Goal: Task Accomplishment & Management: Manage account settings

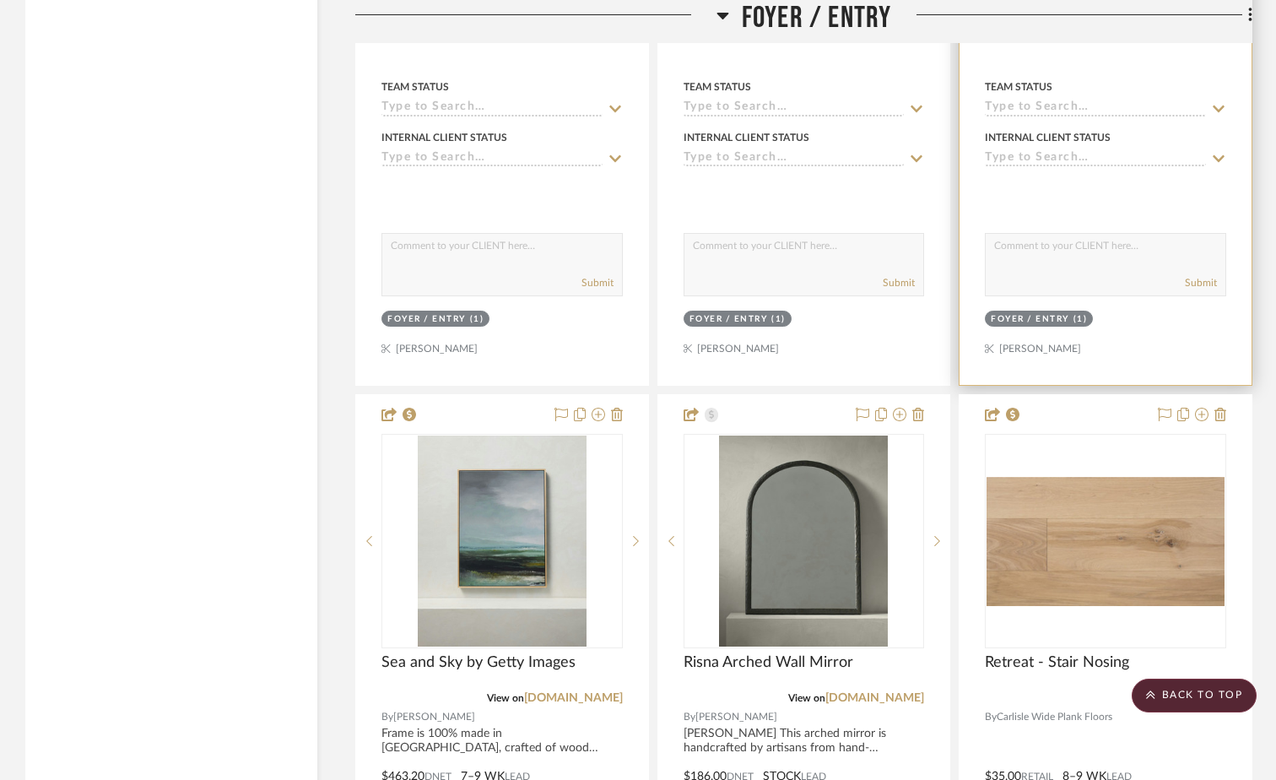
scroll to position [8110, 0]
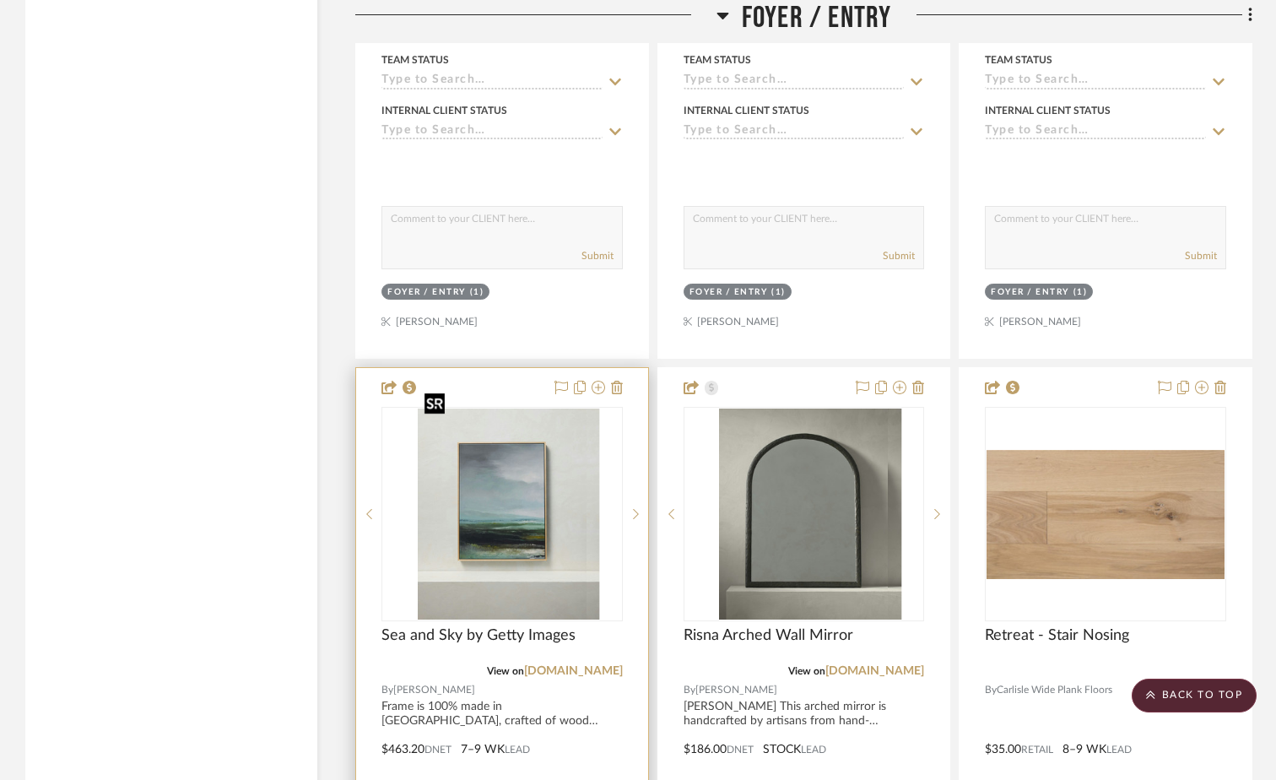
click at [565, 531] on div at bounding box center [501, 514] width 241 height 214
click at [563, 534] on img "0" at bounding box center [502, 513] width 169 height 211
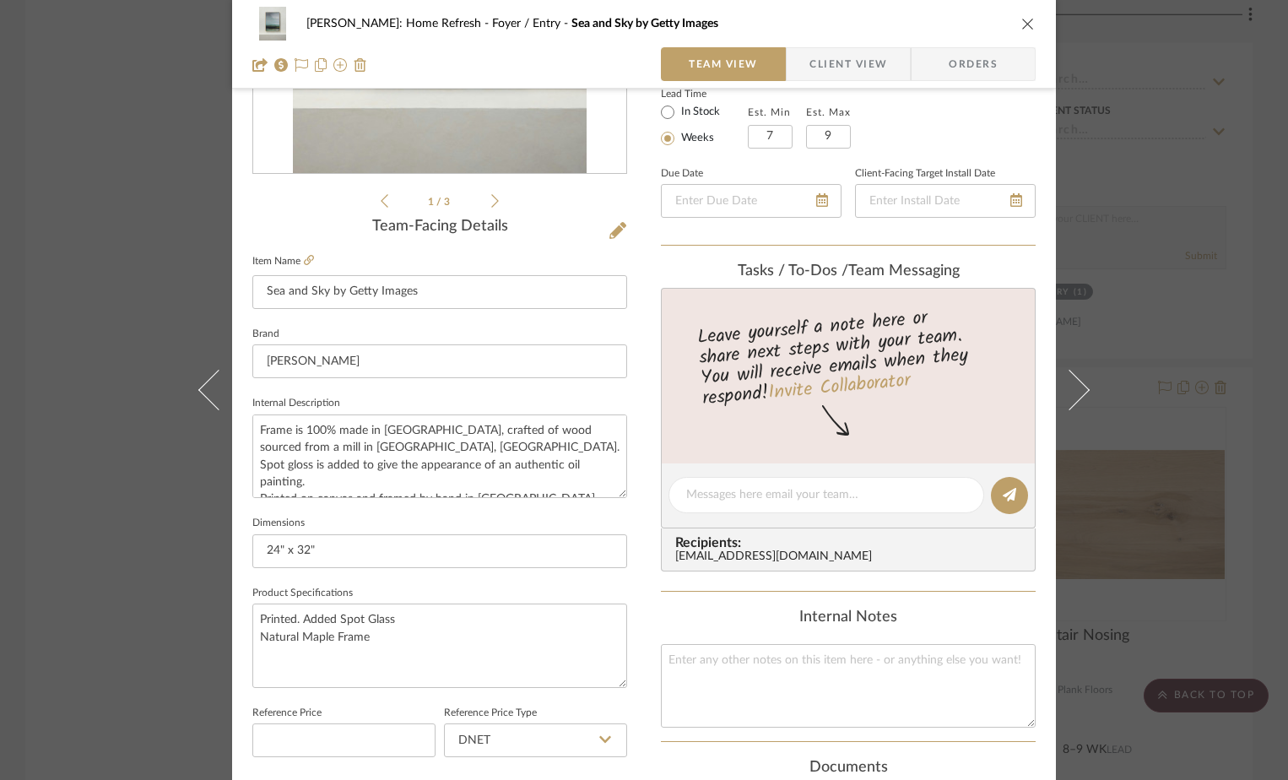
scroll to position [338, 0]
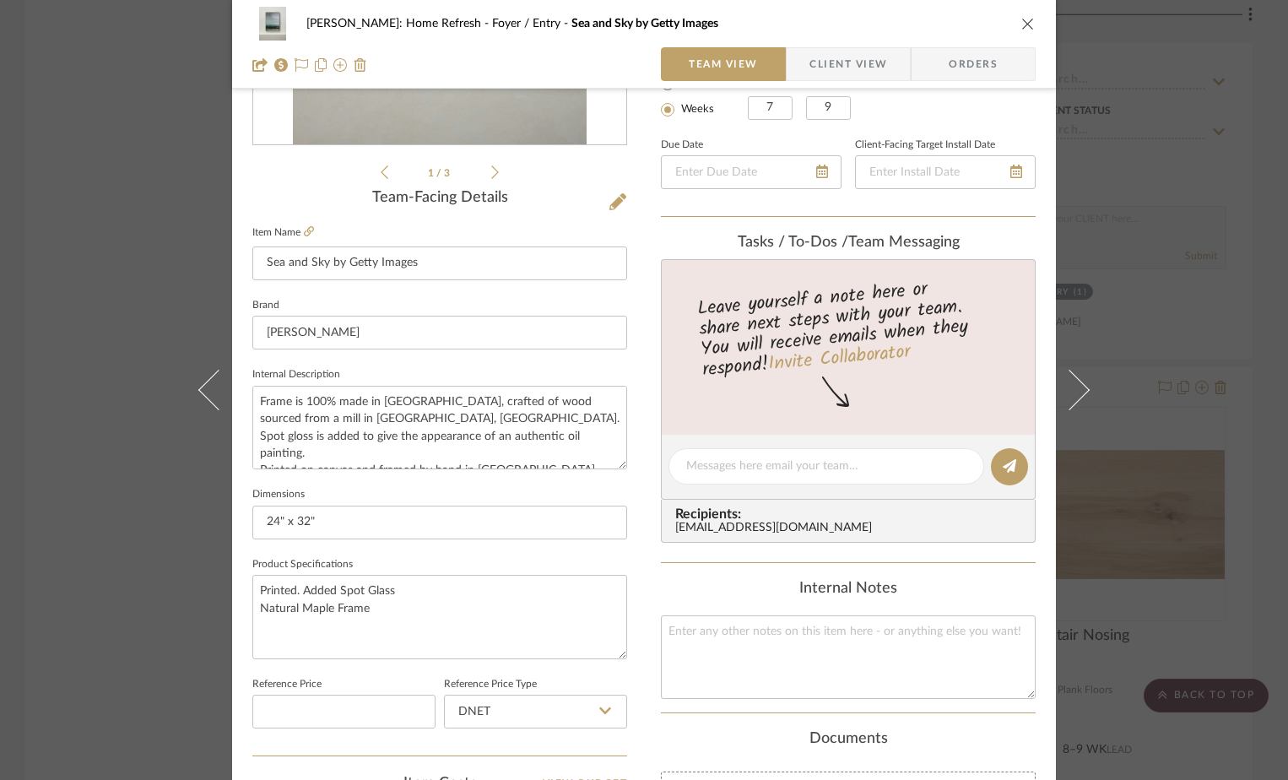
click at [1012, 20] on div "Hines: Home Refresh Foyer / Entry Sea and Sky by Getty Images" at bounding box center [643, 24] width 783 height 34
click at [1029, 18] on button "close" at bounding box center [1027, 23] width 15 height 15
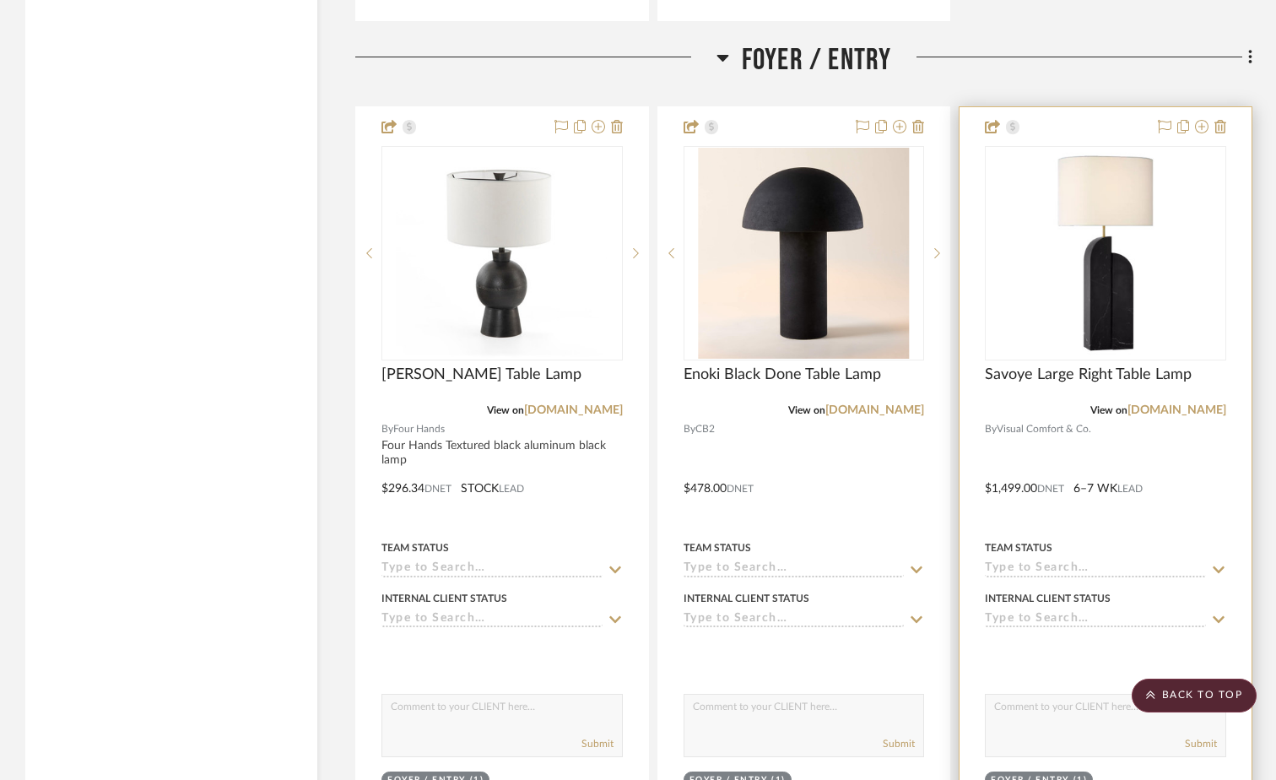
scroll to position [7604, 0]
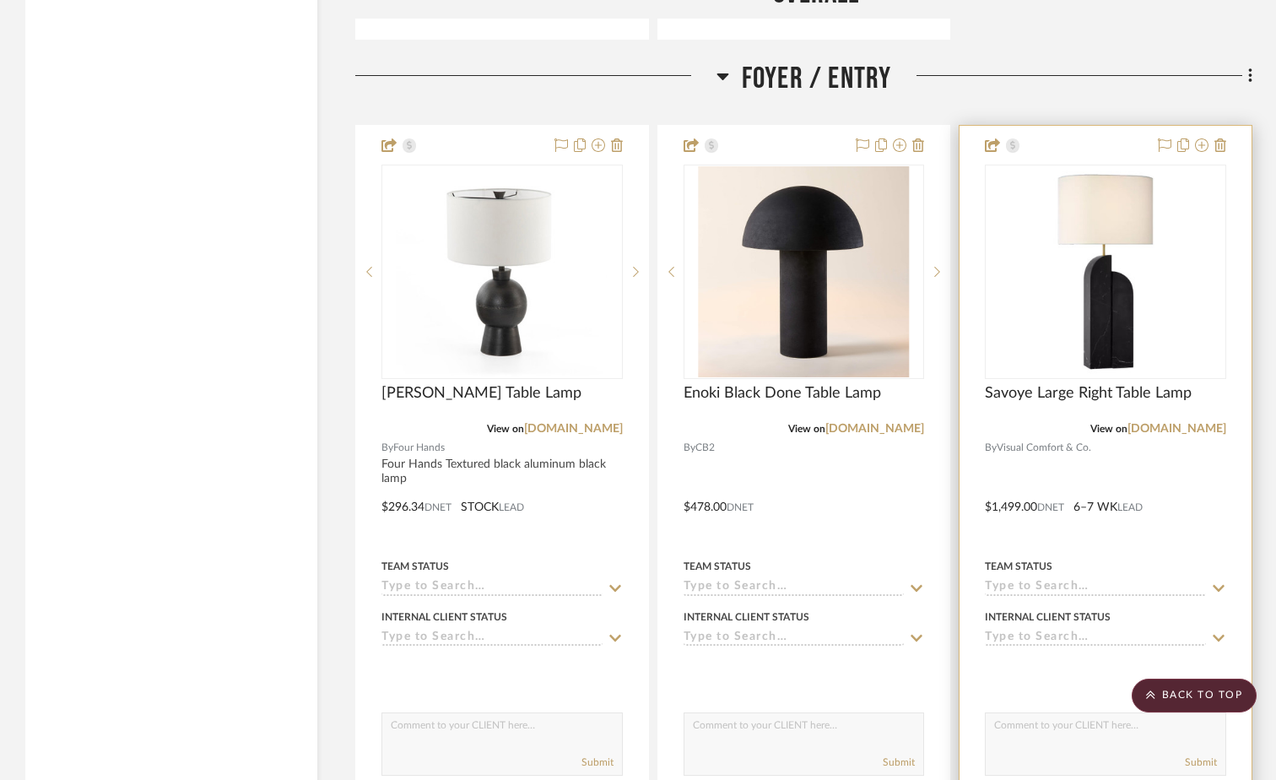
click at [1131, 296] on img "0" at bounding box center [1105, 271] width 211 height 211
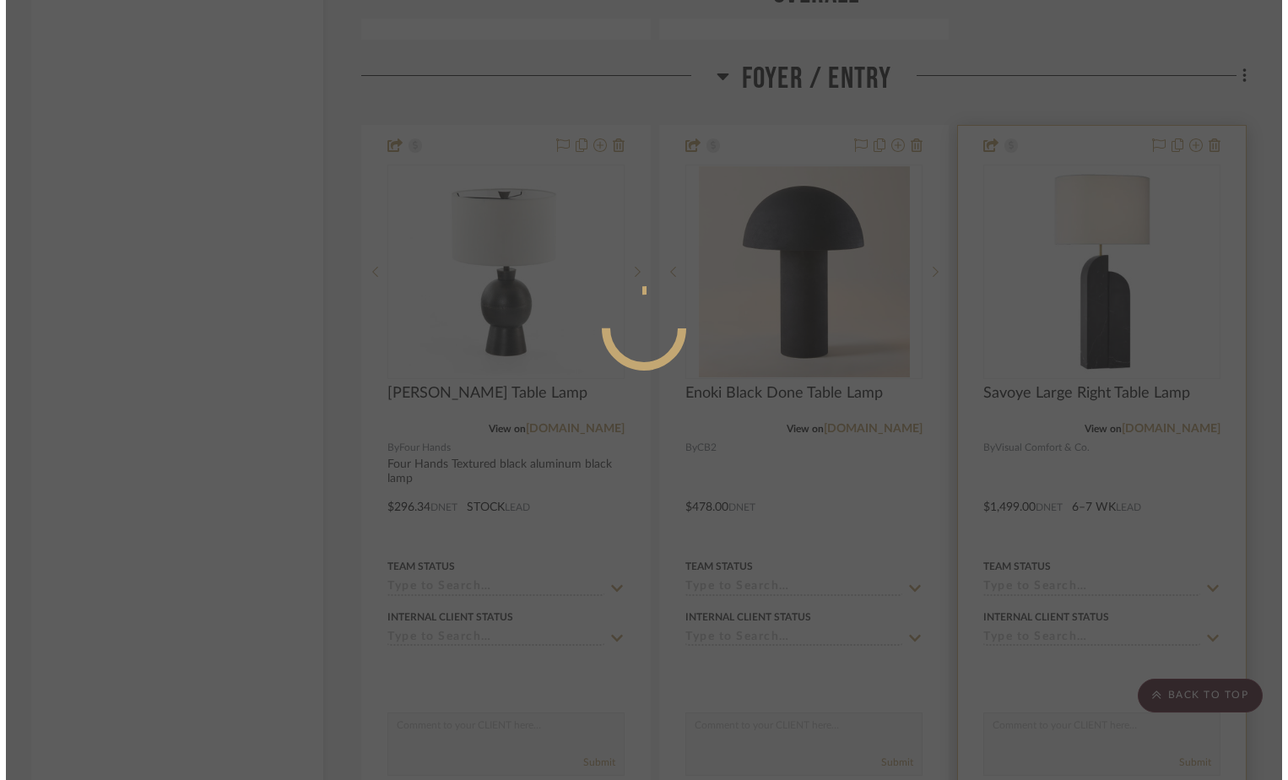
scroll to position [0, 0]
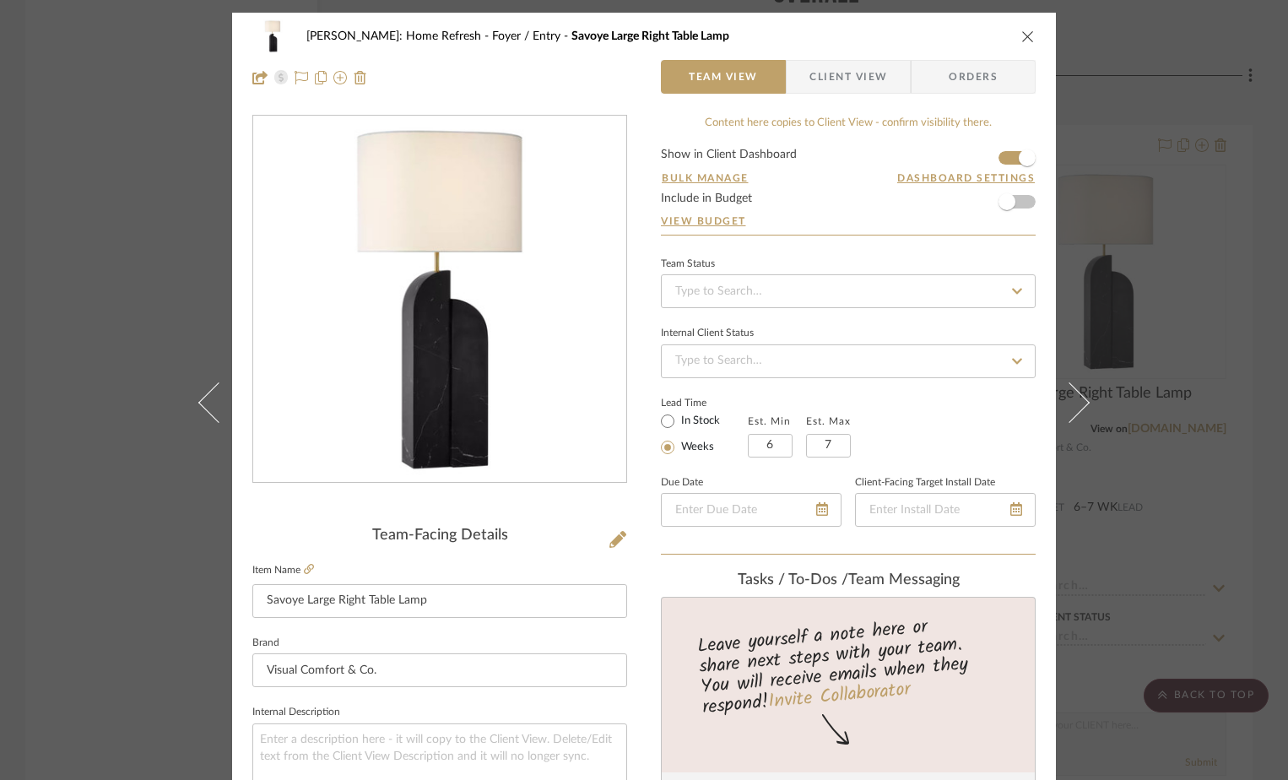
click at [1024, 31] on icon "close" at bounding box center [1028, 37] width 14 height 14
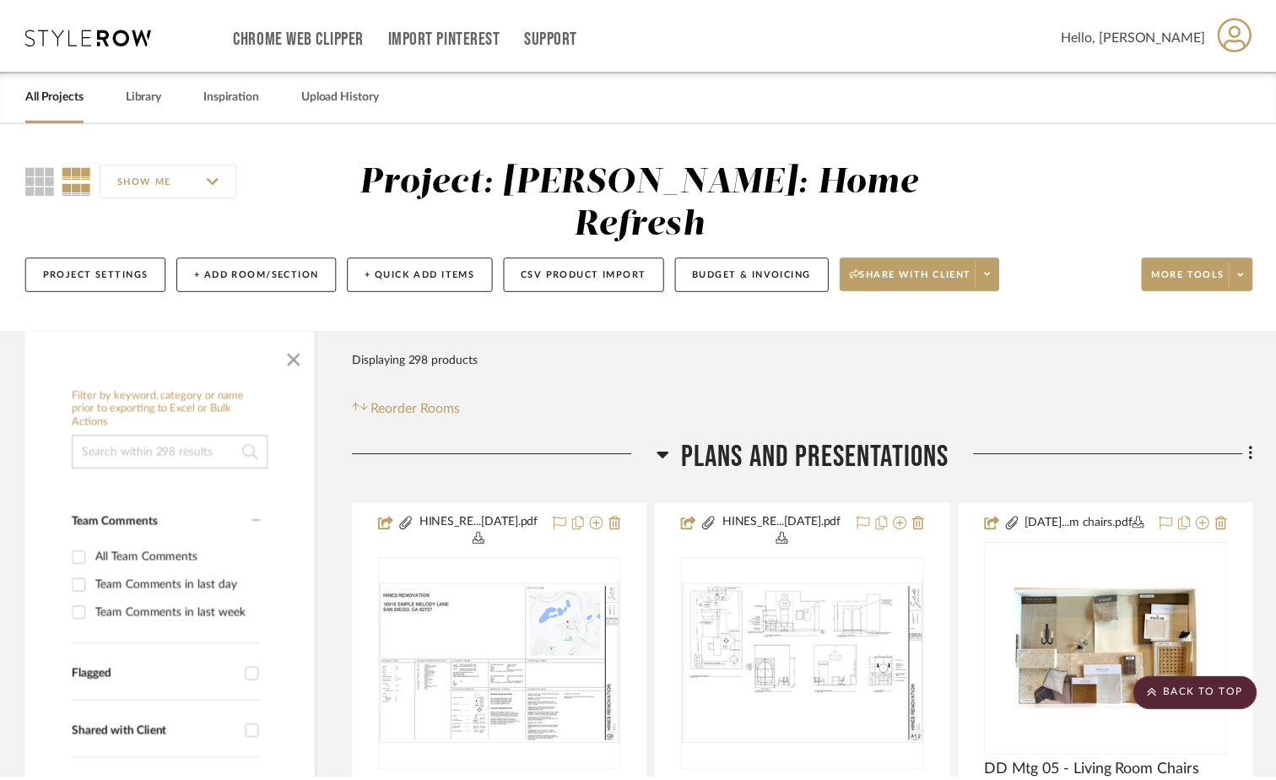
scroll to position [7604, 0]
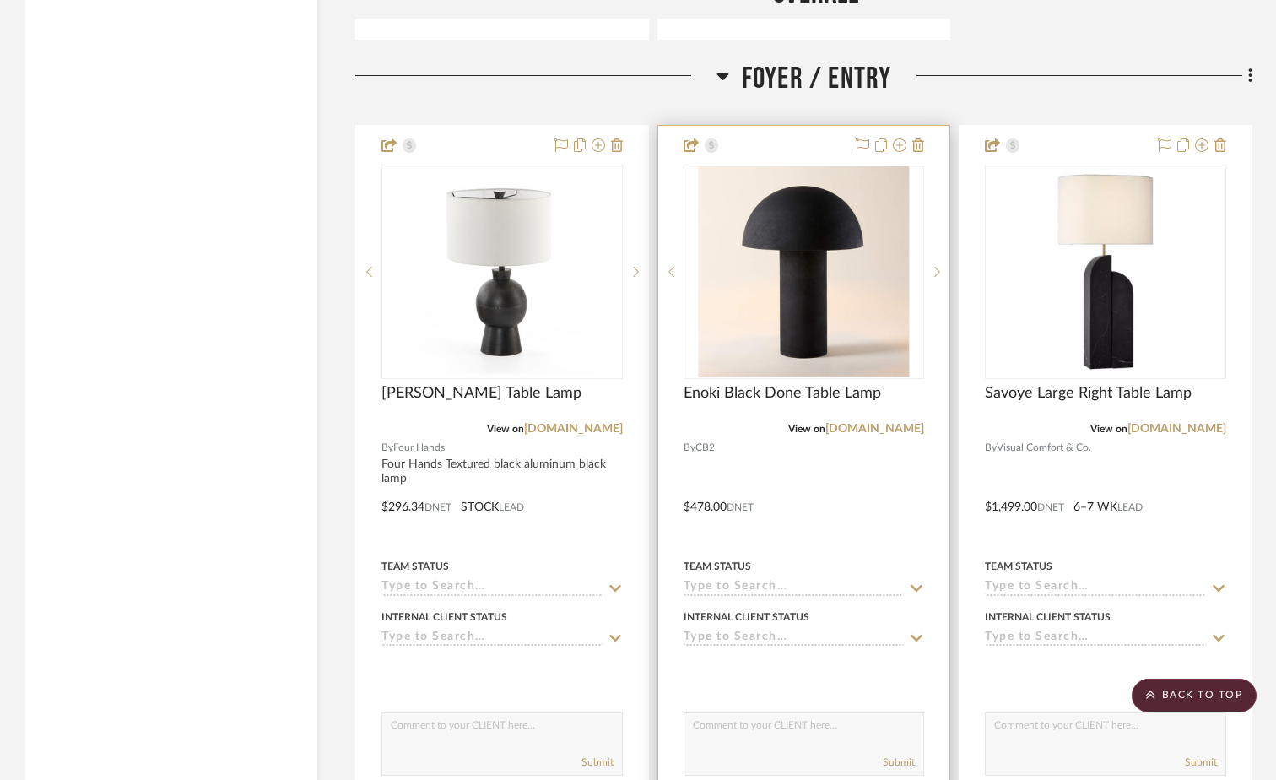
click at [822, 327] on img "0" at bounding box center [803, 271] width 211 height 211
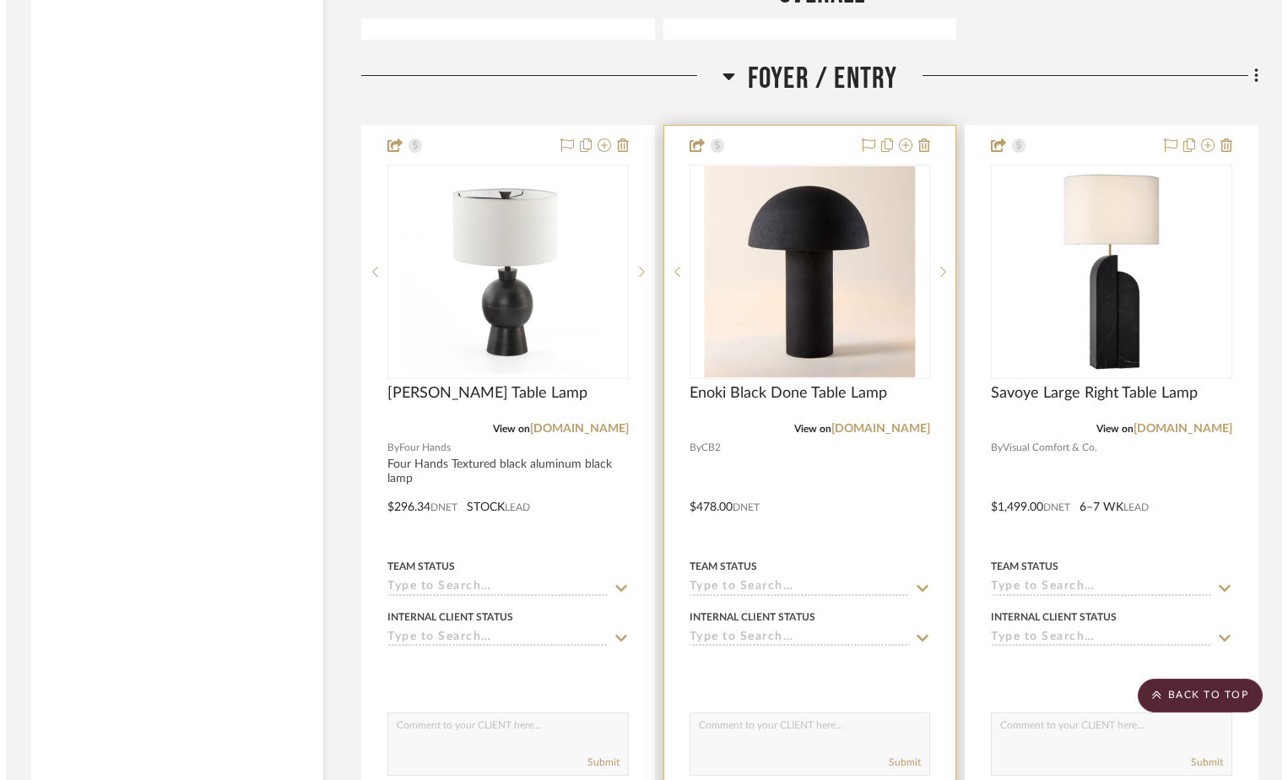
scroll to position [0, 0]
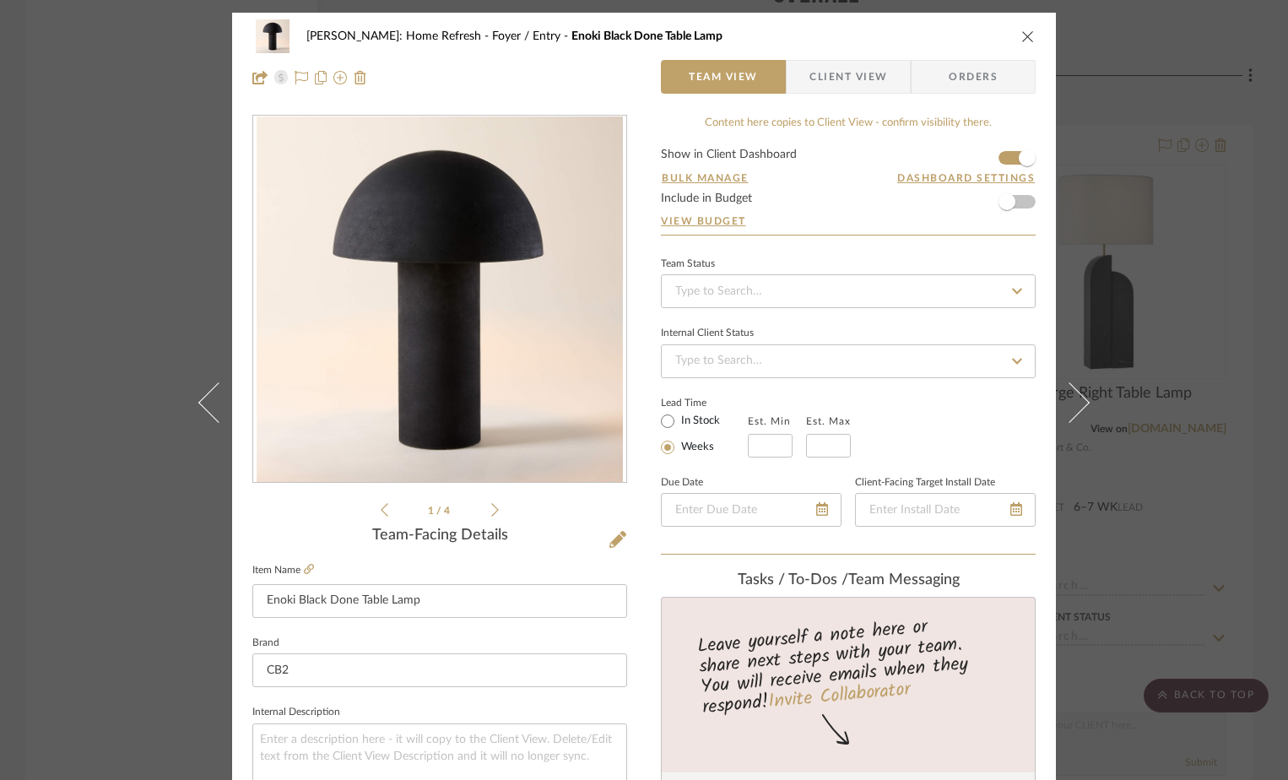
click at [1023, 34] on icon "close" at bounding box center [1028, 37] width 14 height 14
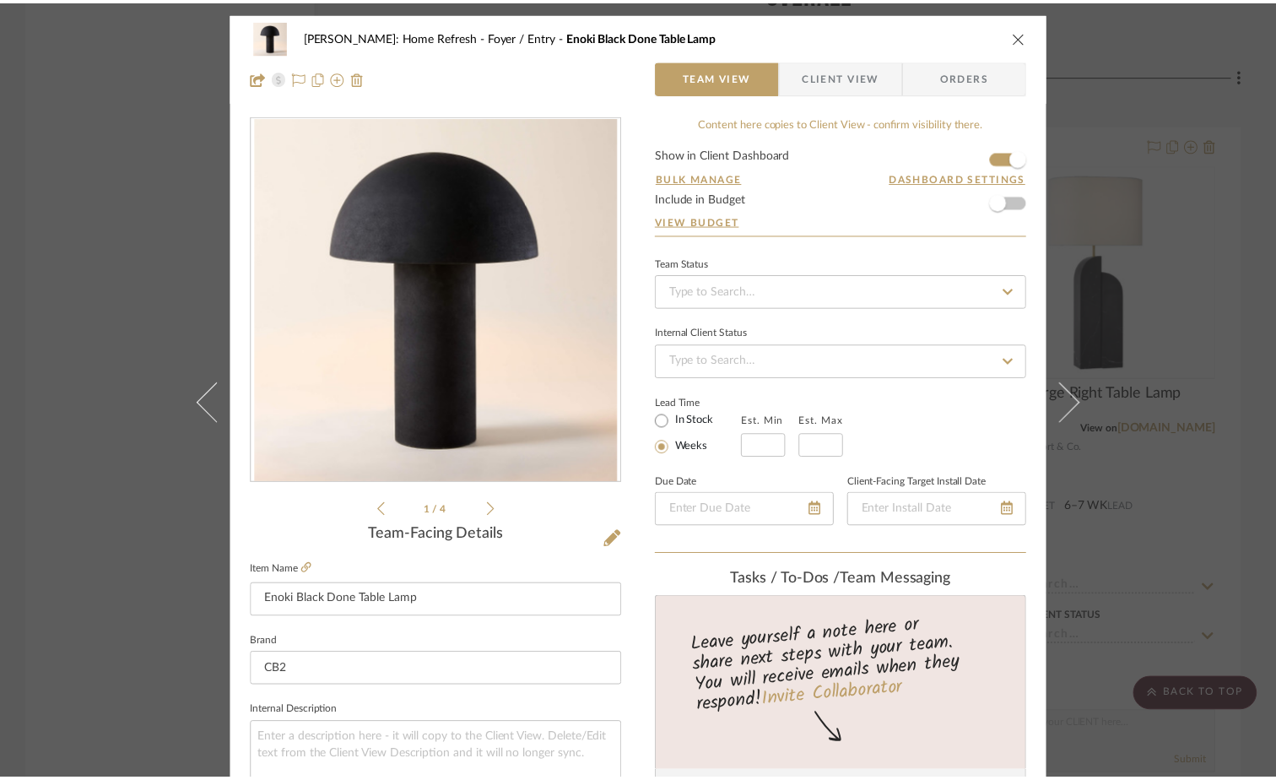
scroll to position [7604, 0]
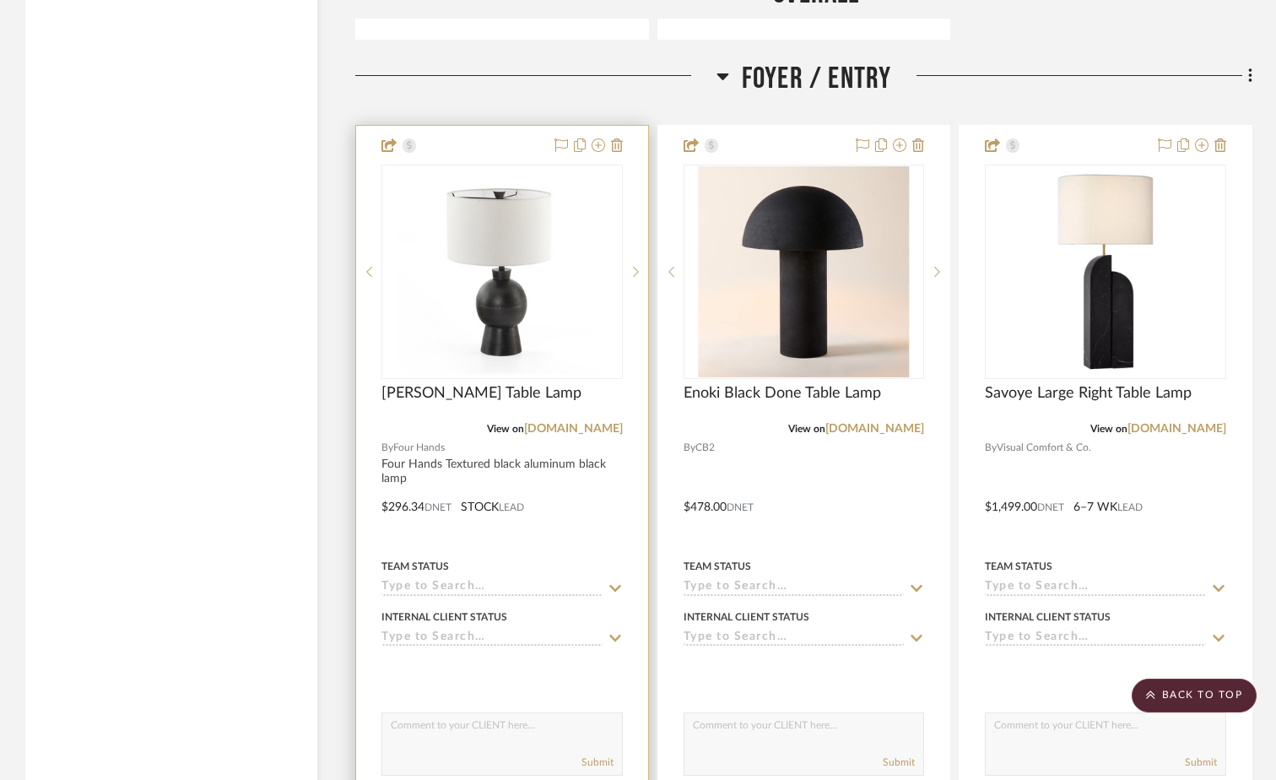
click at [599, 214] on img "0" at bounding box center [502, 271] width 211 height 211
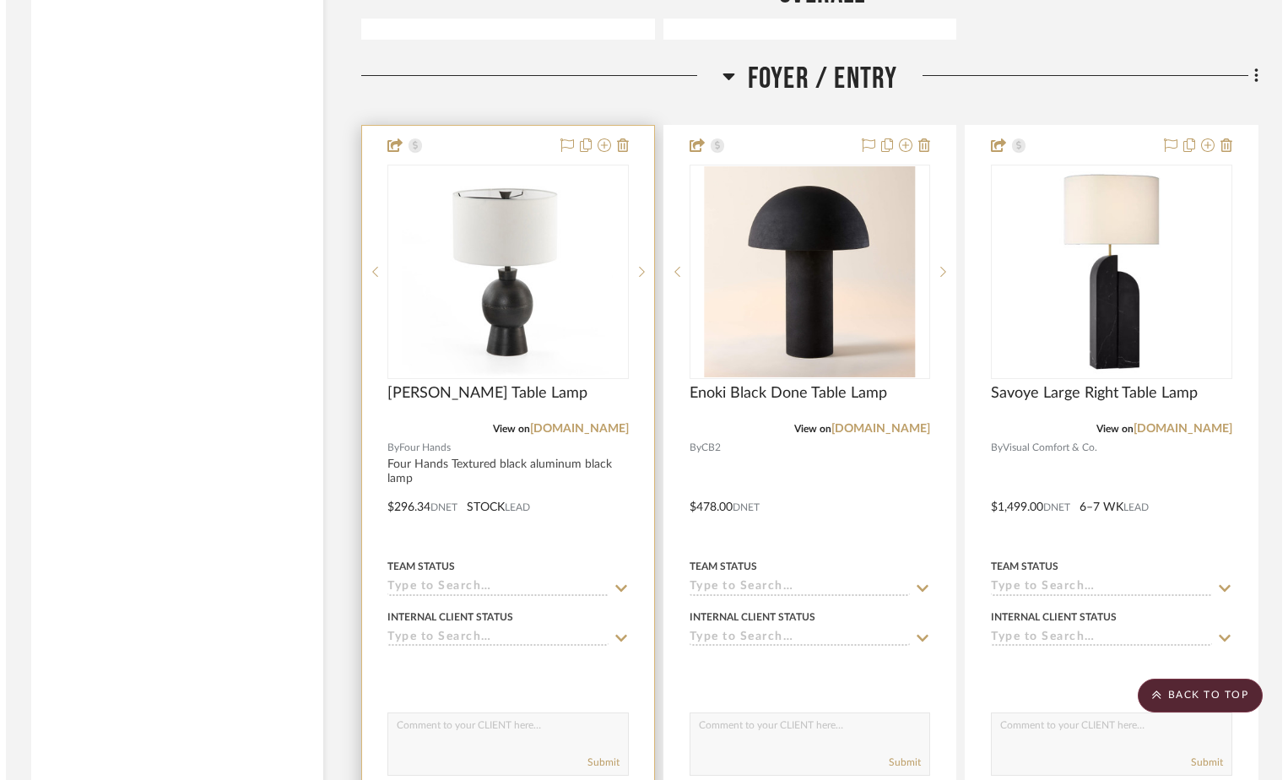
scroll to position [0, 0]
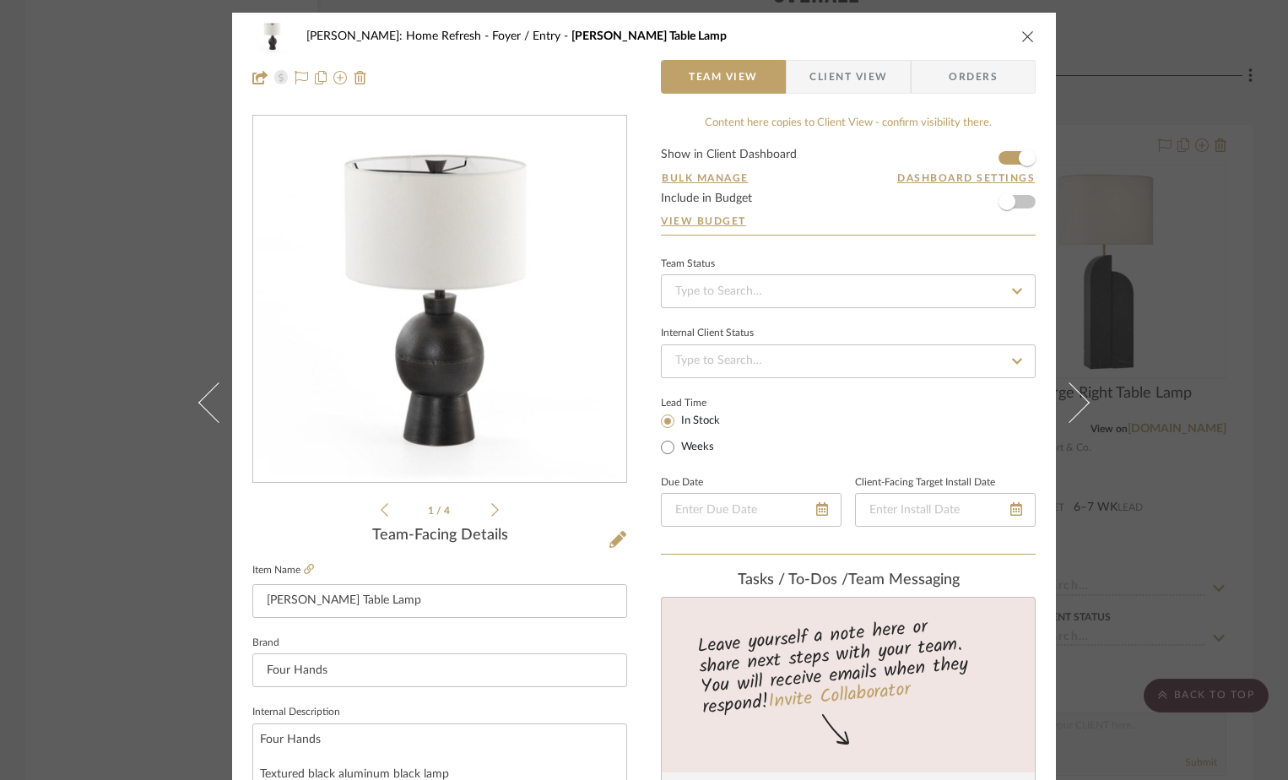
click at [1021, 35] on icon "close" at bounding box center [1028, 37] width 14 height 14
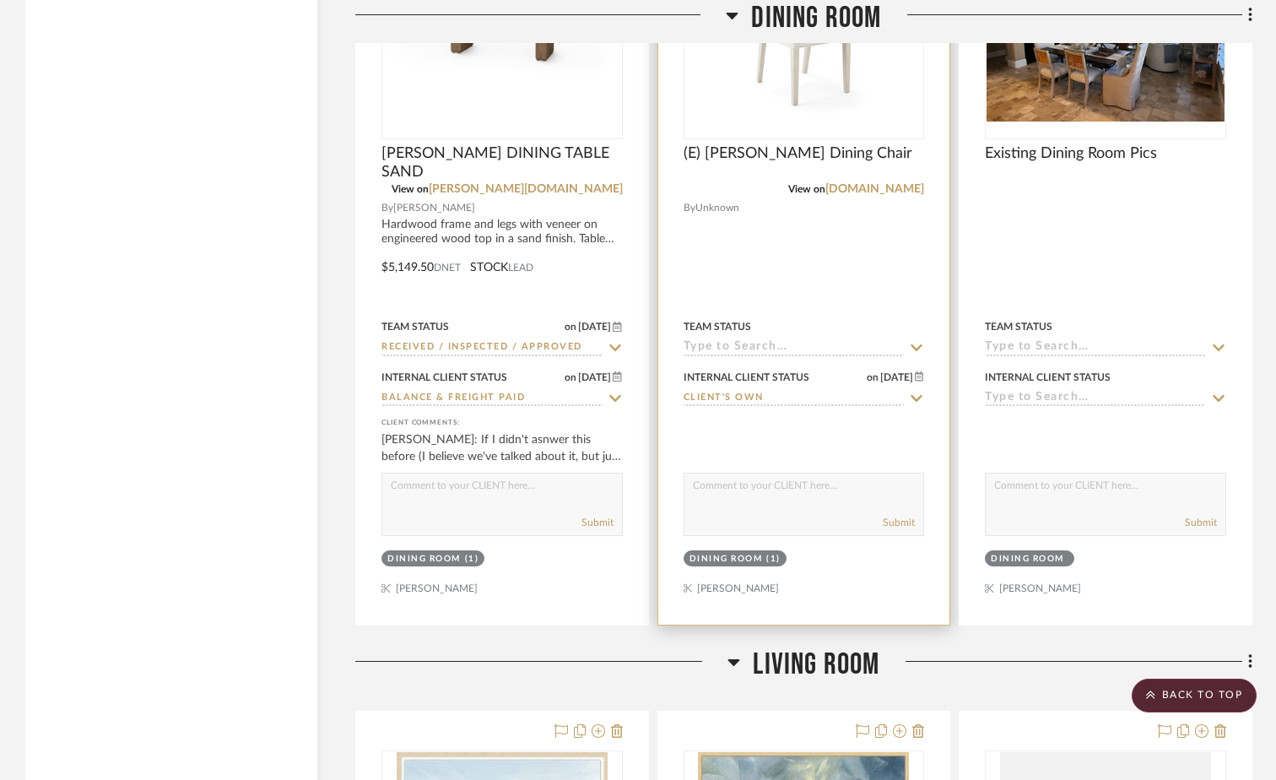
scroll to position [18575, 0]
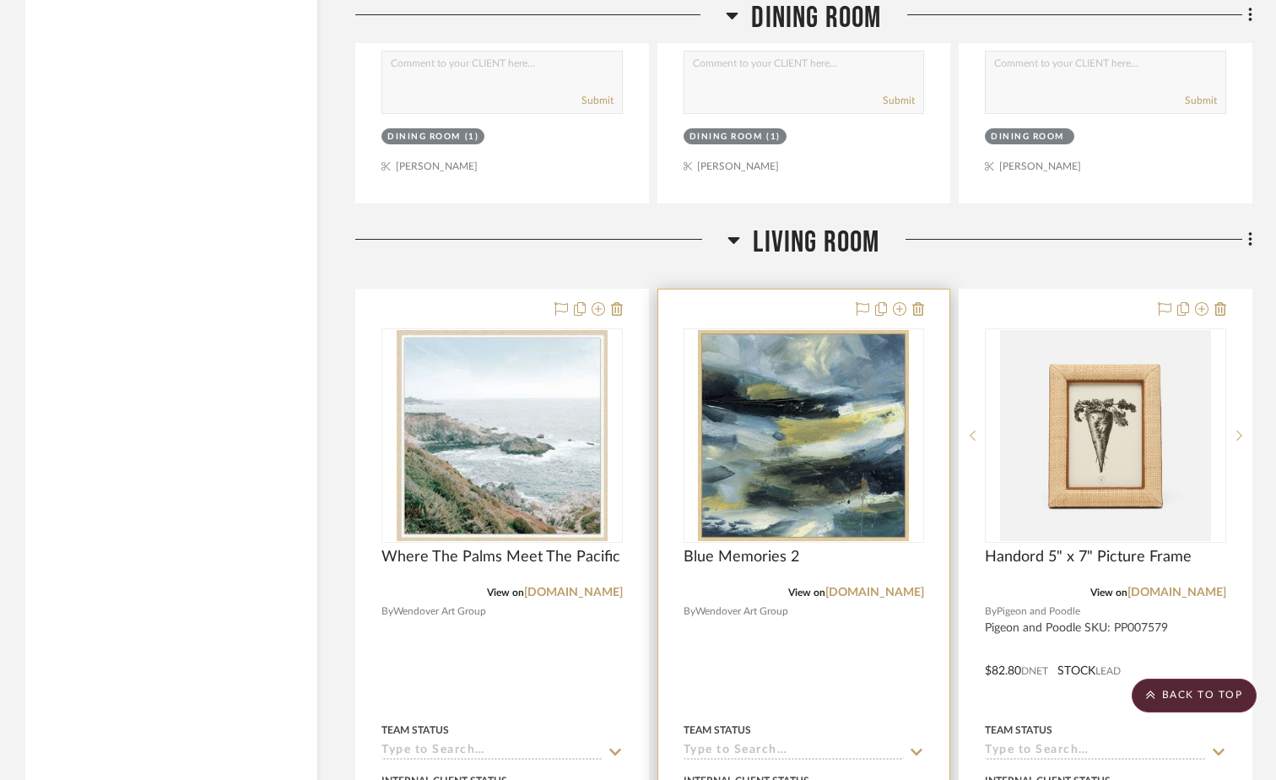
click at [831, 404] on img "0" at bounding box center [803, 435] width 211 height 211
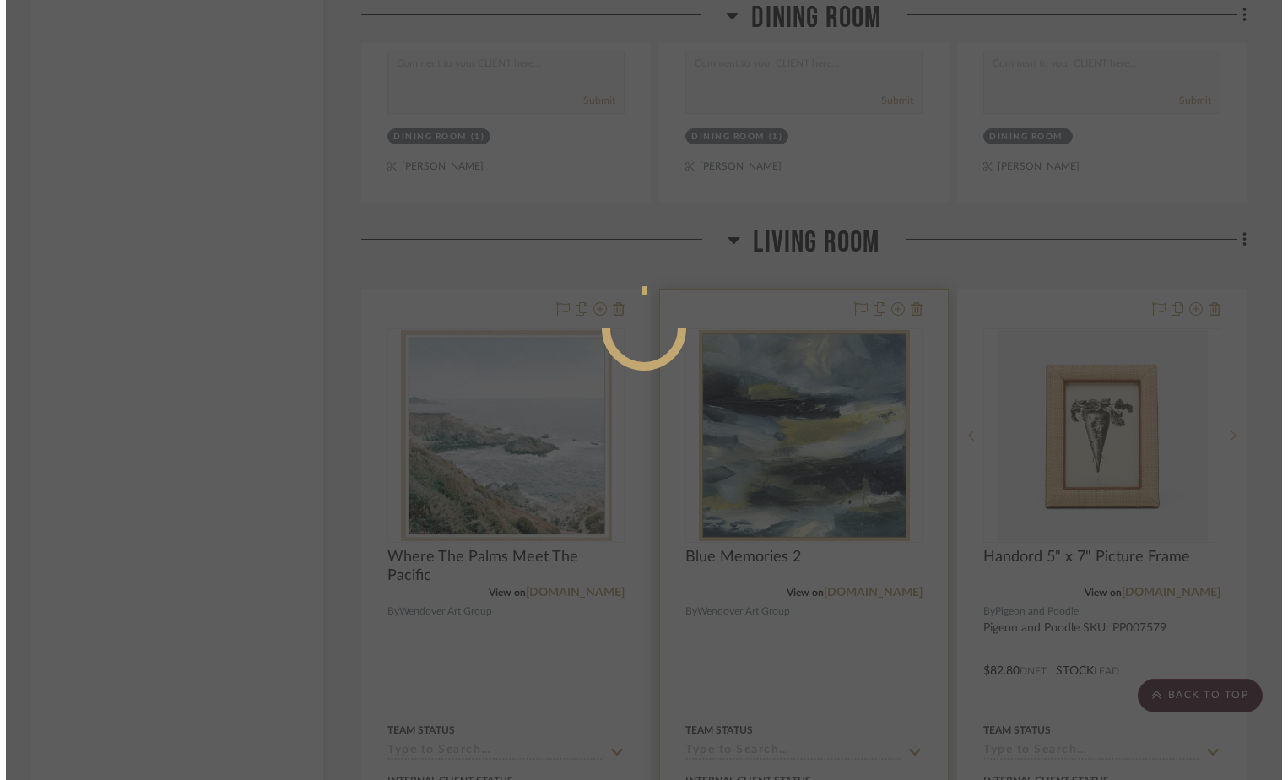
scroll to position [0, 0]
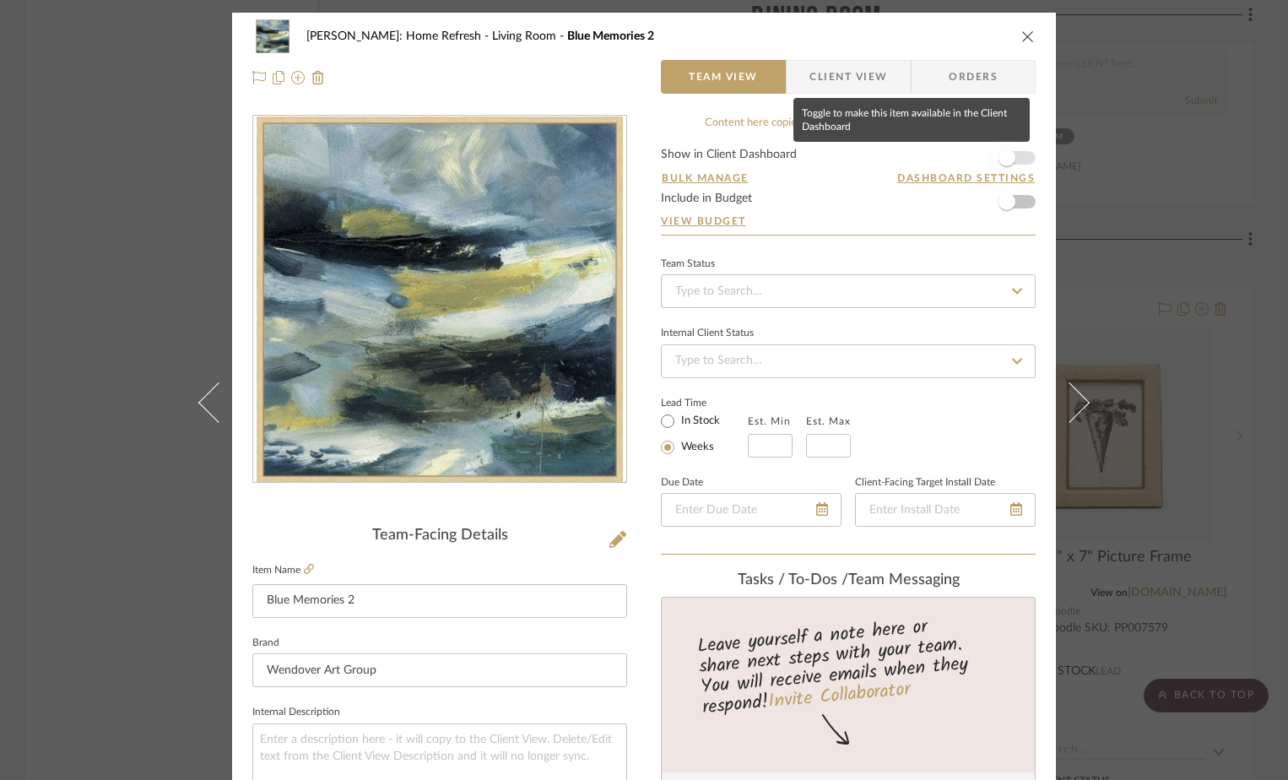
click at [998, 154] on span "button" at bounding box center [1006, 157] width 17 height 17
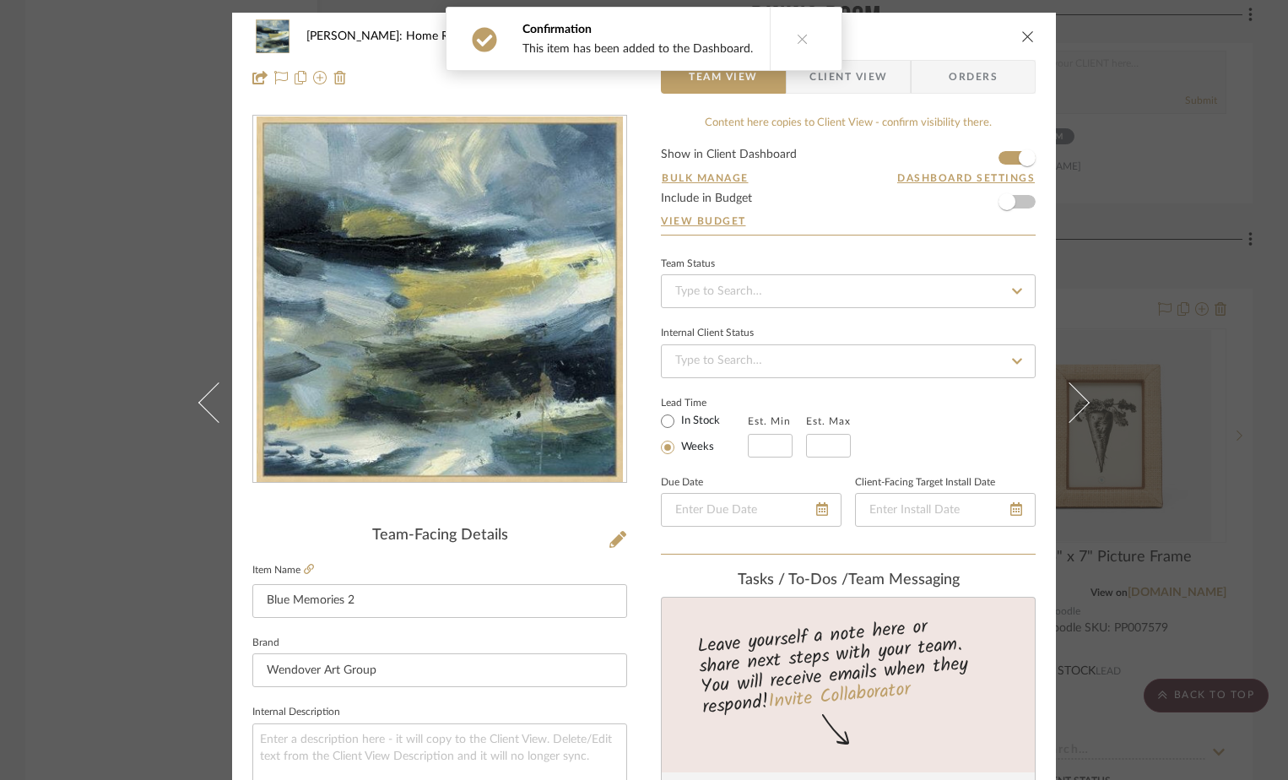
click at [1021, 35] on icon "close" at bounding box center [1028, 37] width 14 height 14
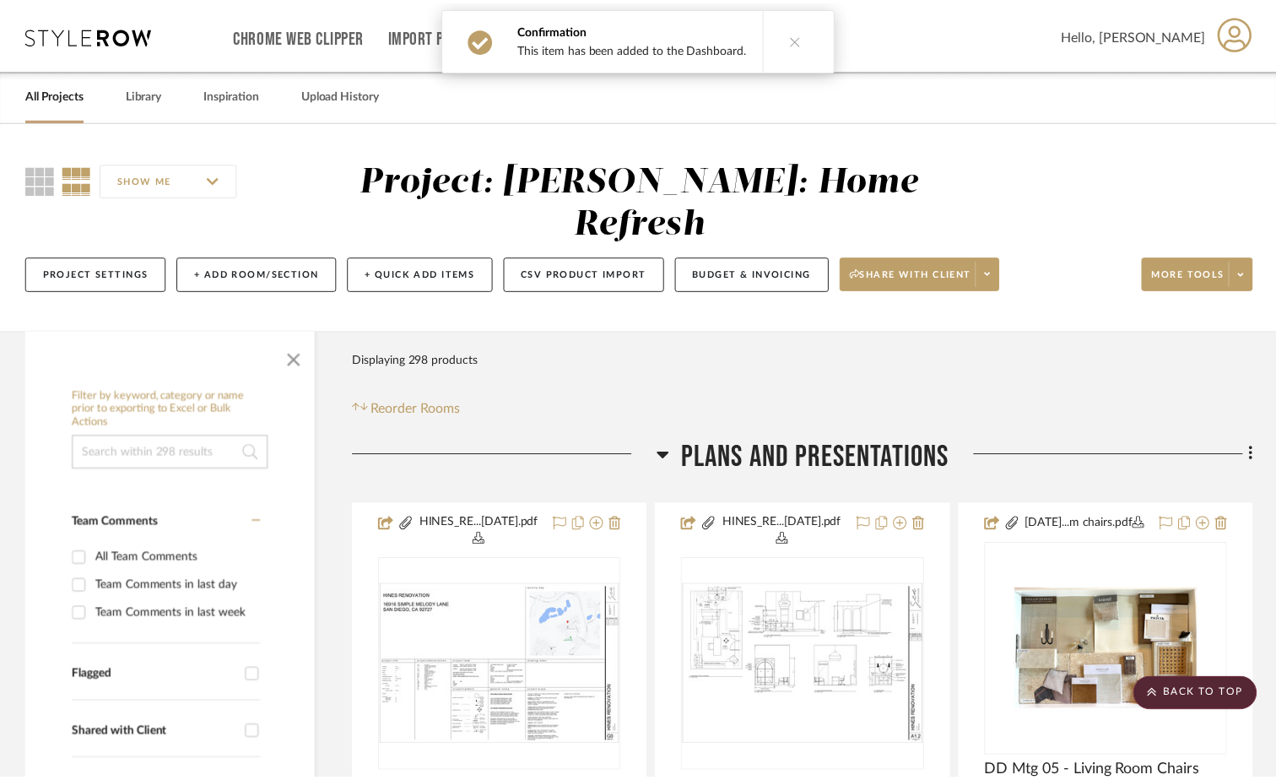
scroll to position [18575, 0]
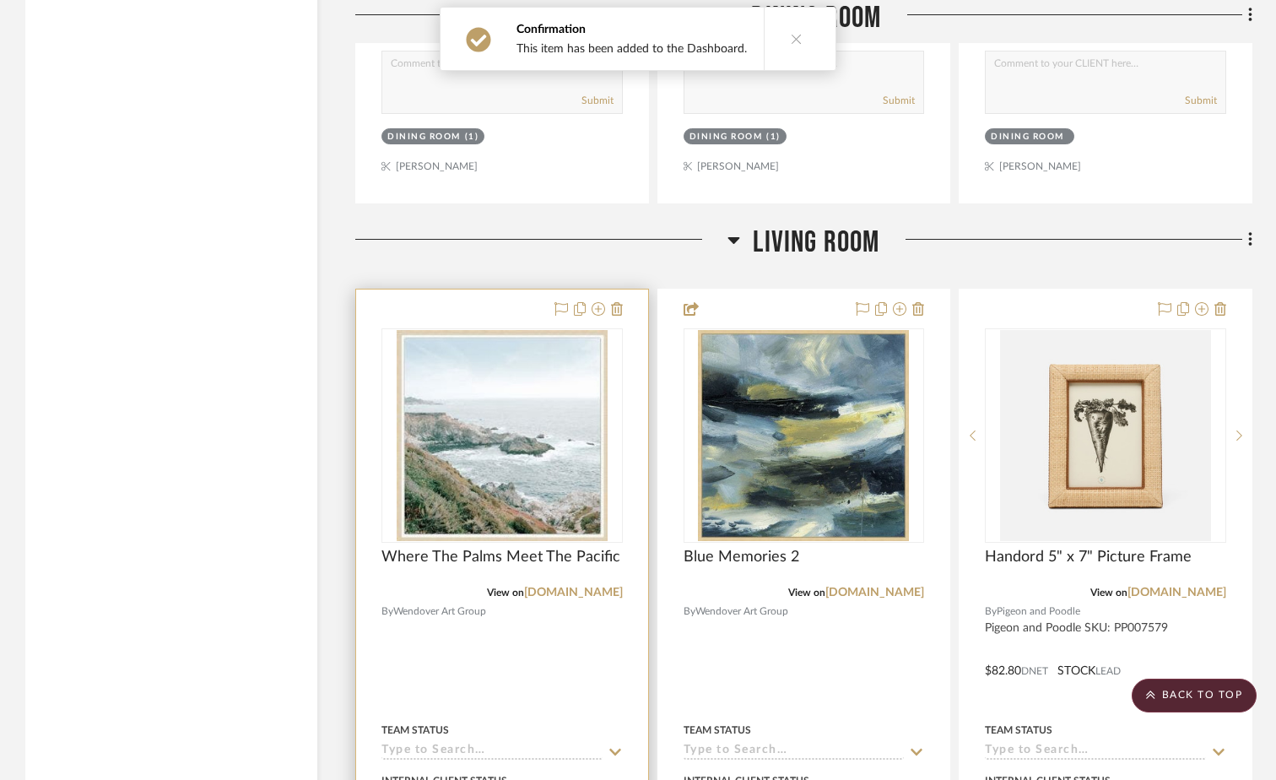
click at [0, 0] on img at bounding box center [0, 0] width 0 height 0
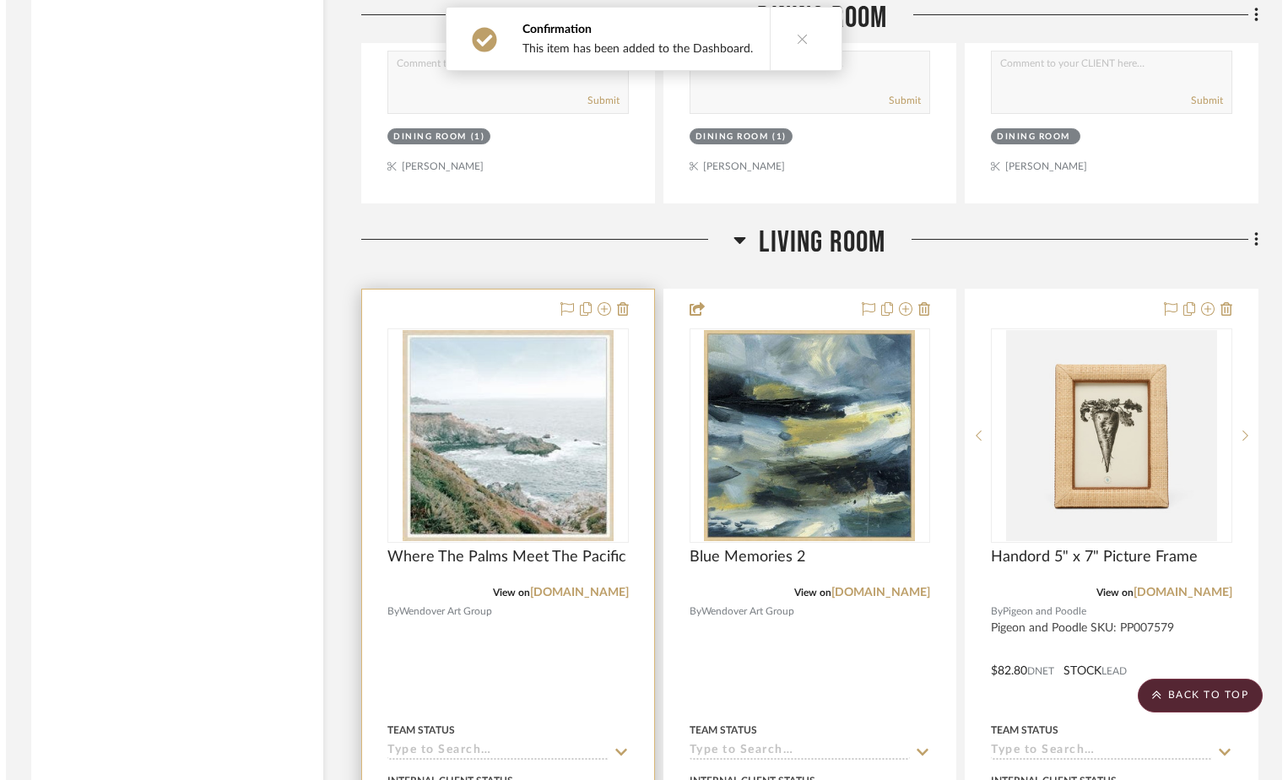
scroll to position [0, 0]
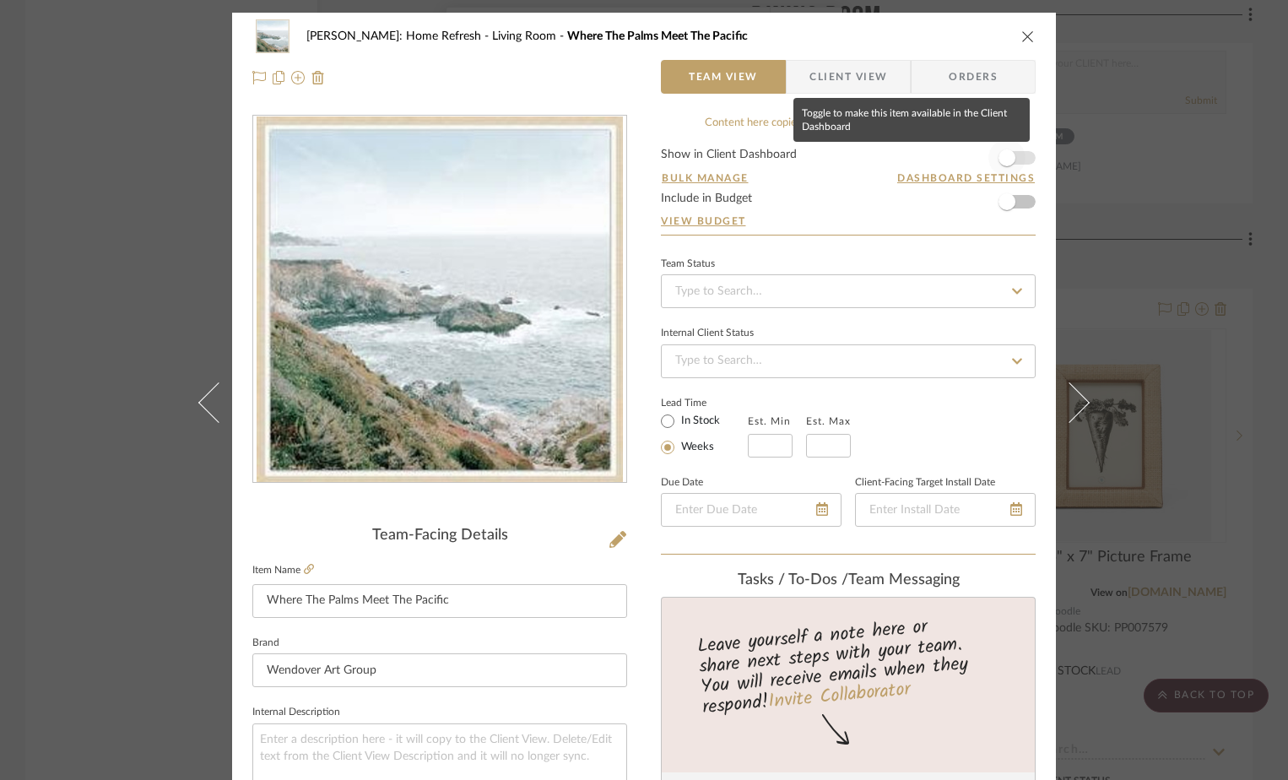
click at [998, 150] on span "button" at bounding box center [1006, 157] width 17 height 17
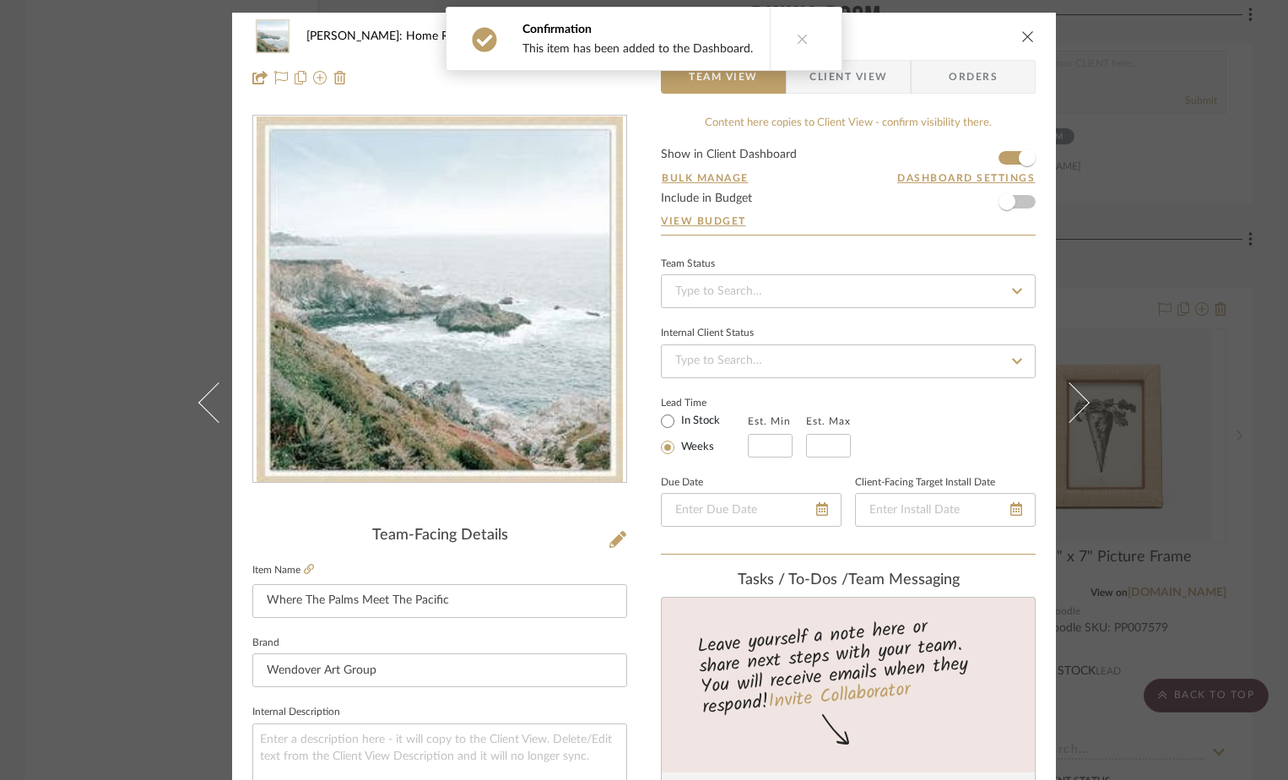
click at [1023, 35] on icon "close" at bounding box center [1028, 37] width 14 height 14
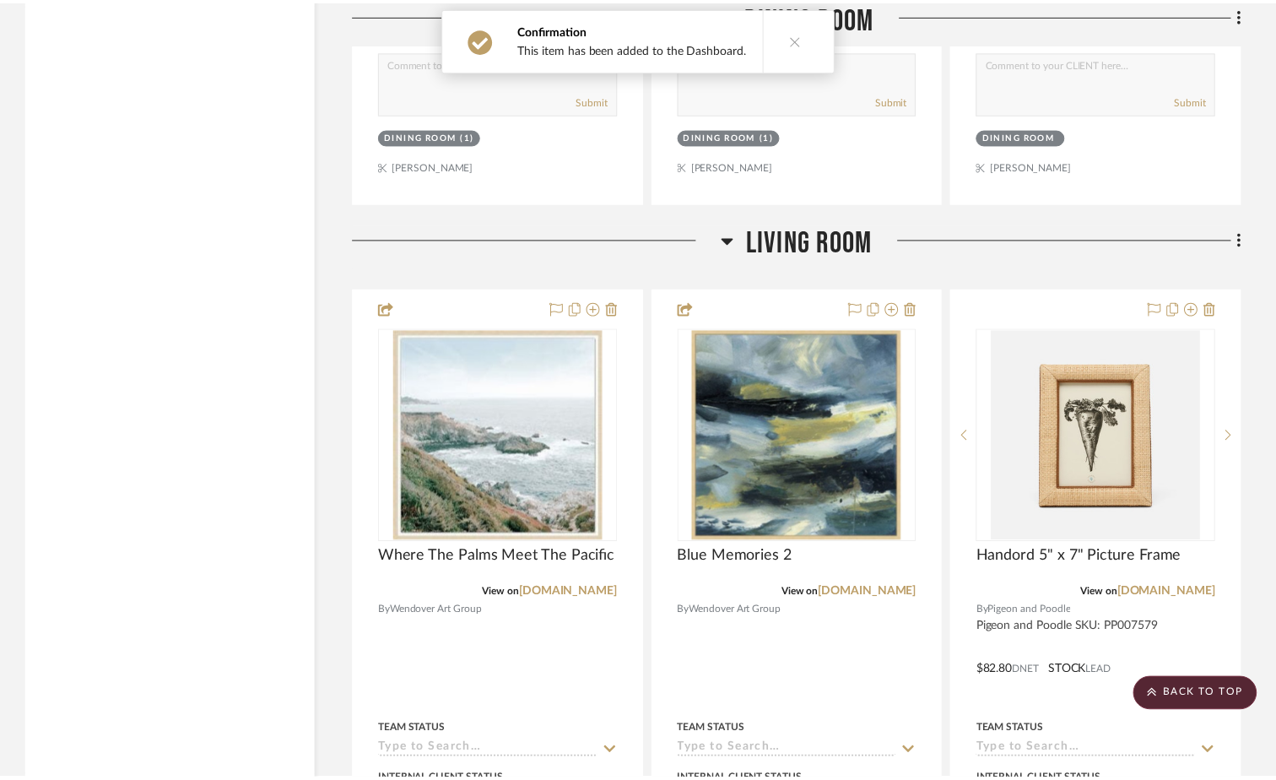
scroll to position [18575, 0]
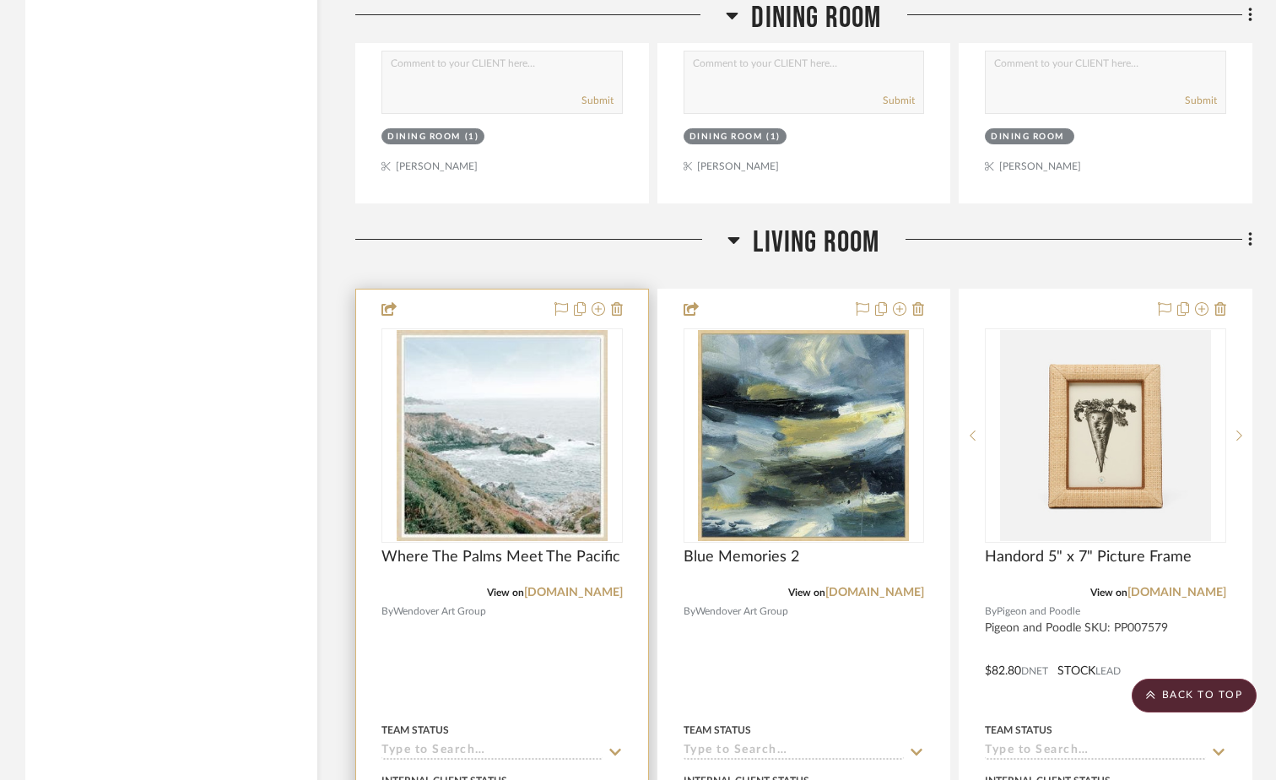
click at [568, 401] on img "0" at bounding box center [502, 435] width 211 height 211
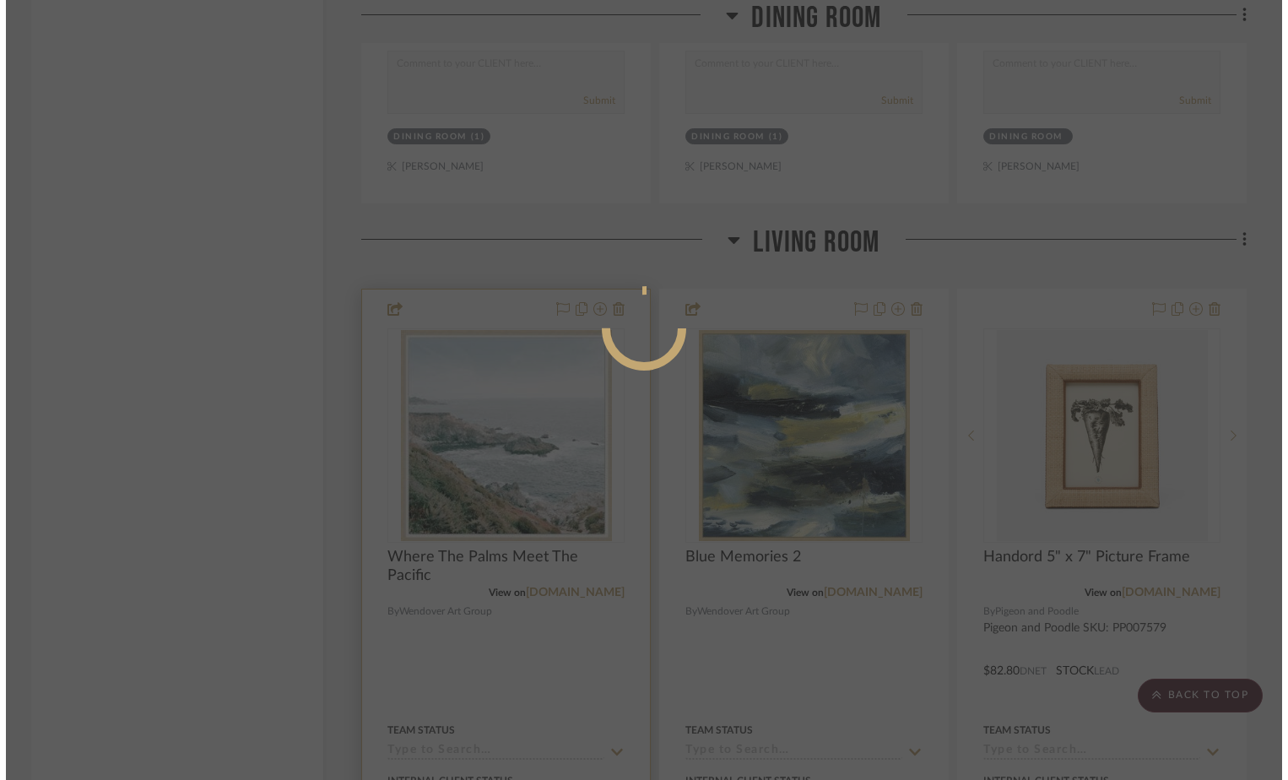
scroll to position [0, 0]
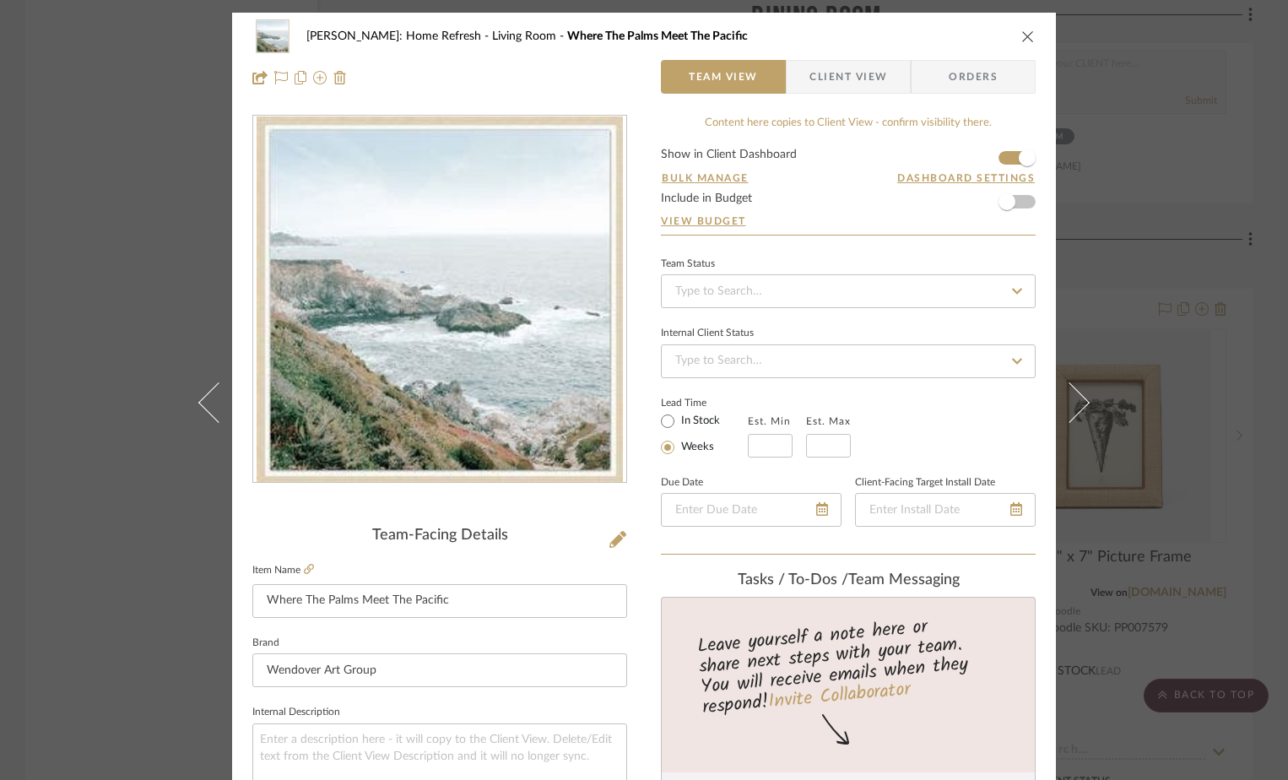
click at [1021, 33] on icon "close" at bounding box center [1028, 37] width 14 height 14
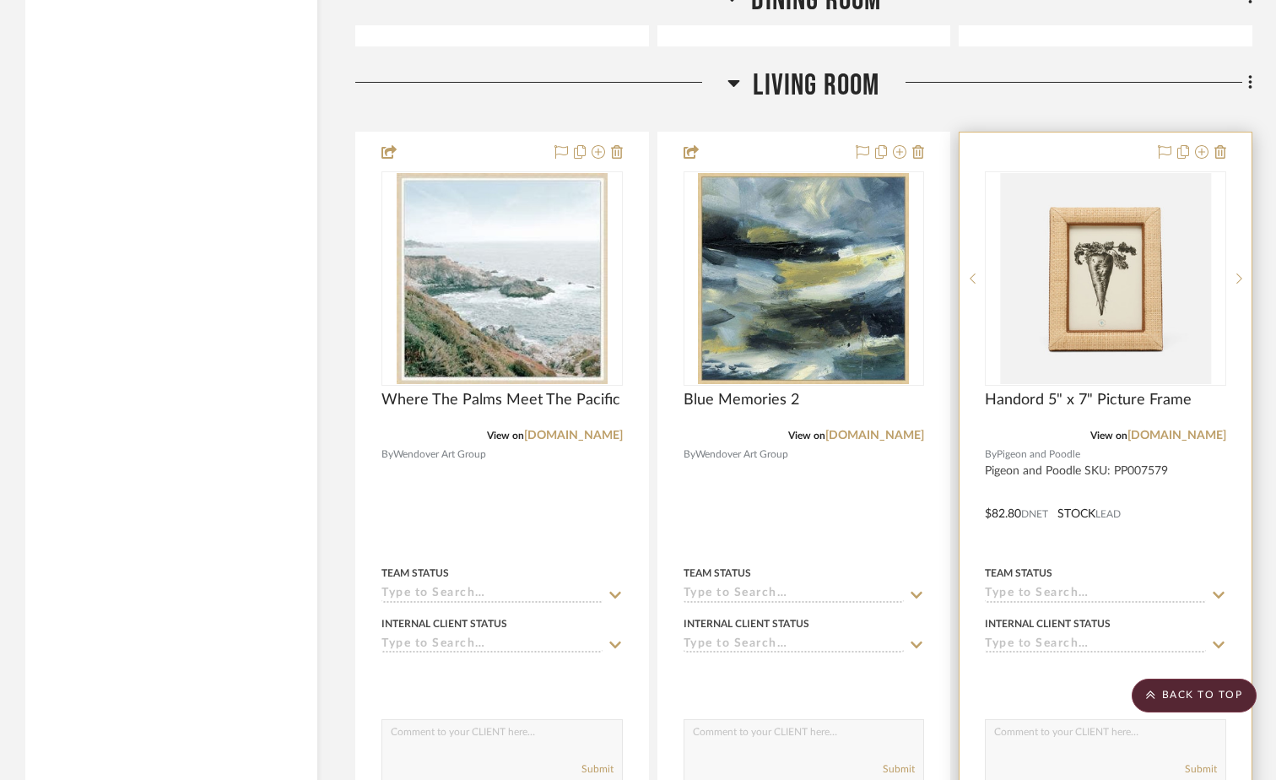
scroll to position [18829, 0]
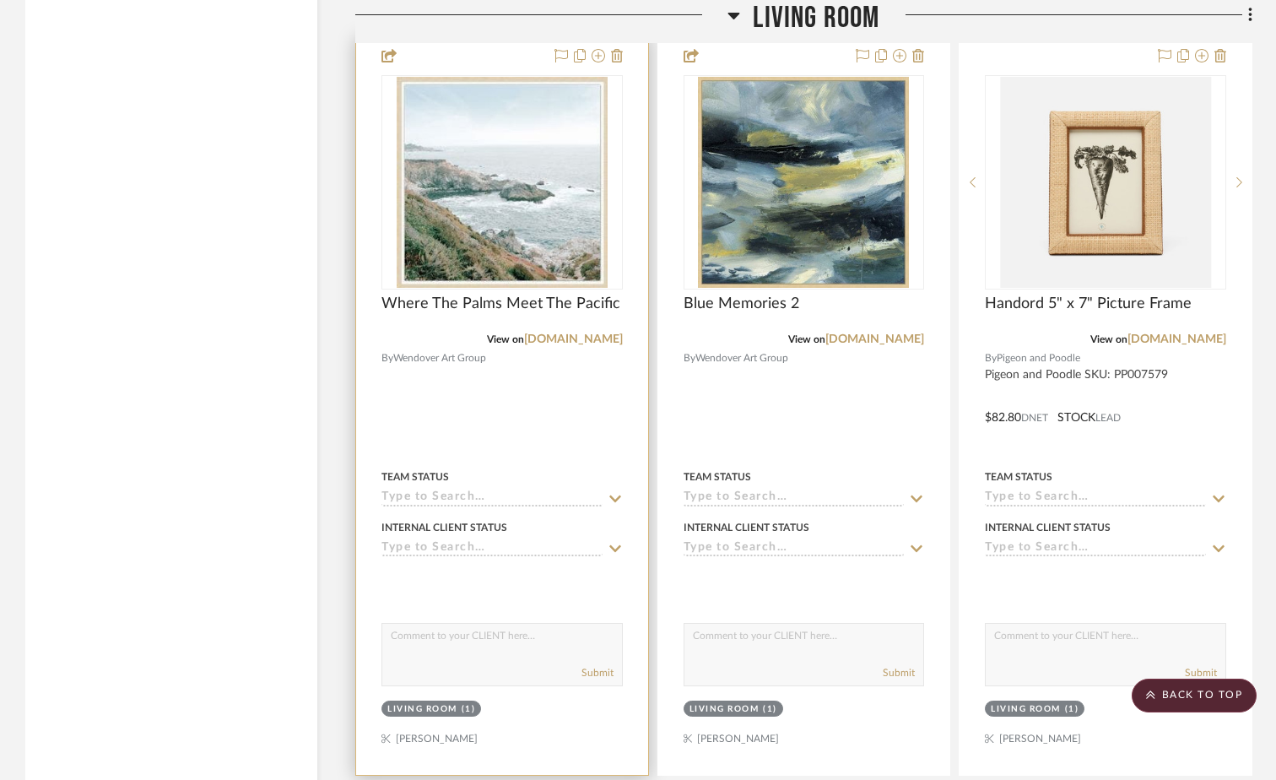
click at [514, 181] on img "0" at bounding box center [502, 182] width 211 height 211
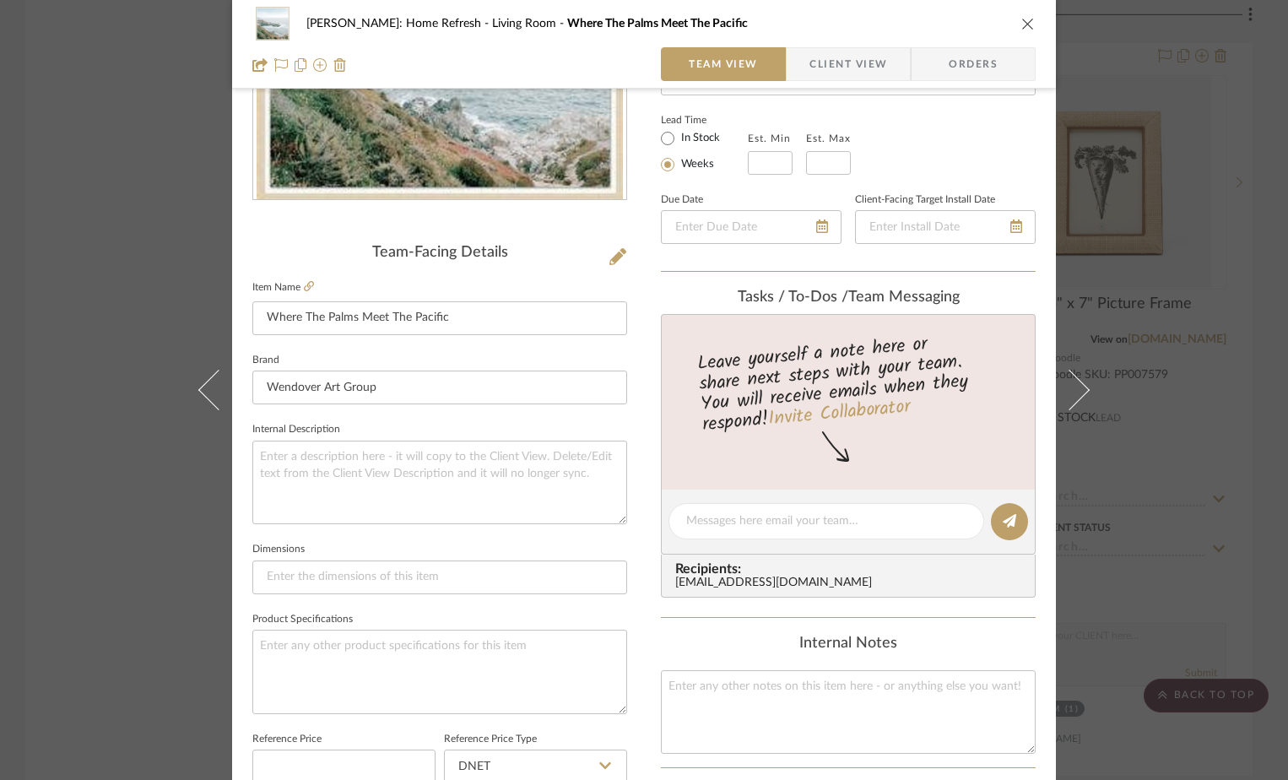
scroll to position [253, 0]
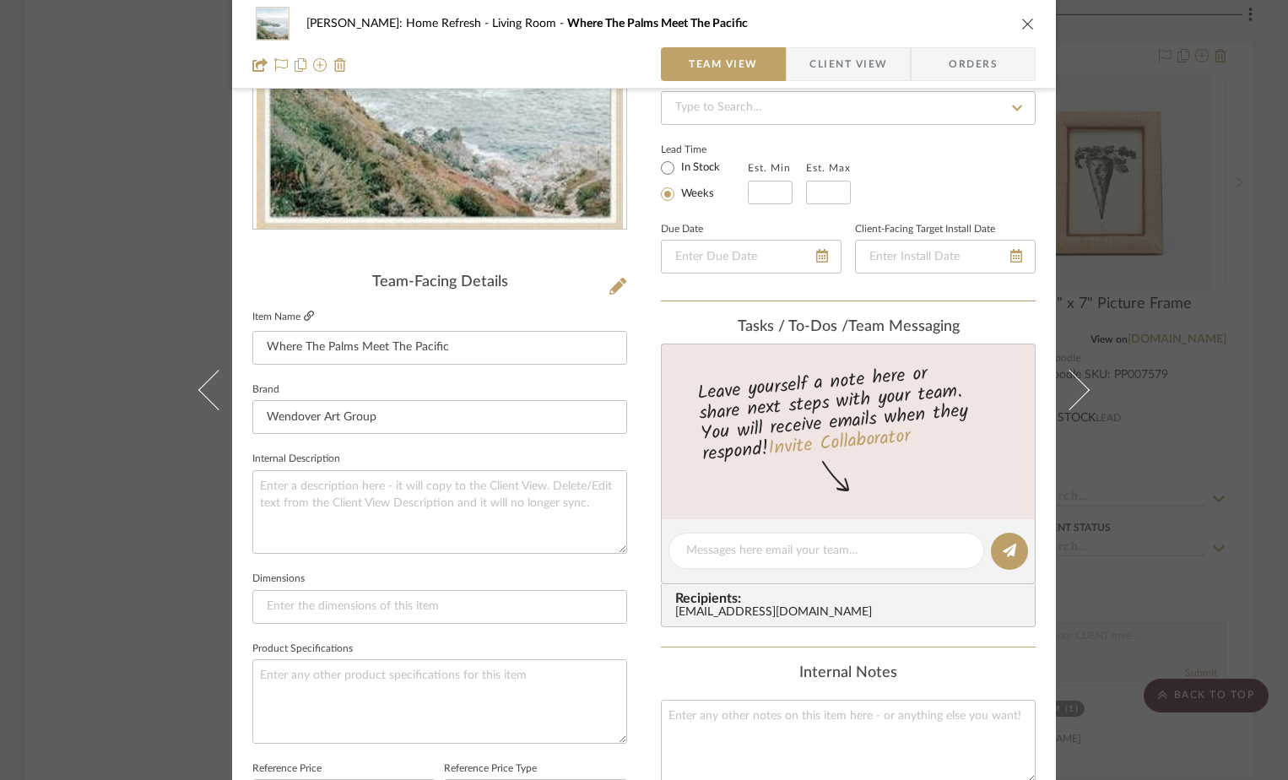
click at [304, 316] on icon at bounding box center [309, 316] width 10 height 10
click at [1242, 219] on div "Hines: Home Refresh Living Room Where The Palms Meet The Pacific Team View Clie…" at bounding box center [644, 390] width 1288 height 780
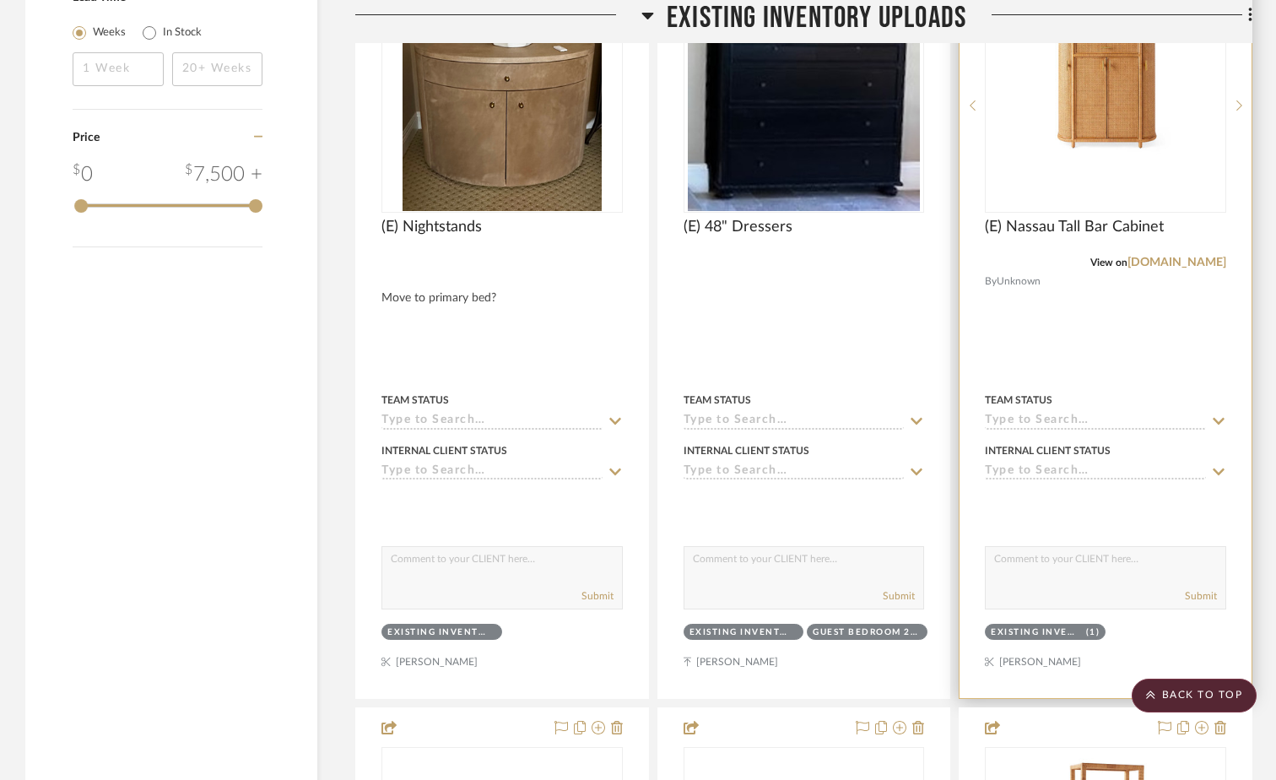
scroll to position [3553, 0]
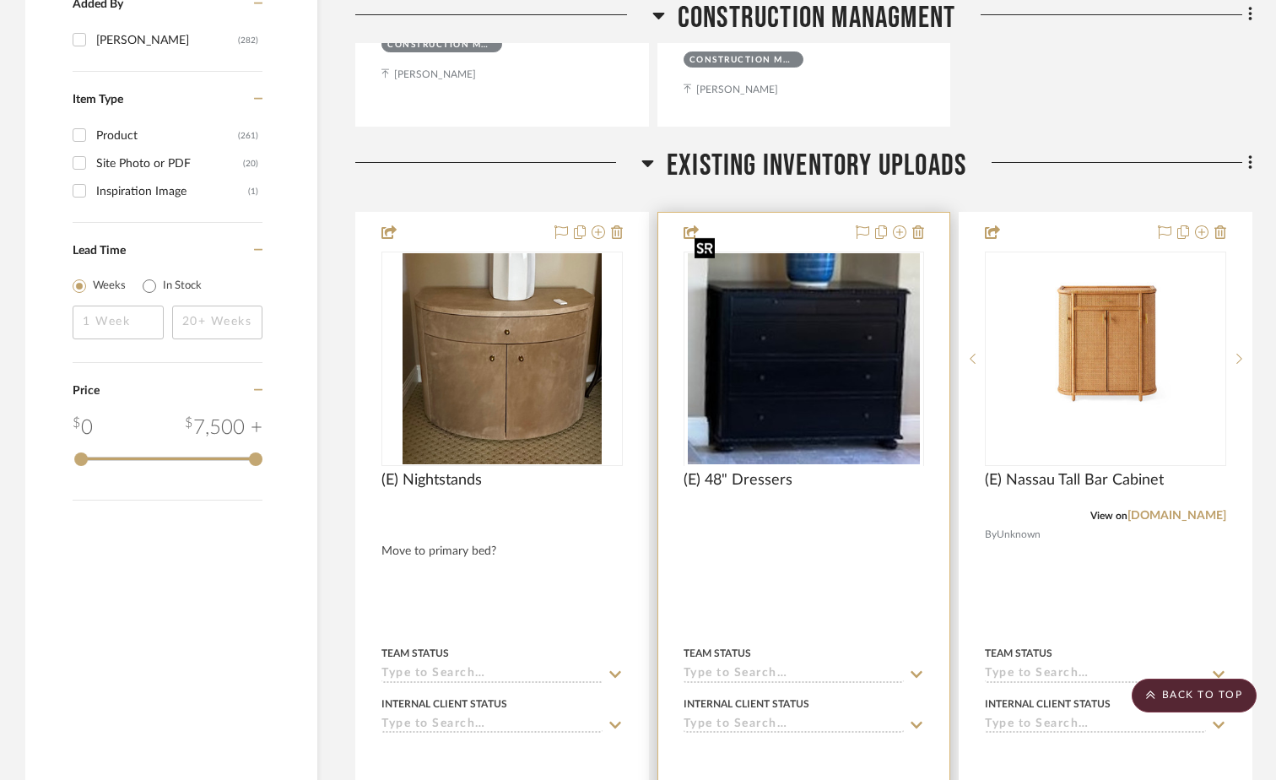
click at [748, 331] on div at bounding box center [804, 464] width 241 height 427
click at [753, 381] on img "0" at bounding box center [803, 358] width 231 height 211
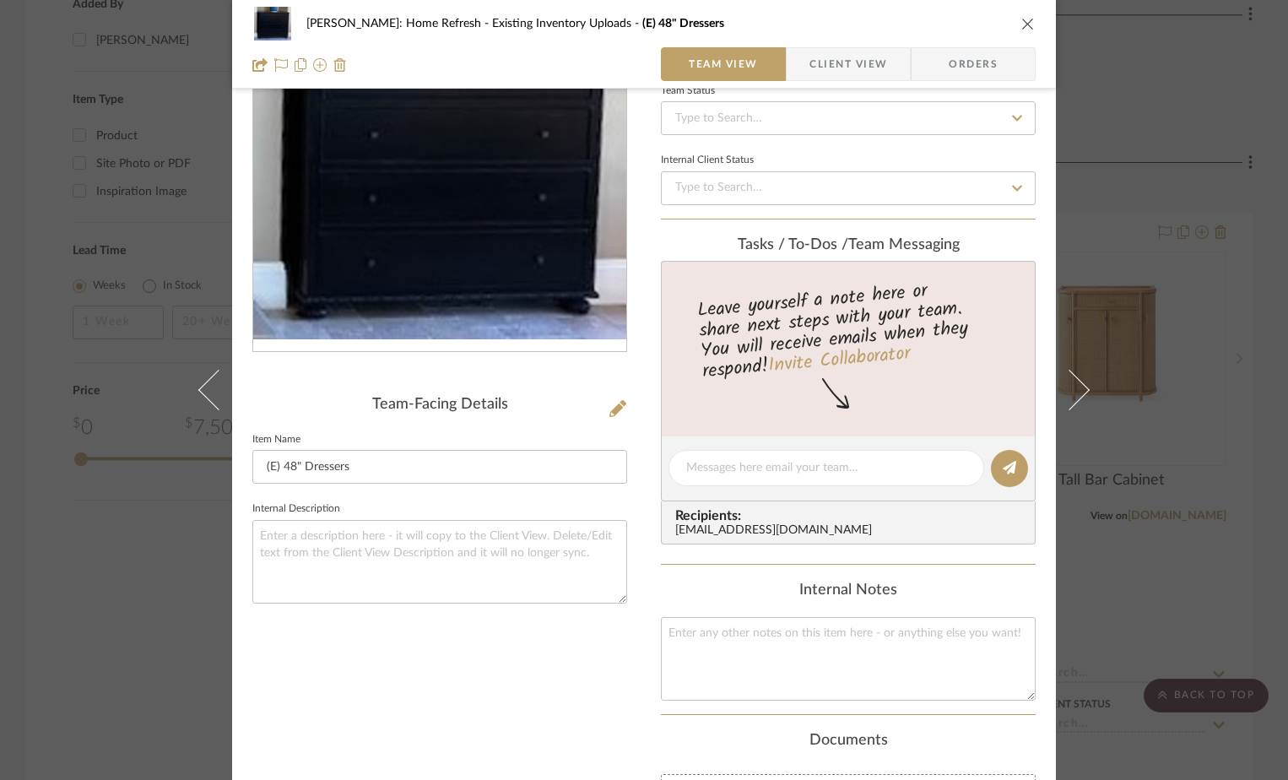
scroll to position [253, 0]
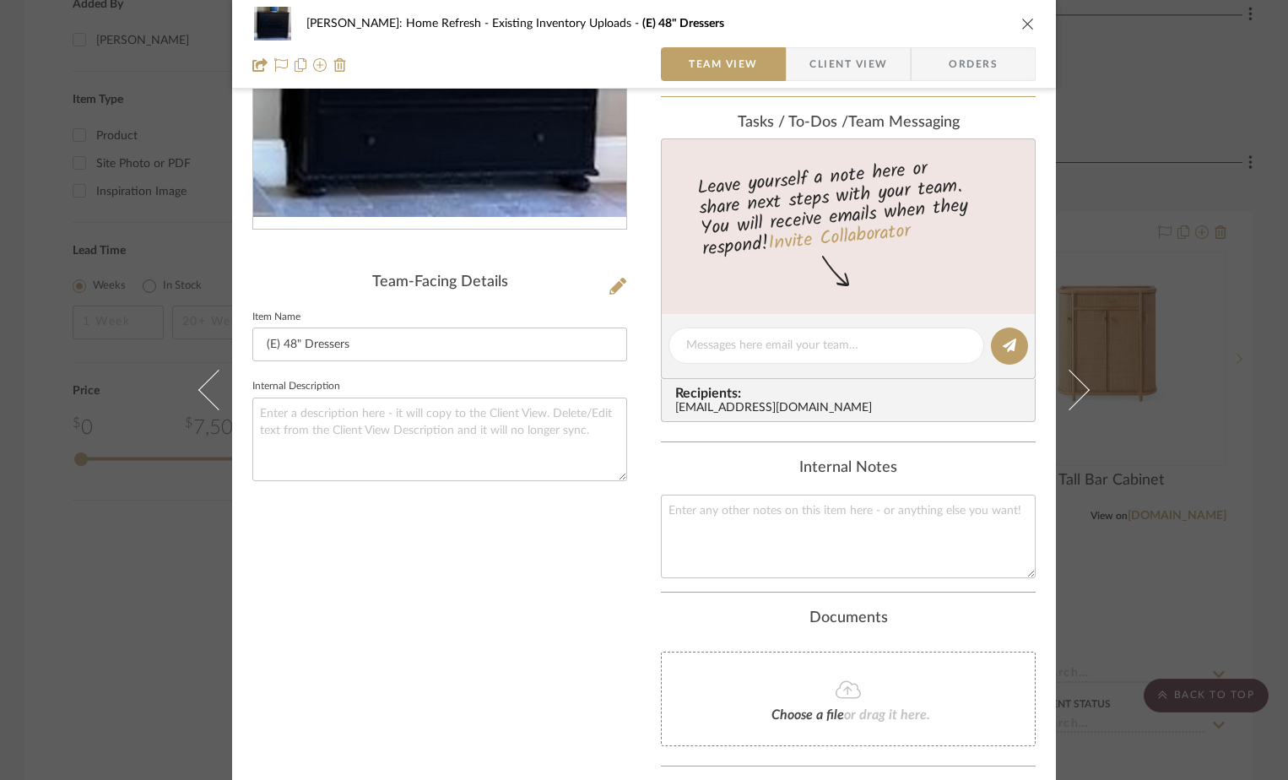
click at [1021, 17] on icon "close" at bounding box center [1028, 24] width 14 height 14
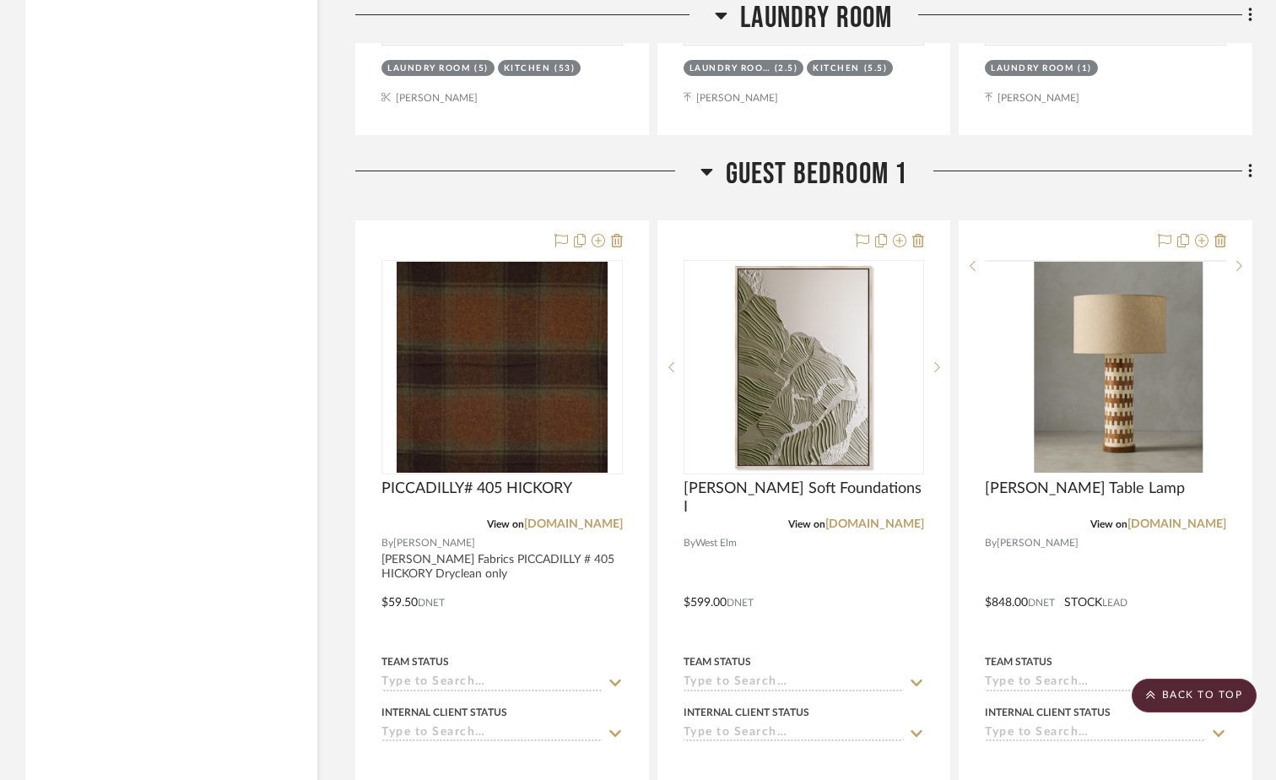
scroll to position [26631, 0]
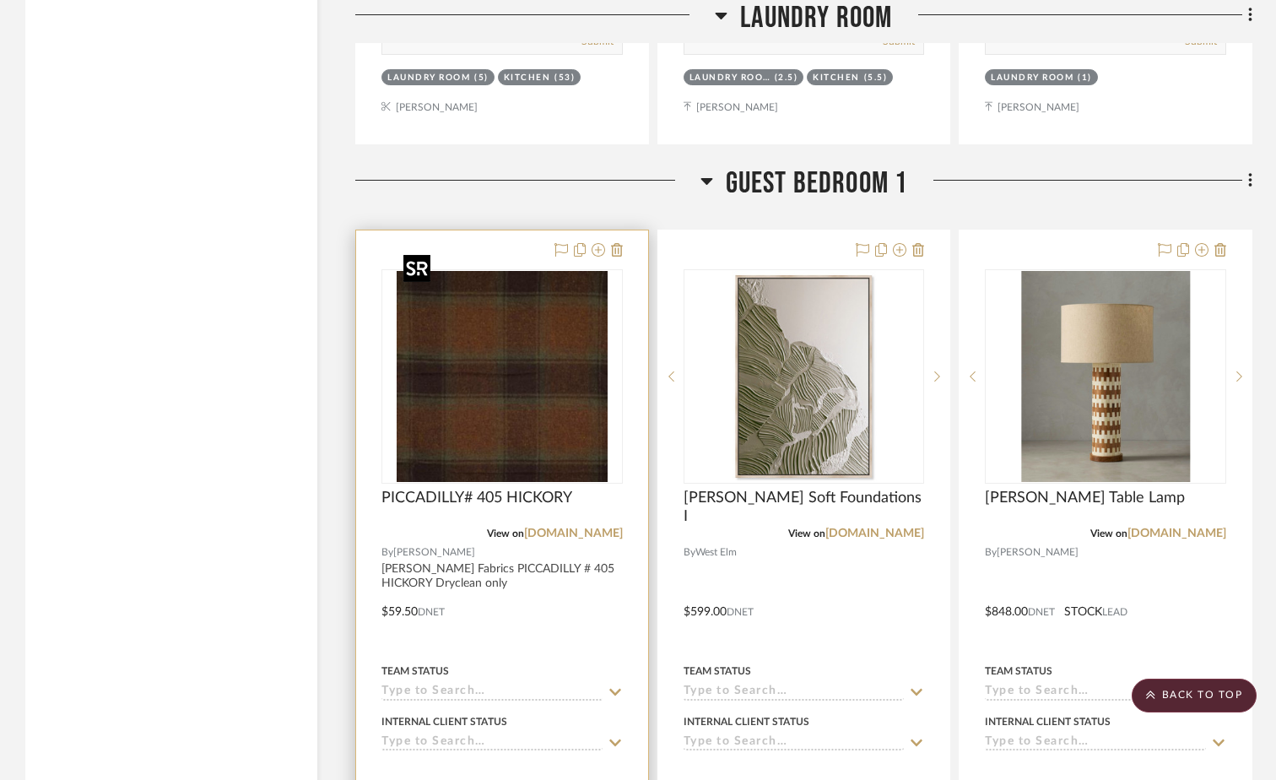
click at [506, 387] on img "0" at bounding box center [502, 376] width 211 height 211
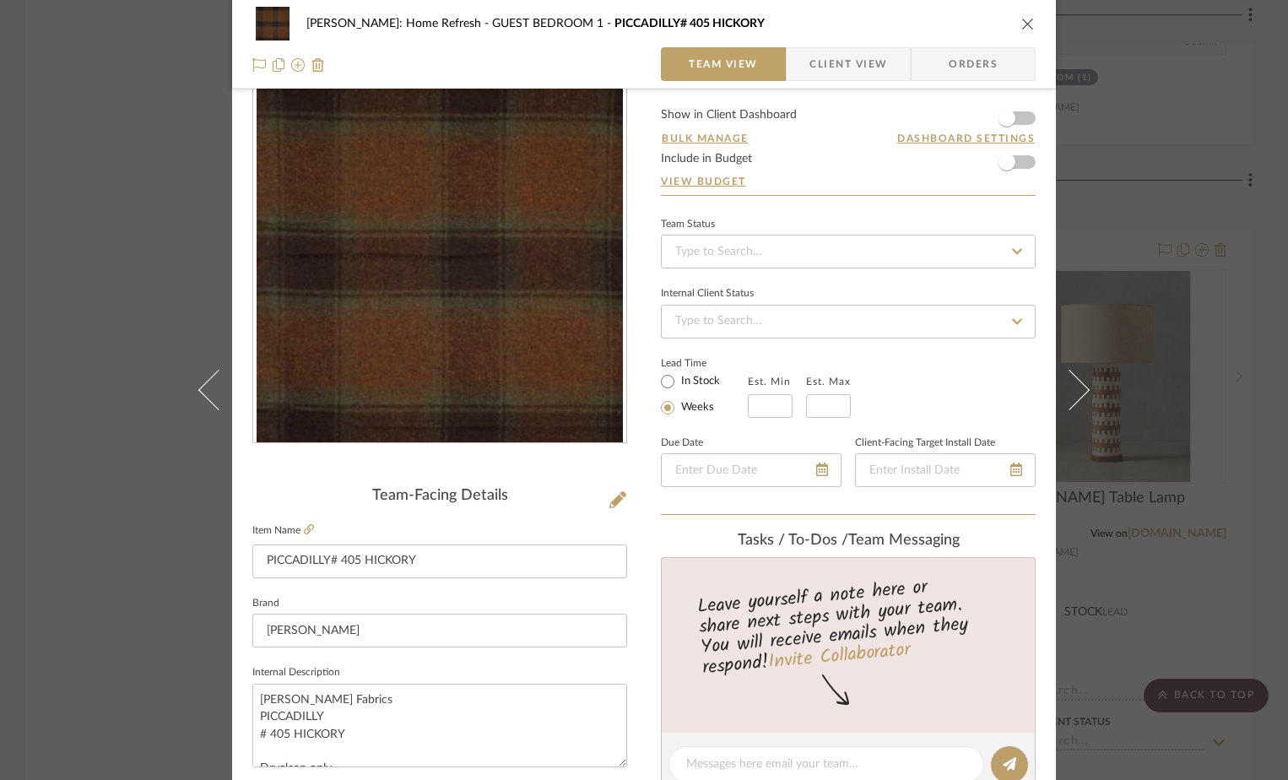
scroll to position [0, 0]
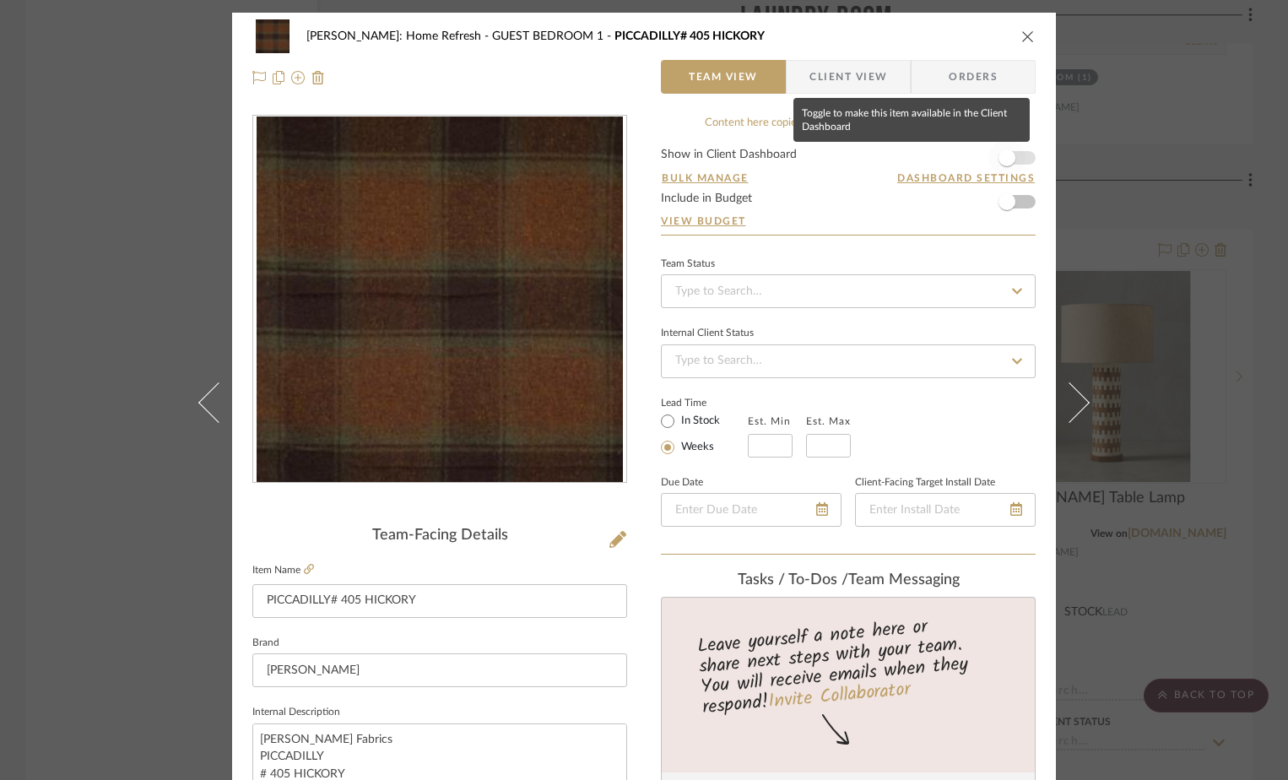
drag, startPoint x: 1009, startPoint y: 154, endPoint x: 907, endPoint y: 203, distance: 112.5
click at [1009, 154] on span "button" at bounding box center [1006, 157] width 37 height 37
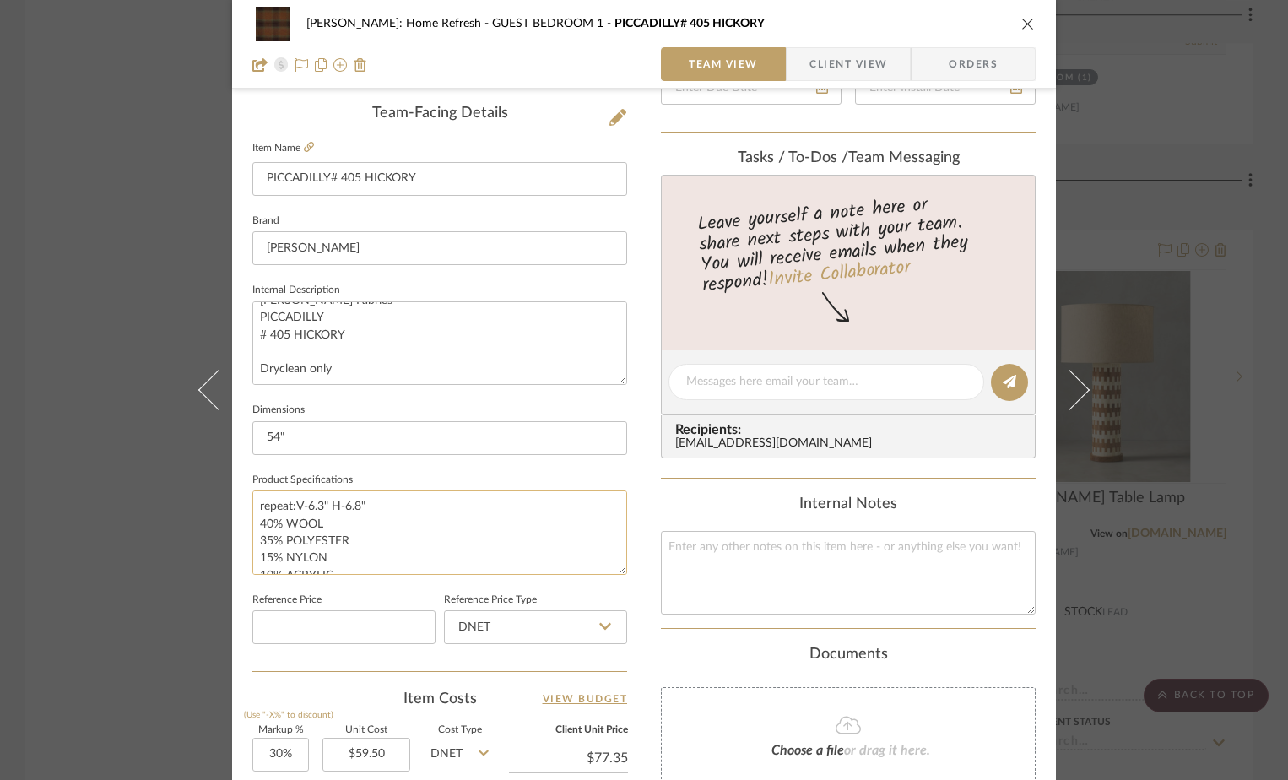
drag, startPoint x: 383, startPoint y: 501, endPoint x: 292, endPoint y: 509, distance: 91.5
click at [292, 509] on textarea "repeat:V-6.3" H-6.8" 40% WOOL 35% POLYESTER 15% NYLON 10% ACRYLIC" at bounding box center [439, 532] width 375 height 84
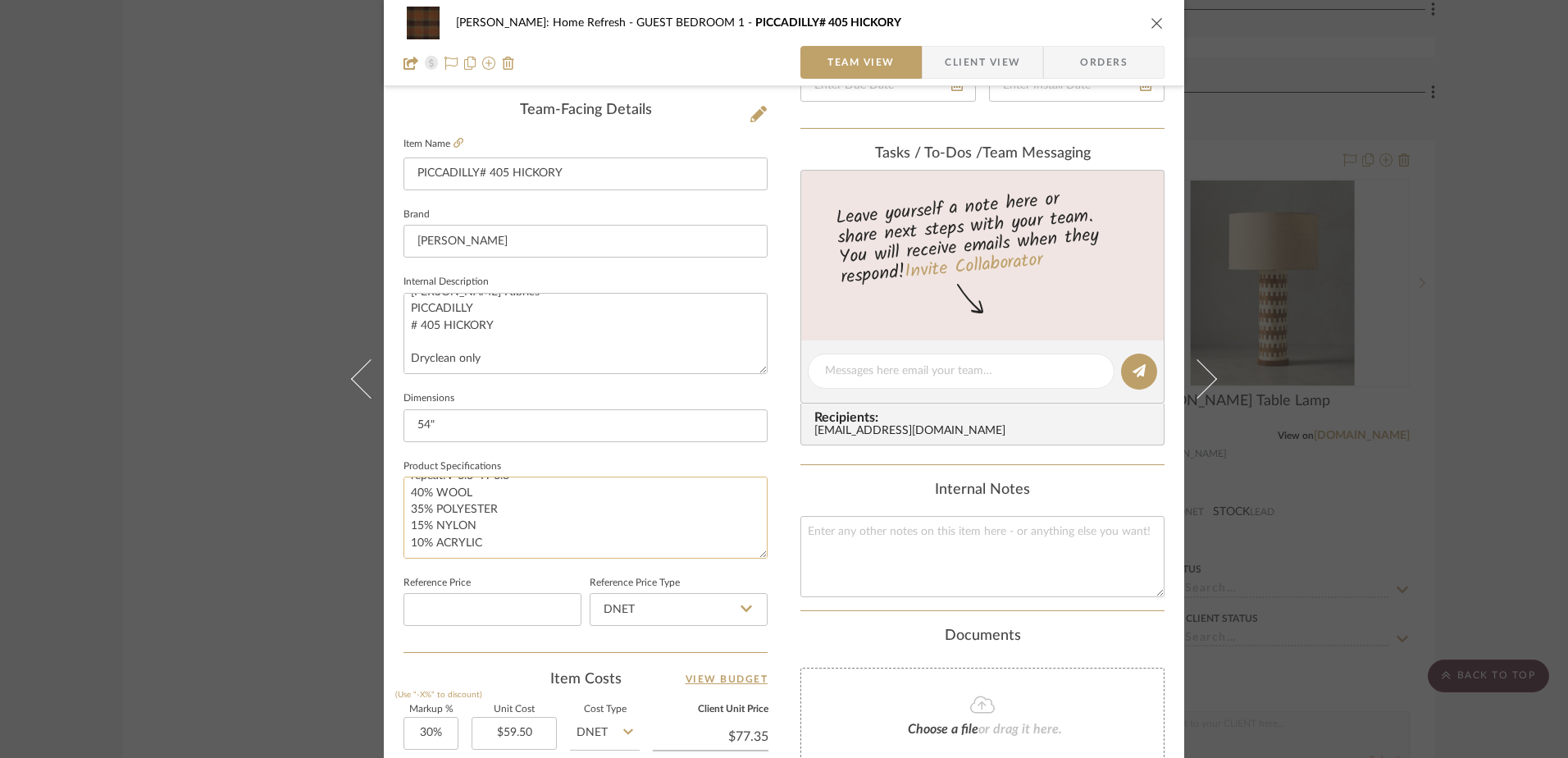
scroll to position [574, 0]
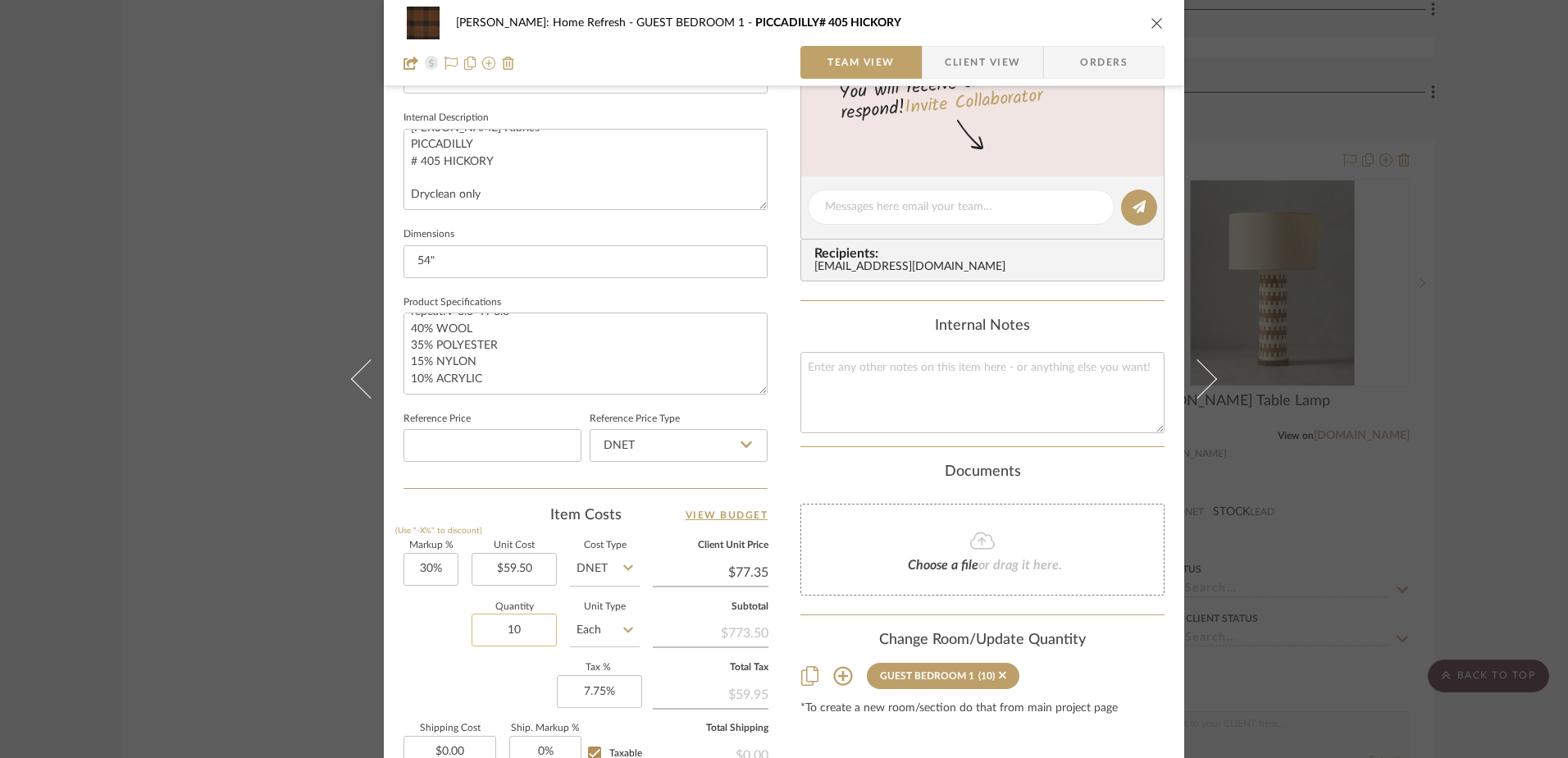
click at [528, 623] on input "10" at bounding box center [514, 630] width 85 height 33
type input "13"
click at [501, 678] on div "Markup % (Use "-X%" to discount) 30% Unit Cost $59.50 Cost Type DNET Client Uni…" at bounding box center [585, 661] width 364 height 239
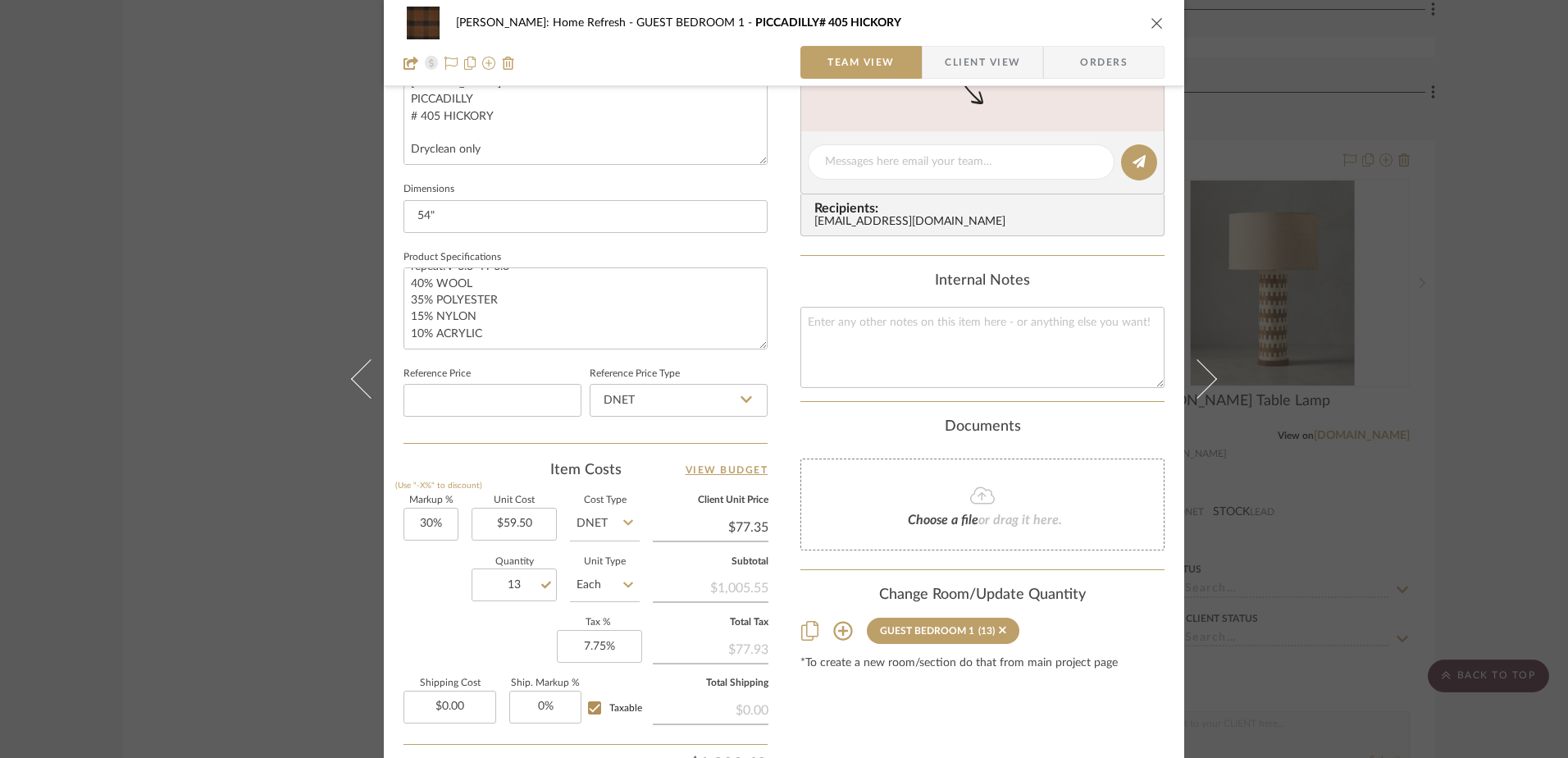
scroll to position [656, 0]
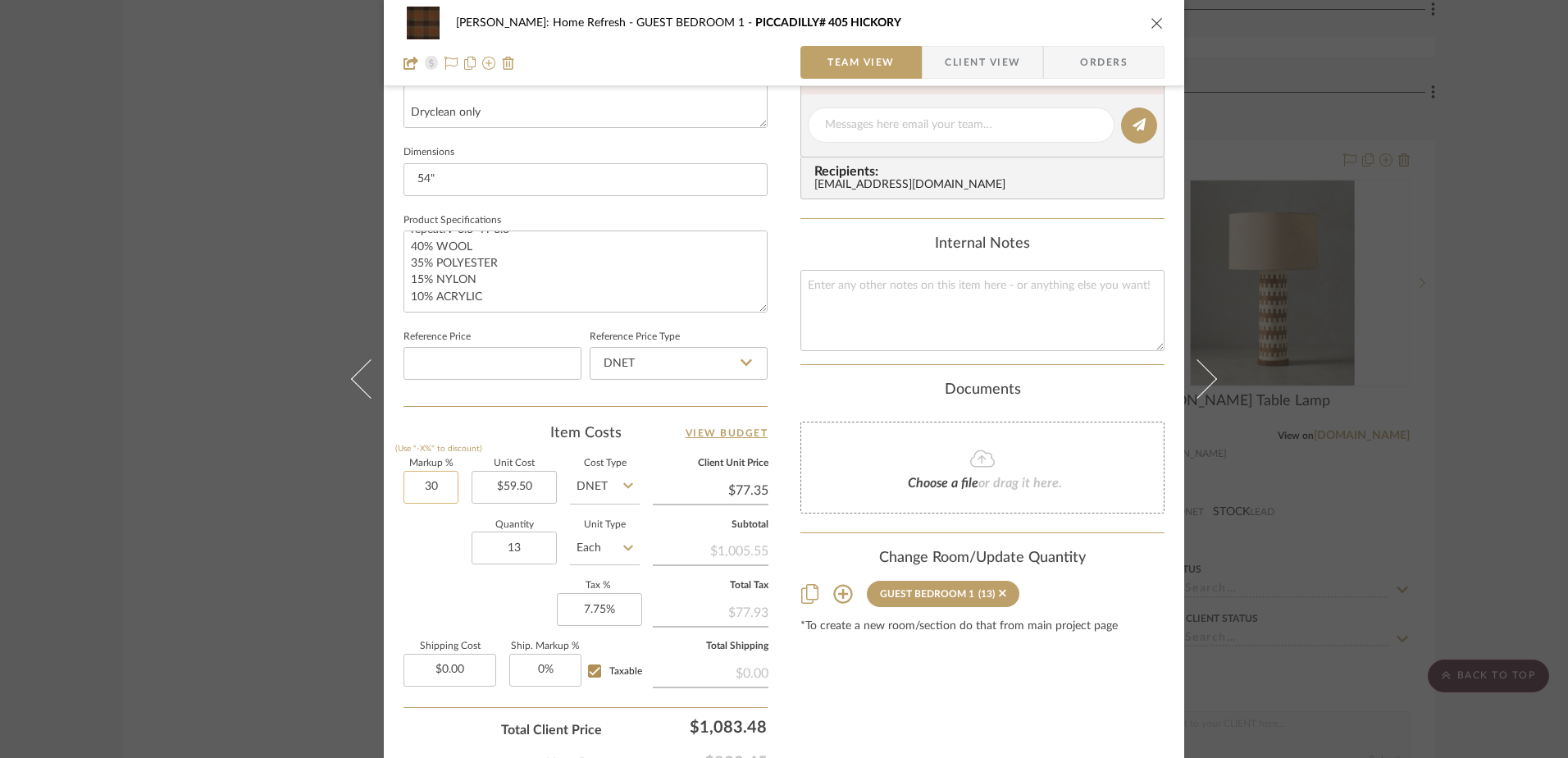
click at [450, 488] on input "30" at bounding box center [430, 487] width 55 height 33
type input "20%"
click at [433, 575] on div "Quantity 13 Unit Type Each" at bounding box center [521, 550] width 236 height 58
type input "$71.40"
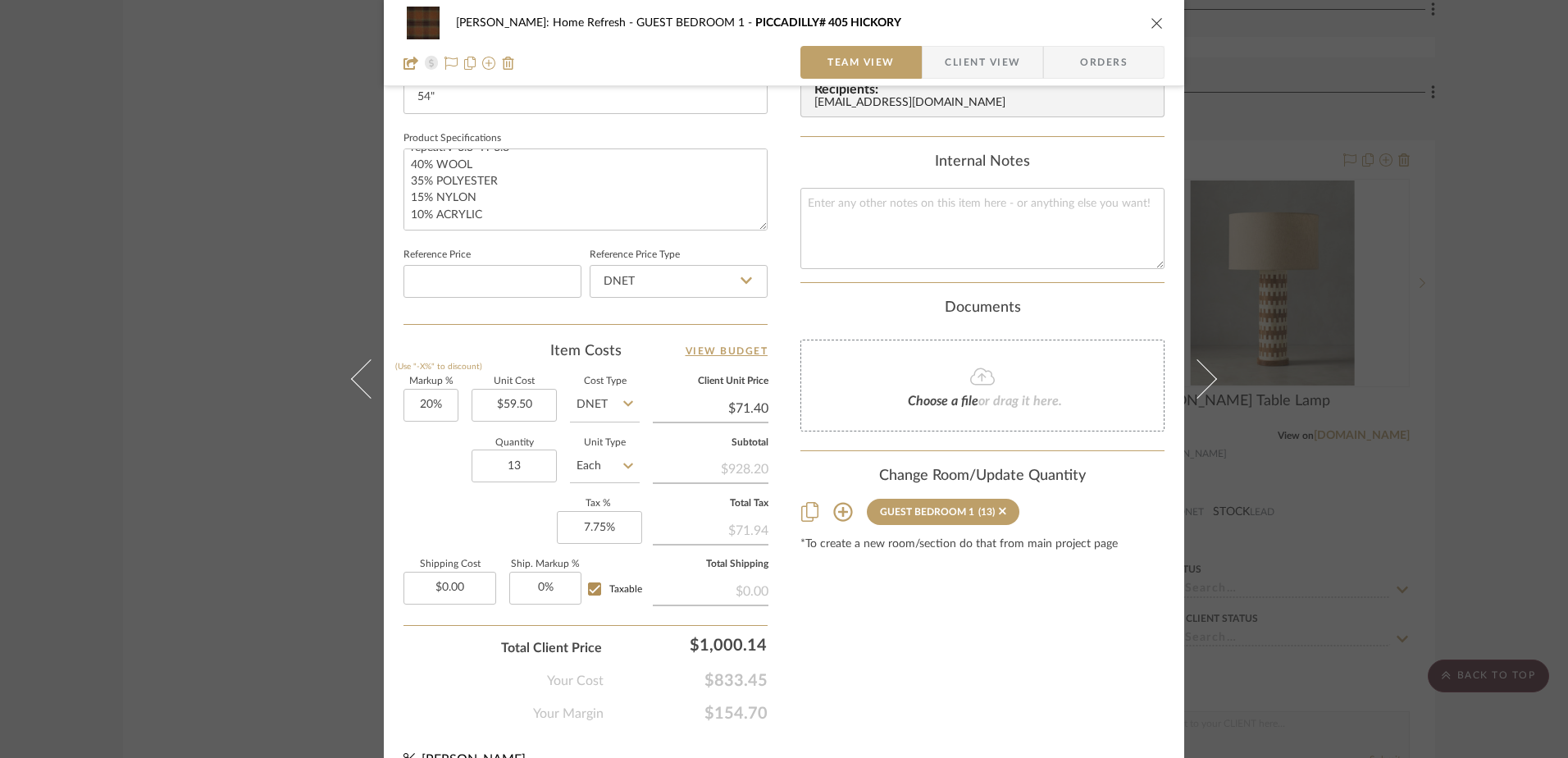
scroll to position [770, 0]
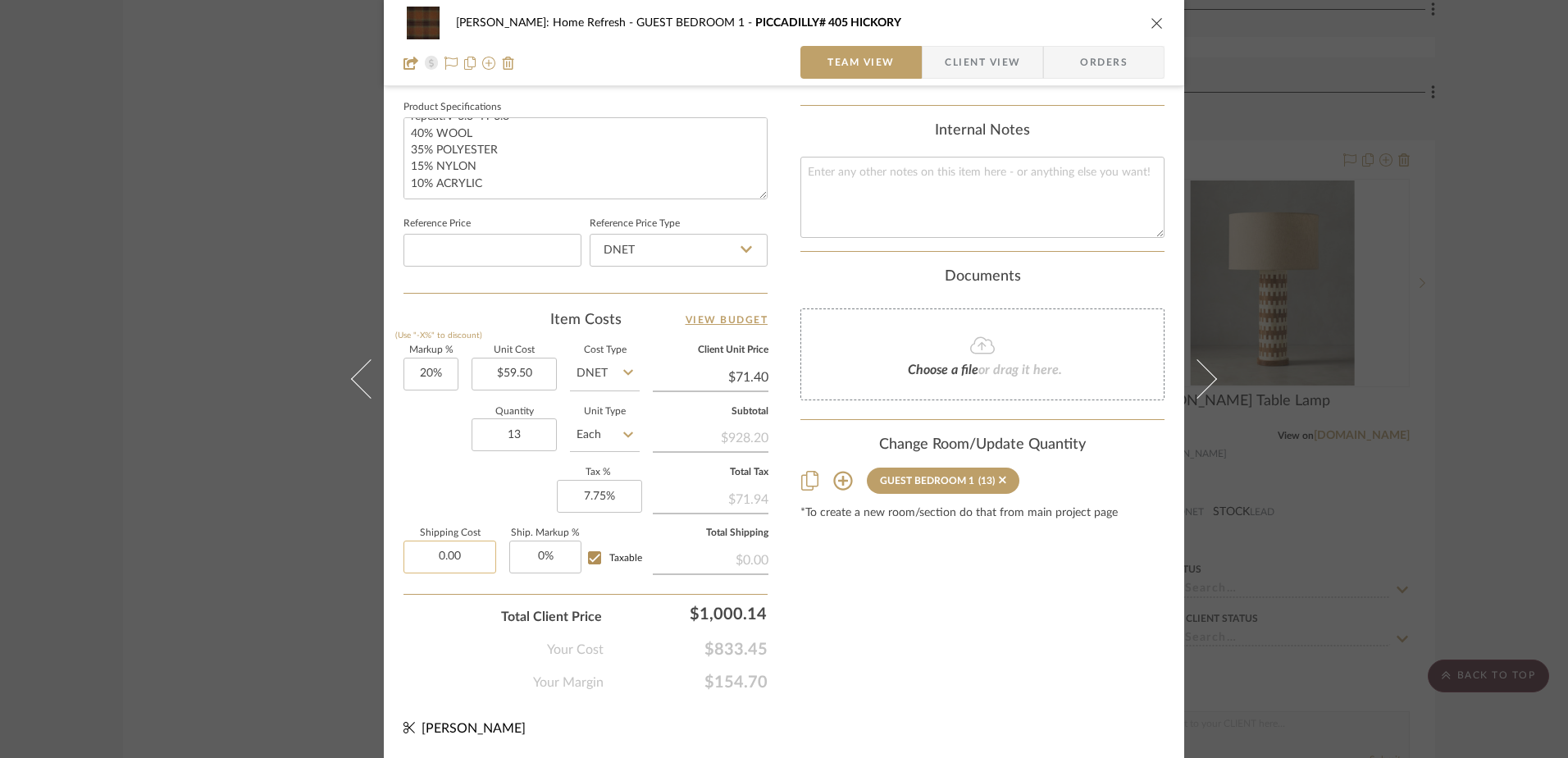
click at [432, 568] on input "0.00" at bounding box center [449, 557] width 92 height 33
type input "$0.00"
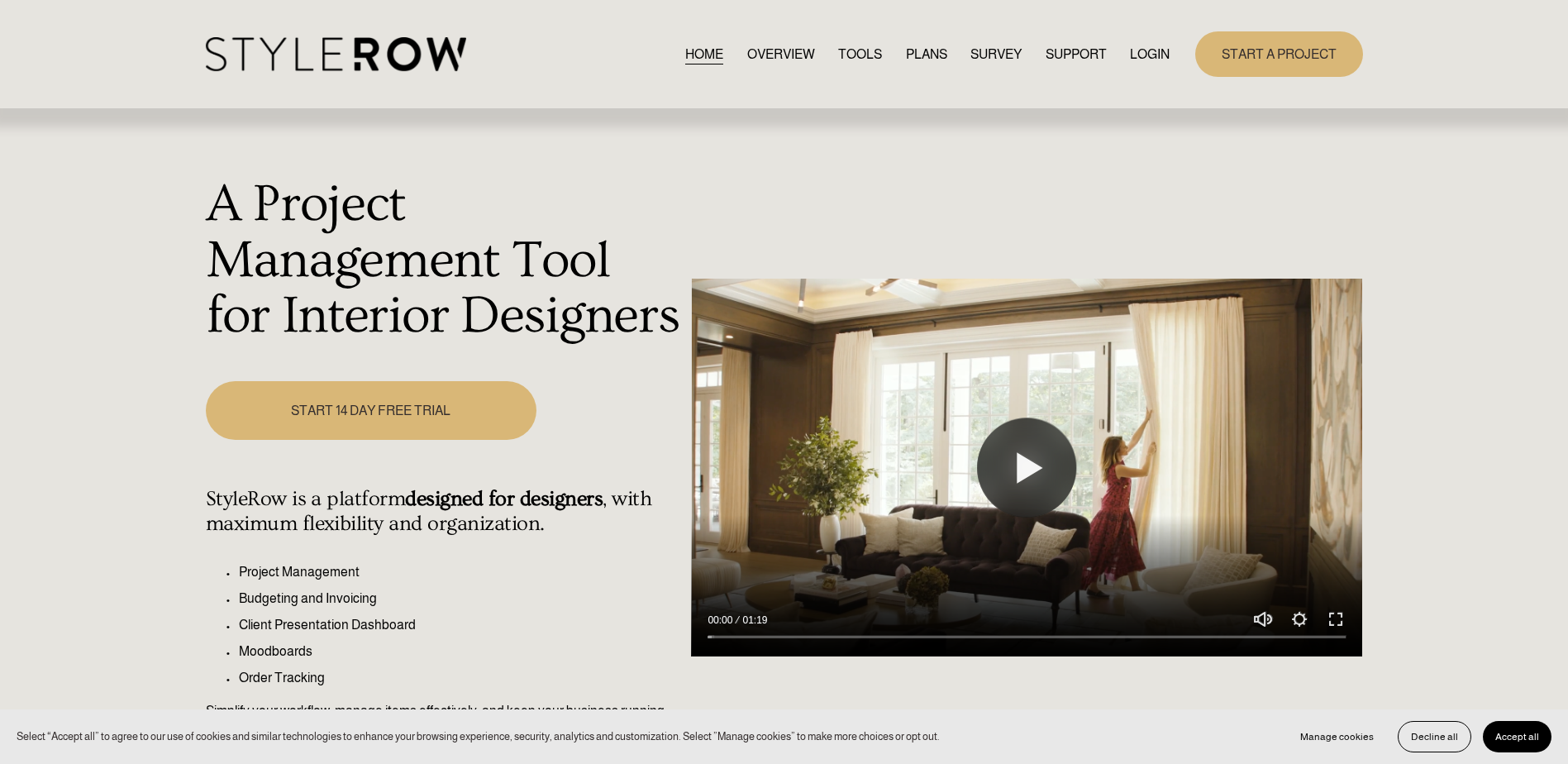
click at [1143, 49] on link "LOGIN" at bounding box center [1150, 54] width 40 height 23
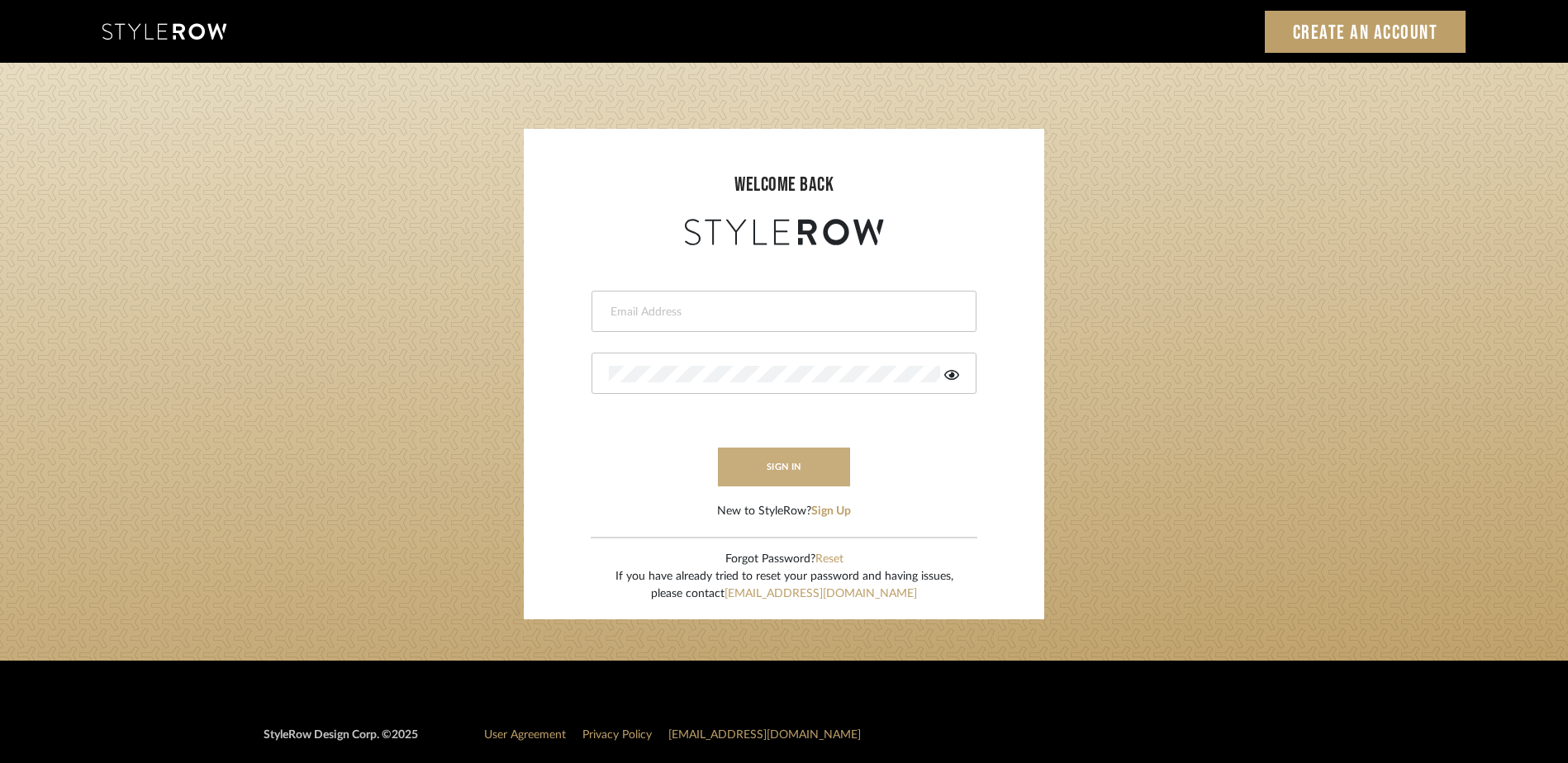
type input "ashley@seacreativestudio.com"
click at [815, 463] on button "sign in" at bounding box center [783, 467] width 132 height 39
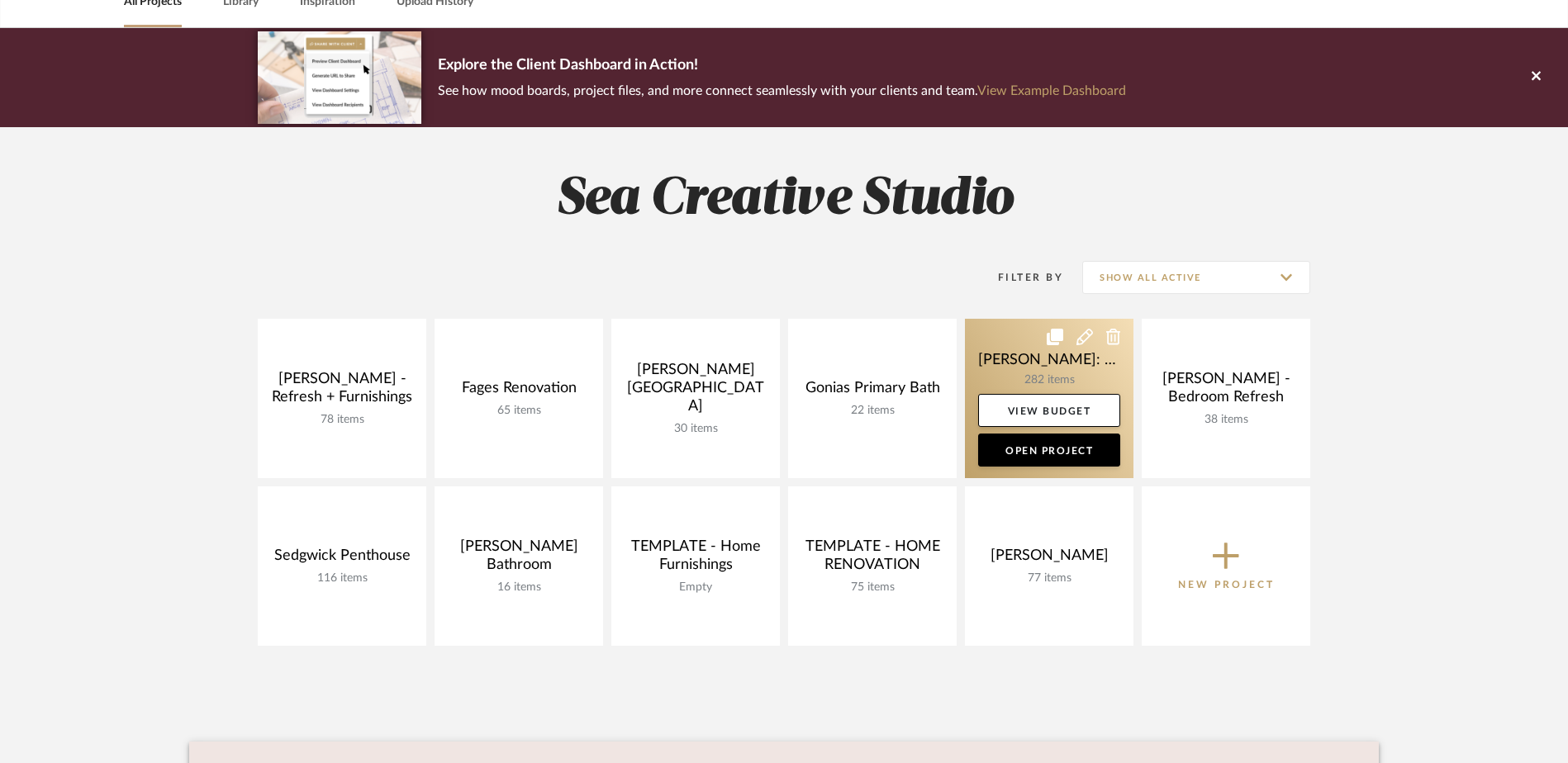
scroll to position [165, 0]
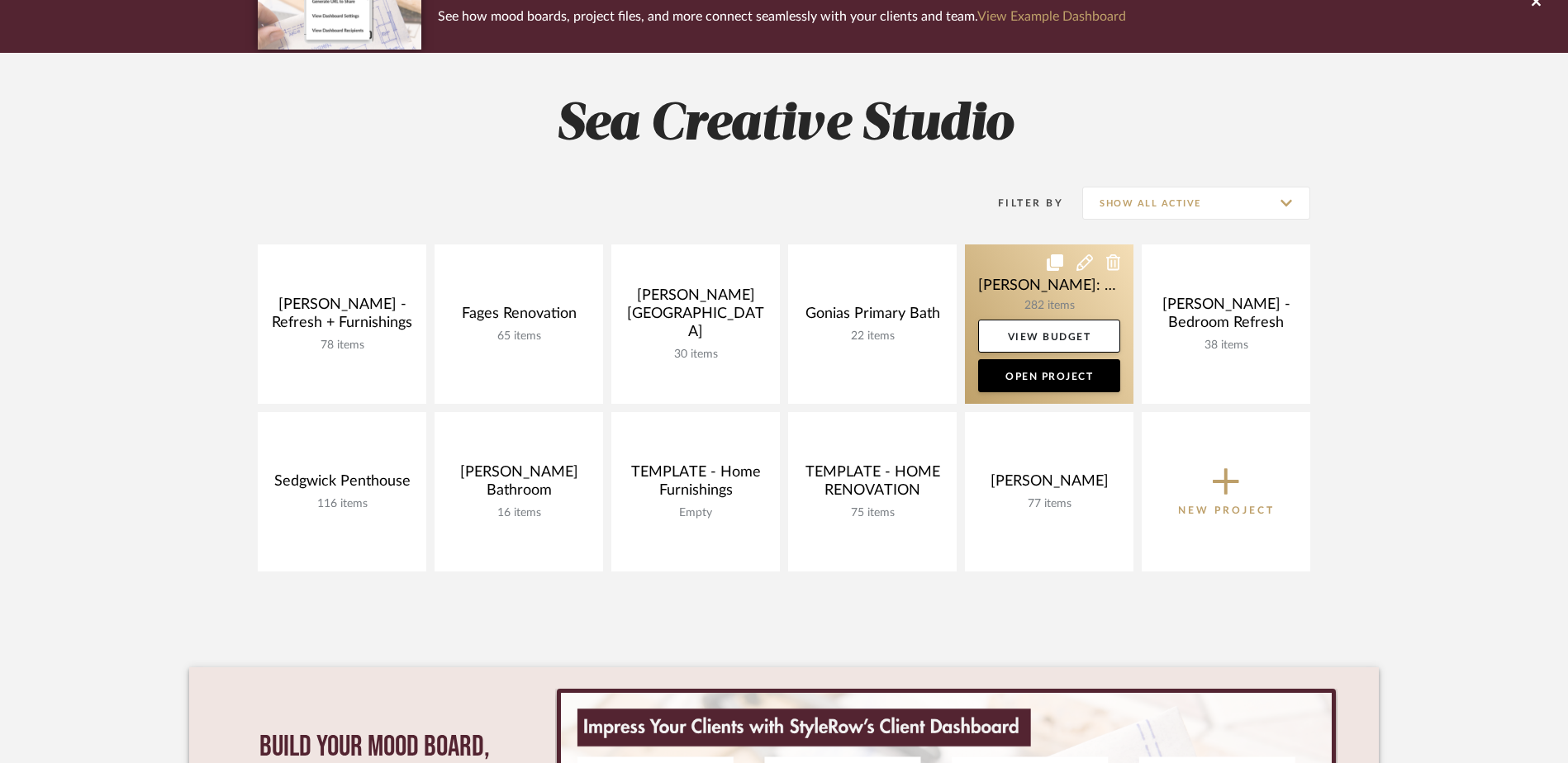
click at [1040, 292] on link at bounding box center [1049, 324] width 168 height 159
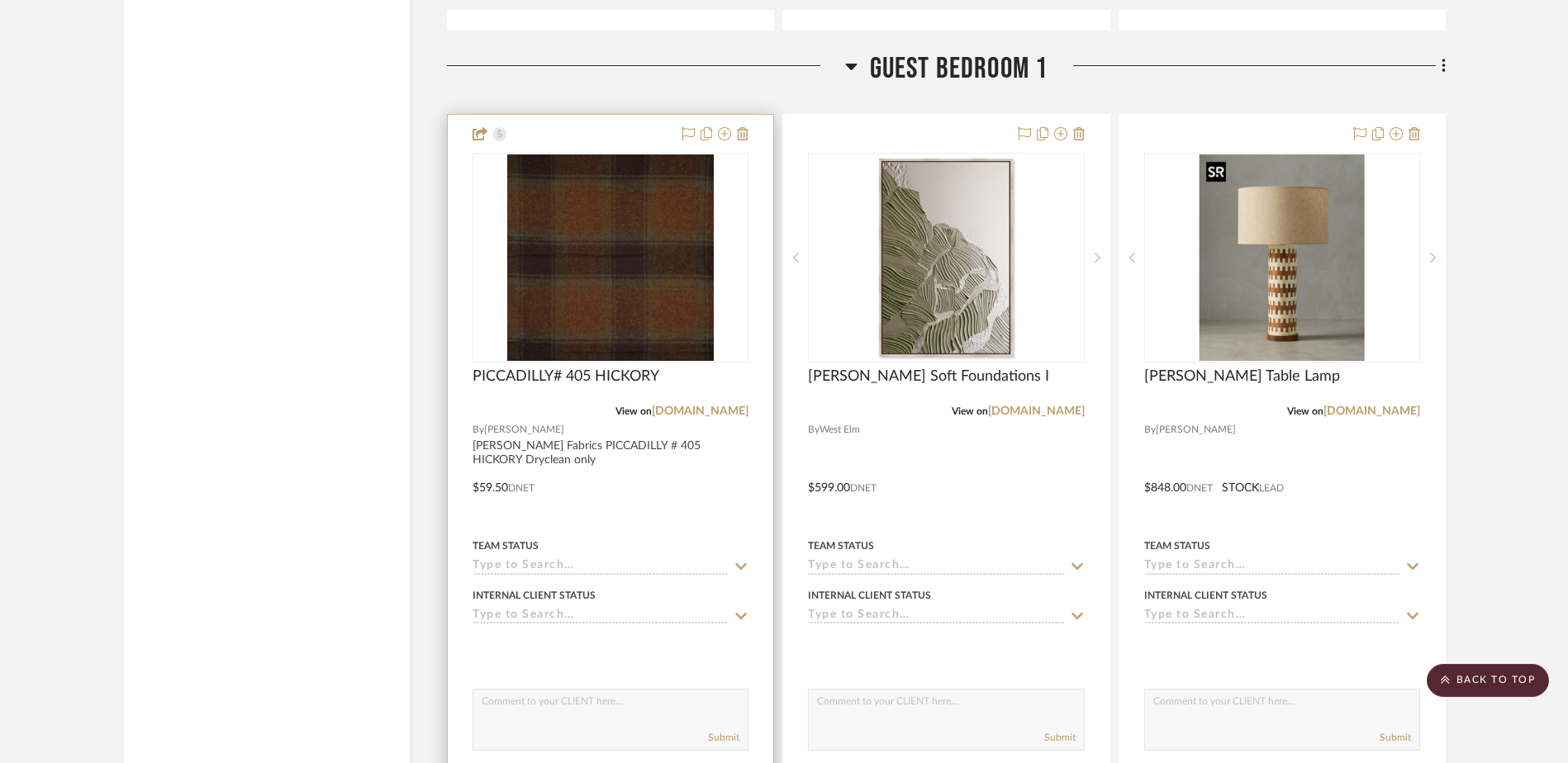
scroll to position [25995, 0]
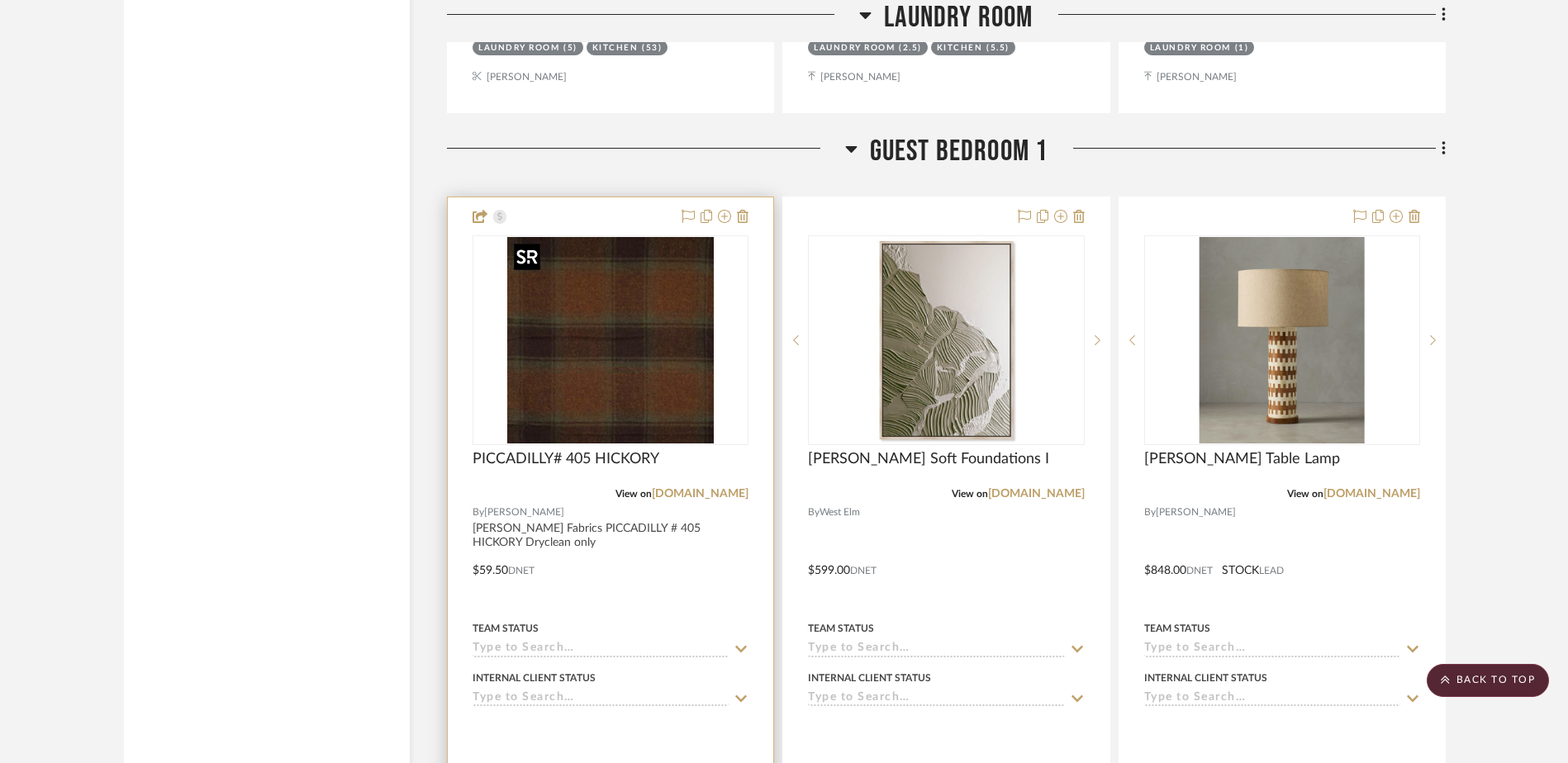
click at [0, 0] on img at bounding box center [0, 0] width 0 height 0
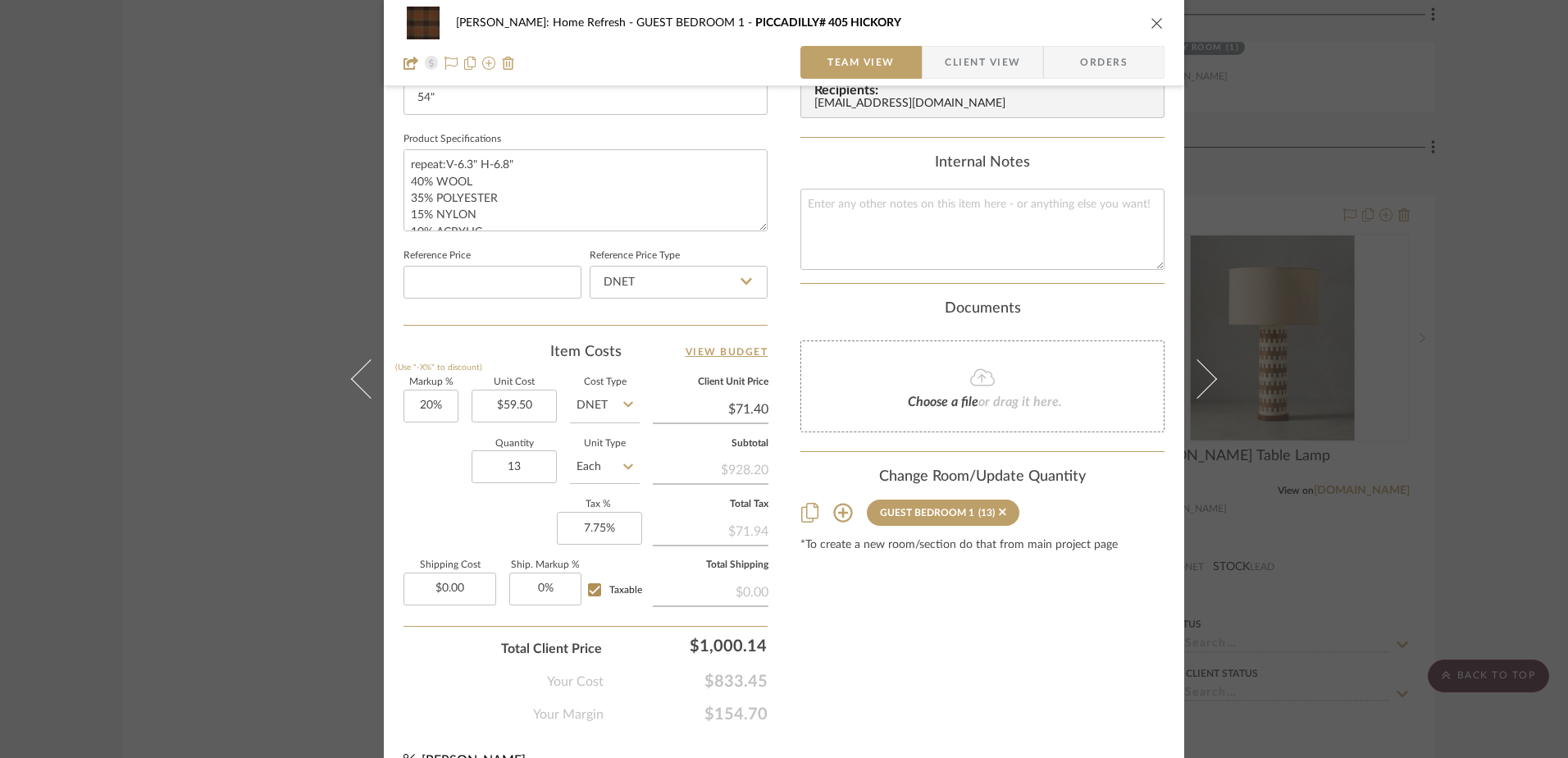
scroll to position [770, 0]
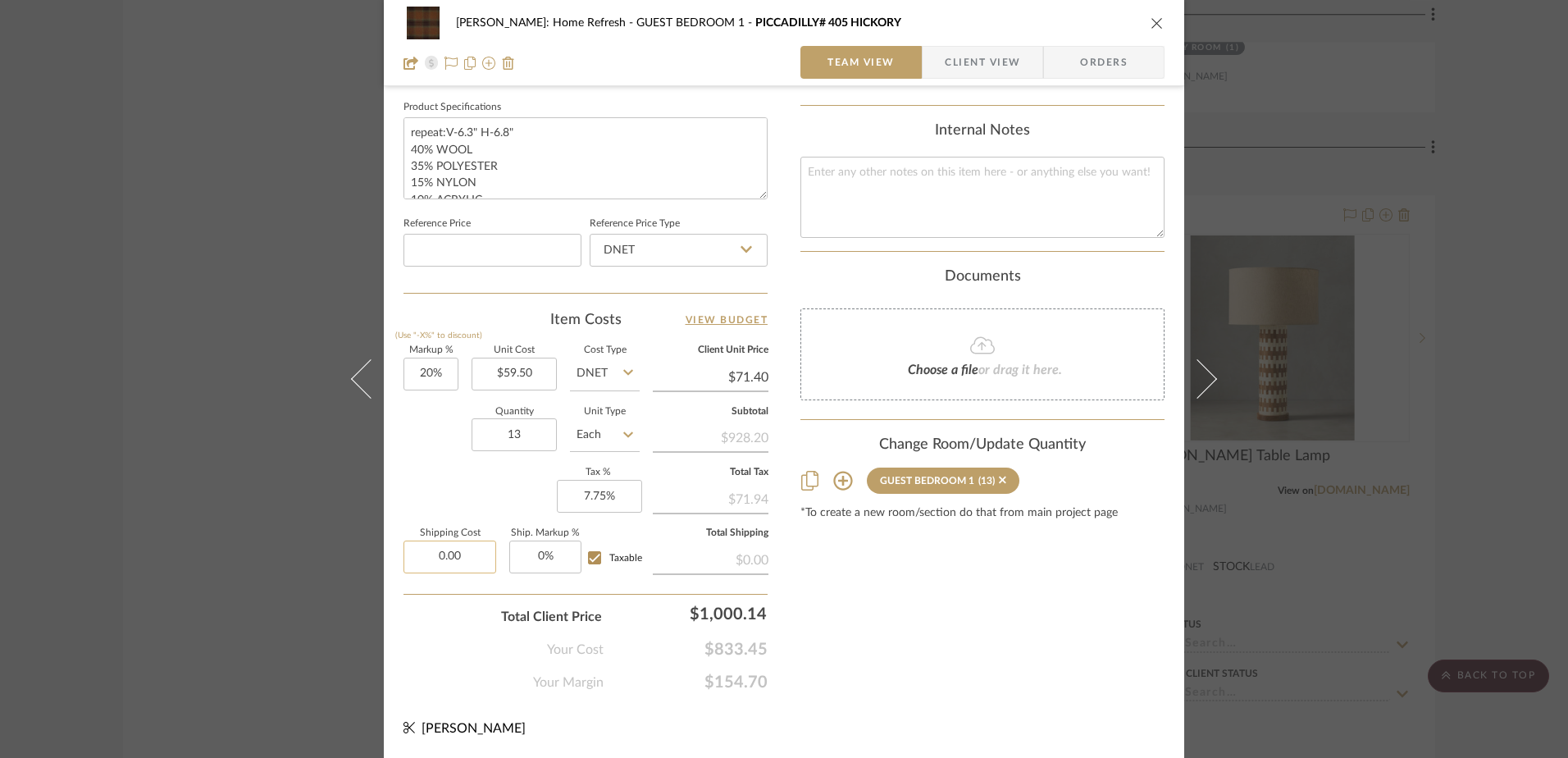
click at [480, 560] on input "0.00" at bounding box center [449, 557] width 92 height 33
type input "$55.73"
click at [448, 492] on div "Markup % (Use "-X%" to discount) 20% Unit Cost $59.50 Cost Type DNET Client Uni…" at bounding box center [585, 465] width 364 height 239
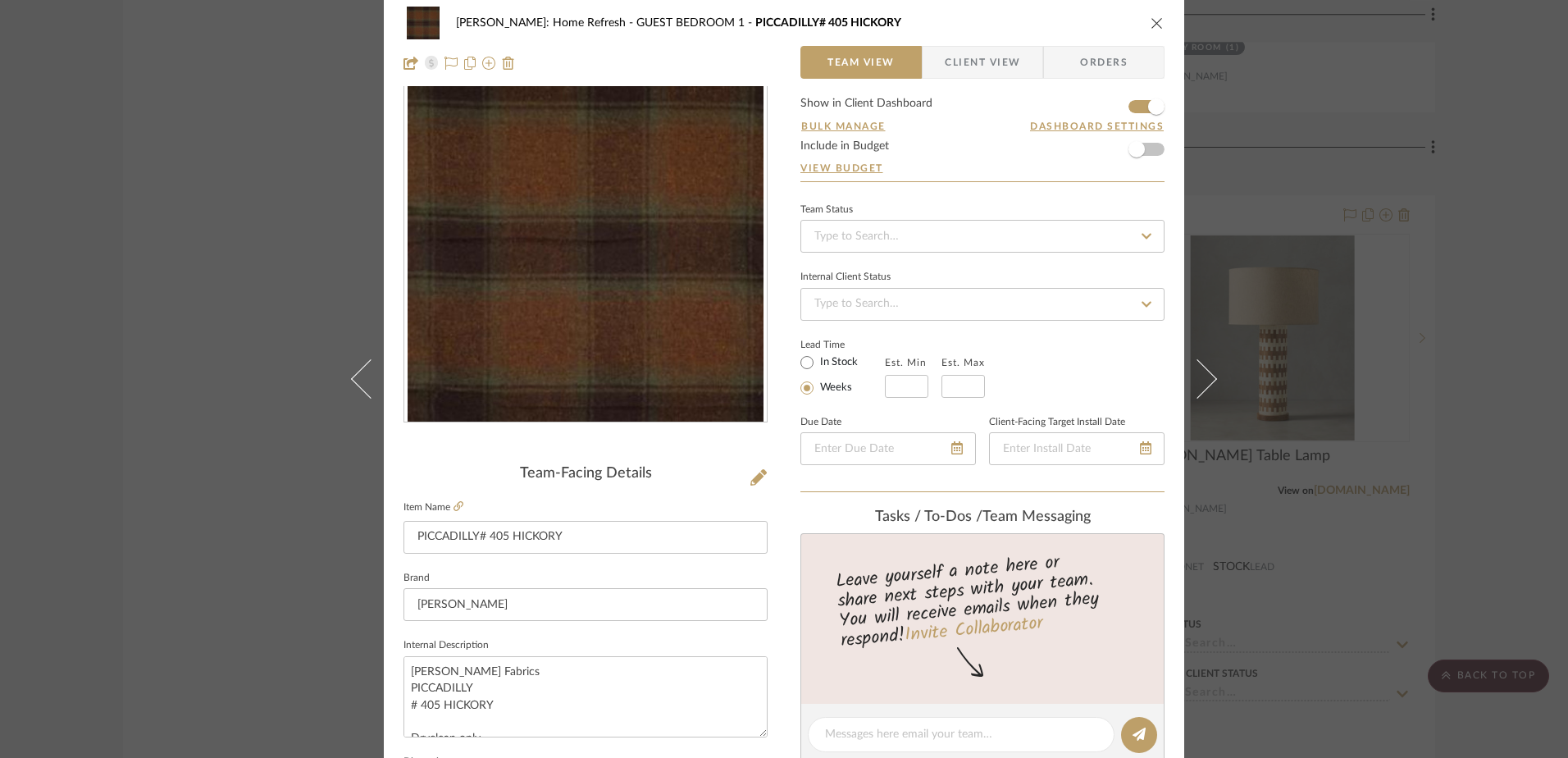
scroll to position [0, 0]
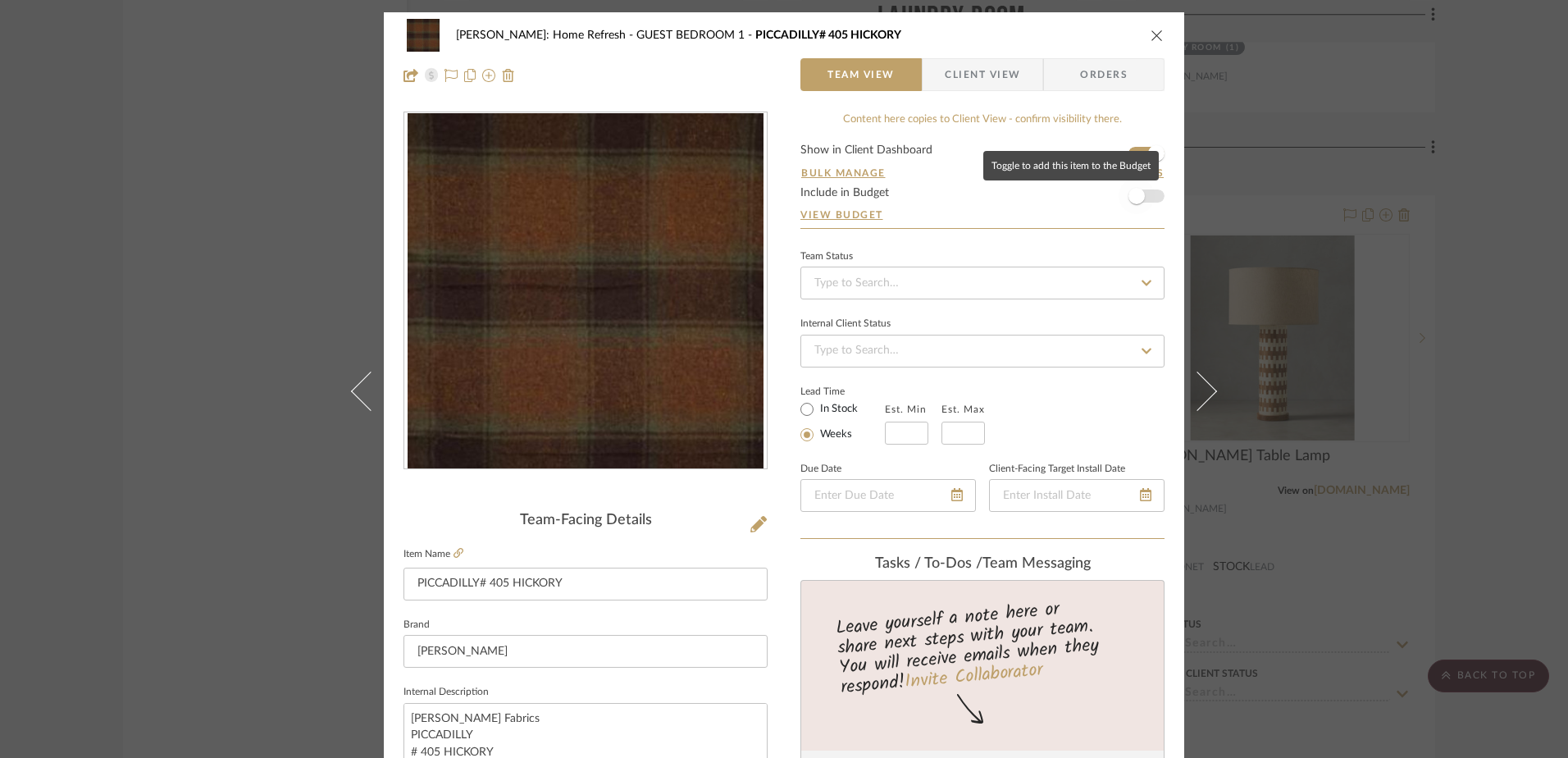
click at [1132, 194] on span "button" at bounding box center [1136, 195] width 17 height 17
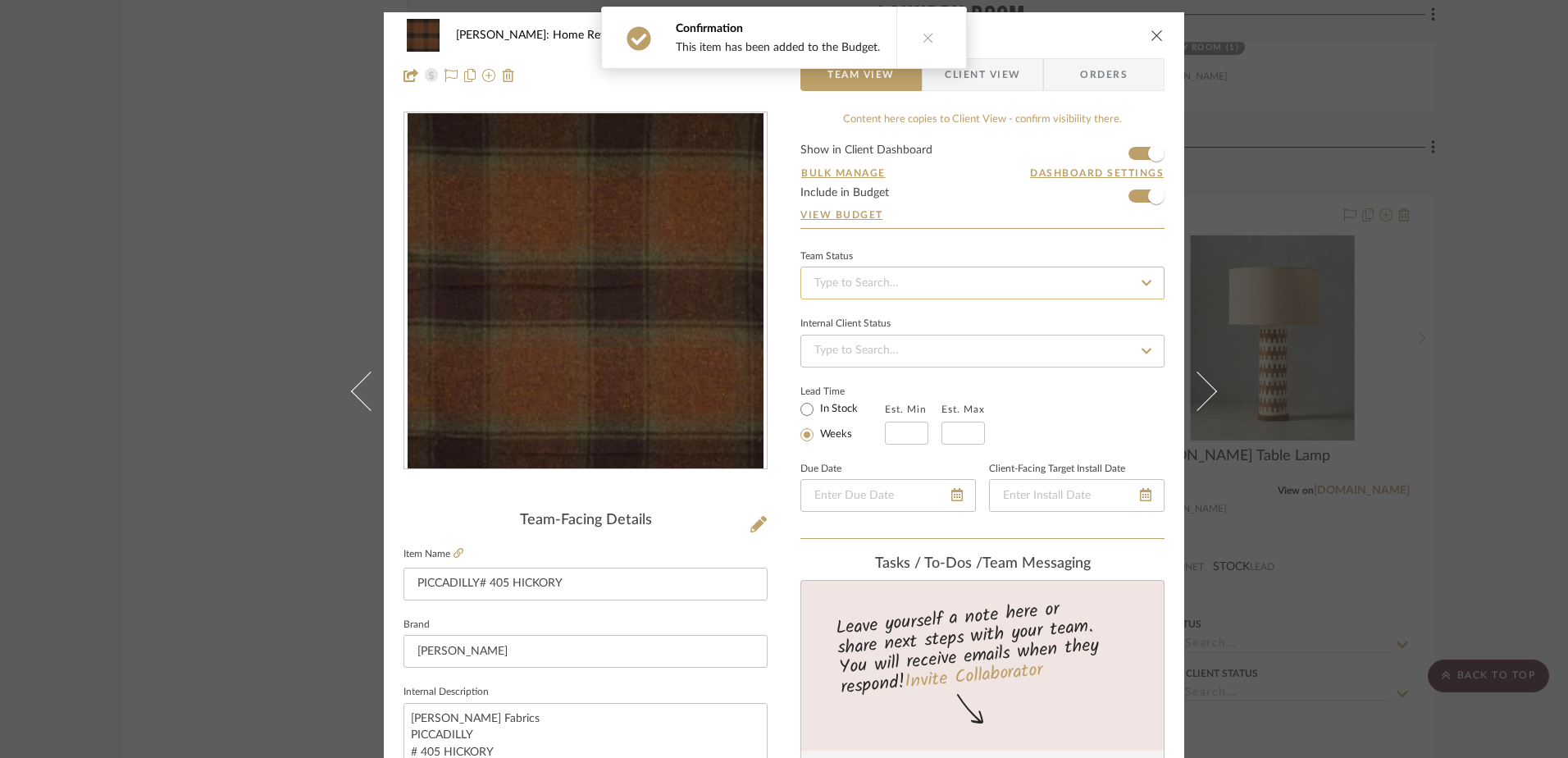
click at [1114, 292] on input at bounding box center [982, 283] width 364 height 33
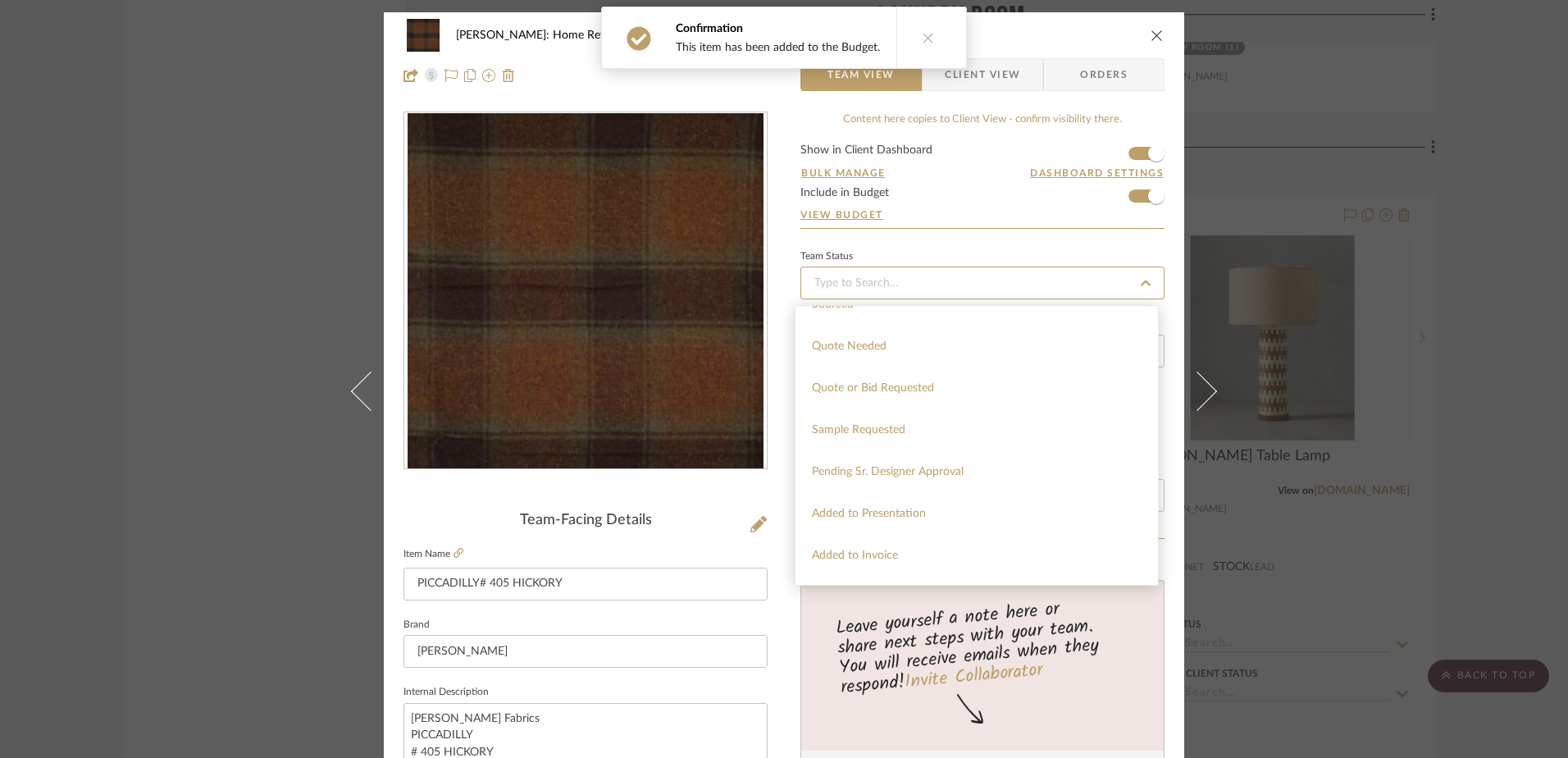
scroll to position [574, 0]
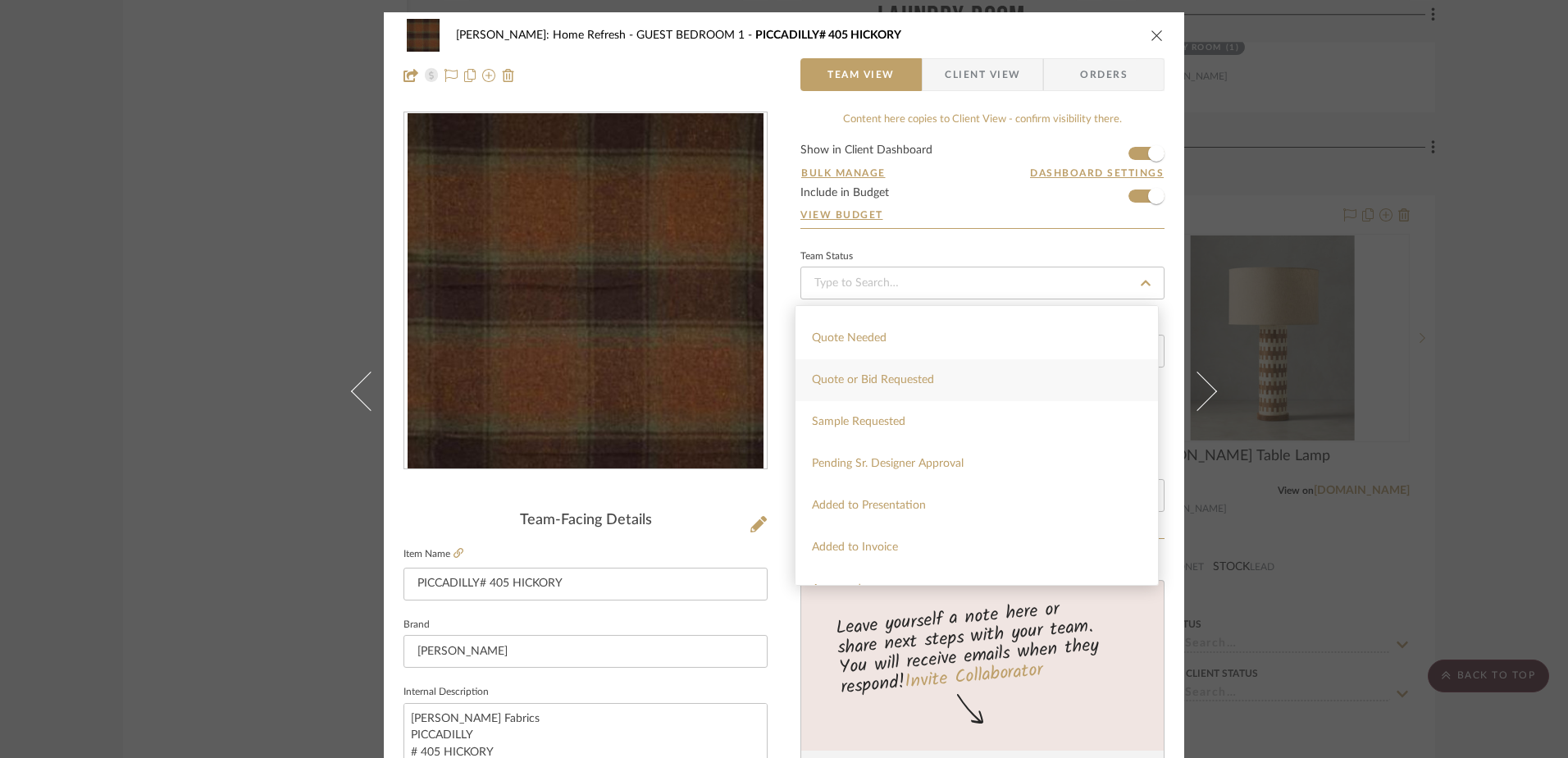
click at [1046, 385] on div "Quote or Bid Requested" at bounding box center [976, 380] width 362 height 42
type input "10/10/2025"
type input "Quote or Bid Requested"
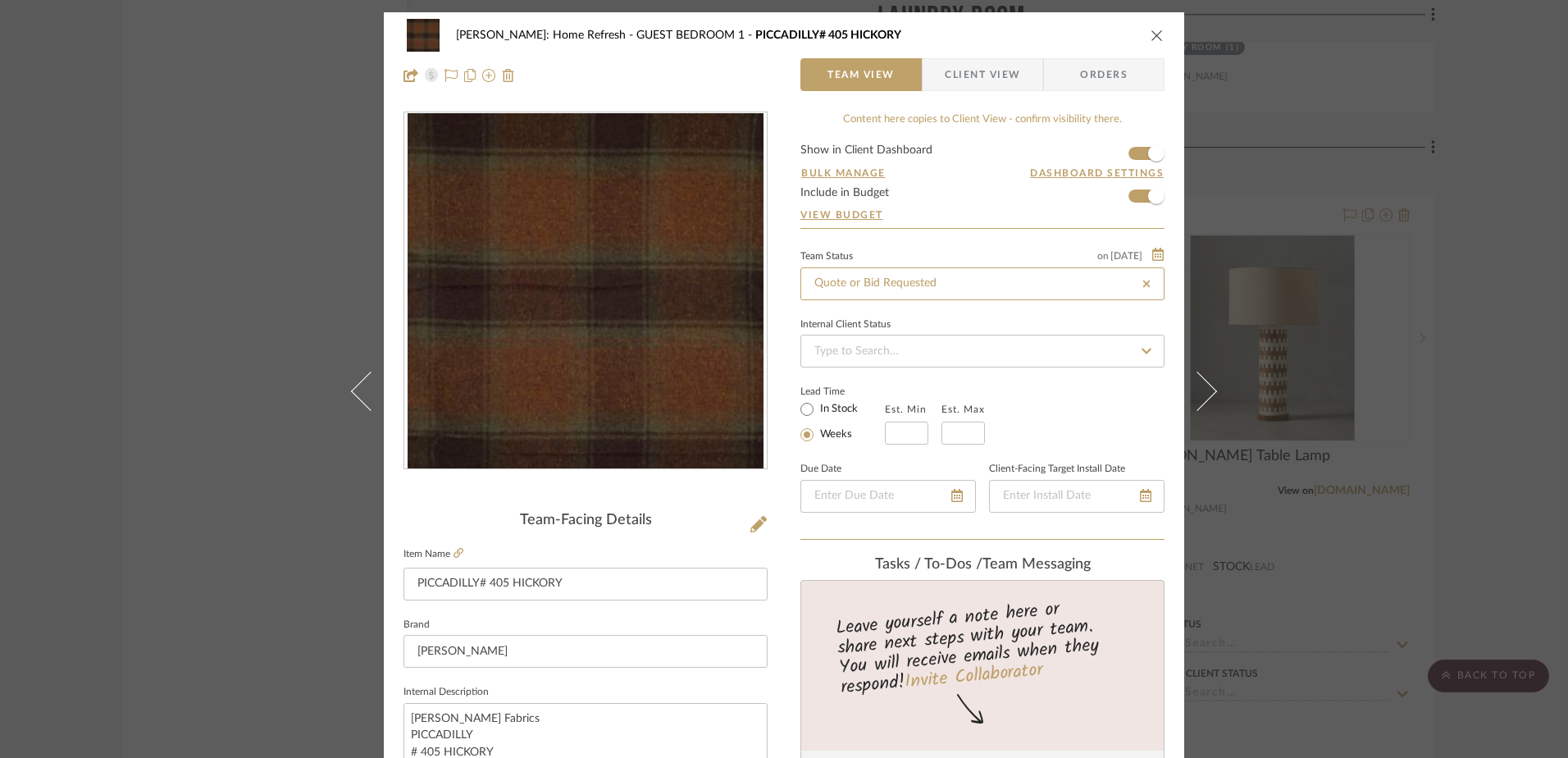
type input "10/10/2025"
type input "Quote or Bid Requested"
click at [1017, 350] on input at bounding box center [982, 351] width 364 height 33
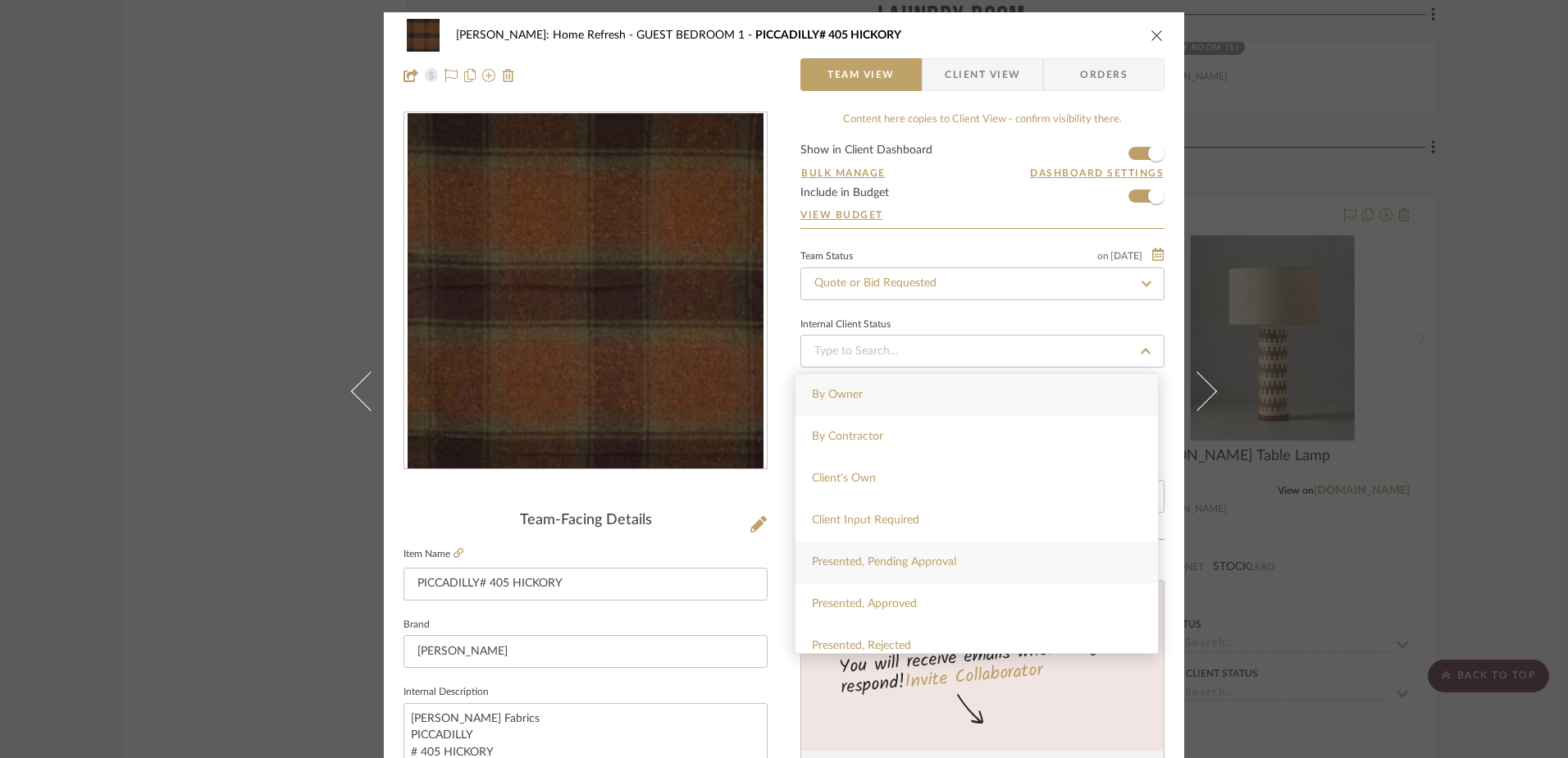
click at [964, 558] on div "Presented, Pending Approval" at bounding box center [976, 562] width 362 height 42
type input "10/10/2025"
type input "Presented, Pending Approval"
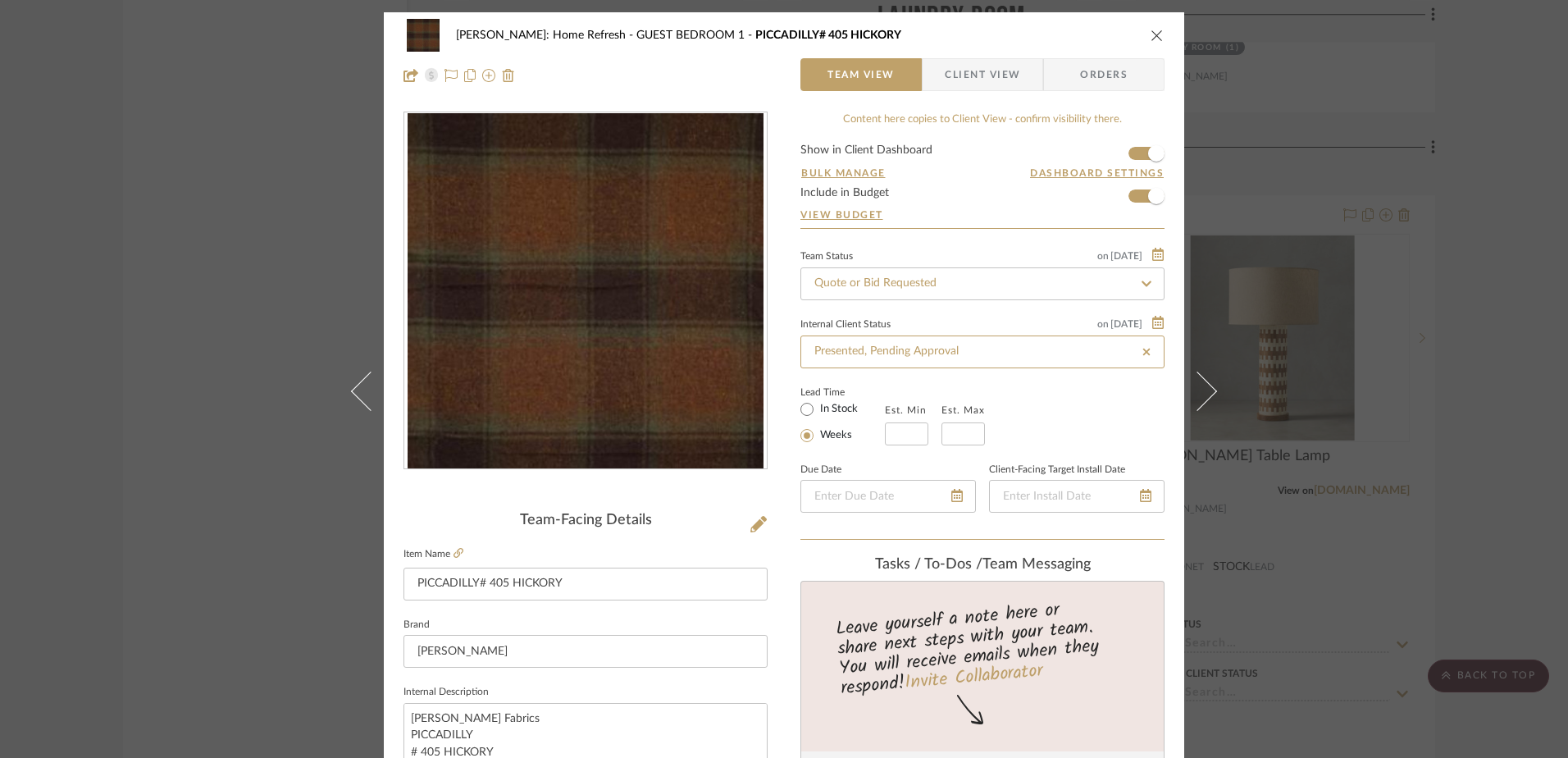
type input "10/10/2025"
type input "Presented, Pending Approval"
click at [806, 413] on input "In Stock" at bounding box center [806, 409] width 19 height 19
radio input "true"
click at [964, 75] on span "Client View" at bounding box center [982, 75] width 76 height 33
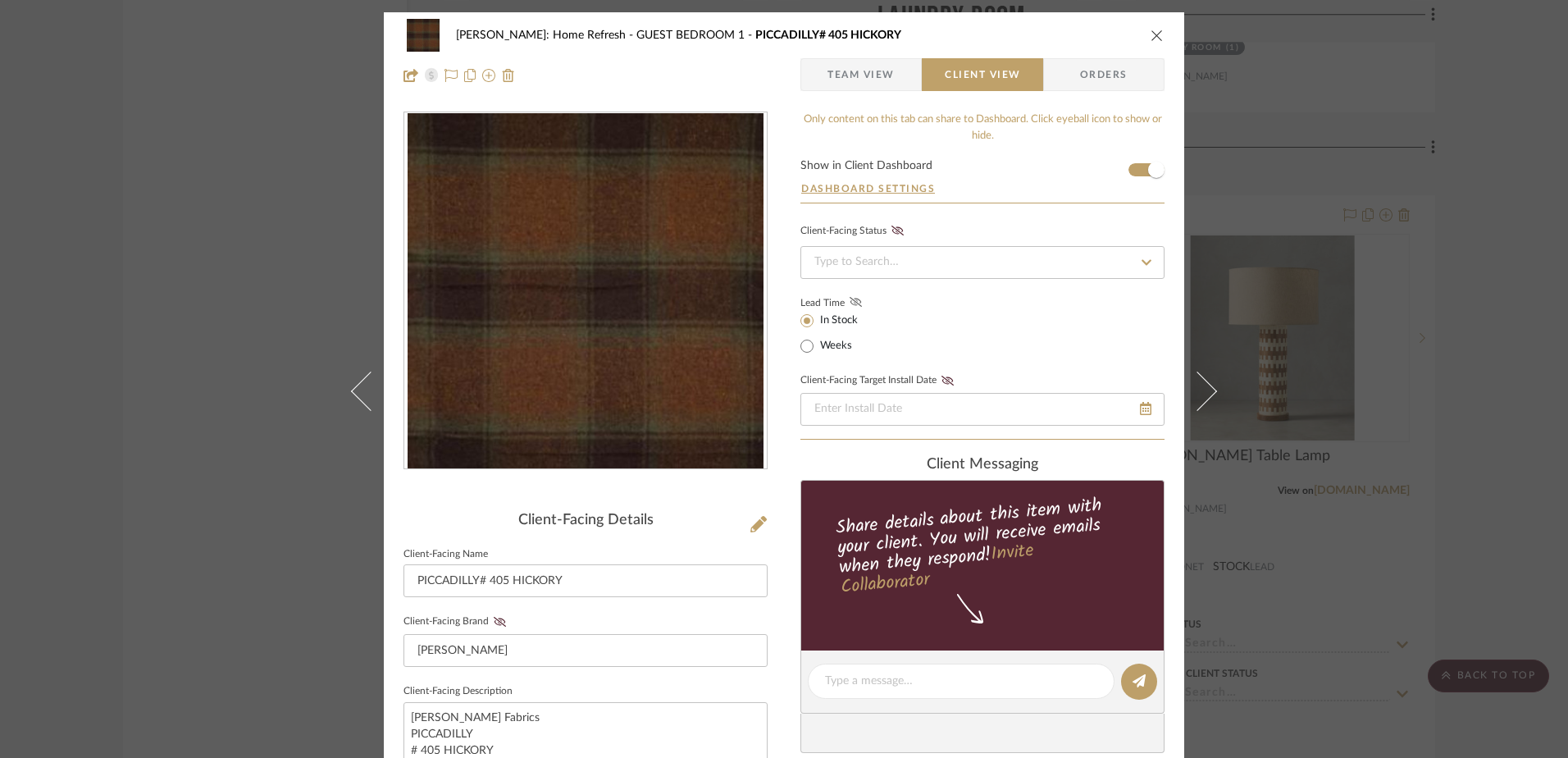
click at [852, 303] on icon at bounding box center [855, 302] width 13 height 10
click at [945, 384] on icon at bounding box center [947, 381] width 13 height 10
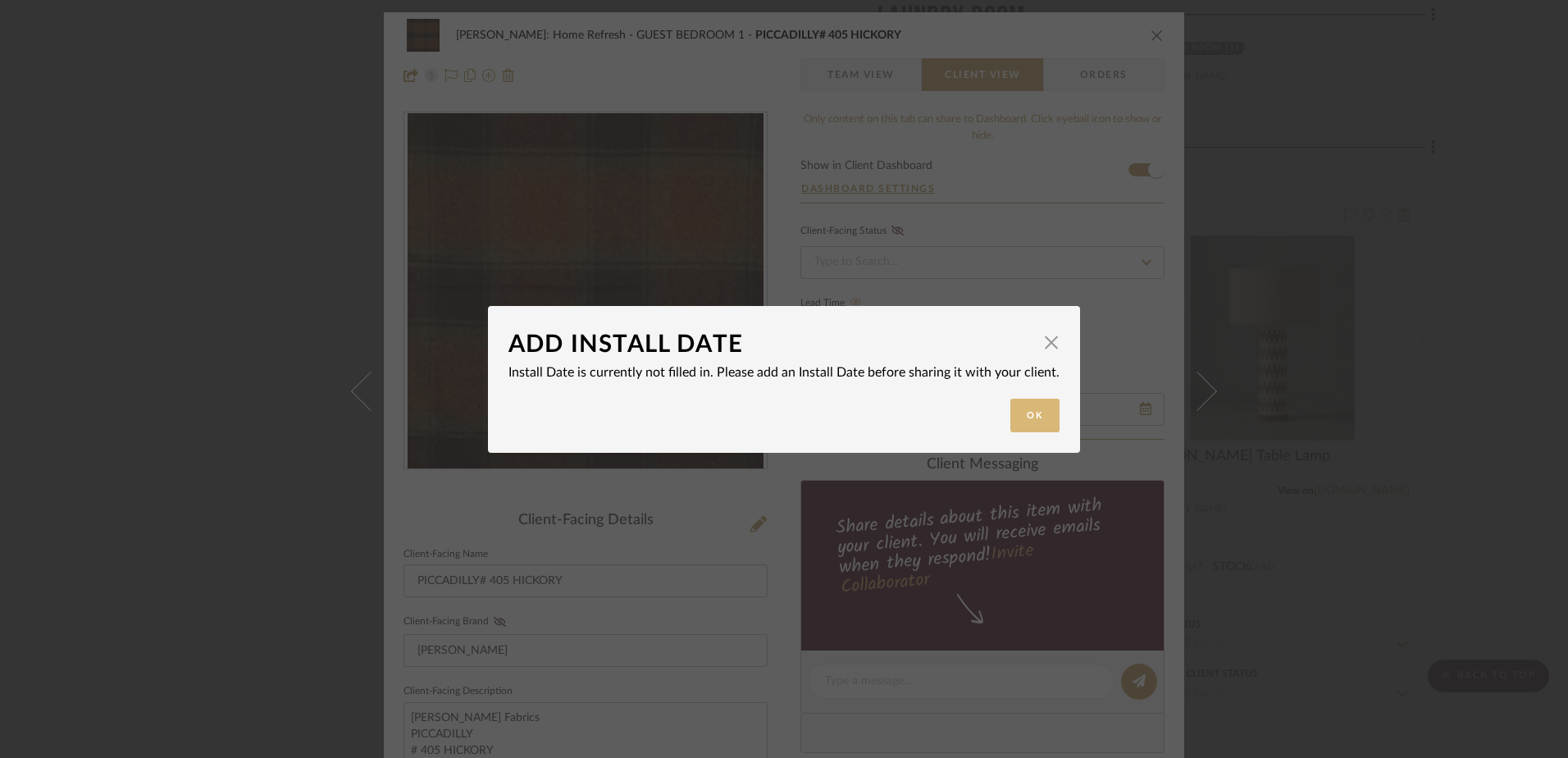
click at [1044, 416] on button "Ok" at bounding box center [1035, 415] width 50 height 34
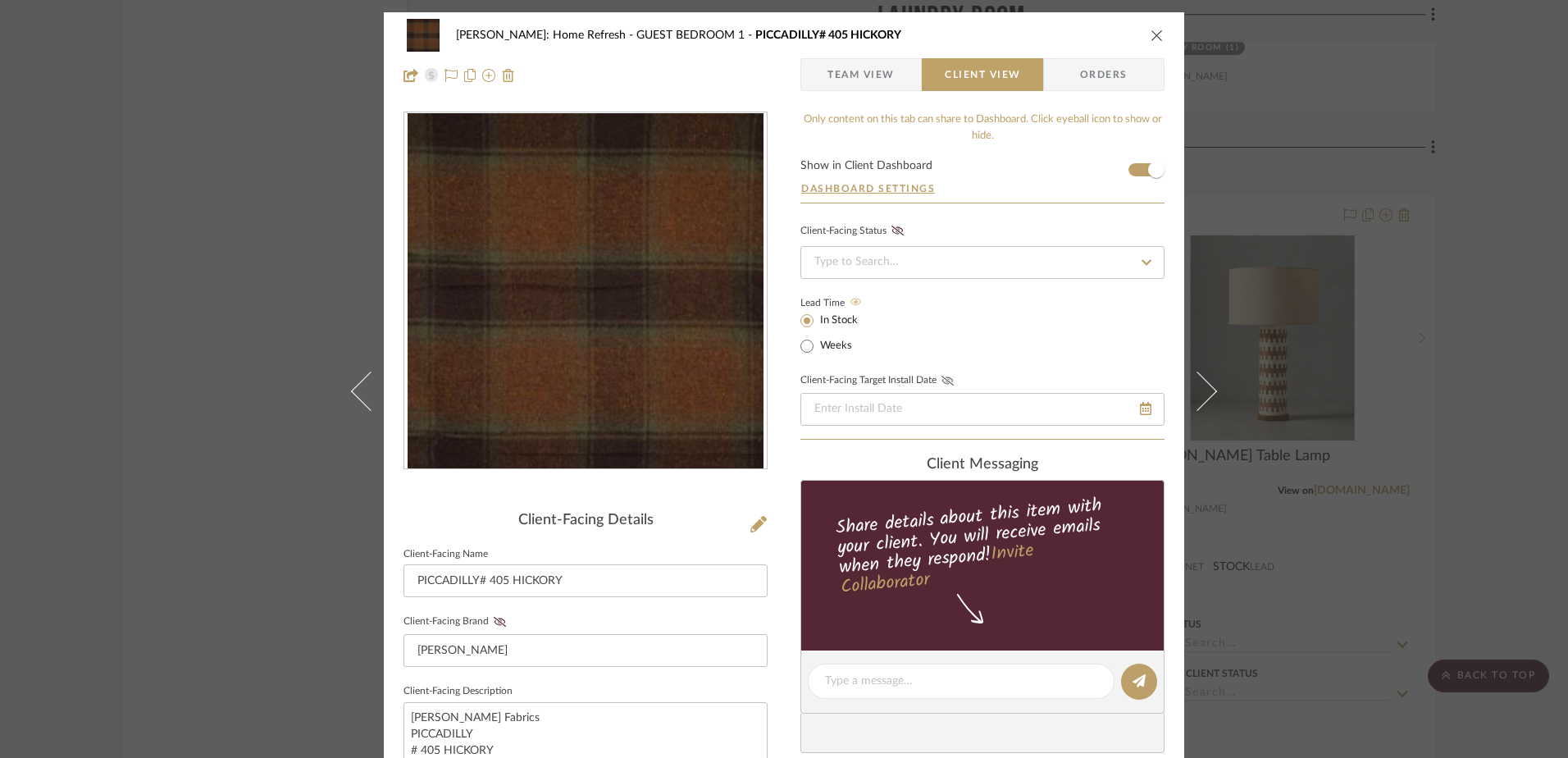
click at [946, 339] on div "Lead Time In Stock Weeks" at bounding box center [982, 324] width 364 height 64
click at [906, 266] on input at bounding box center [982, 262] width 364 height 33
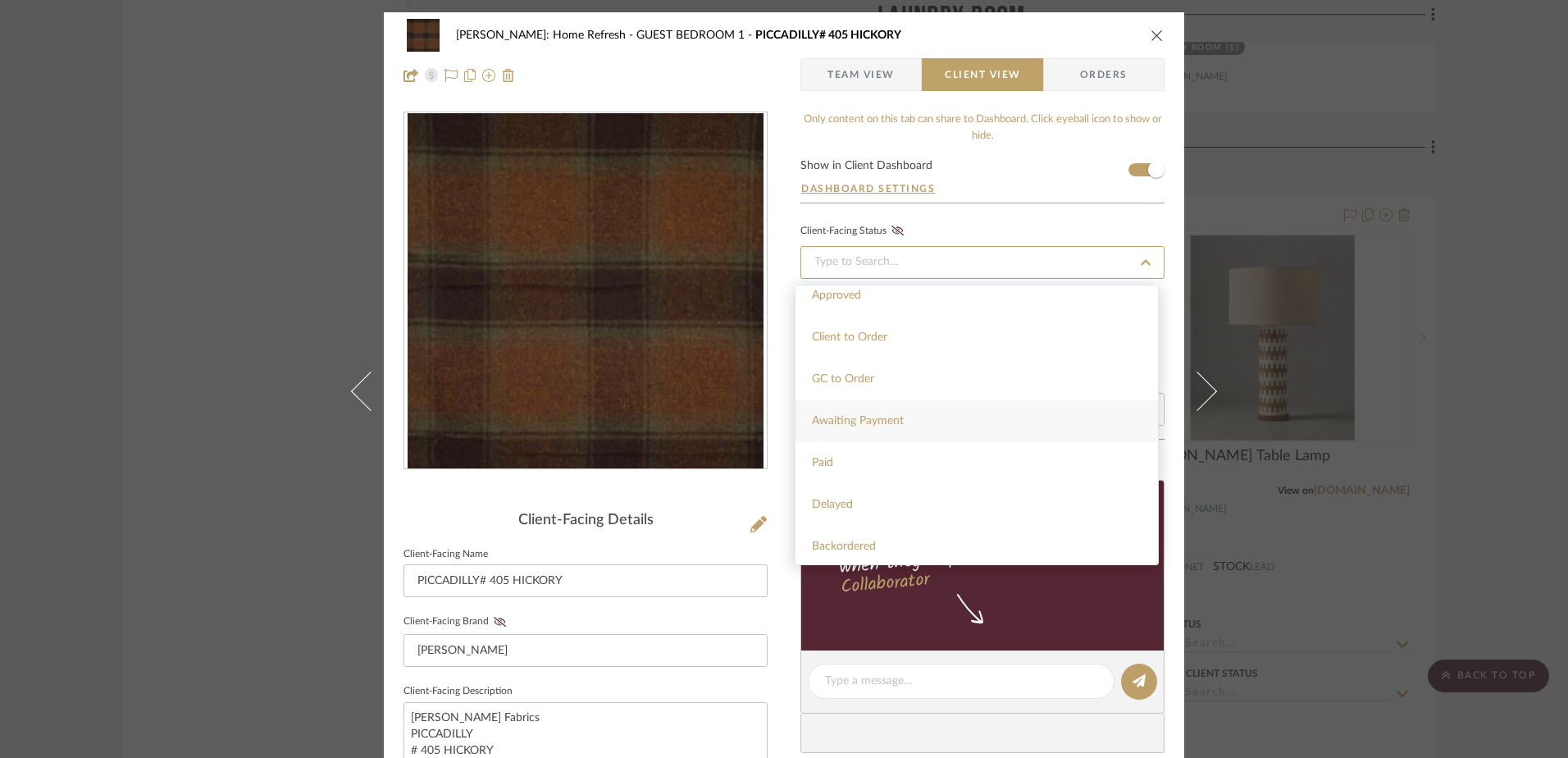
scroll to position [0, 0]
click at [874, 308] on span "Needs Approval" at bounding box center [852, 306] width 81 height 12
type input "10/10/2025"
type input "Needs Approval"
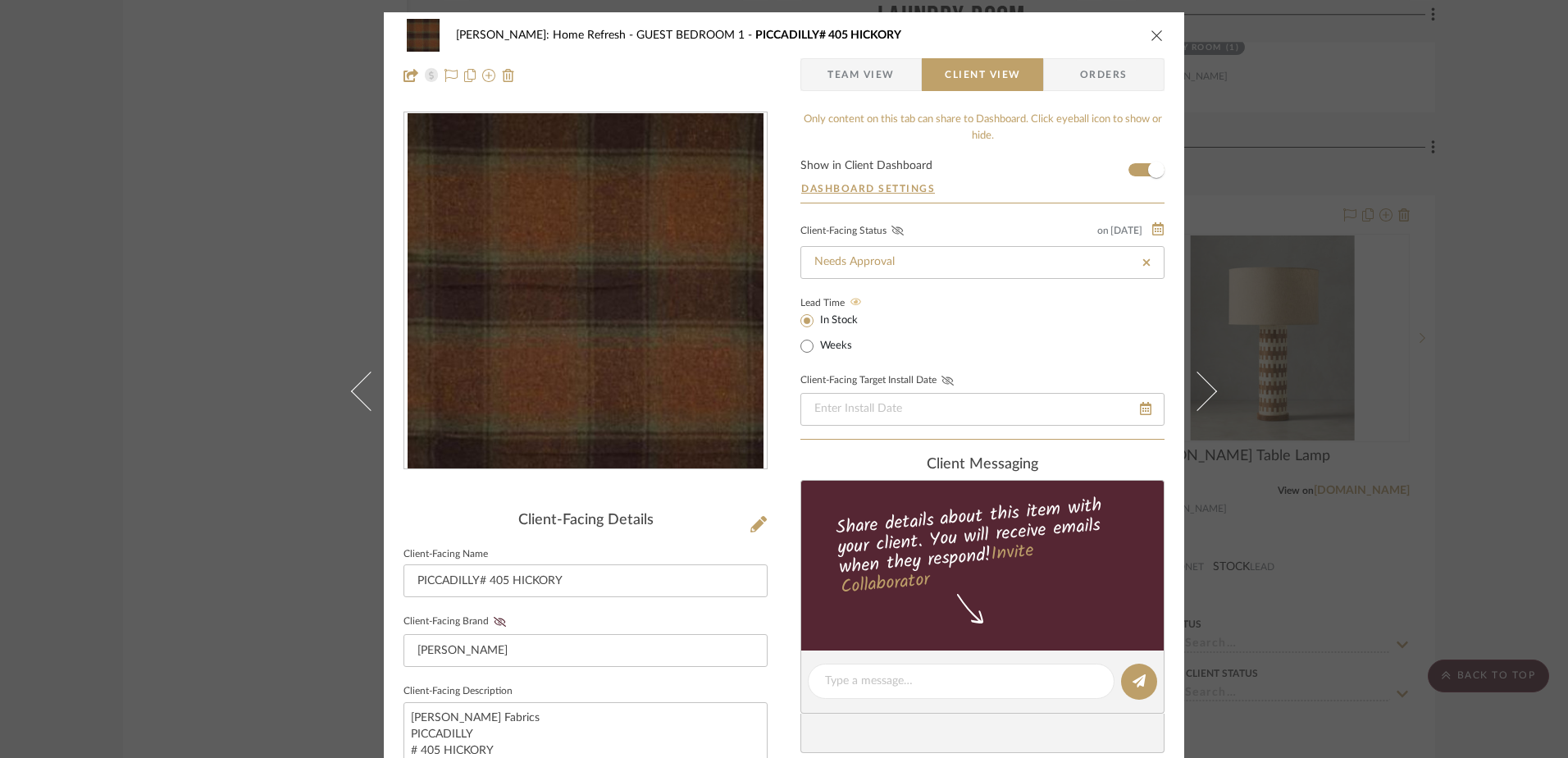
click at [892, 233] on icon at bounding box center [897, 230] width 13 height 10
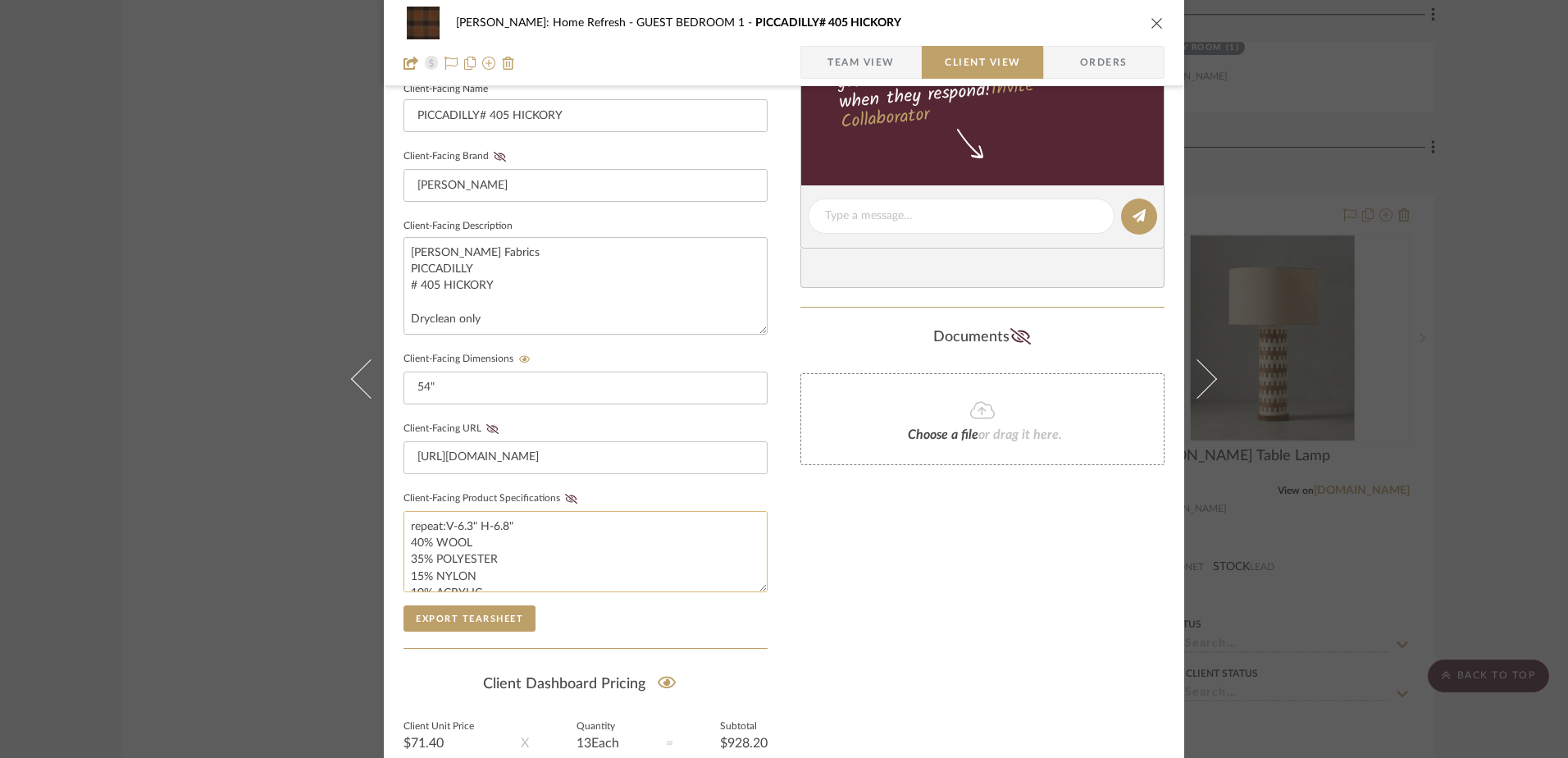
scroll to position [492, 0]
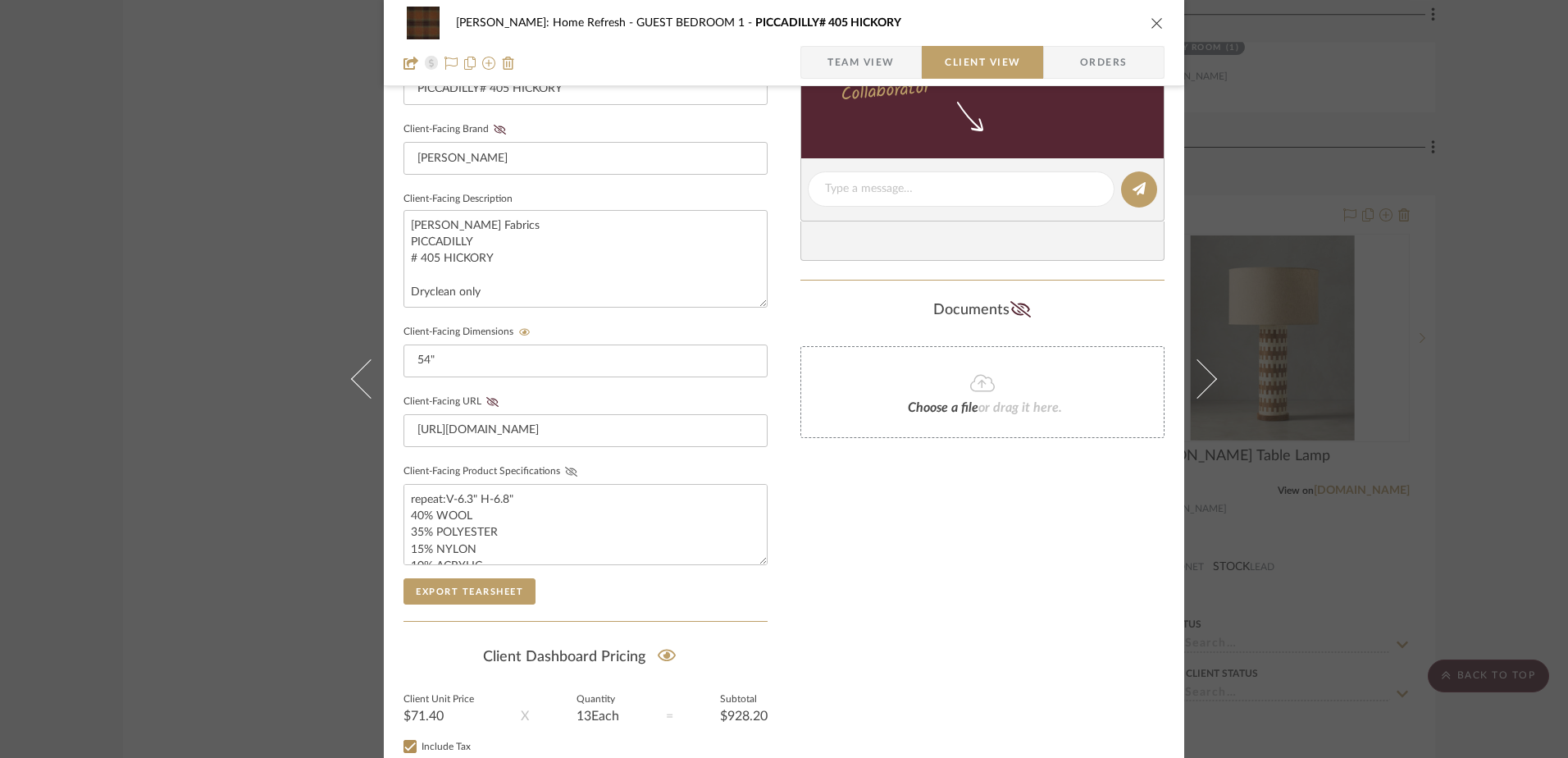
click at [565, 466] on icon at bounding box center [570, 471] width 13 height 10
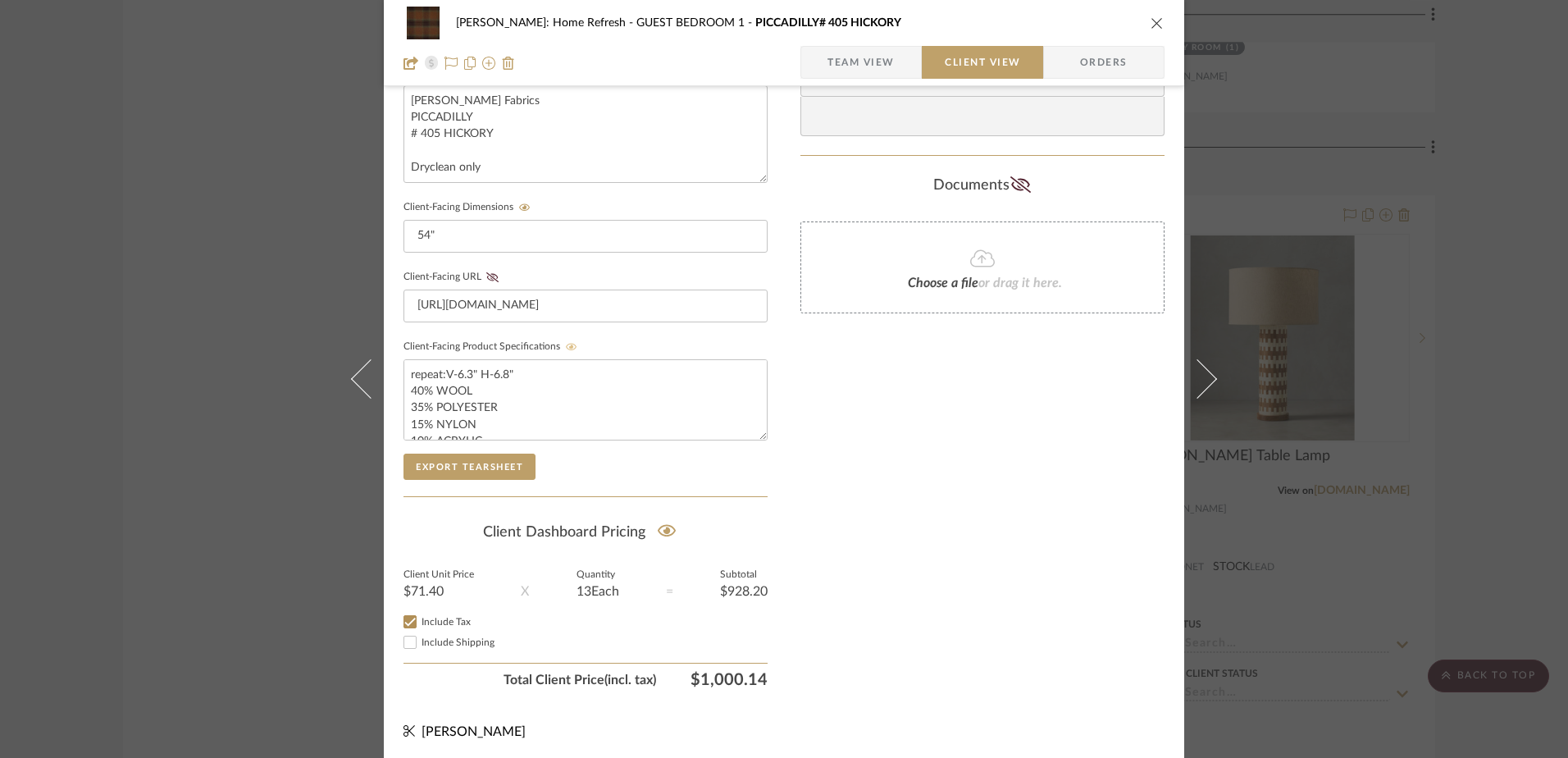
scroll to position [620, 0]
click at [400, 639] on input "Include Shipping" at bounding box center [410, 638] width 19 height 19
checkbox input "true"
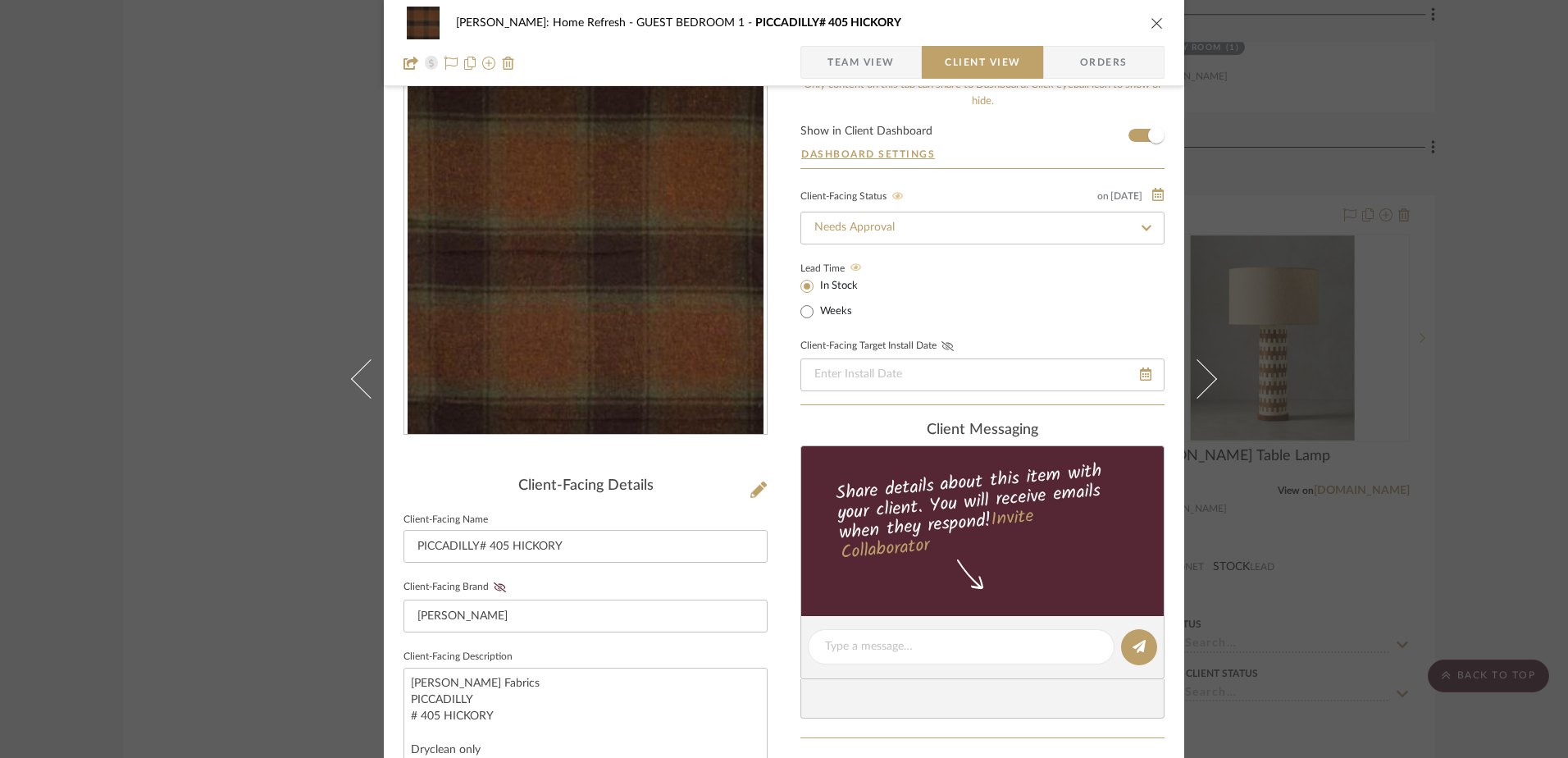
scroll to position [0, 0]
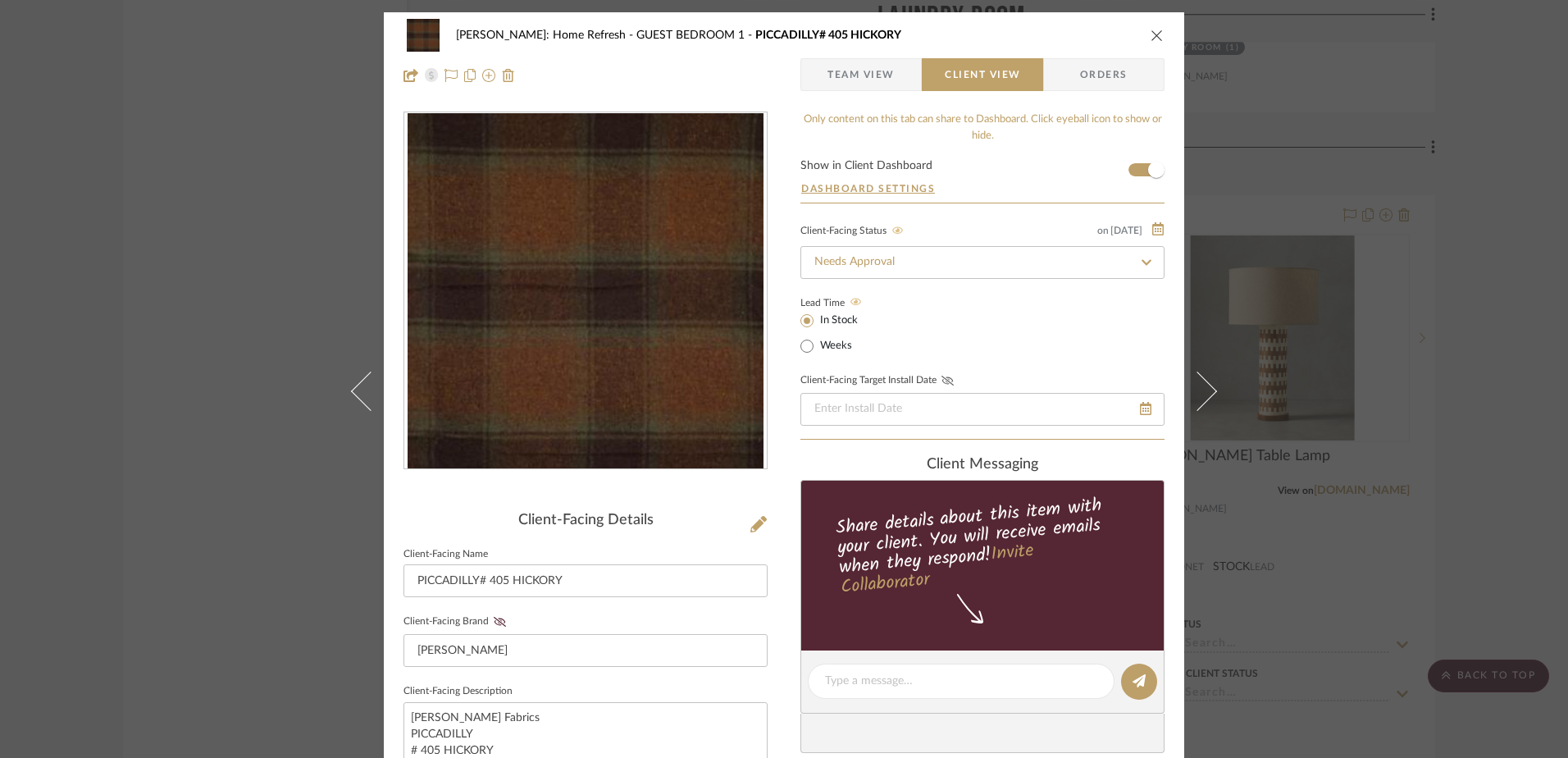
click at [1095, 67] on span "Orders" at bounding box center [1104, 75] width 84 height 33
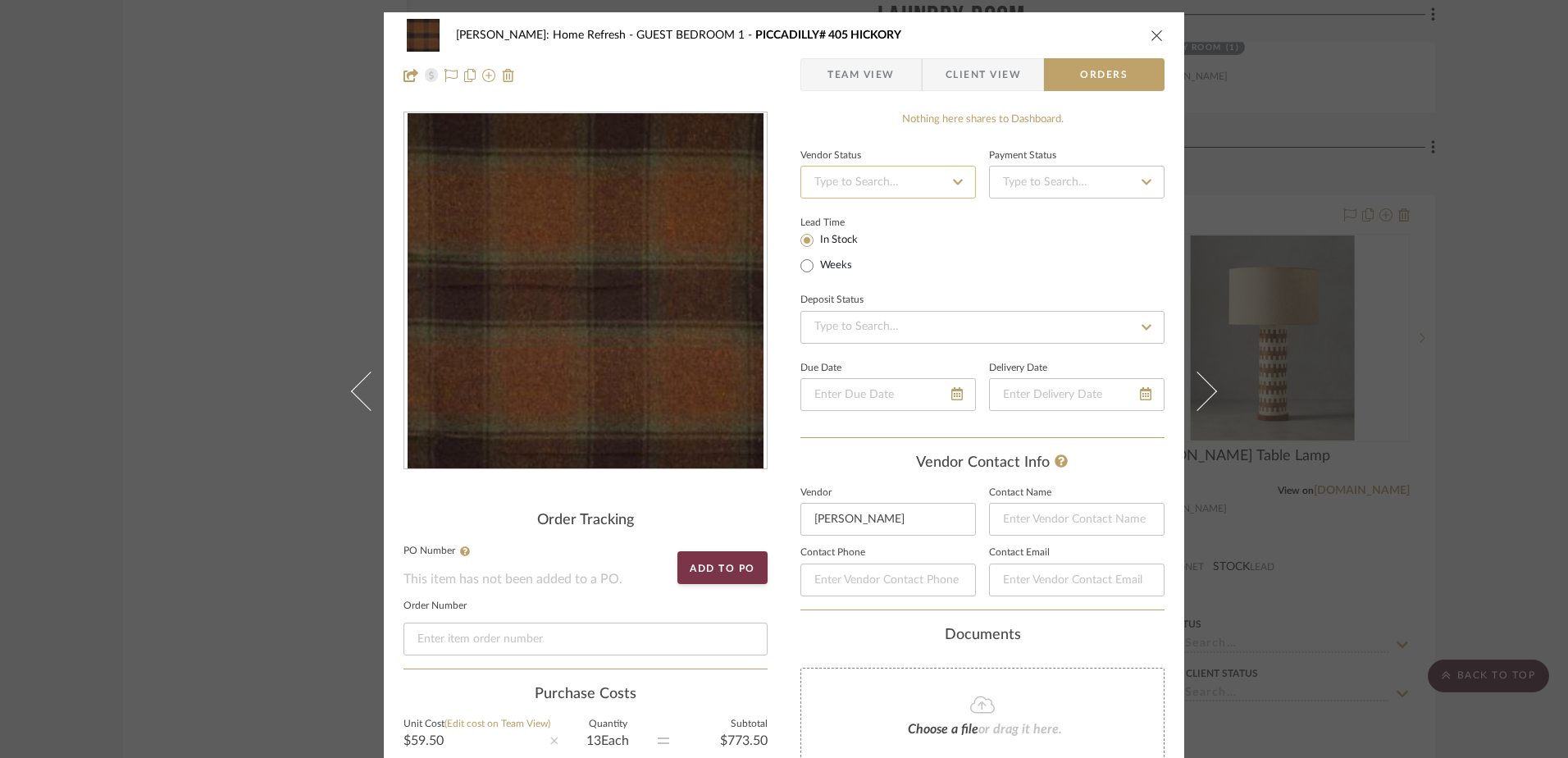
click at [937, 189] on input at bounding box center [888, 182] width 176 height 33
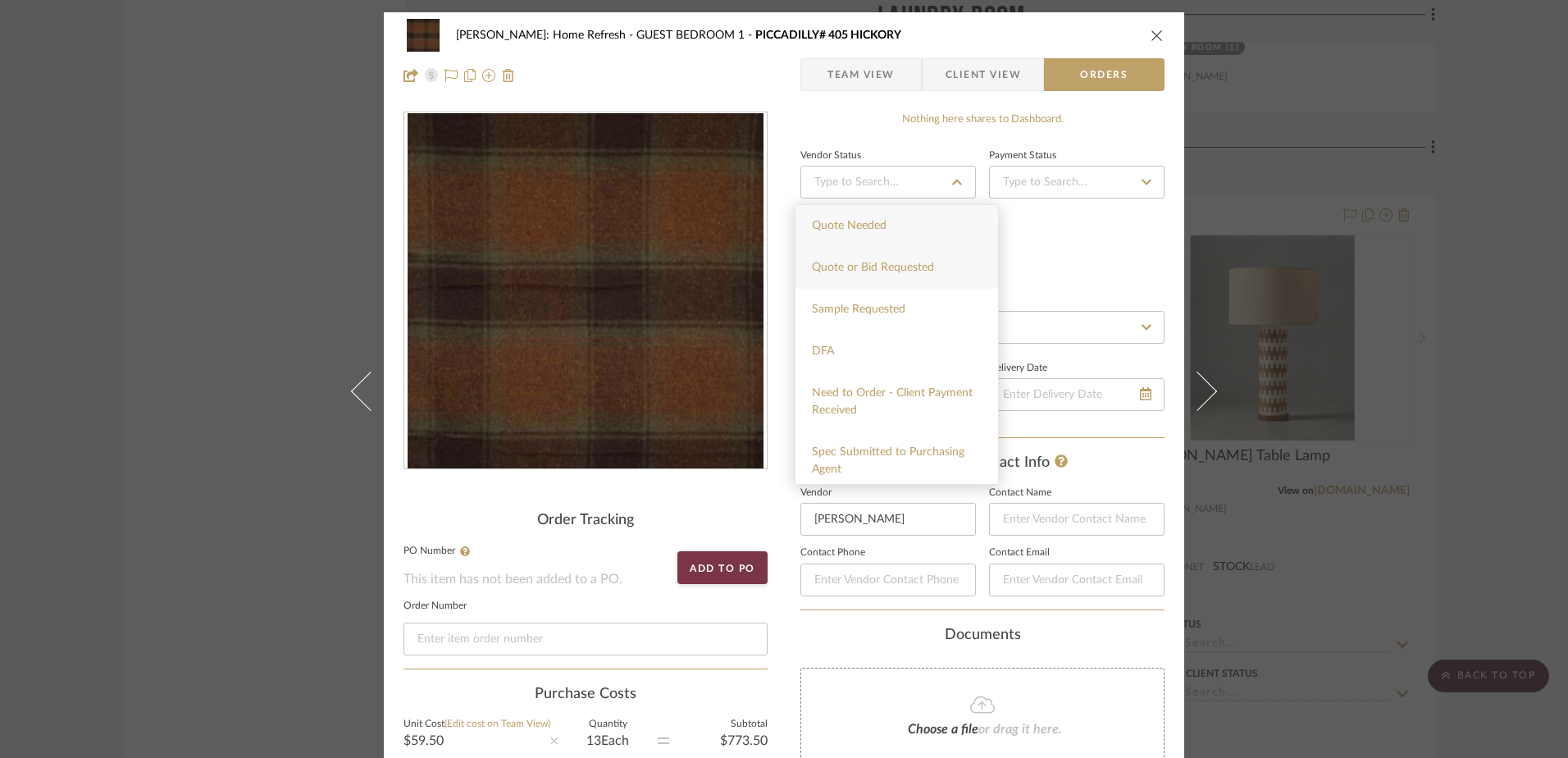
click at [928, 266] on span "Quote or Bid Requested" at bounding box center [873, 267] width 122 height 12
type input "10/10/2025"
type input "Quote or Bid Requested"
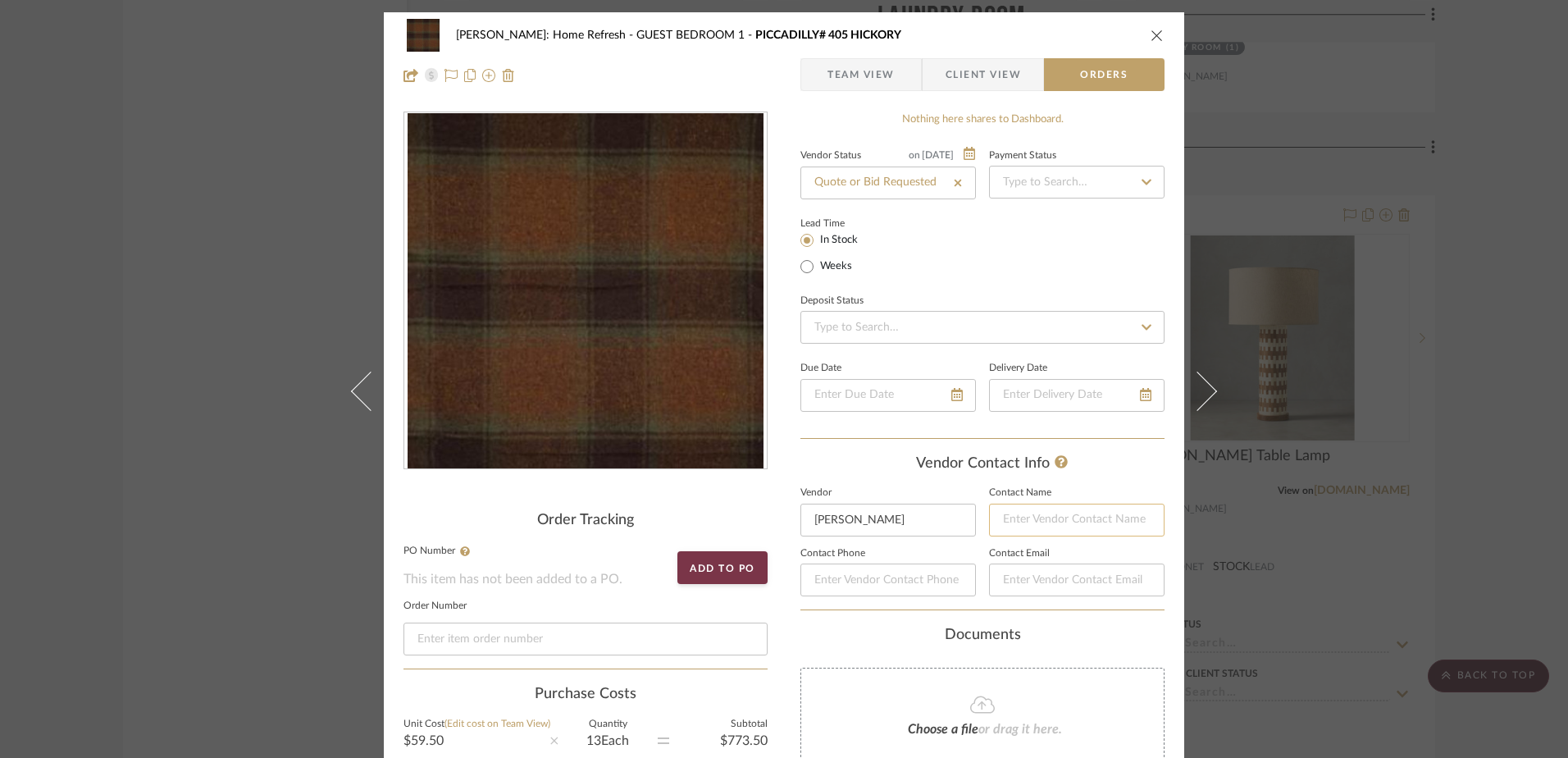
click at [1034, 523] on input at bounding box center [1076, 520] width 176 height 33
type input "Holli Everett"
click at [1099, 455] on div "Vendor Contact Info" at bounding box center [982, 464] width 364 height 18
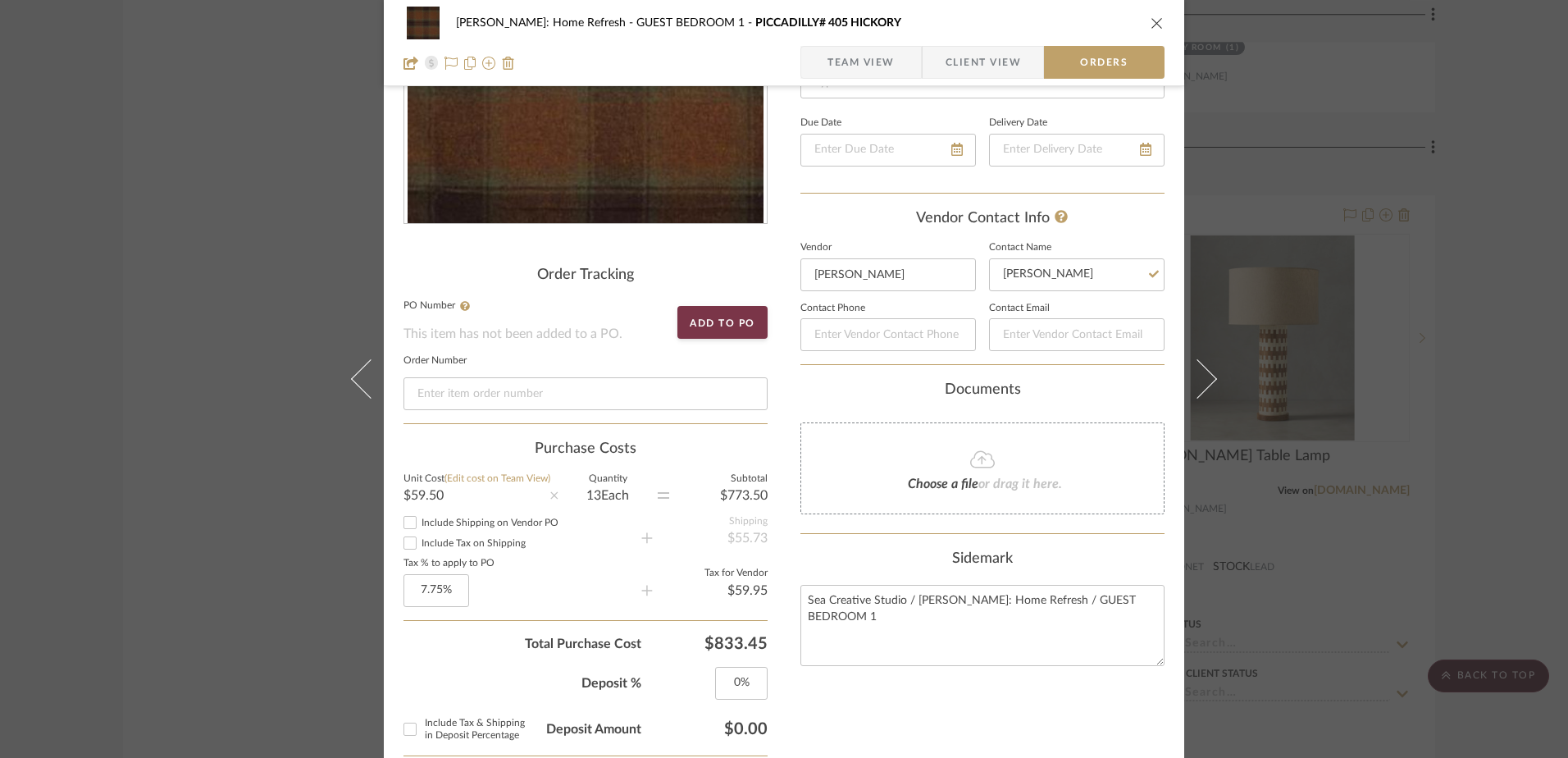
scroll to position [246, 0]
click at [1153, 26] on icon "close" at bounding box center [1157, 23] width 14 height 14
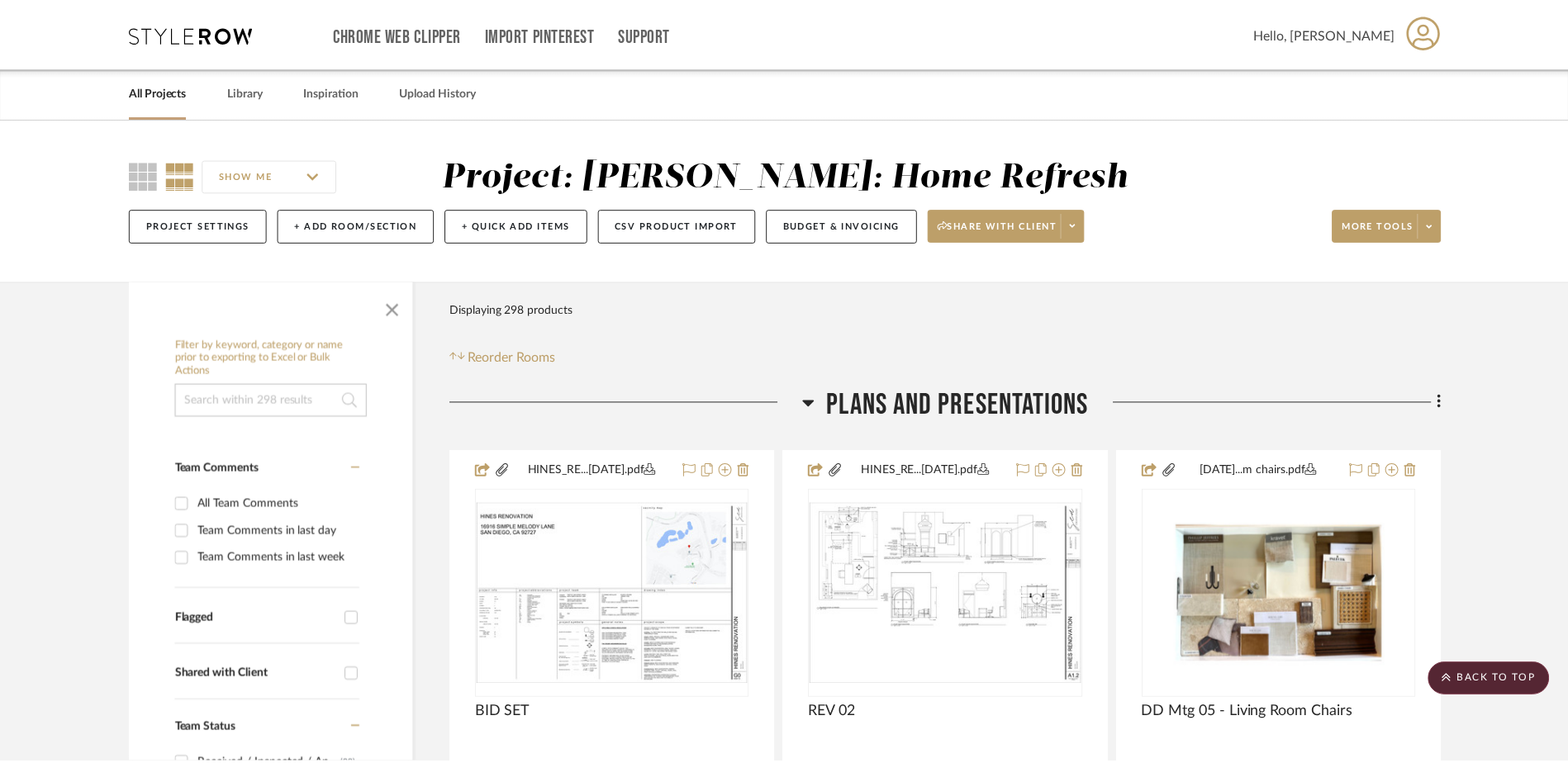
scroll to position [25995, 0]
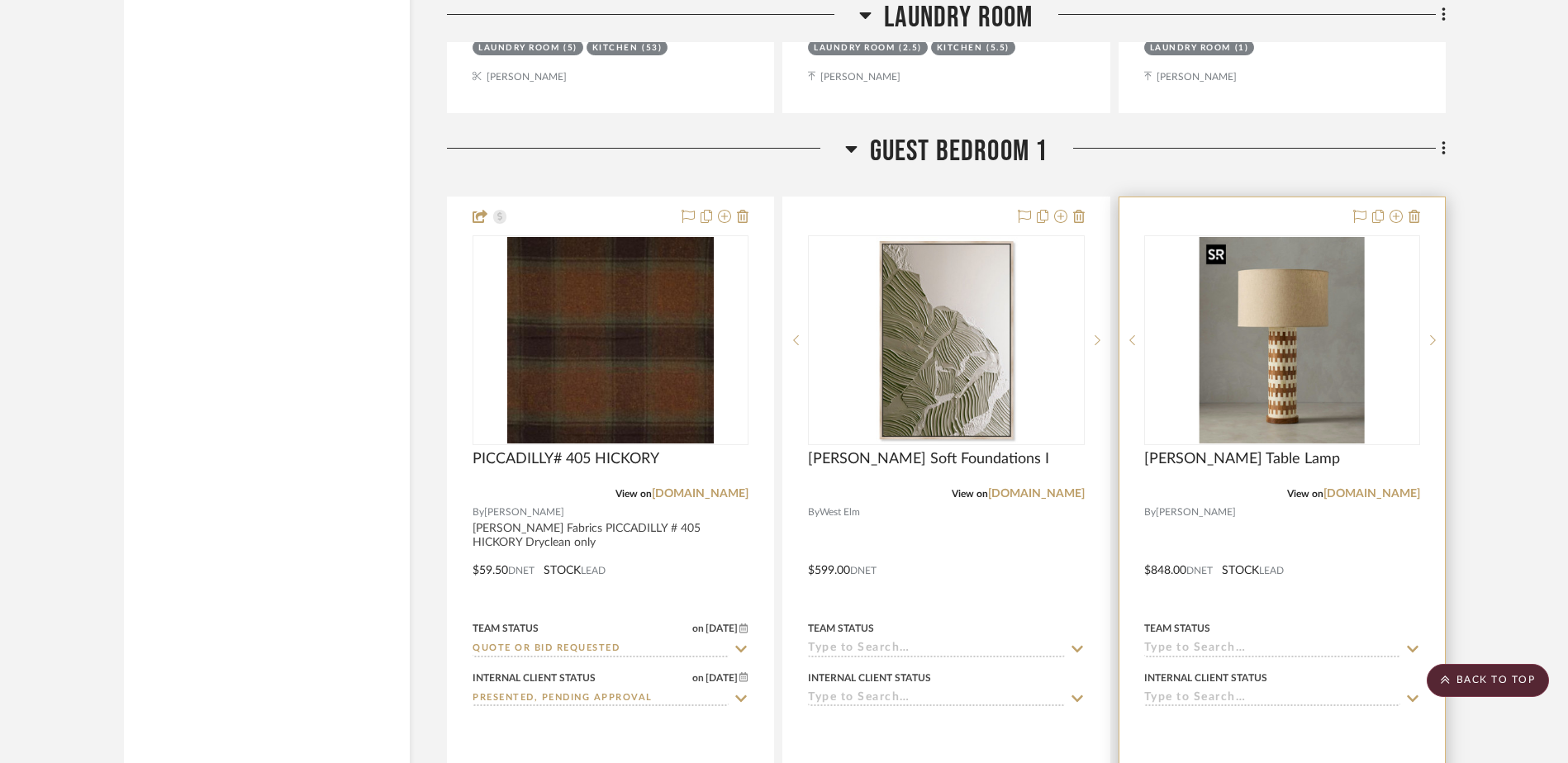
click at [1331, 325] on img "0" at bounding box center [1281, 339] width 165 height 206
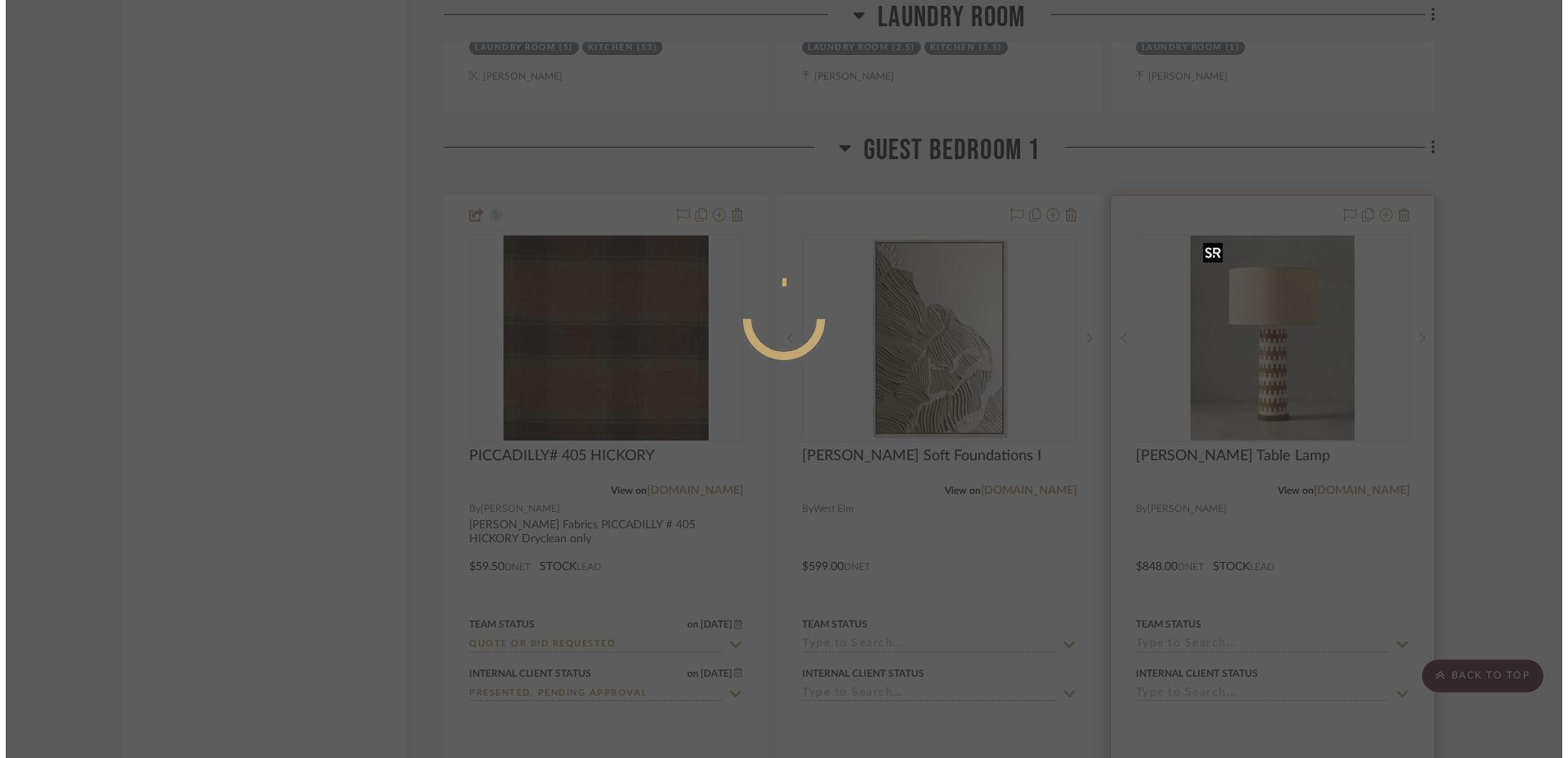
scroll to position [0, 0]
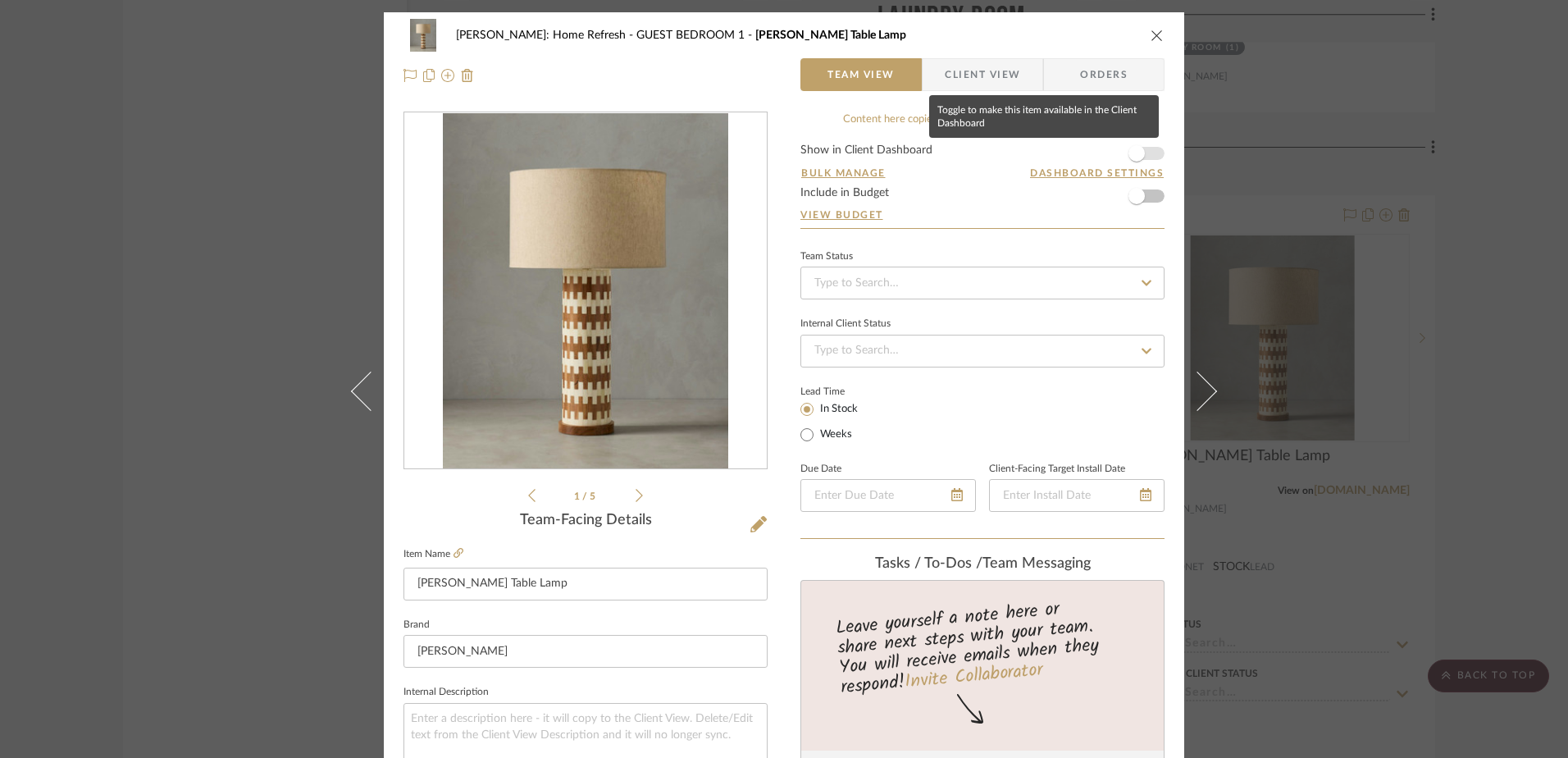
drag, startPoint x: 1138, startPoint y: 153, endPoint x: 1142, endPoint y: 133, distance: 20.4
click at [1138, 154] on span "button" at bounding box center [1136, 153] width 17 height 17
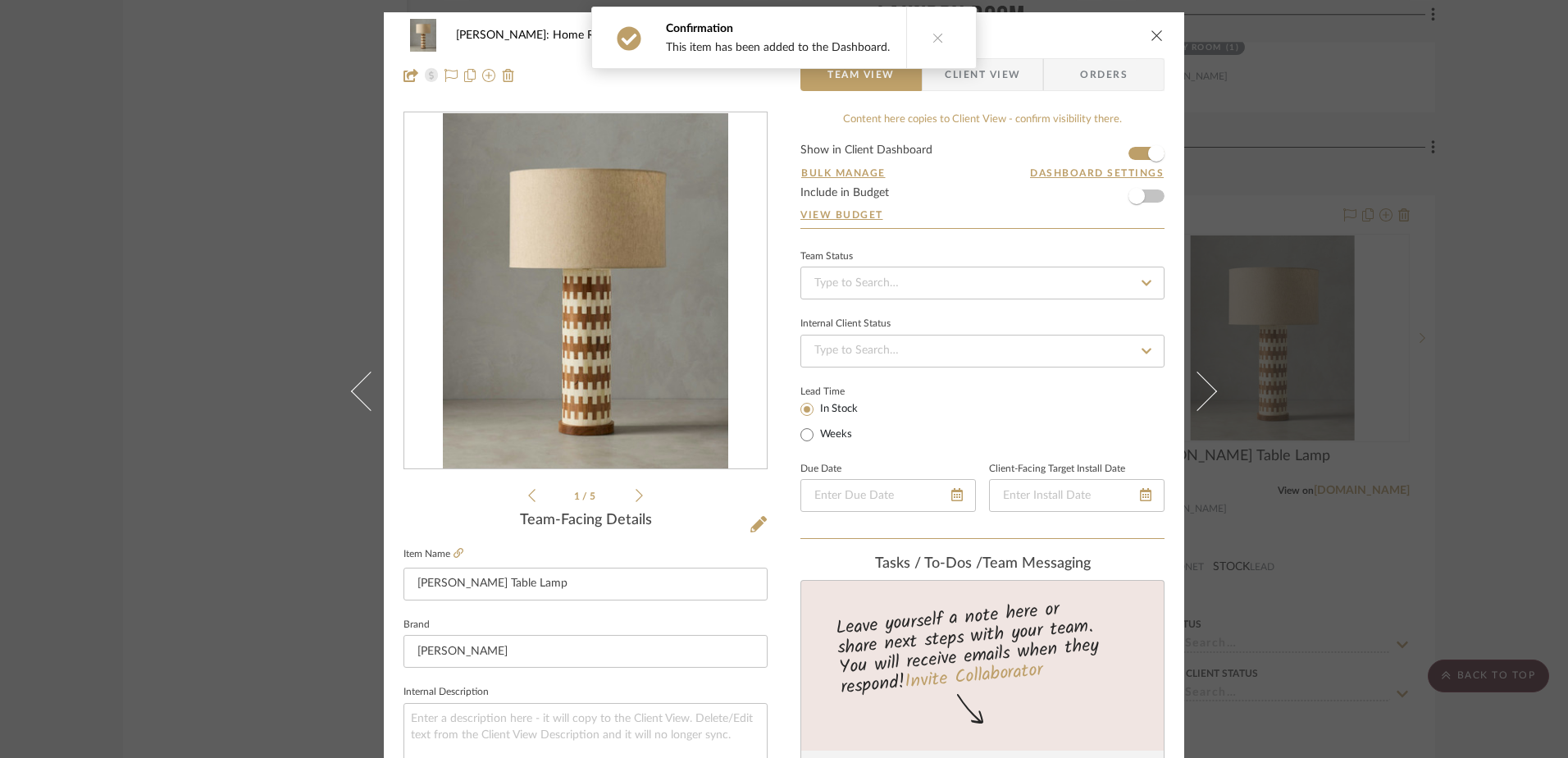
click at [1150, 34] on icon "close" at bounding box center [1157, 36] width 14 height 14
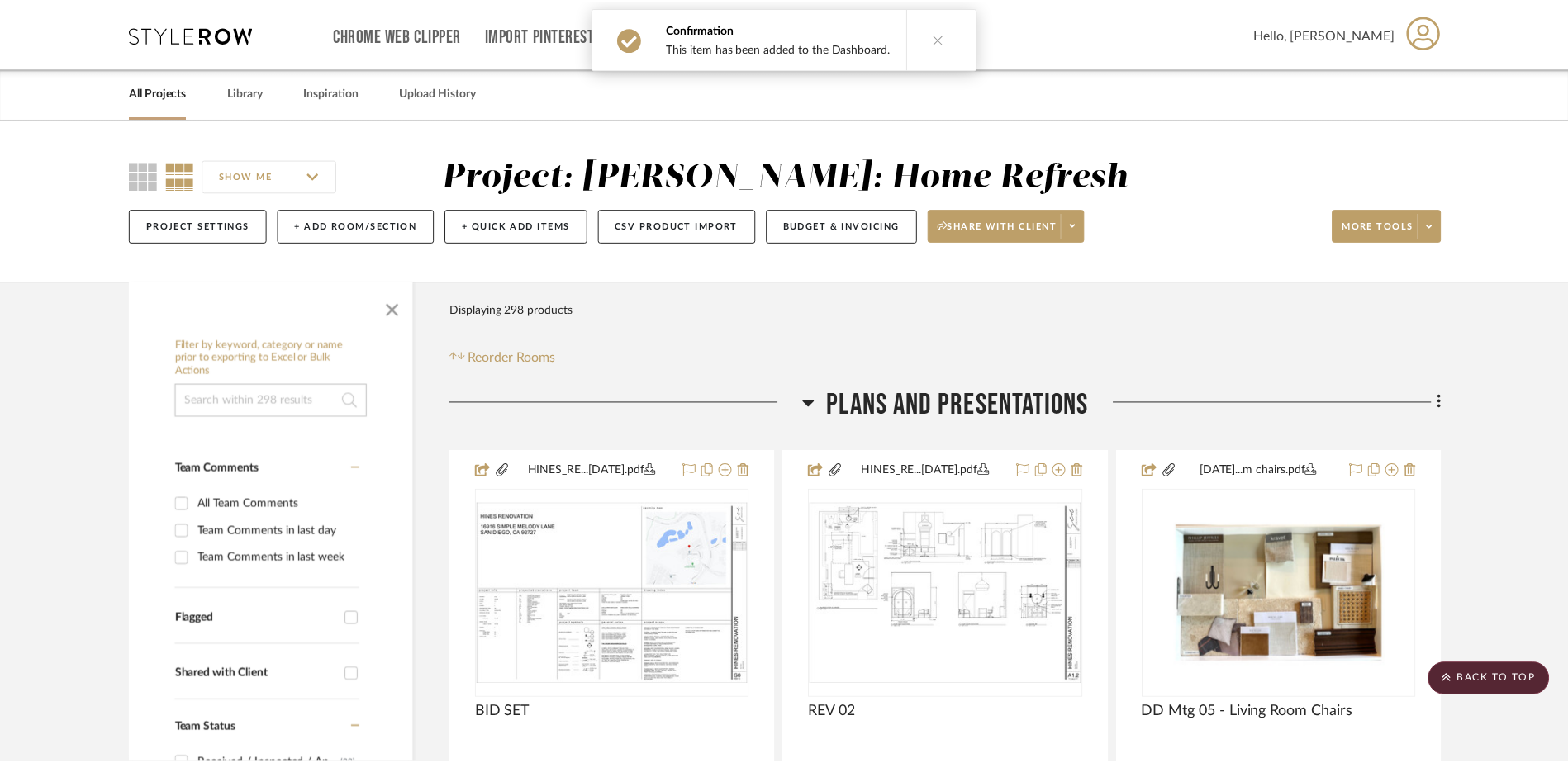
scroll to position [25995, 0]
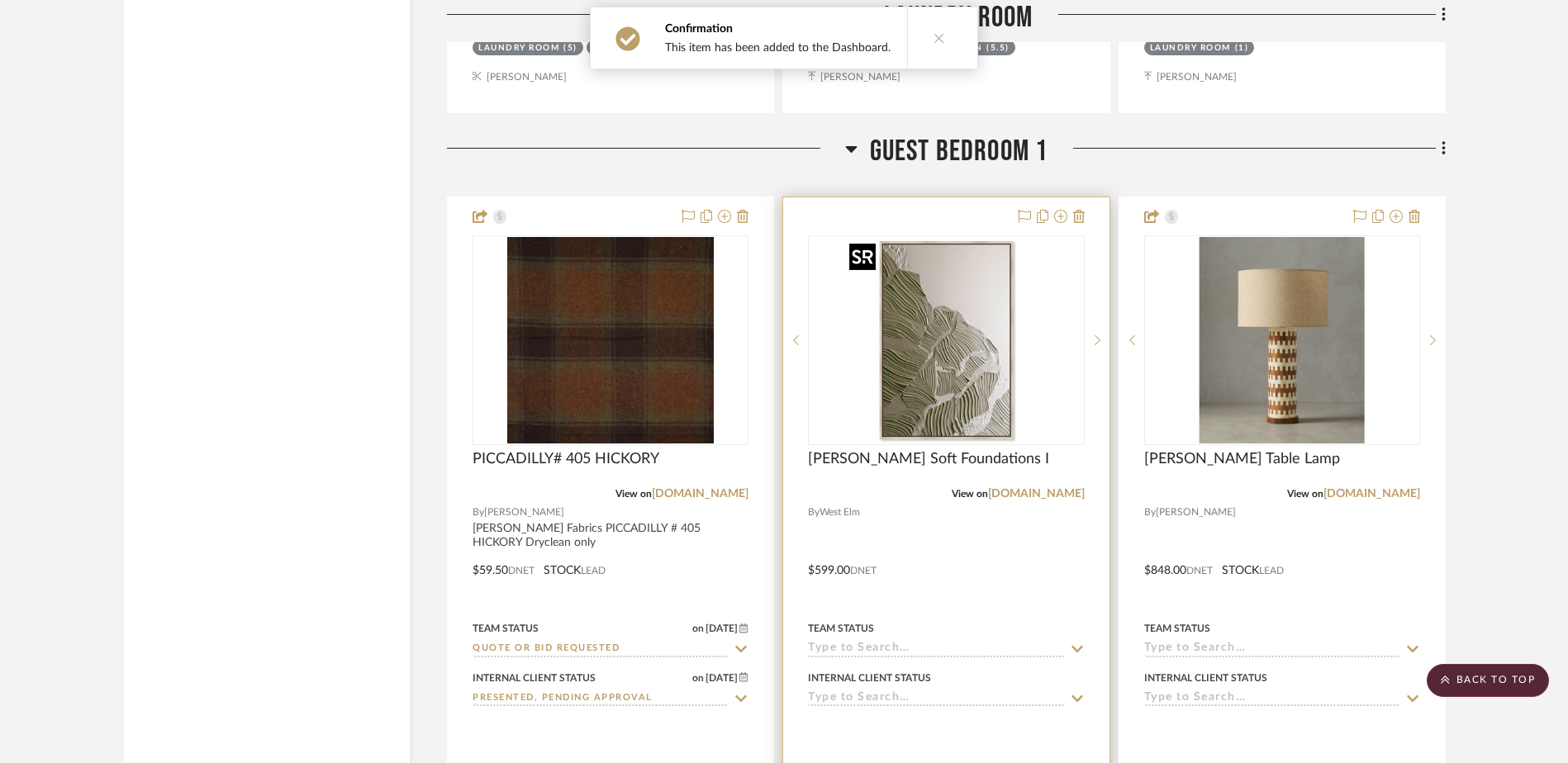
click at [991, 389] on img "0" at bounding box center [945, 339] width 207 height 206
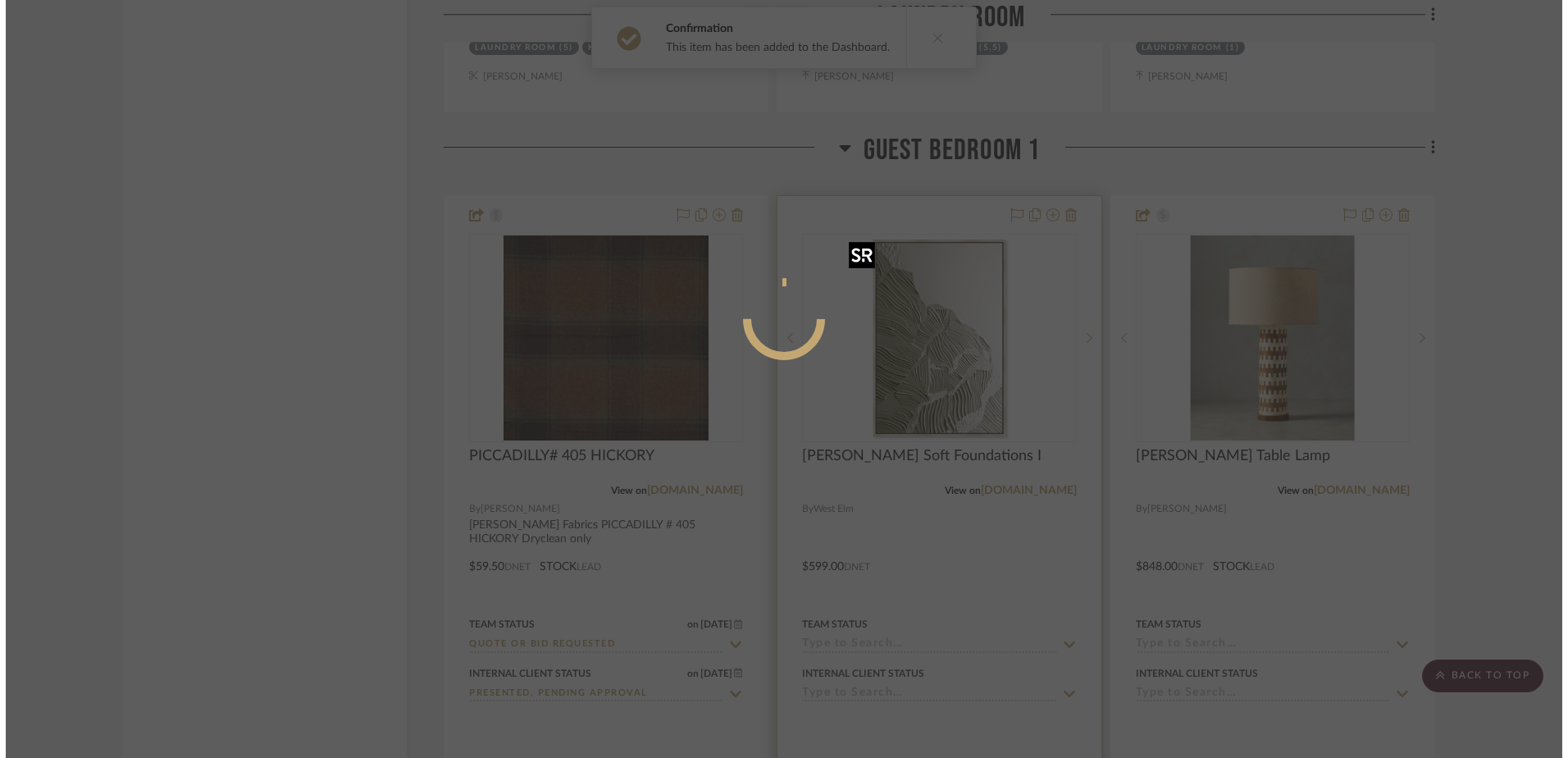
scroll to position [0, 0]
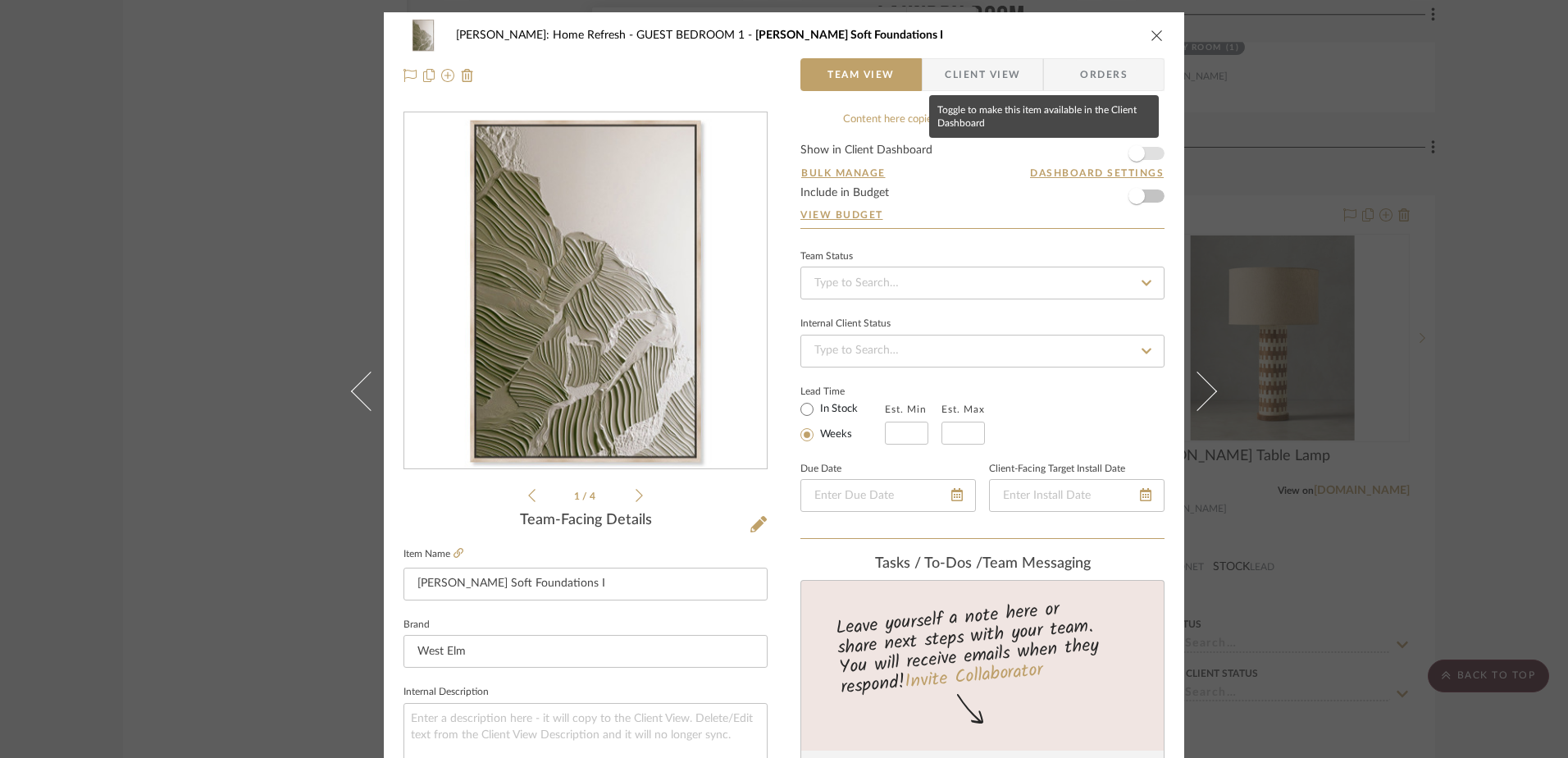
drag, startPoint x: 1126, startPoint y: 151, endPoint x: 1142, endPoint y: 67, distance: 85.5
click at [1128, 151] on span "button" at bounding box center [1136, 153] width 17 height 17
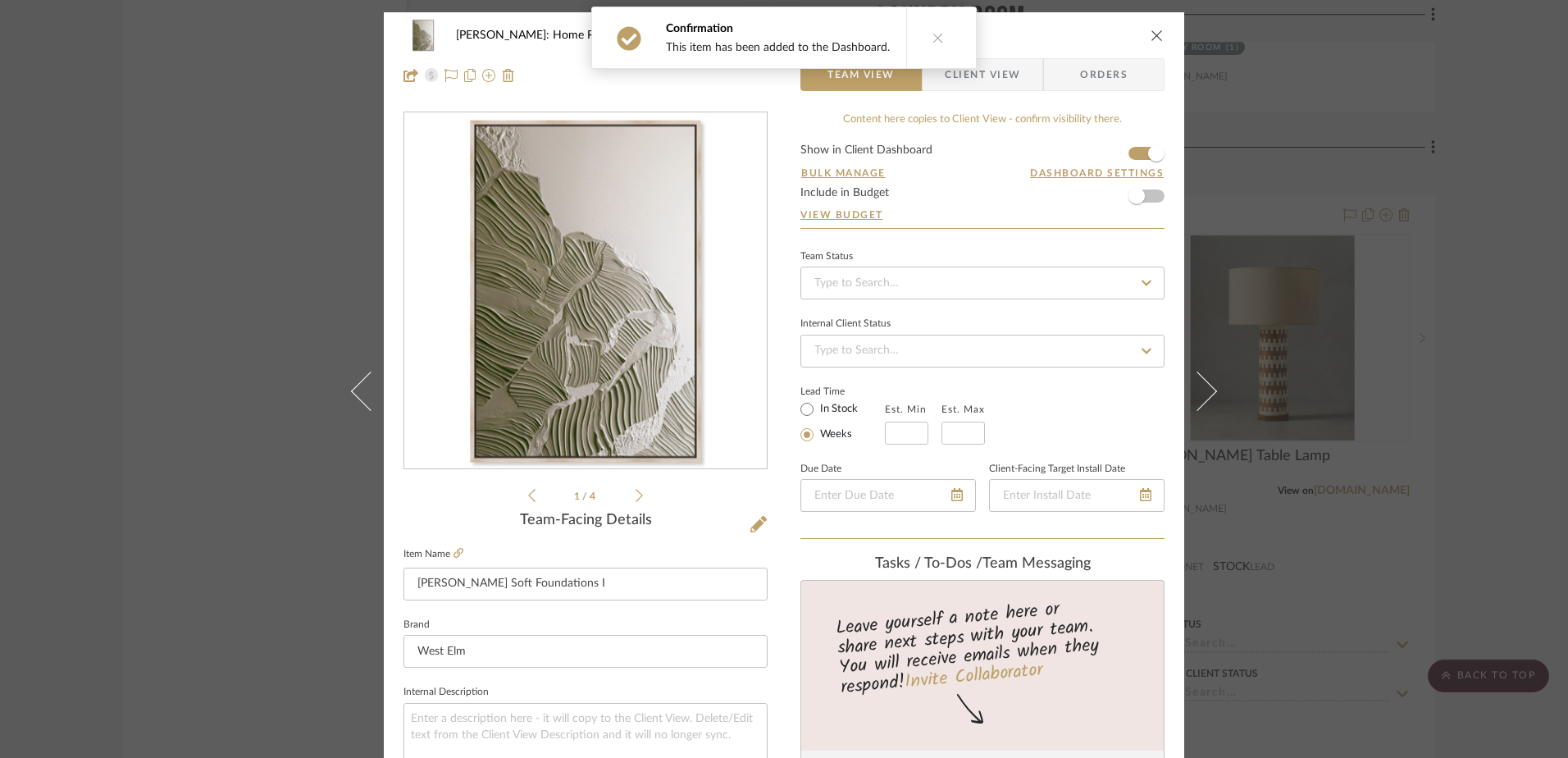
click at [1149, 33] on button "close" at bounding box center [1156, 35] width 15 height 15
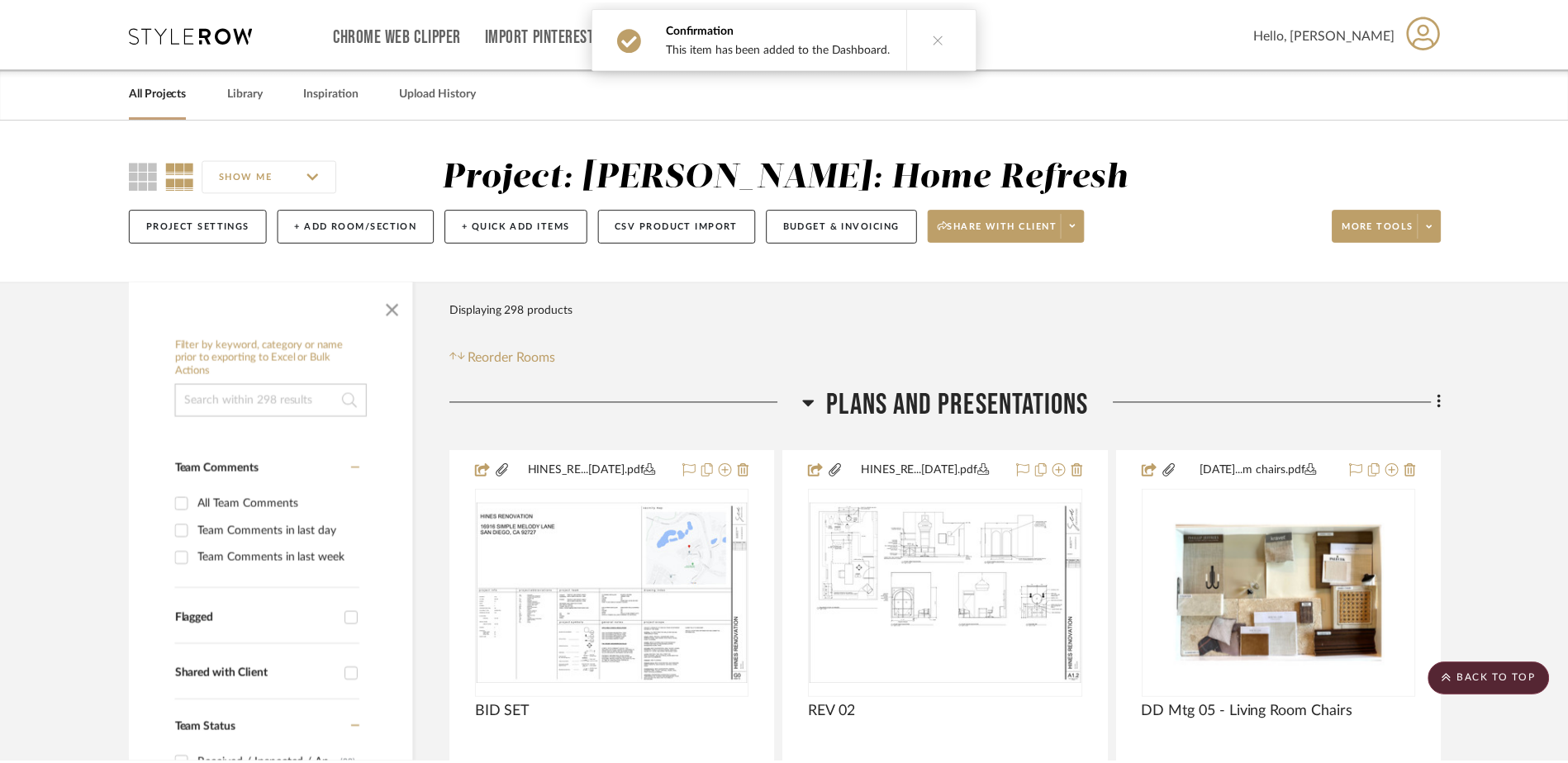
scroll to position [25995, 0]
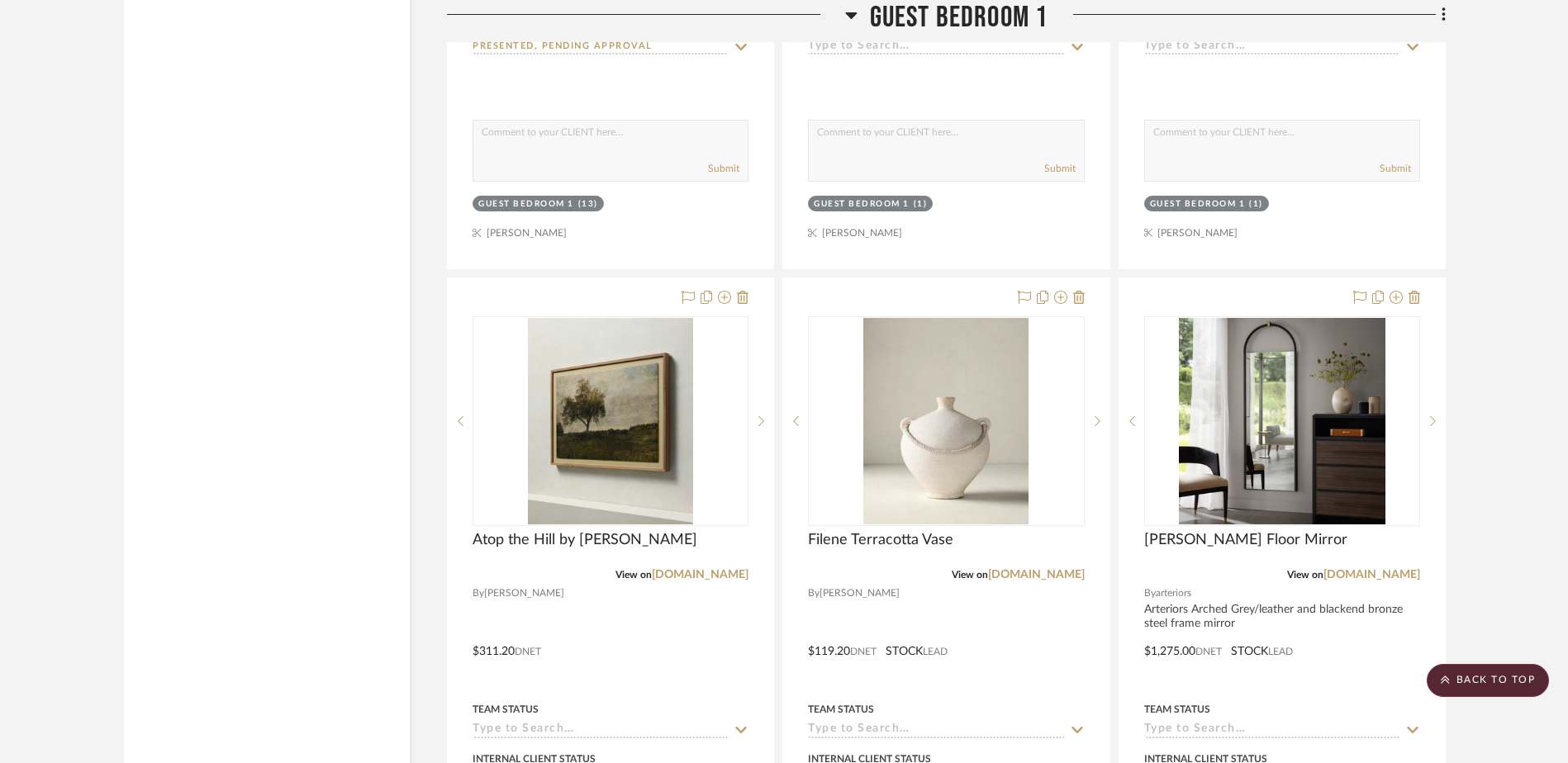
scroll to position [26655, 0]
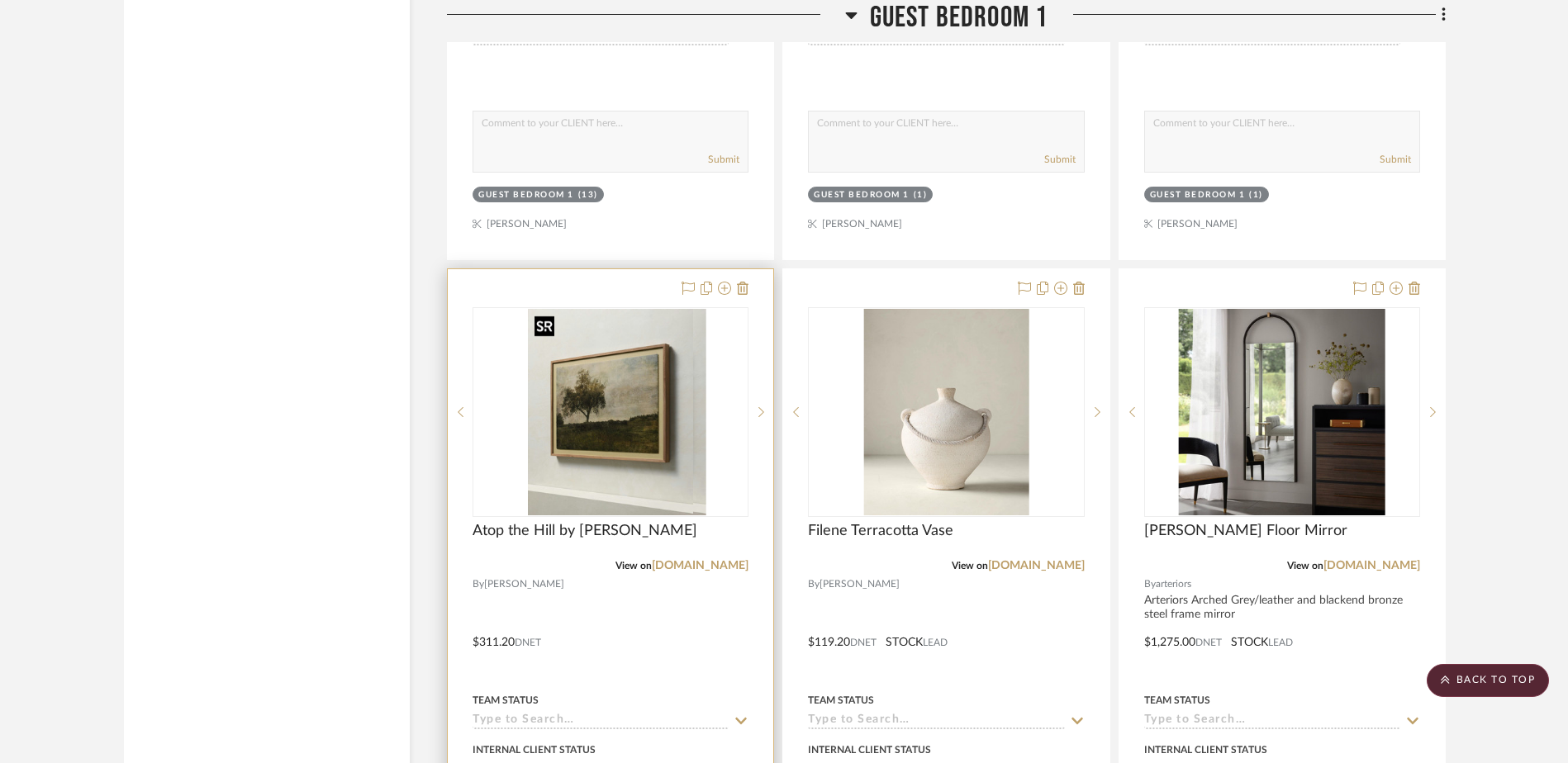
click at [688, 465] on img "0" at bounding box center [623, 412] width 165 height 206
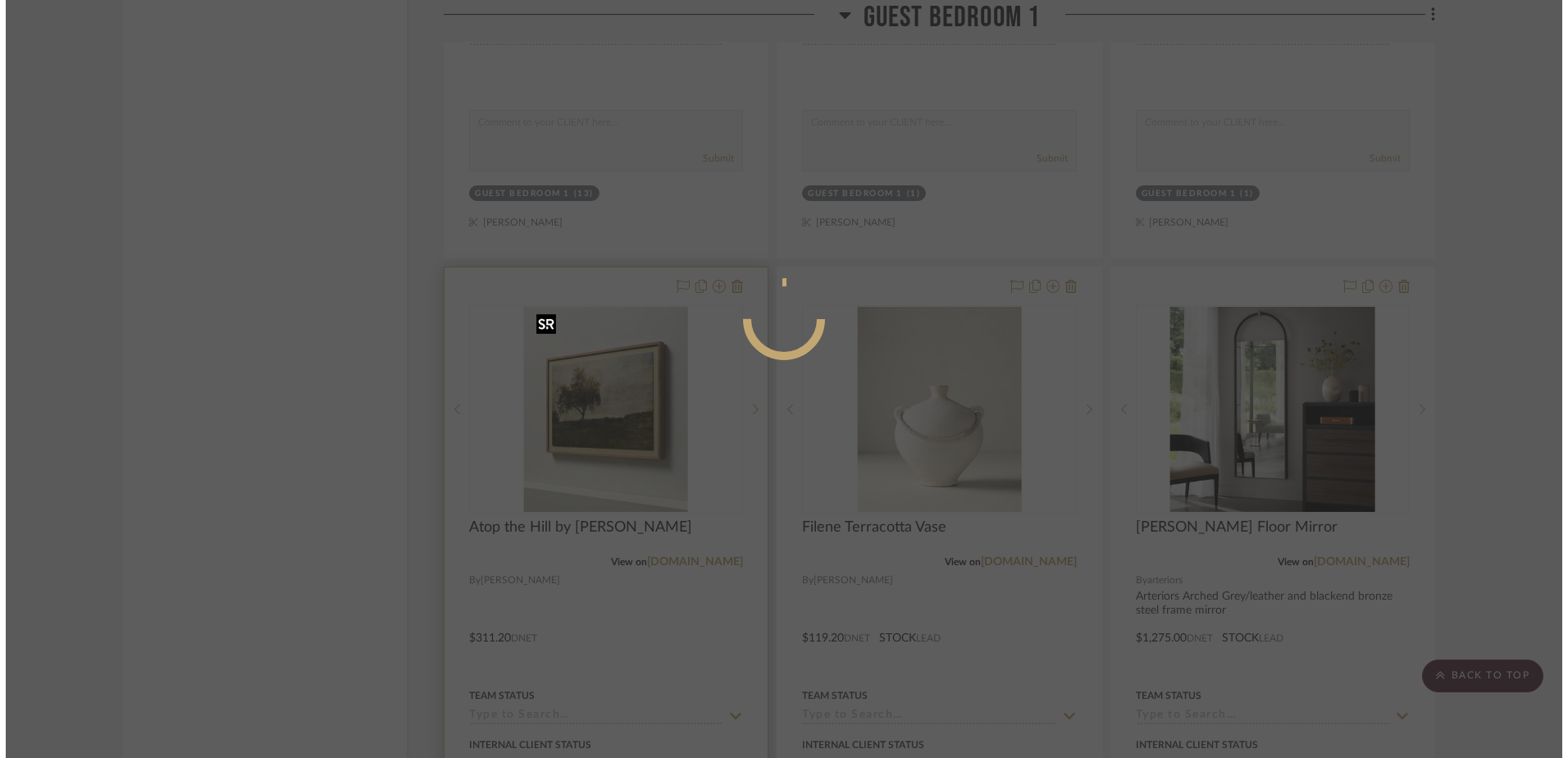
scroll to position [0, 0]
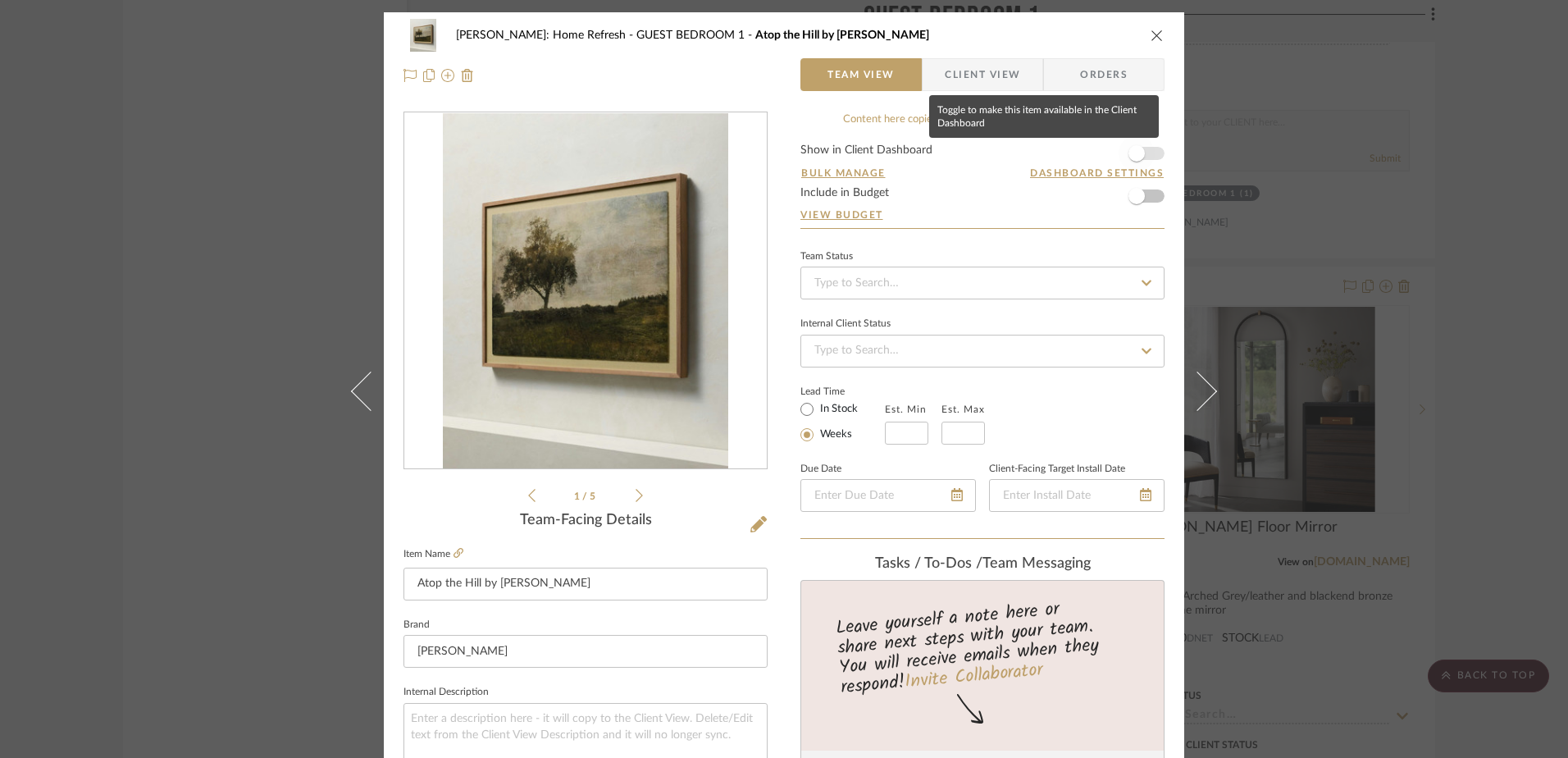
click at [1133, 162] on span "button" at bounding box center [1136, 153] width 36 height 36
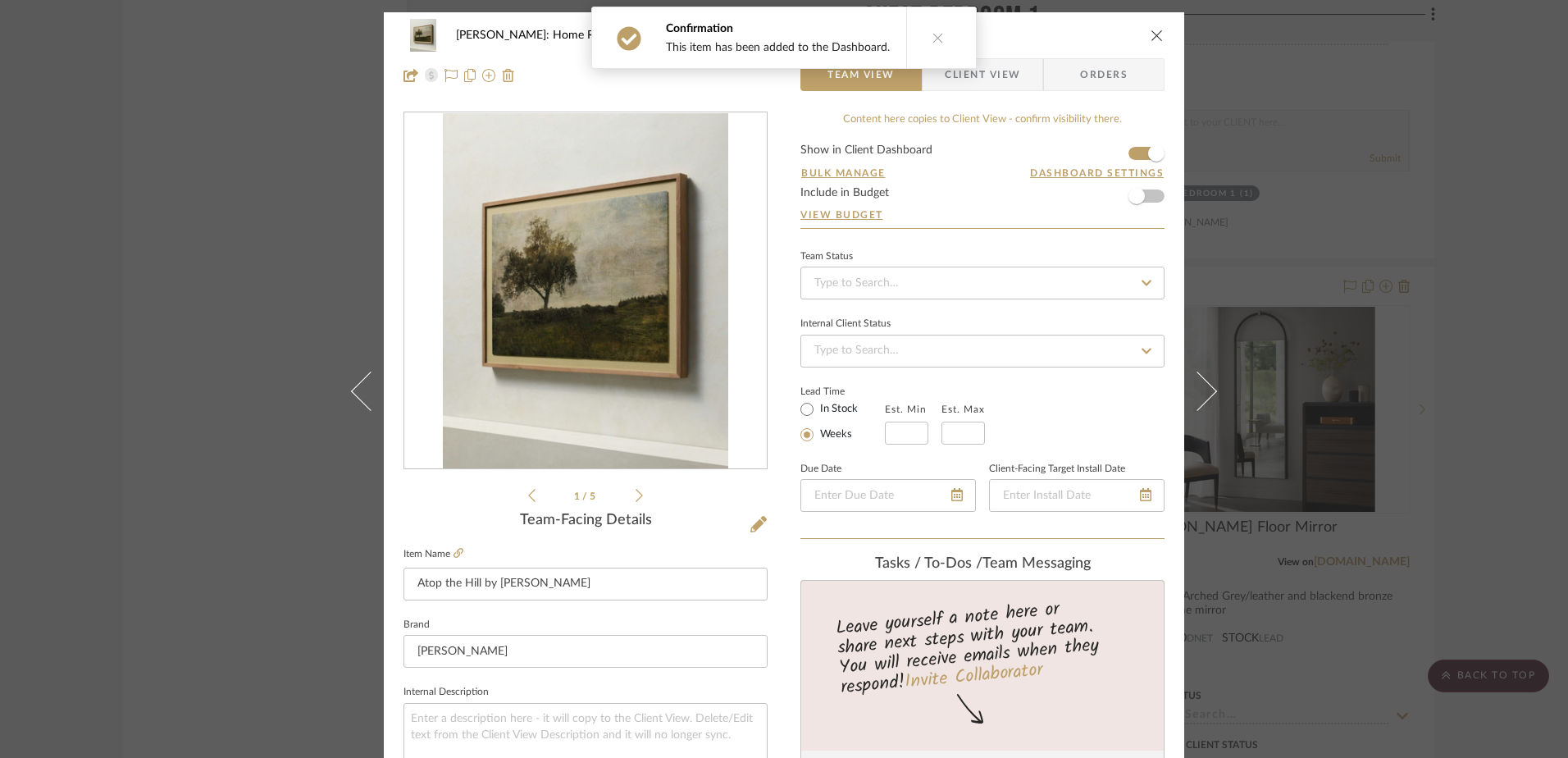
click at [1154, 36] on icon "close" at bounding box center [1157, 36] width 14 height 14
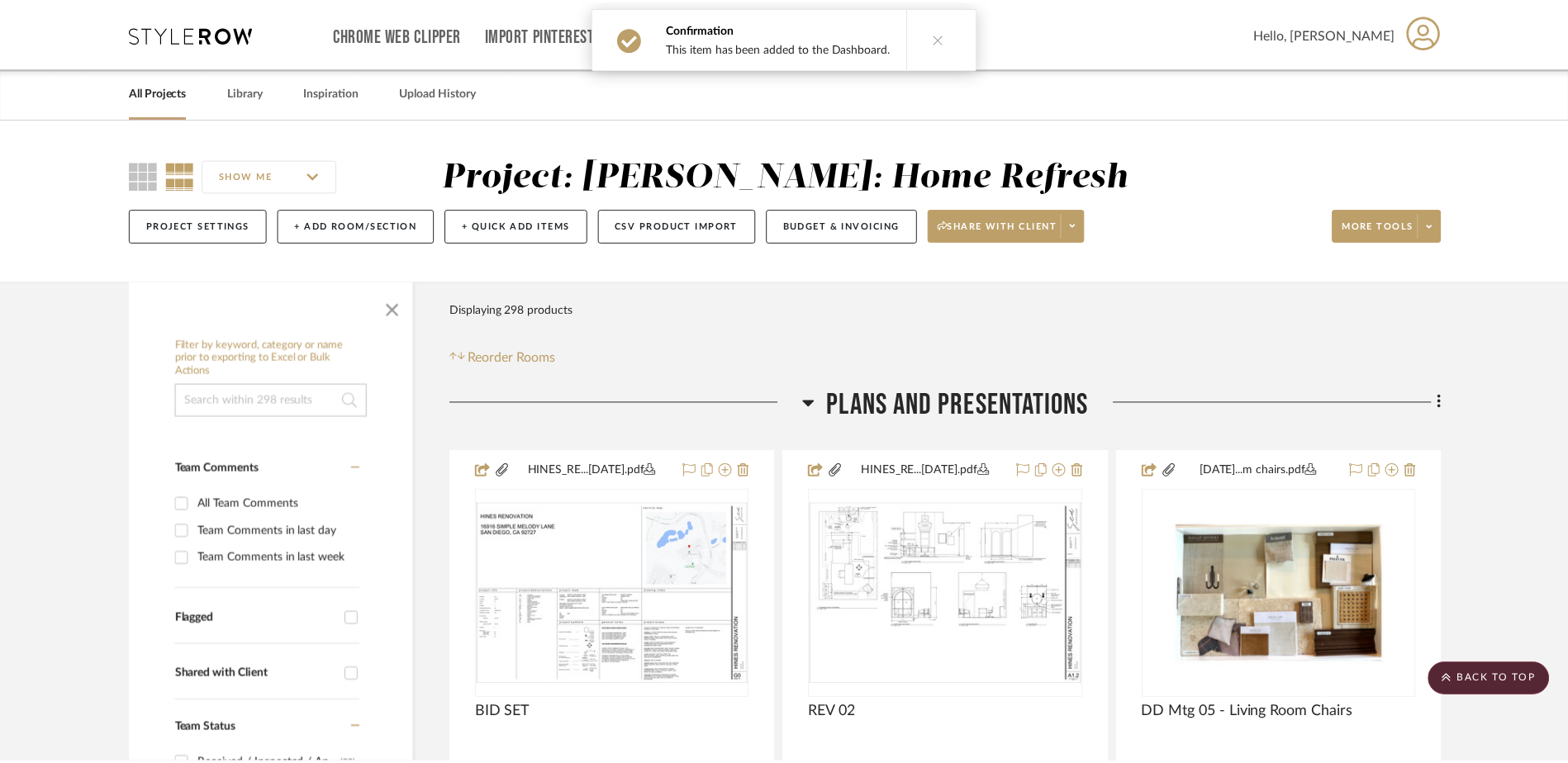
scroll to position [26655, 0]
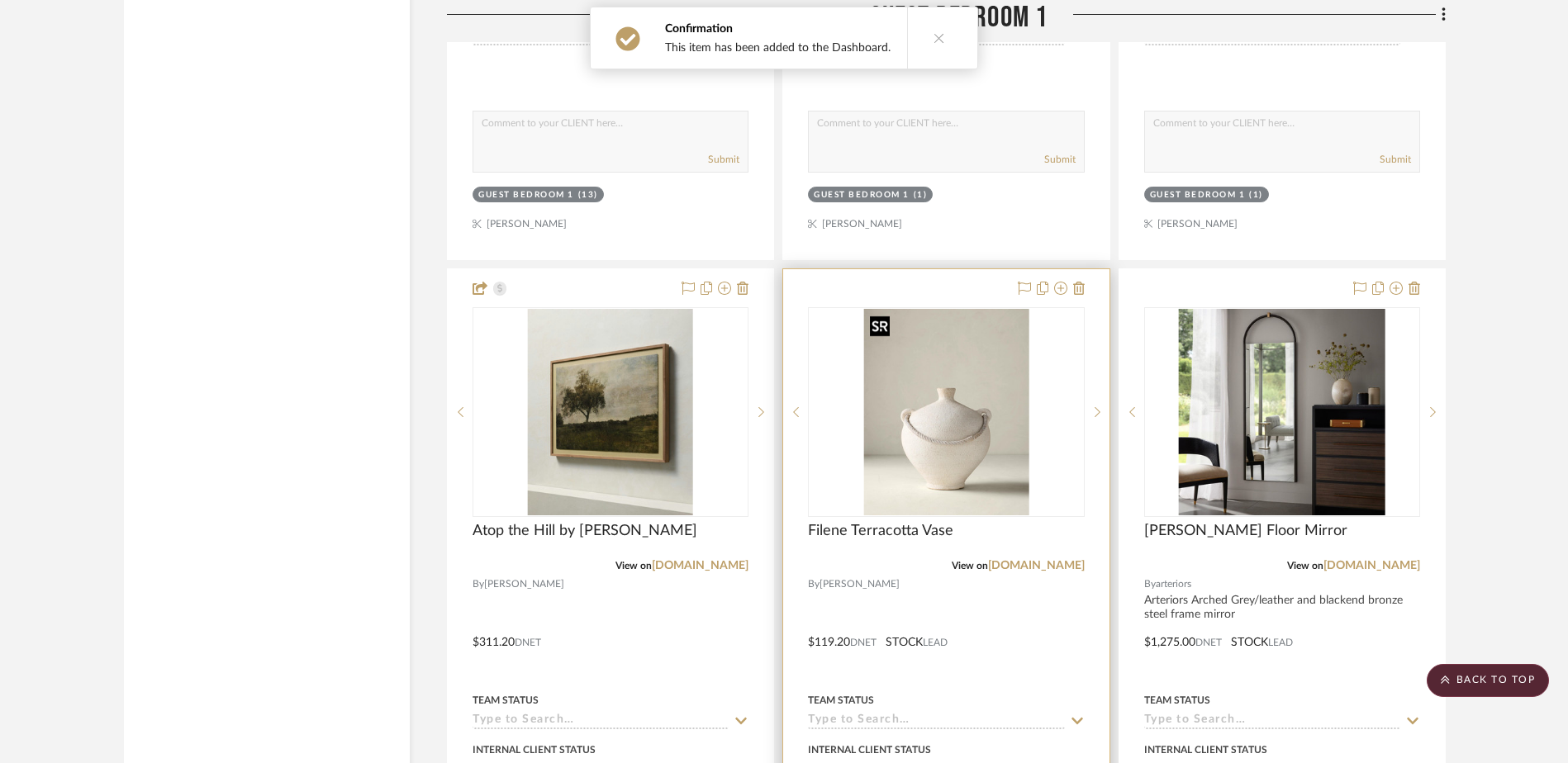
click at [996, 399] on img "0" at bounding box center [945, 412] width 165 height 206
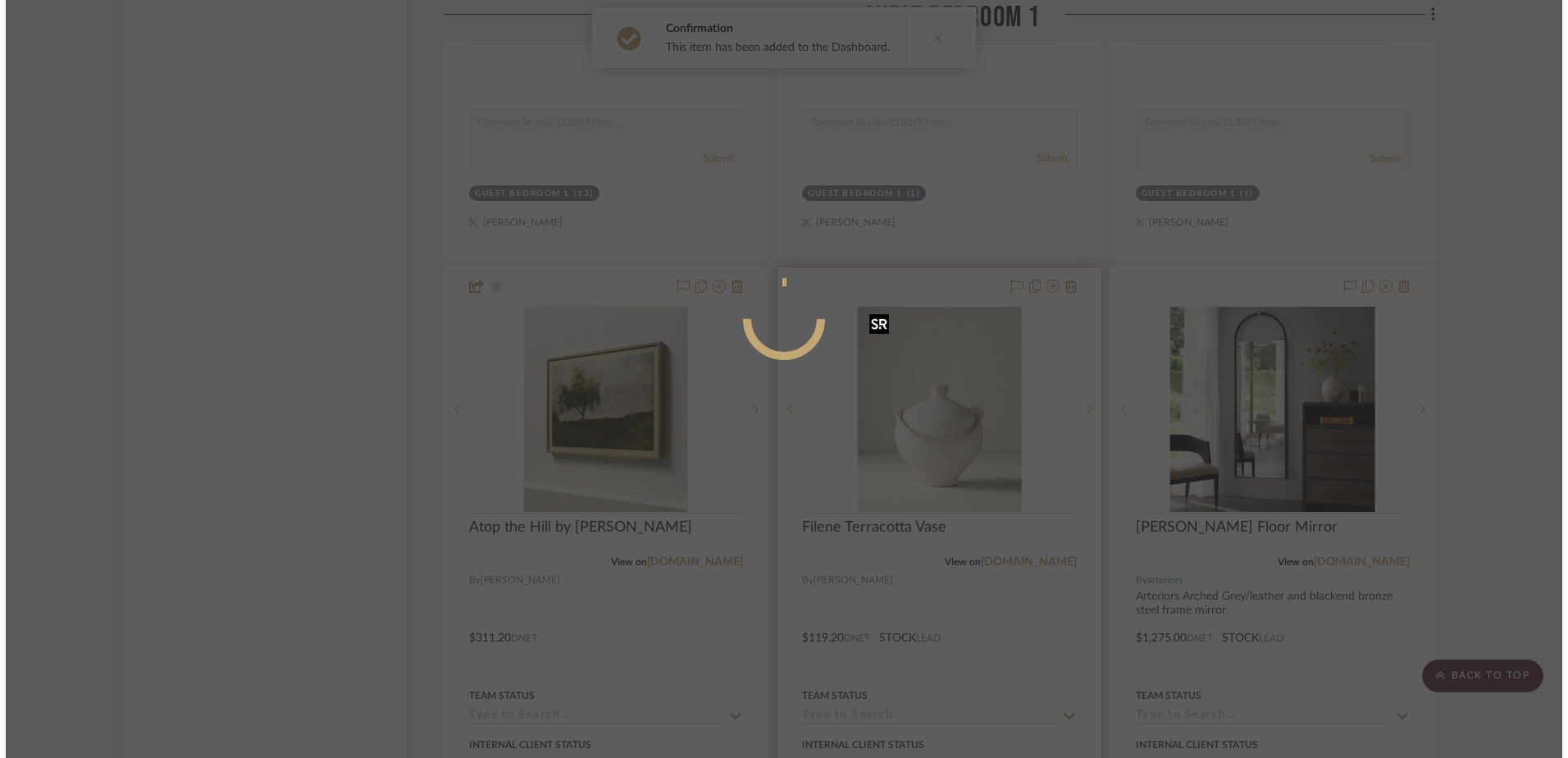
scroll to position [0, 0]
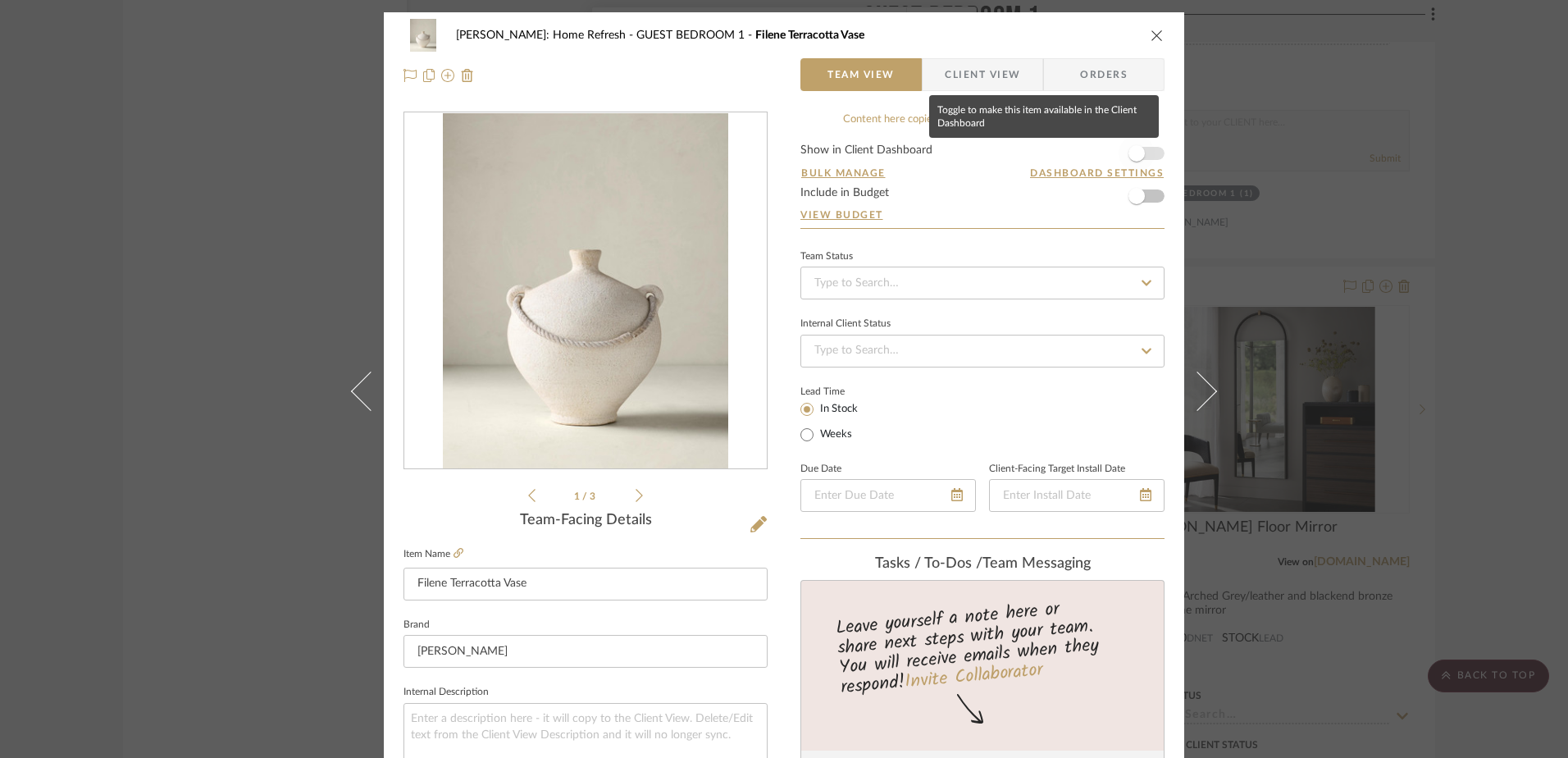
click at [1142, 162] on span "button" at bounding box center [1136, 153] width 36 height 36
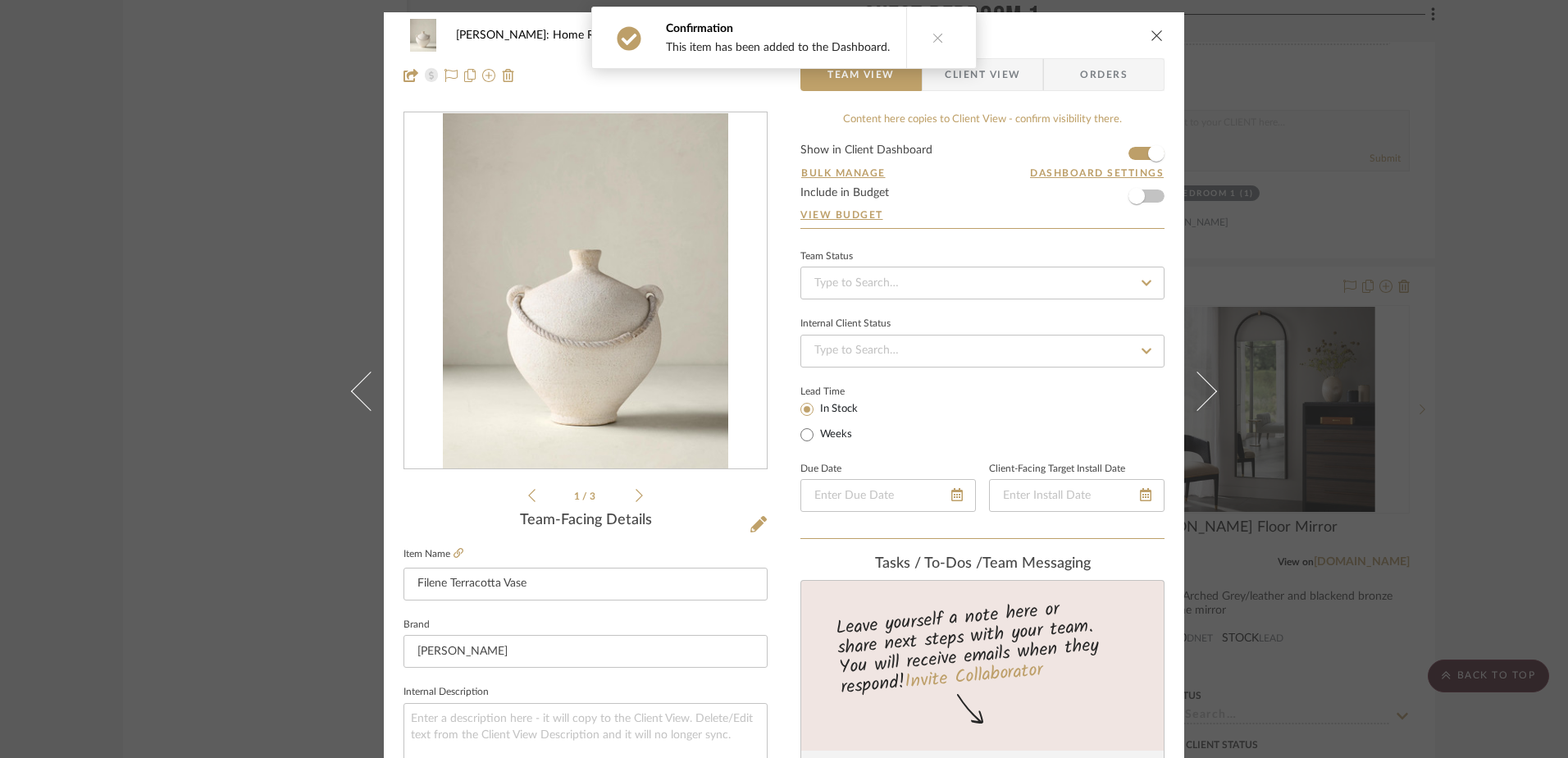
click at [1150, 36] on icon "close" at bounding box center [1157, 36] width 14 height 14
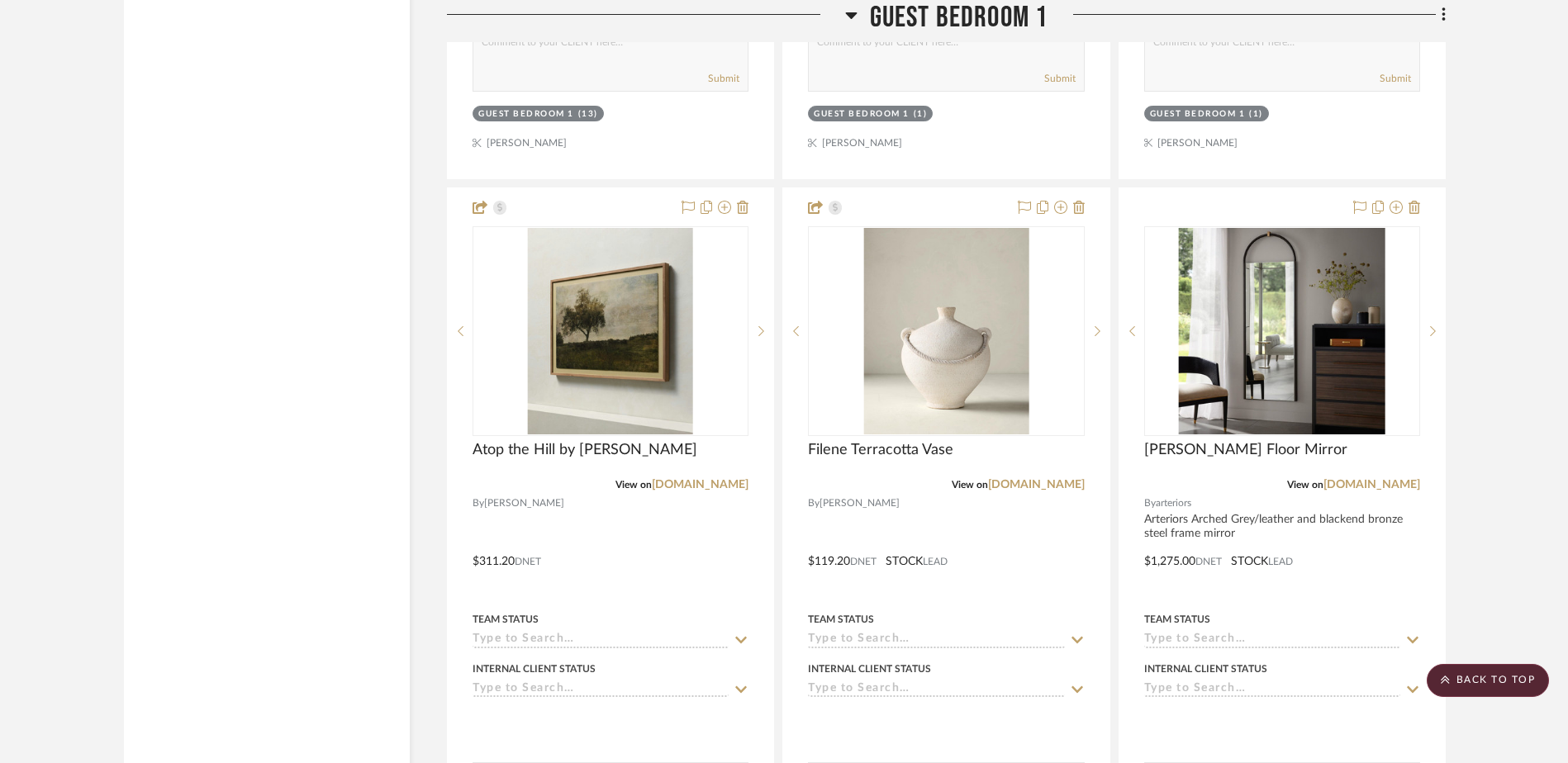
scroll to position [26738, 0]
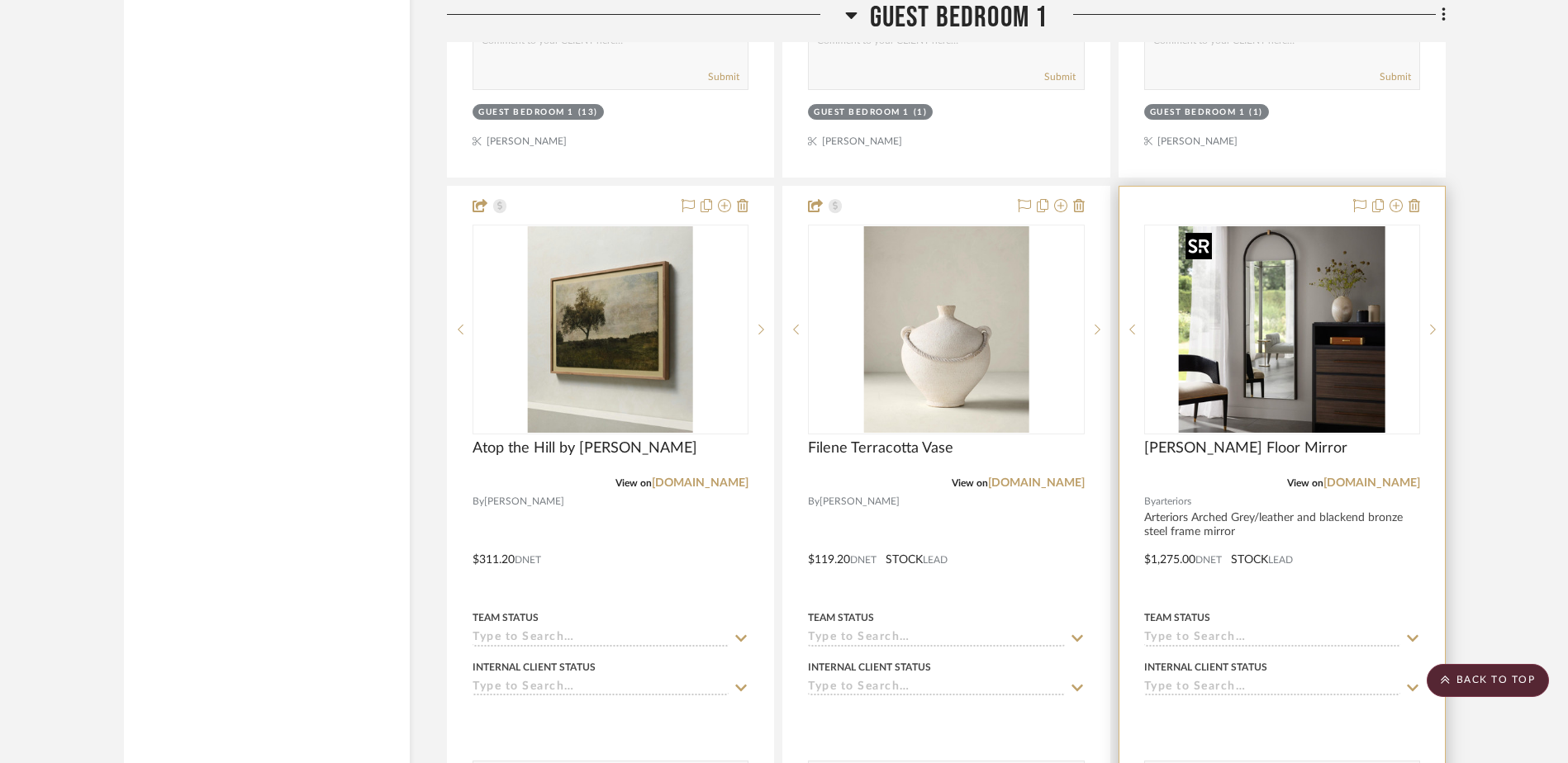
click at [1317, 376] on img "0" at bounding box center [1281, 329] width 207 height 206
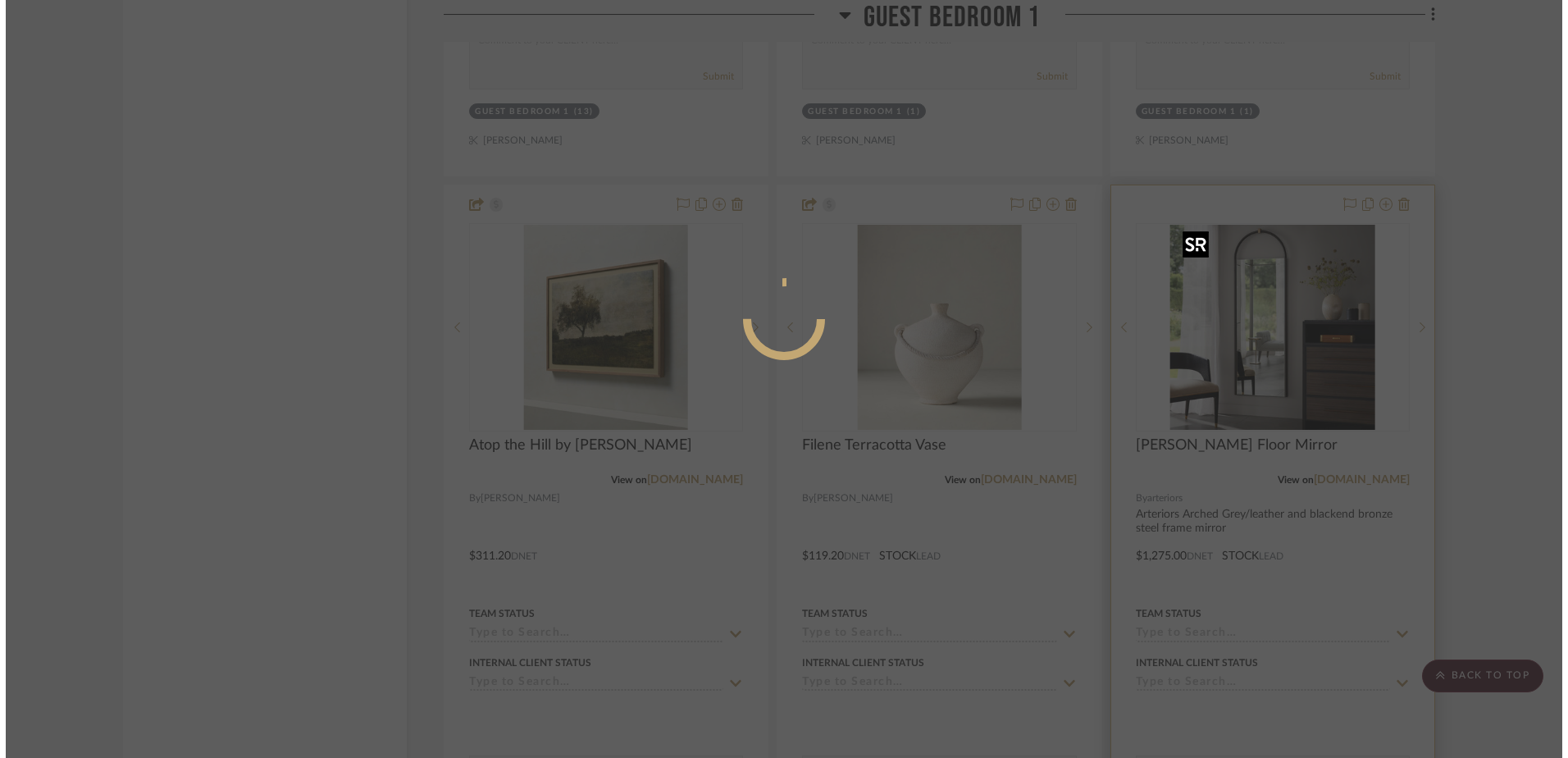
scroll to position [0, 0]
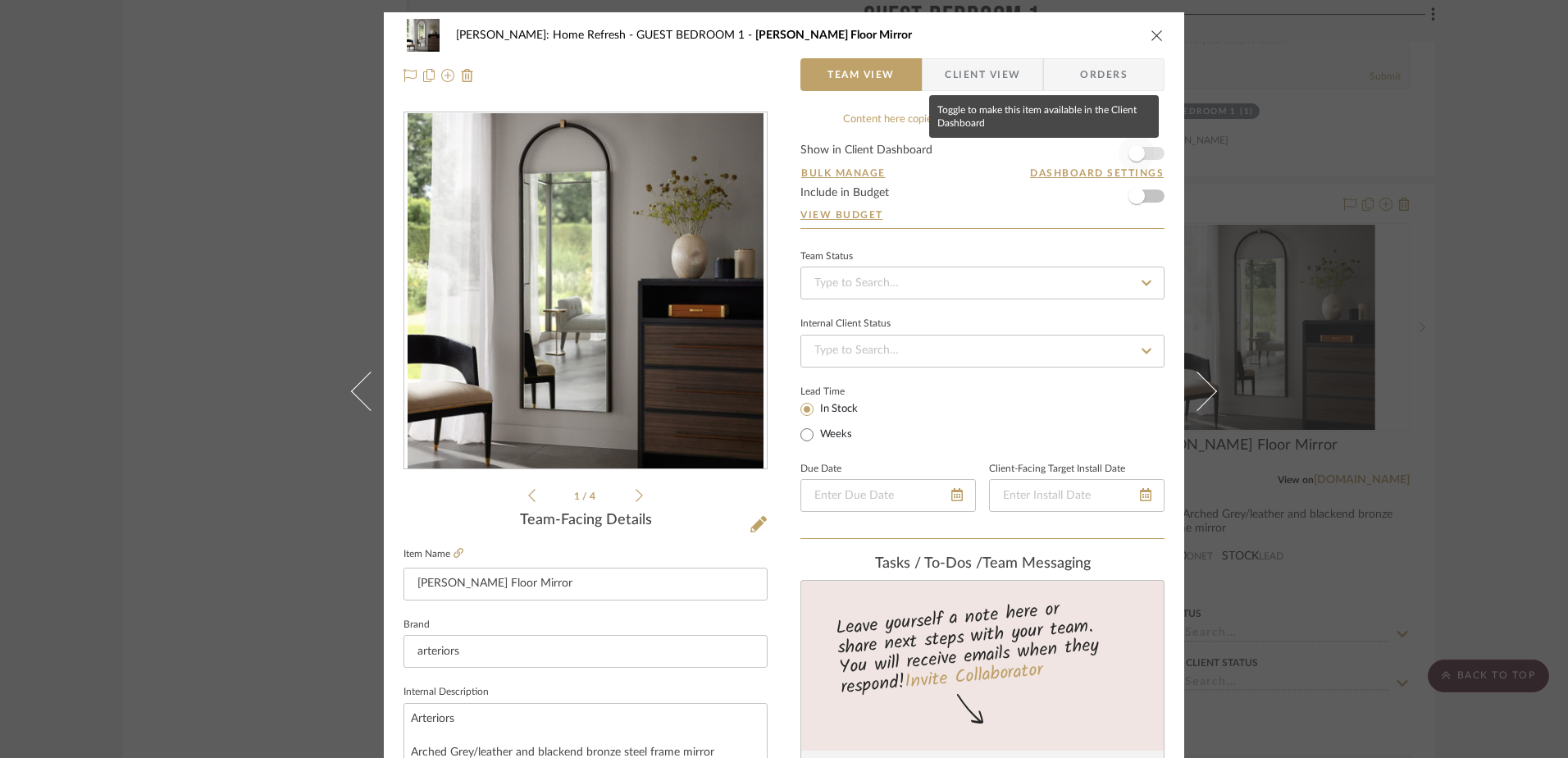
click at [1148, 155] on span "button" at bounding box center [1136, 153] width 36 height 36
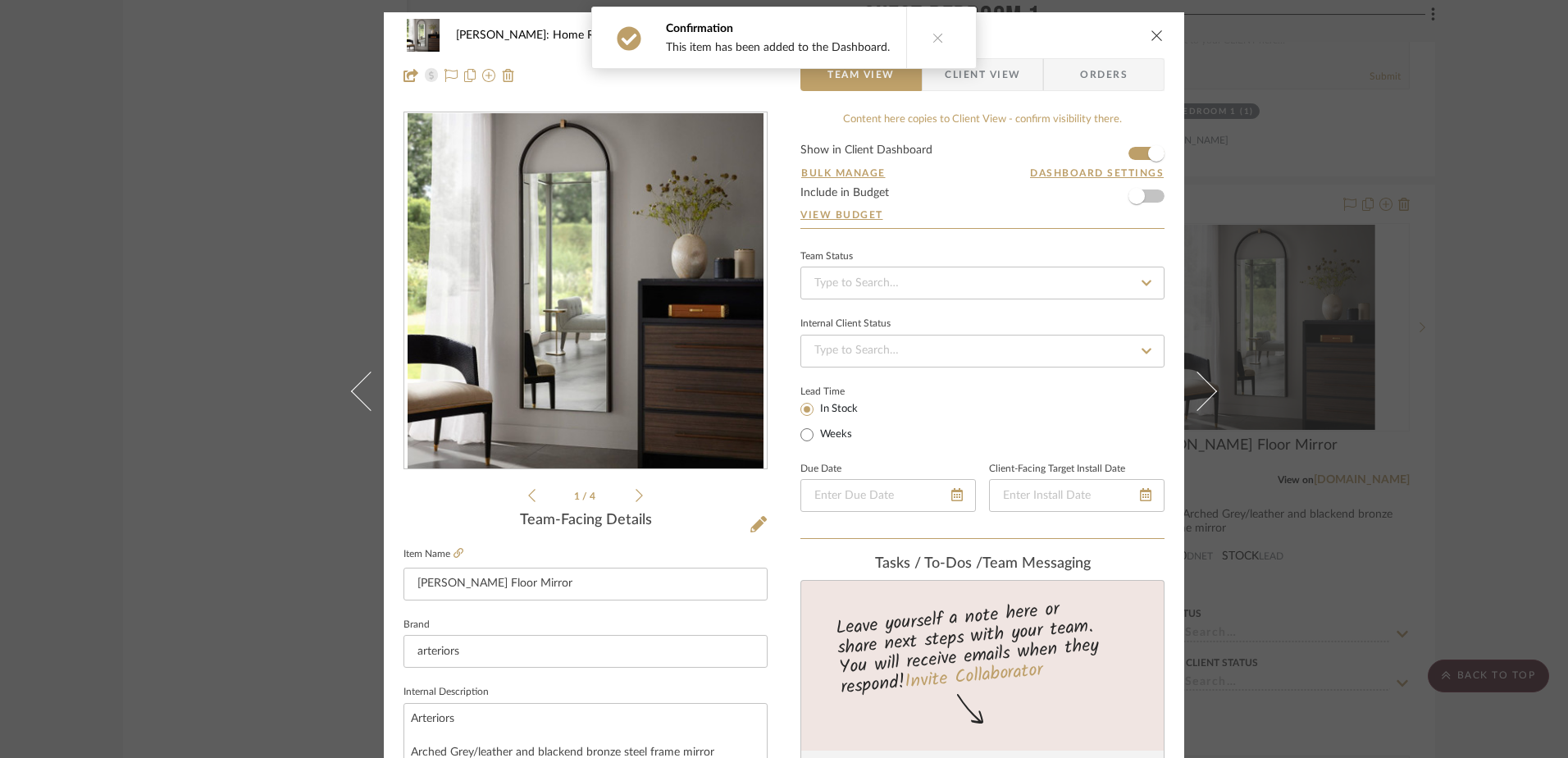
click at [1151, 25] on div "Hines: Home Refresh GUEST BEDROOM 1 Shevlin Floor Mirror" at bounding box center [783, 35] width 761 height 33
click at [1151, 30] on icon "close" at bounding box center [1157, 36] width 14 height 14
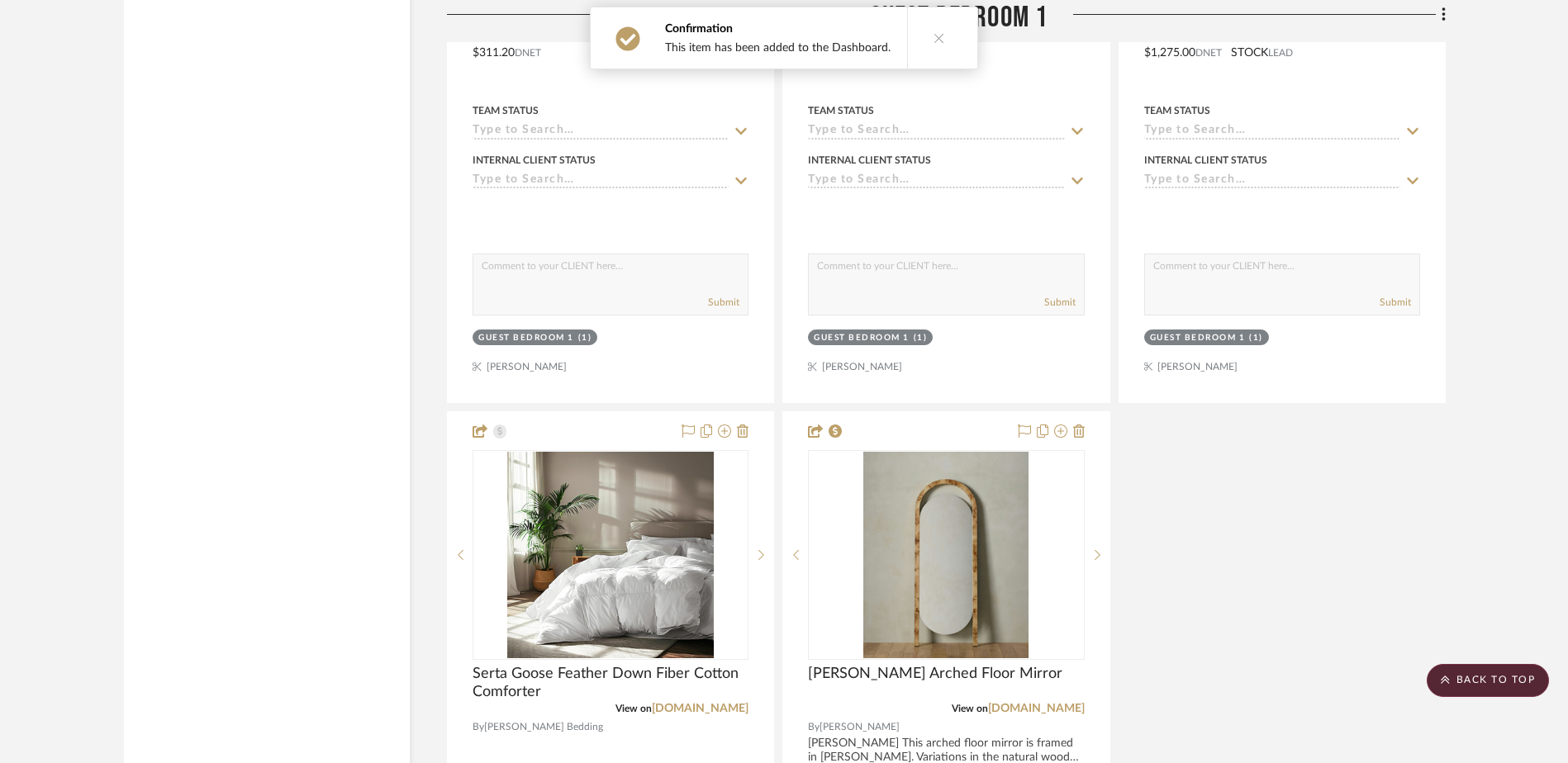
scroll to position [27399, 0]
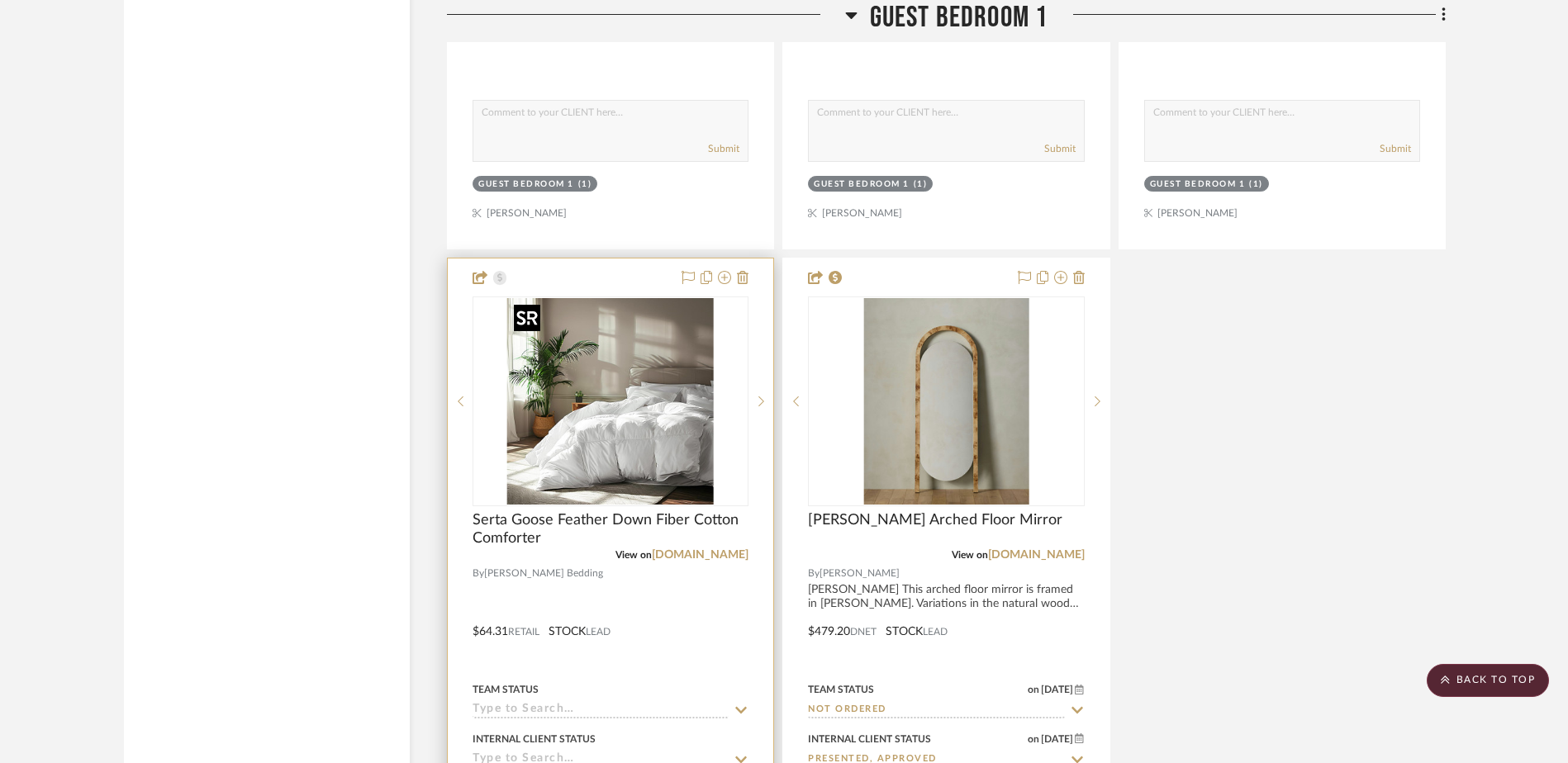
click at [690, 416] on img "0" at bounding box center [610, 401] width 207 height 206
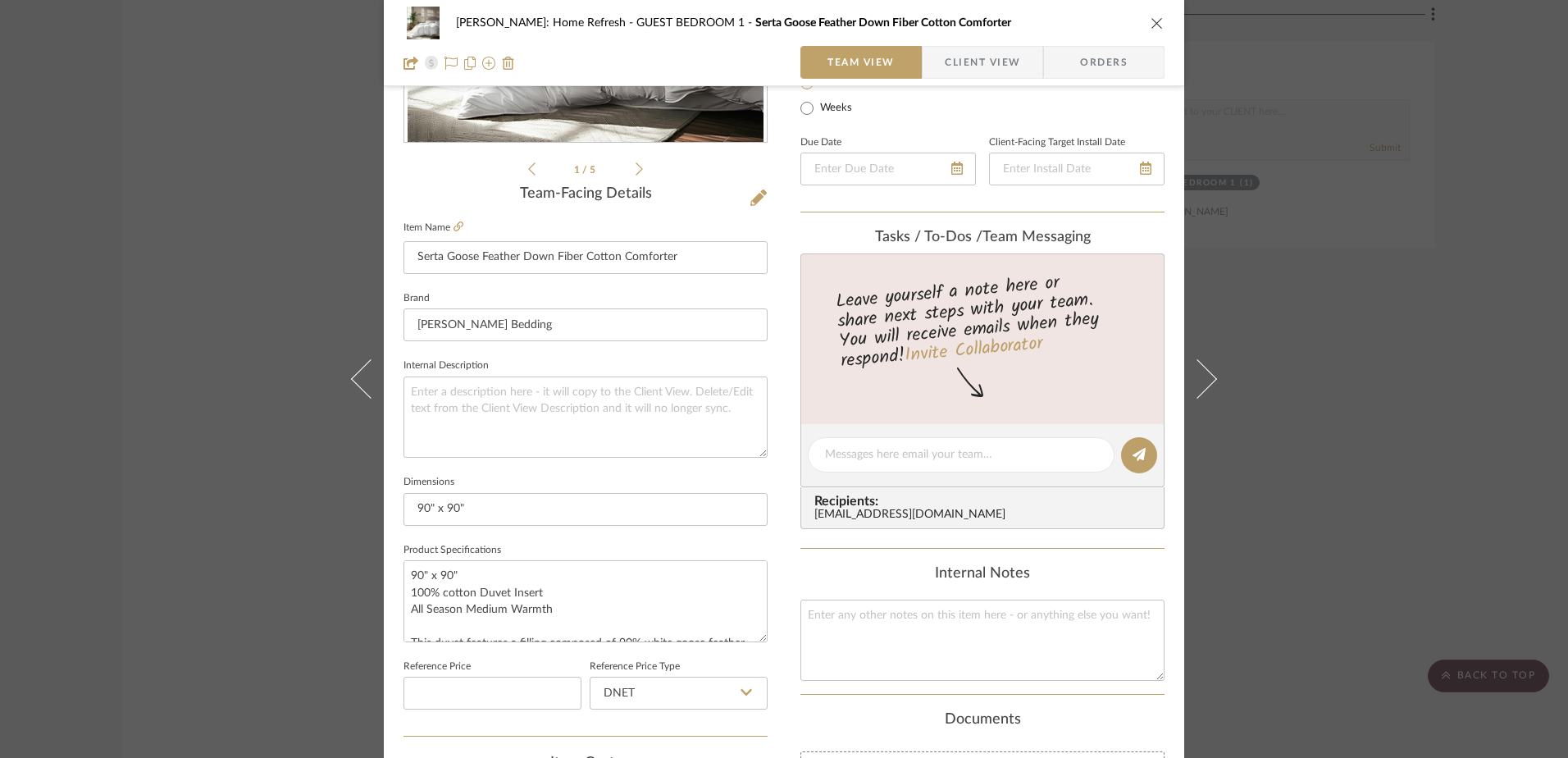
scroll to position [328, 0]
click at [964, 65] on span "Client View" at bounding box center [982, 62] width 76 height 33
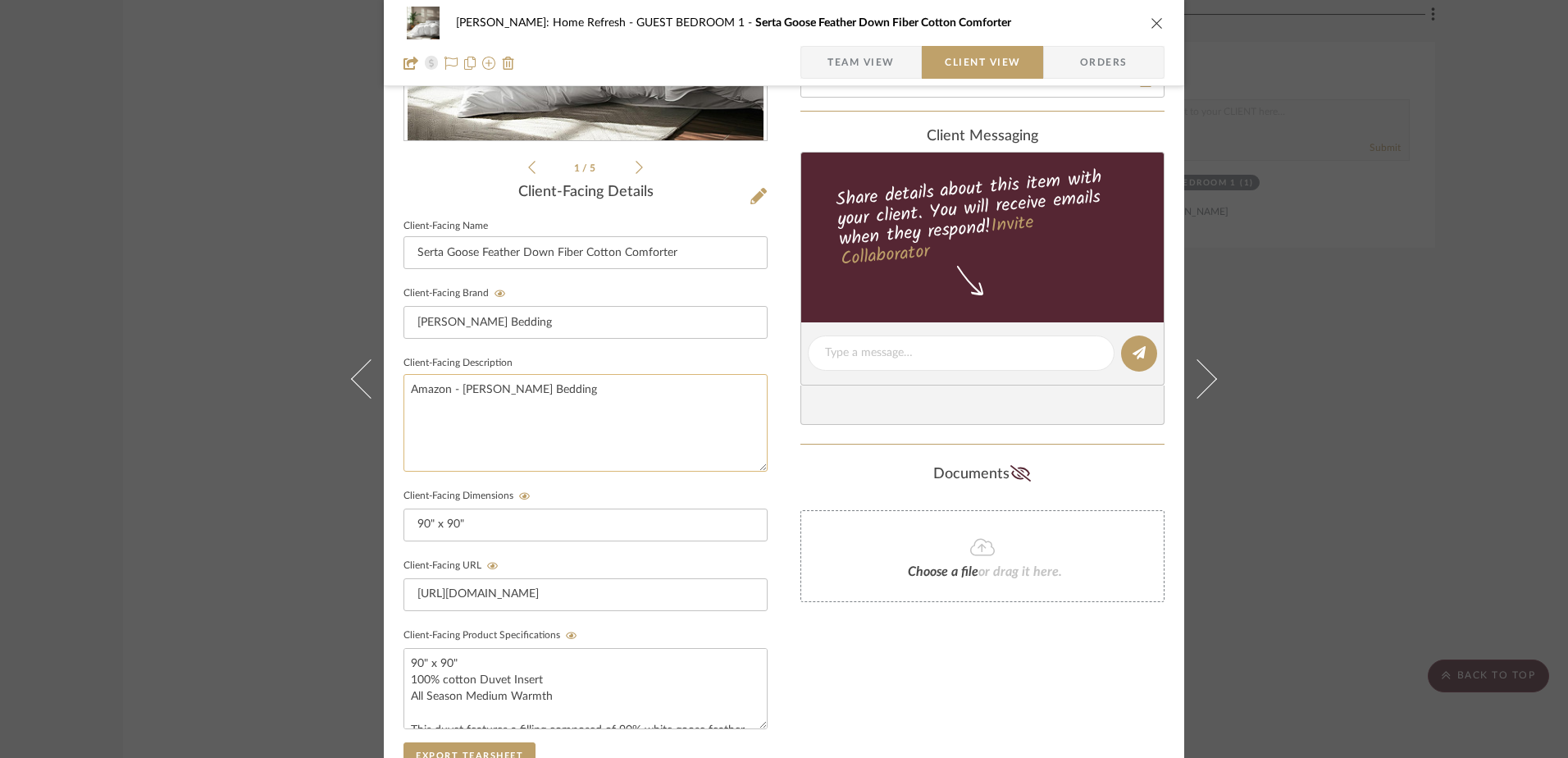
click at [566, 423] on textarea "Amazon - Serta simmons Bedding" at bounding box center [585, 423] width 364 height 97
click at [611, 395] on textarea "Amazon - Serta simmons Bedding" at bounding box center [585, 423] width 364 height 97
drag, startPoint x: 706, startPoint y: 420, endPoint x: 399, endPoint y: 425, distance: 307.0
click at [403, 425] on textarea "Amazon - Serta simmons Bedding (This would be the one going into the primary be…" at bounding box center [585, 423] width 364 height 97
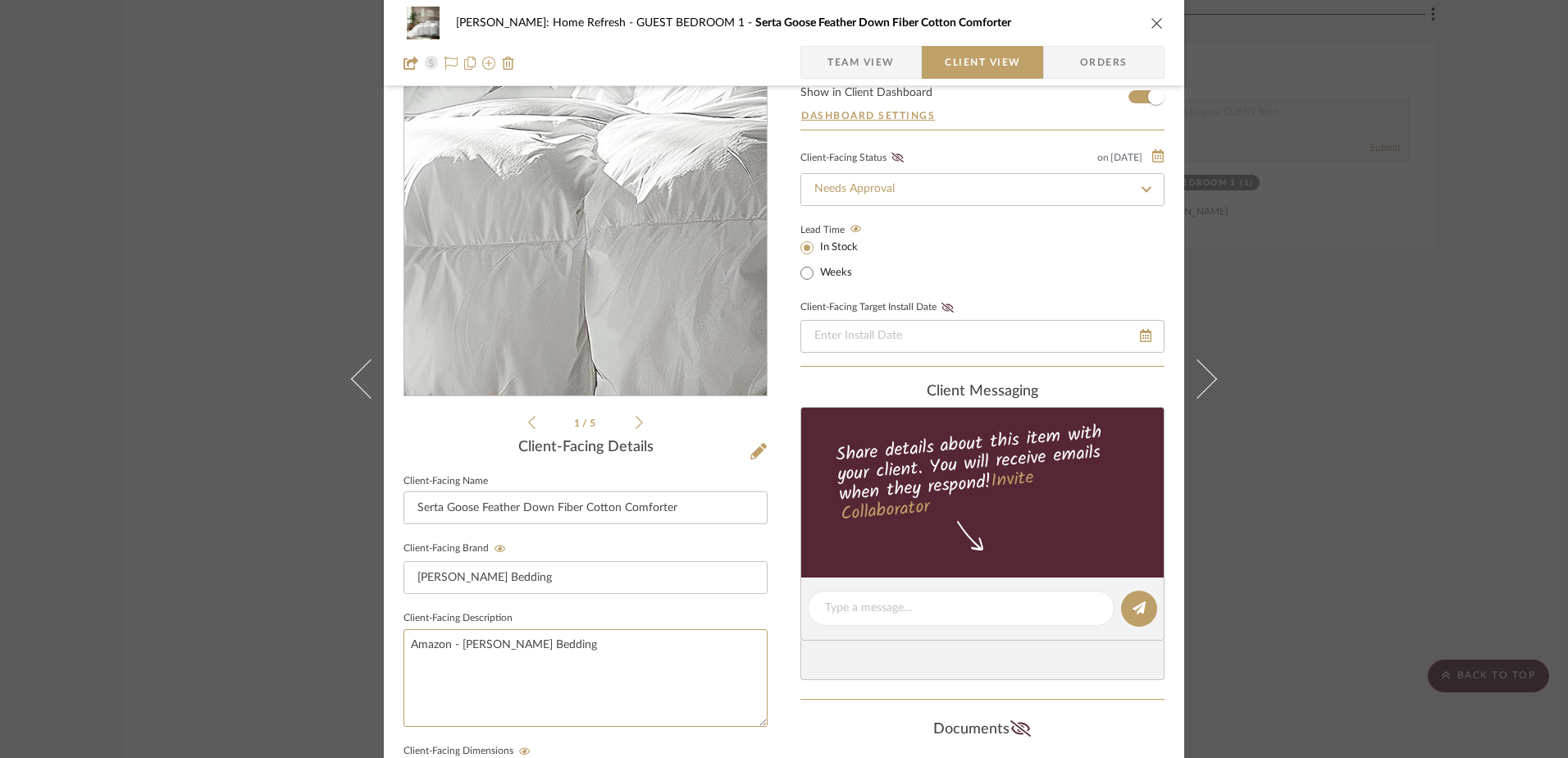
scroll to position [164, 0]
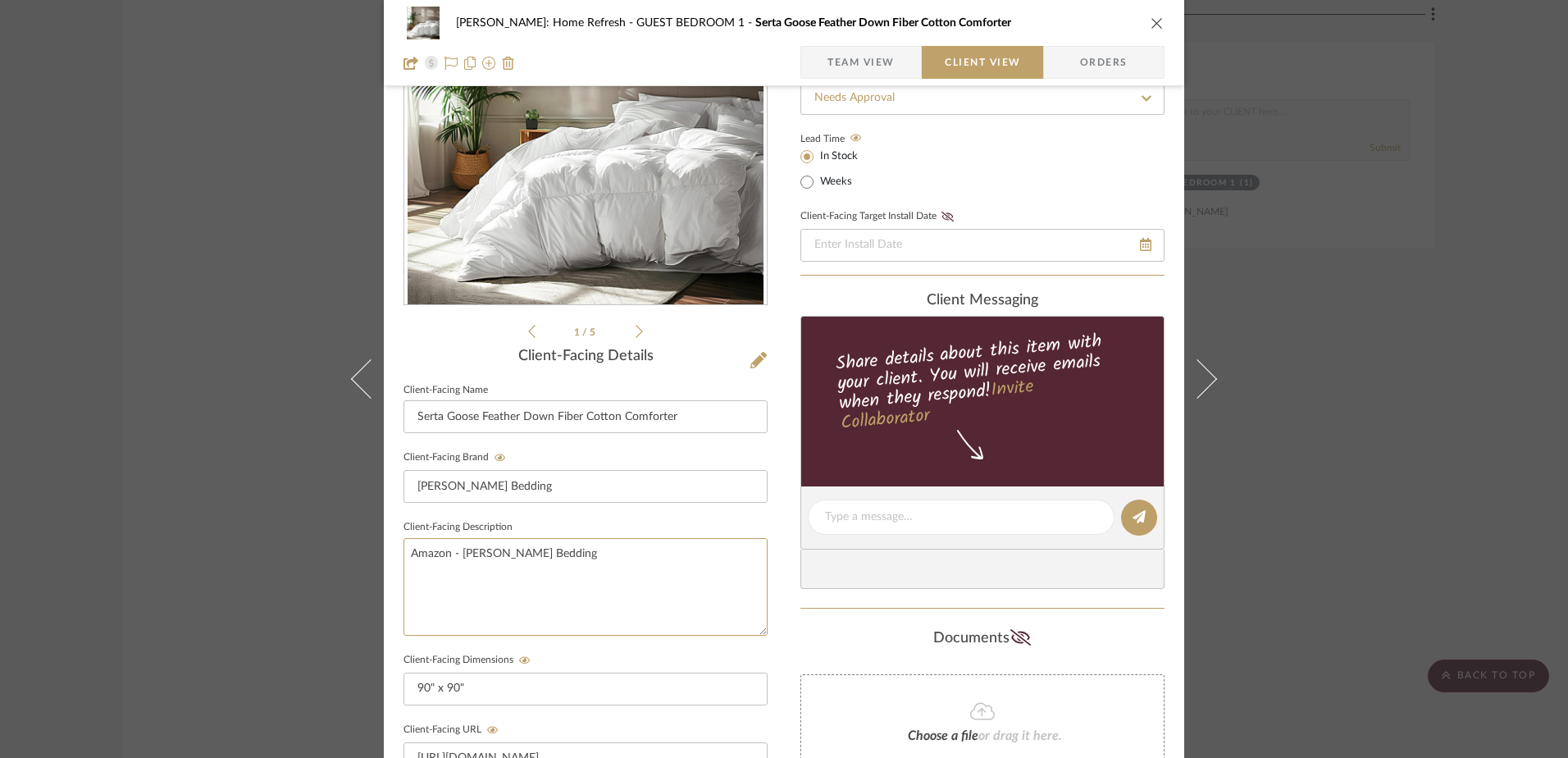
type textarea "Amazon - Serta simmons Bedding"
click at [690, 338] on div "1 / 5" at bounding box center [585, 144] width 364 height 394
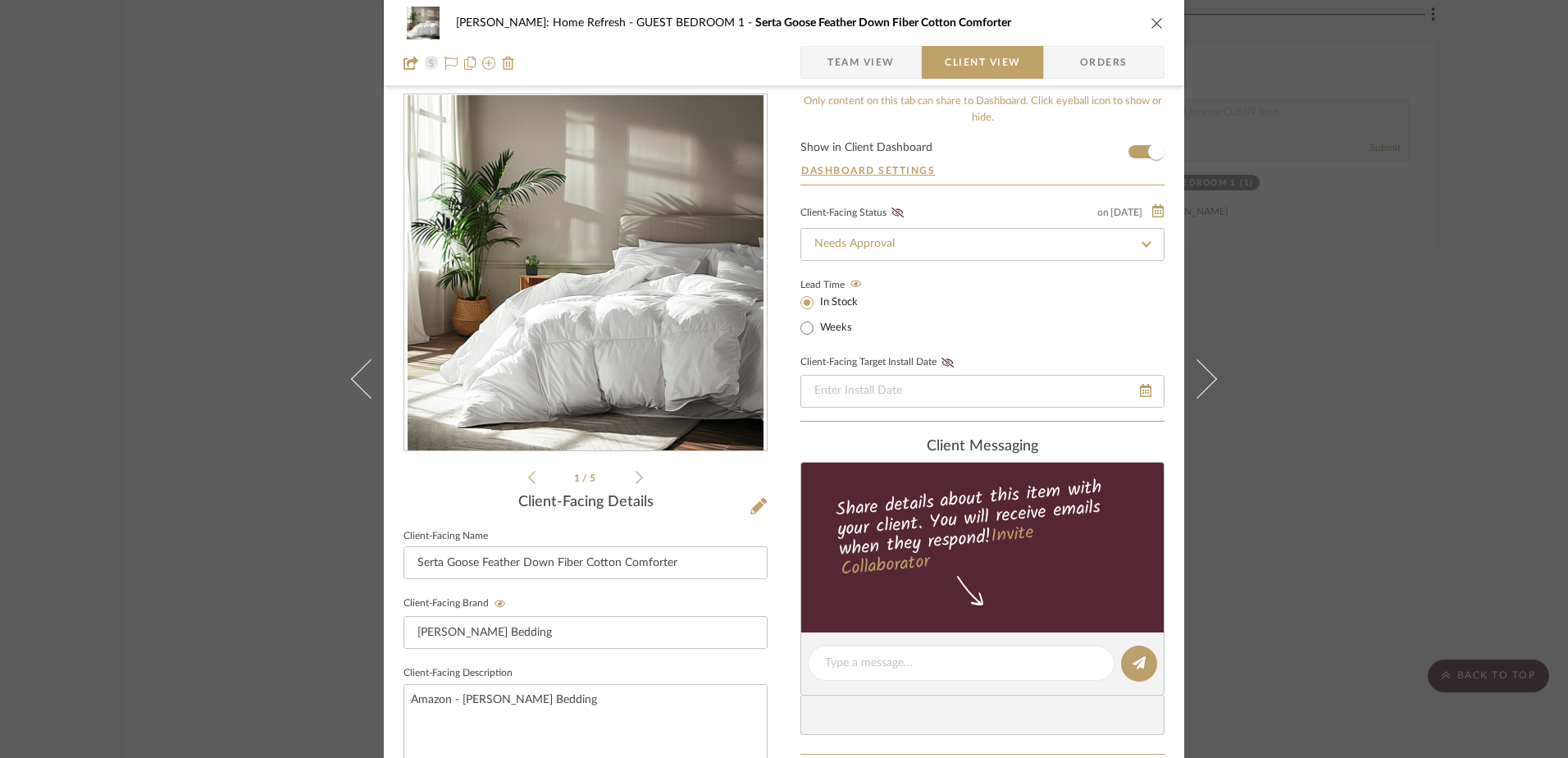
scroll to position [0, 0]
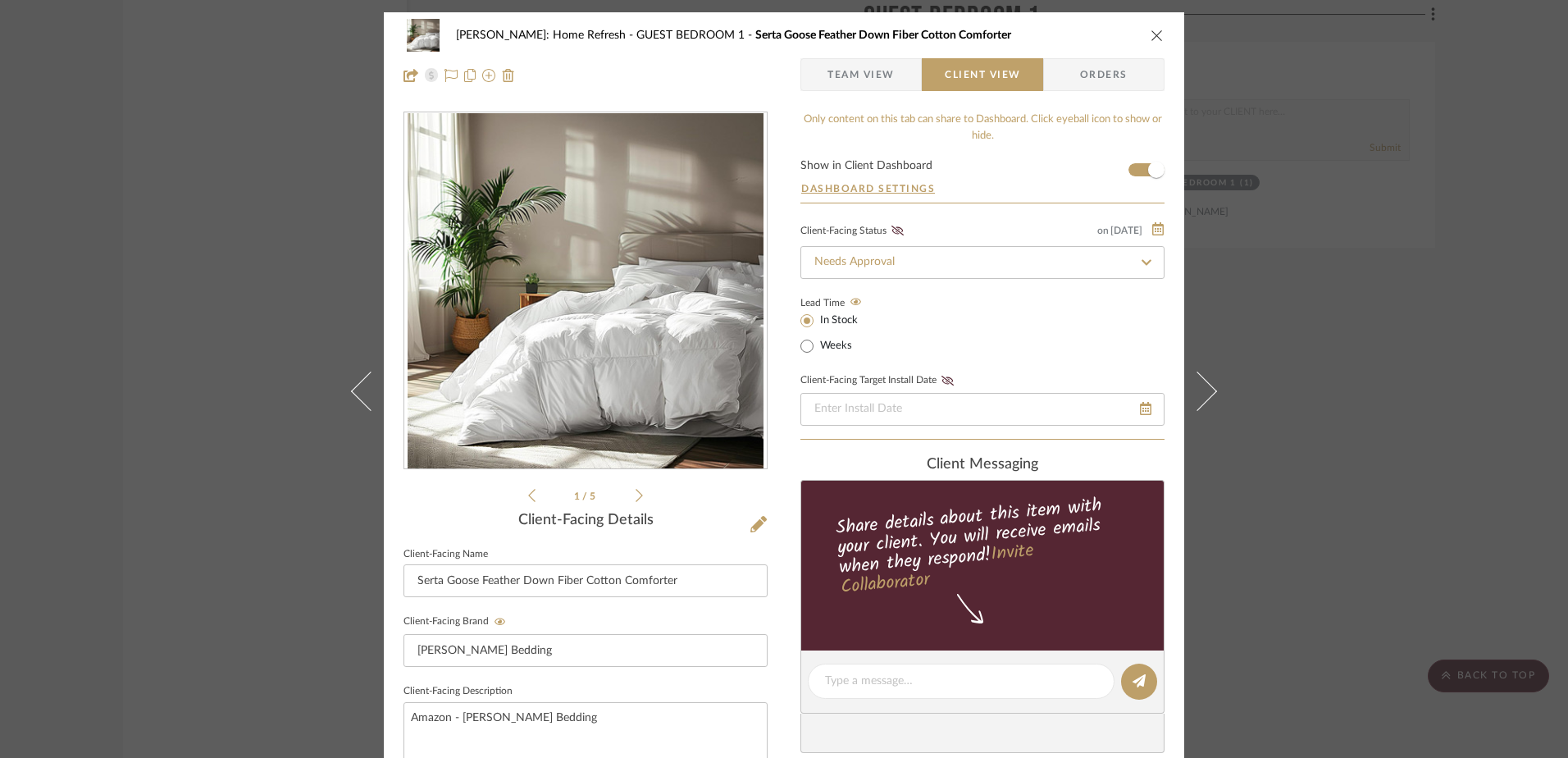
click at [1021, 325] on div "Lead Time In Stock Weeks" at bounding box center [982, 324] width 364 height 64
click at [888, 71] on span "Team View" at bounding box center [861, 75] width 67 height 33
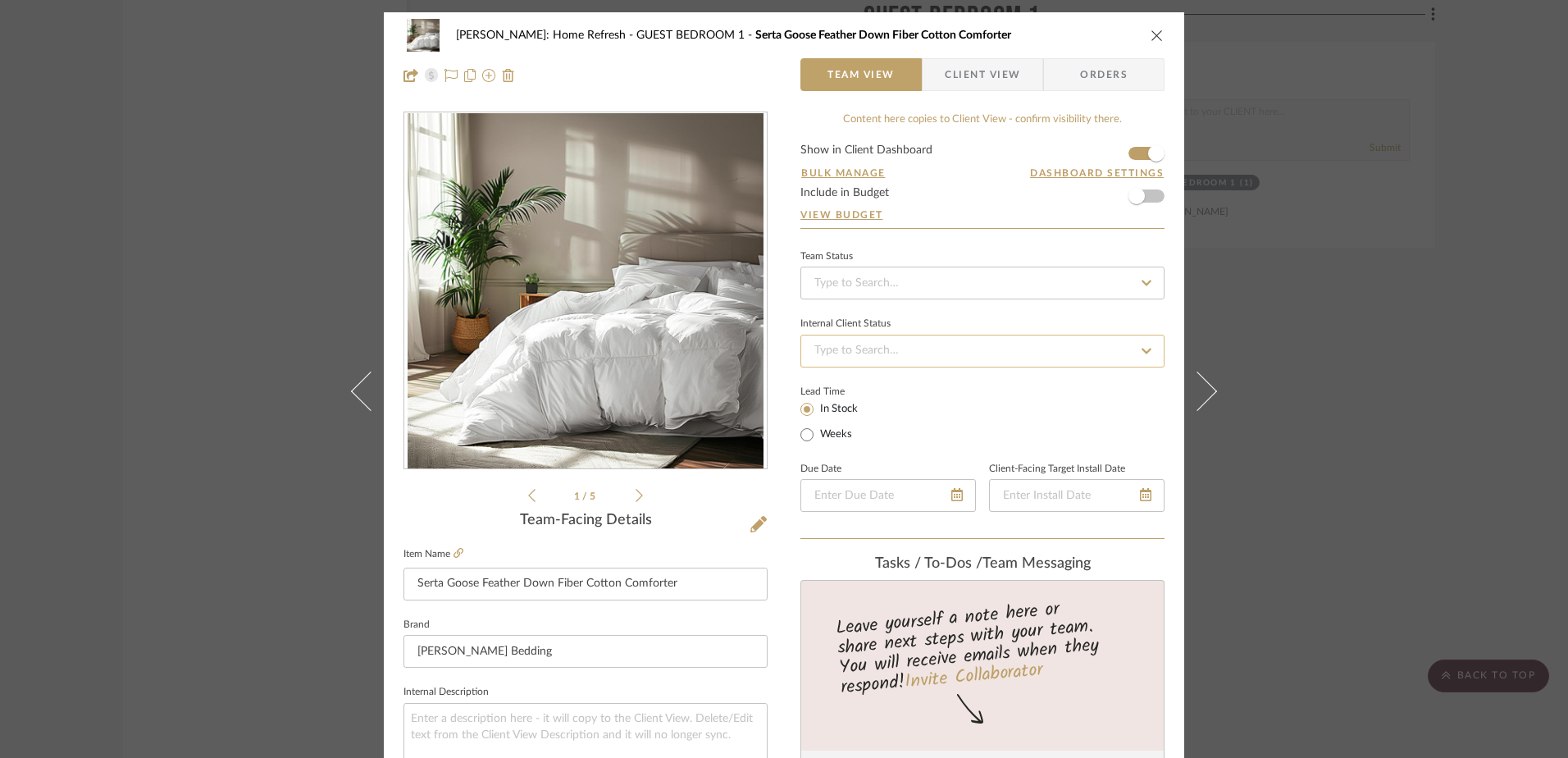
click at [922, 347] on input at bounding box center [982, 351] width 364 height 33
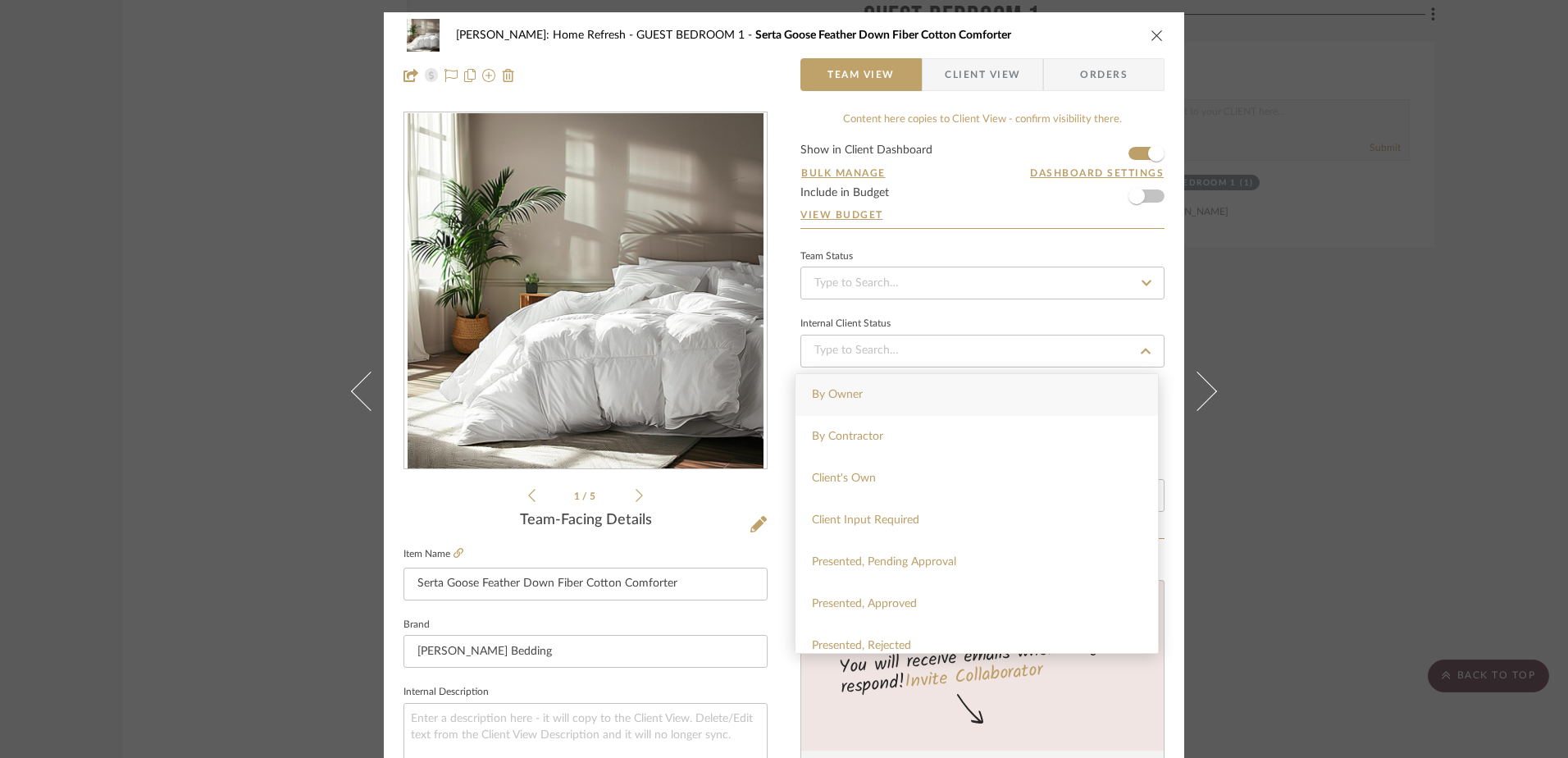
click at [891, 402] on div "By Owner" at bounding box center [976, 395] width 362 height 42
type input "10/10/2025"
type input "By Owner"
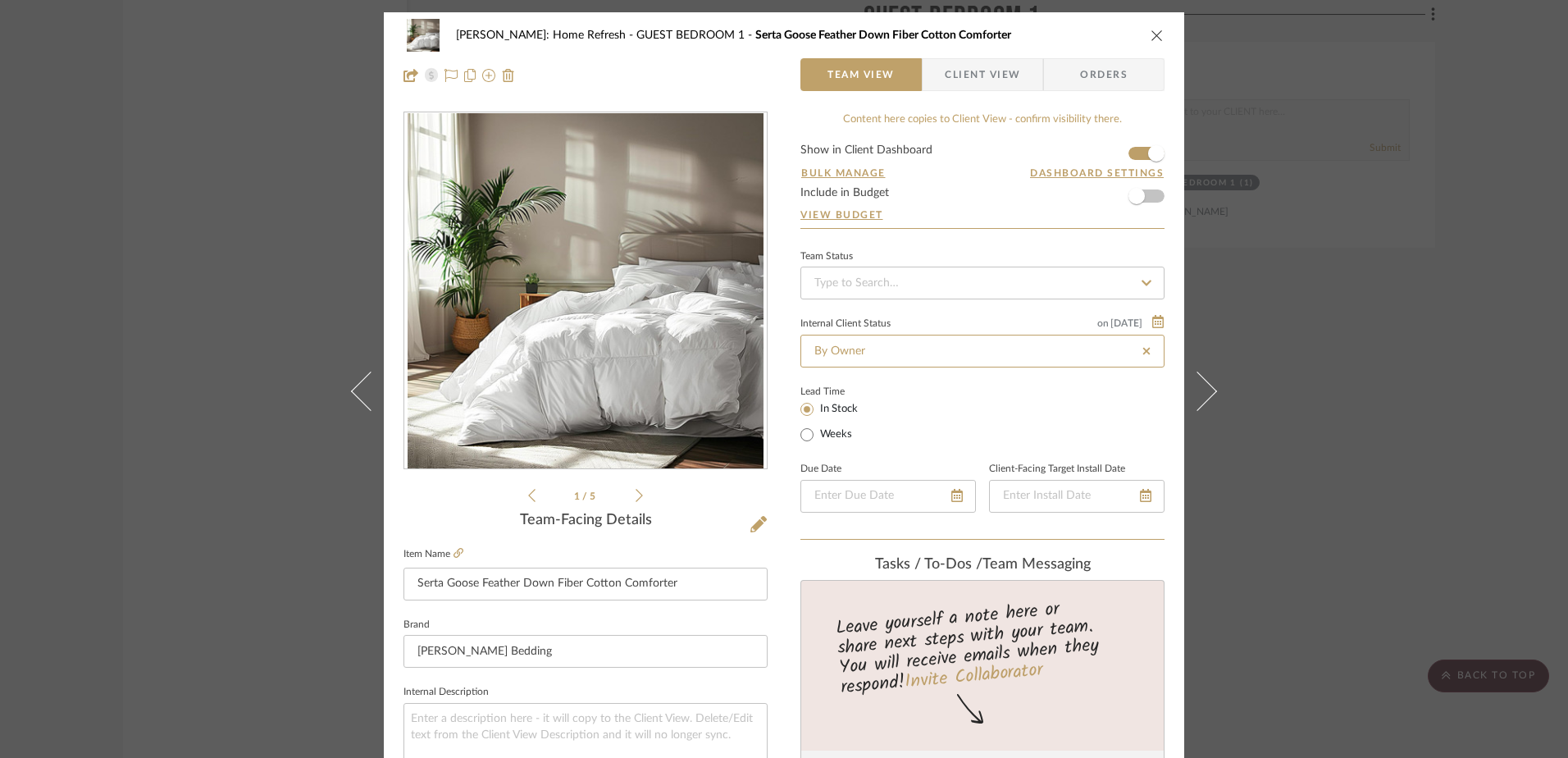
type input "10/10/2025"
type input "By Owner"
click at [884, 288] on input at bounding box center [982, 283] width 364 height 33
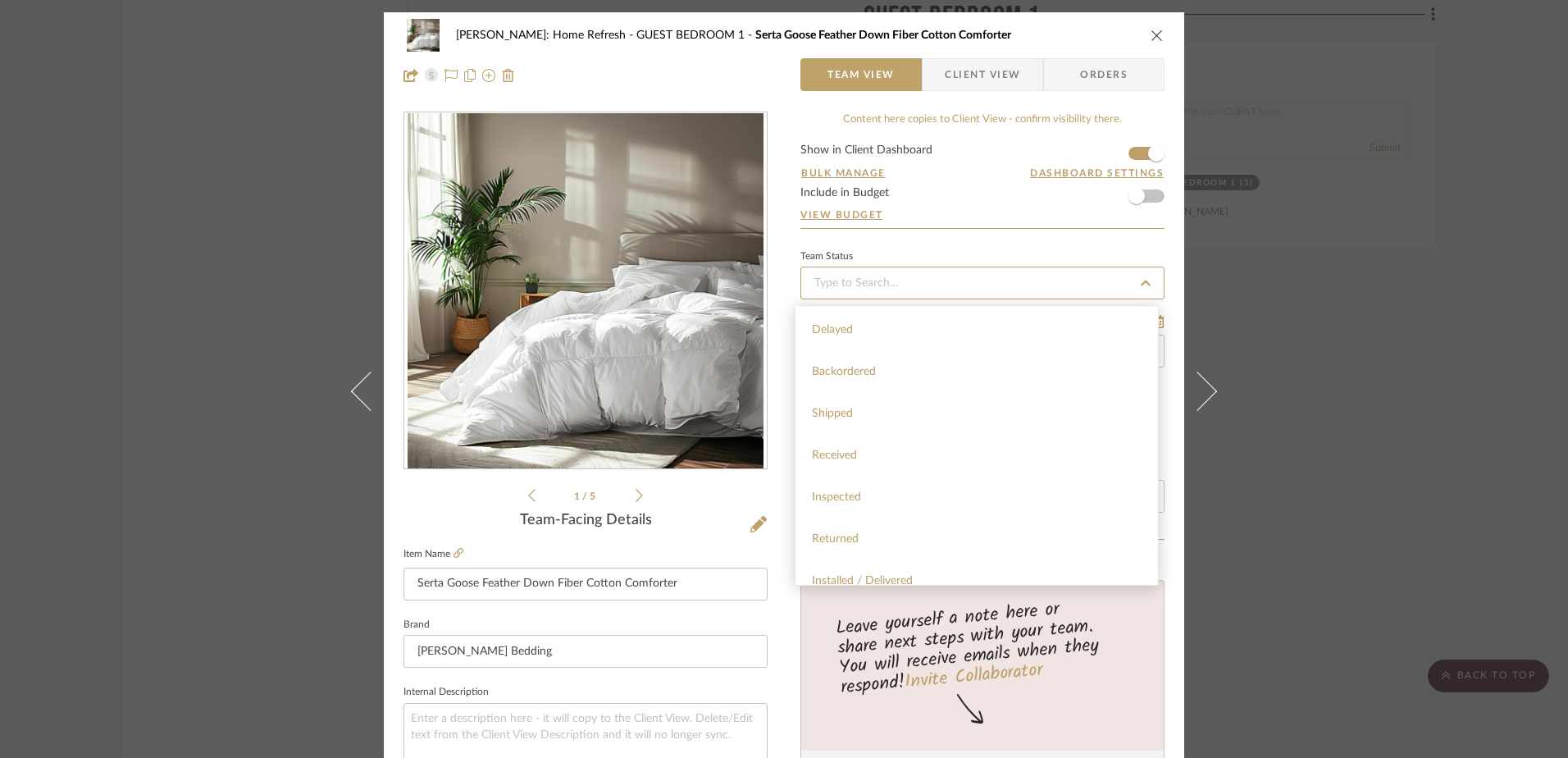
scroll to position [246, 0]
click at [901, 247] on div "Team Status" at bounding box center [982, 272] width 364 height 55
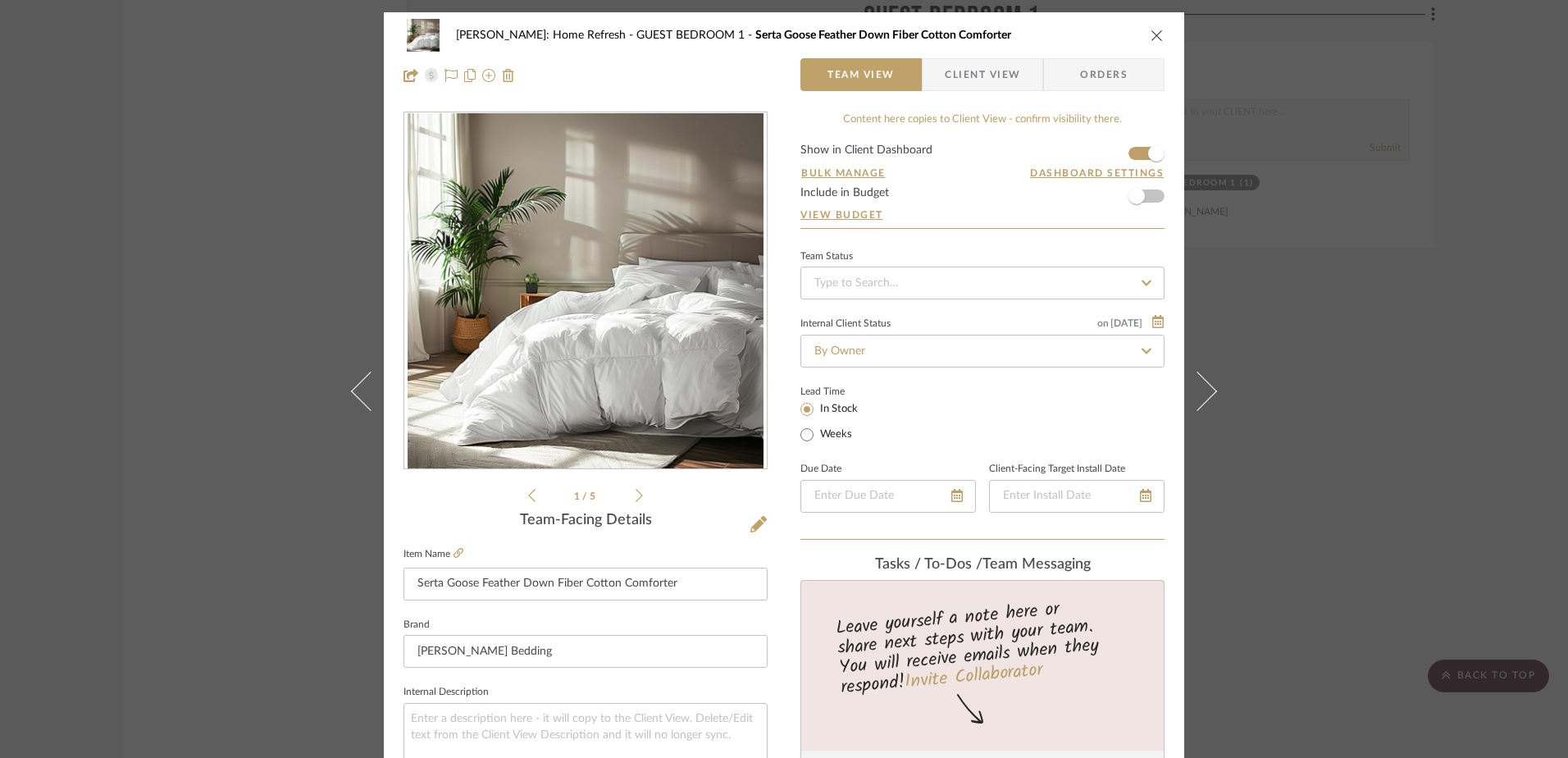
click at [997, 61] on span "Client View" at bounding box center [982, 75] width 76 height 33
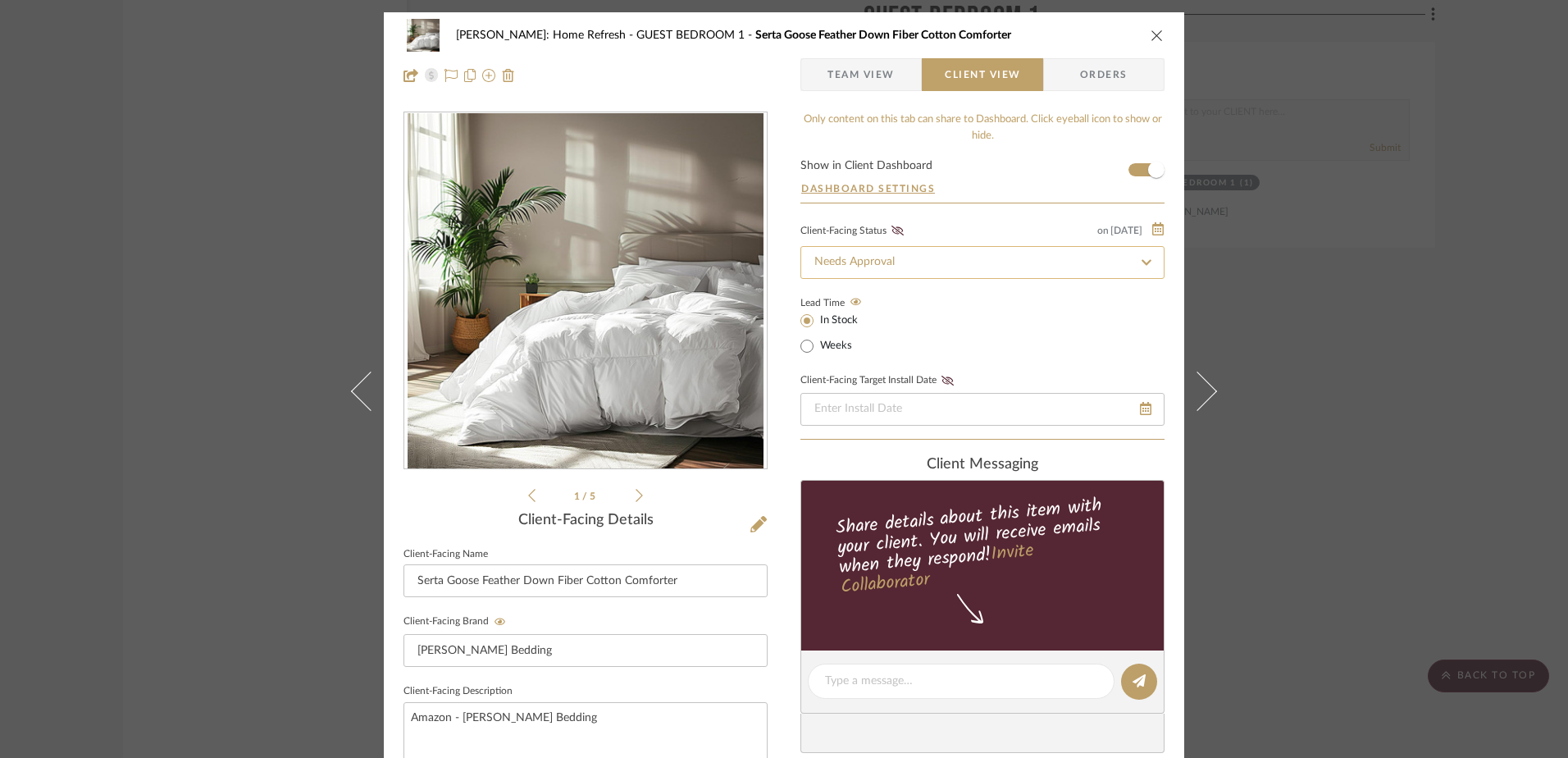
click at [905, 261] on input "Needs Approval" at bounding box center [982, 262] width 364 height 33
click at [896, 235] on icon at bounding box center [897, 230] width 13 height 10
click at [922, 274] on input "Needs Approval" at bounding box center [982, 262] width 364 height 33
click at [922, 250] on input "Needs Approval" at bounding box center [982, 262] width 364 height 33
click at [1142, 263] on icon at bounding box center [1146, 263] width 8 height 8
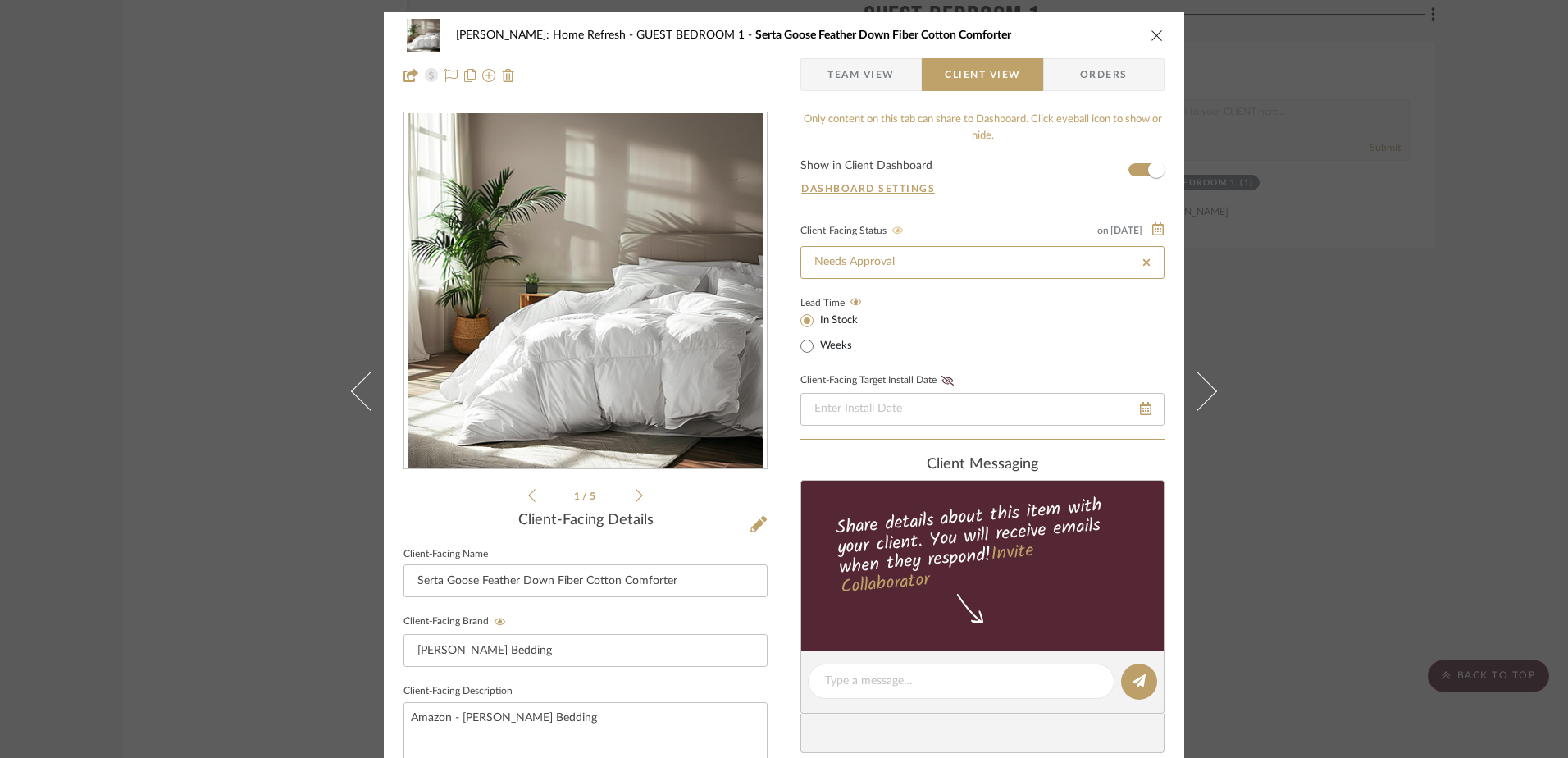
type input "10/10/2025"
click at [989, 260] on input at bounding box center [982, 262] width 364 height 33
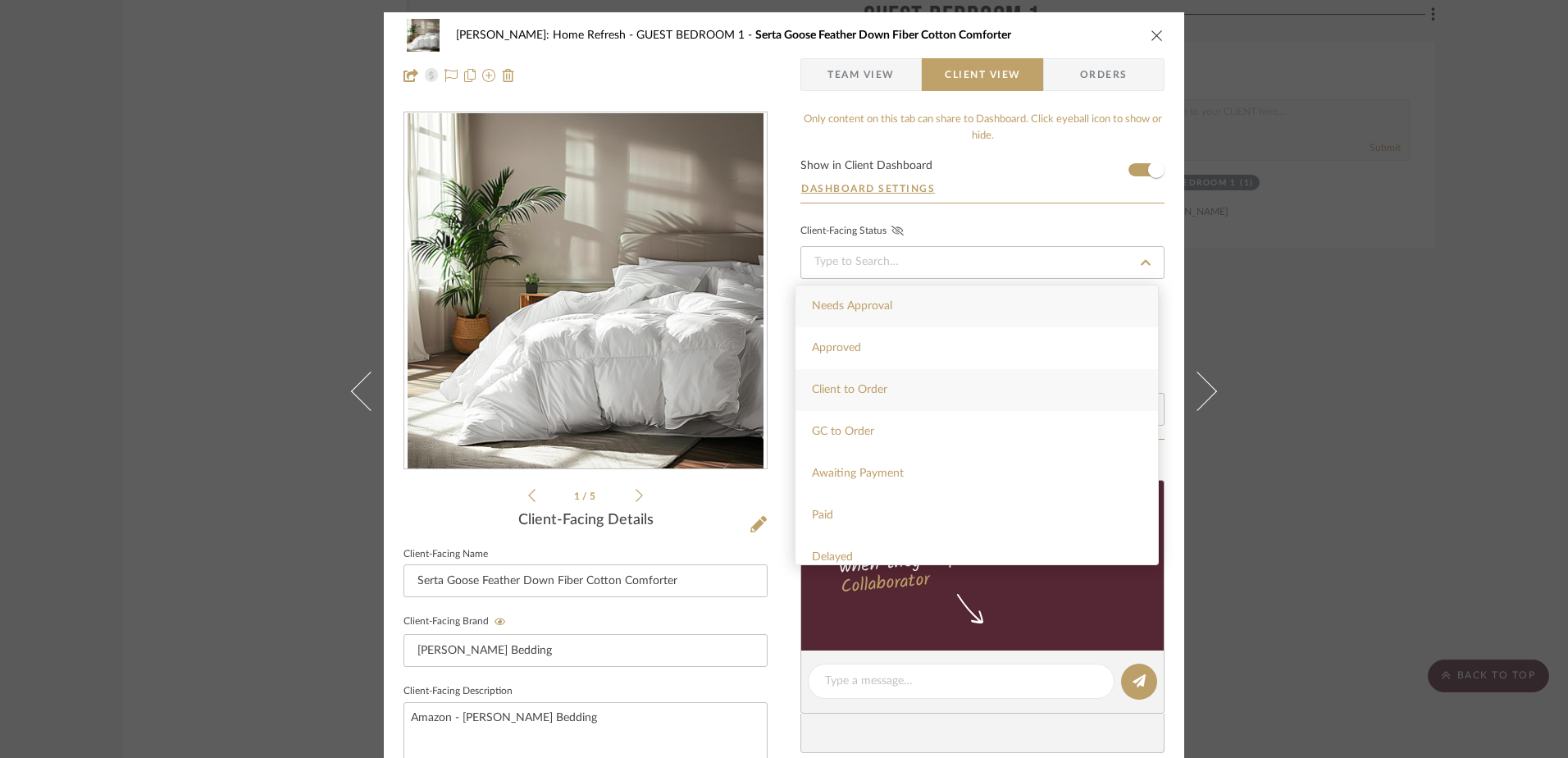
click at [925, 387] on div "Client to Order" at bounding box center [976, 390] width 362 height 42
type input "10/10/2025"
type input "Client to Order"
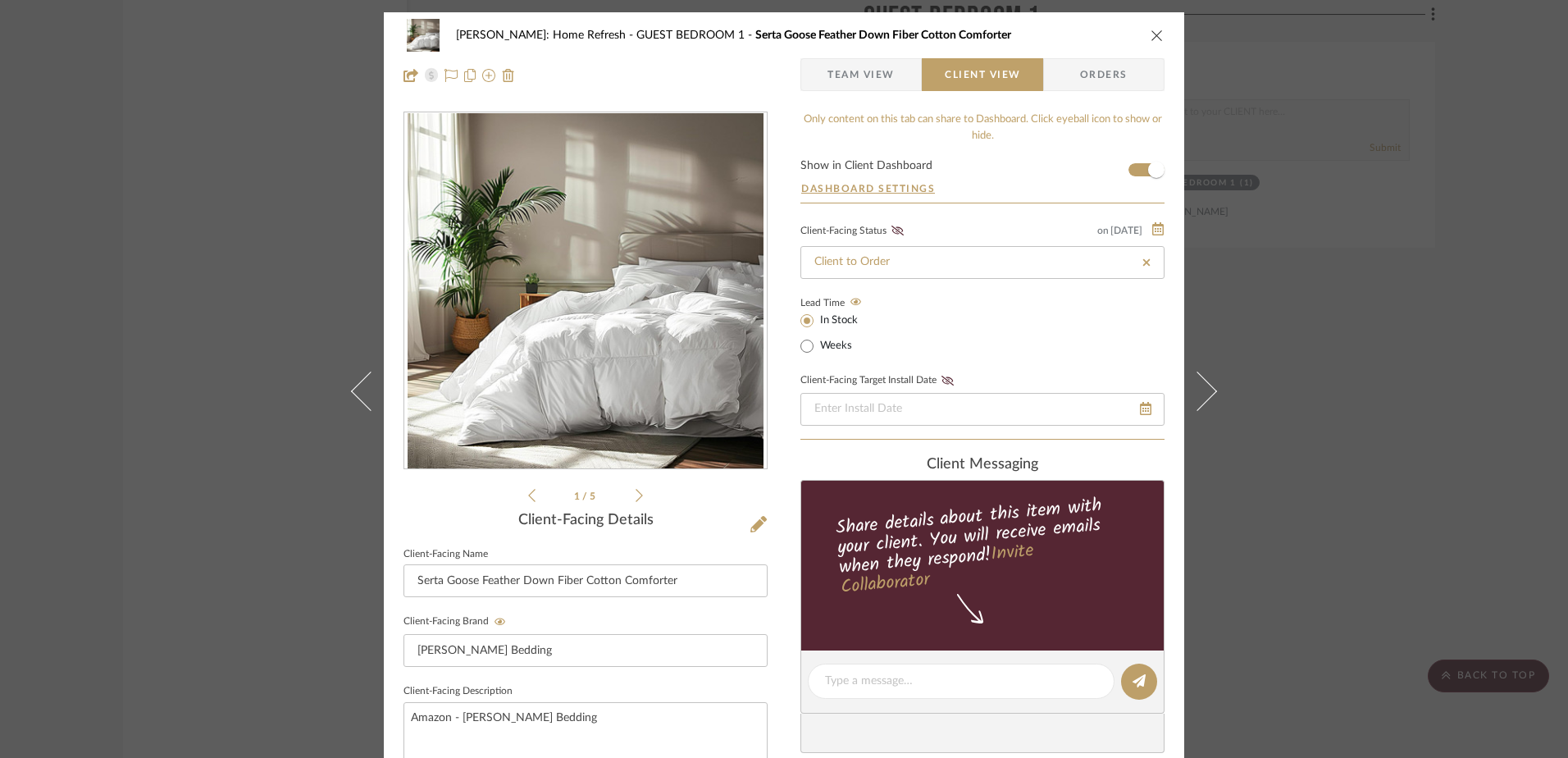
drag, startPoint x: 889, startPoint y: 227, endPoint x: 986, endPoint y: 290, distance: 115.7
click at [891, 226] on icon at bounding box center [897, 230] width 13 height 10
click at [1153, 29] on icon "close" at bounding box center [1157, 36] width 14 height 14
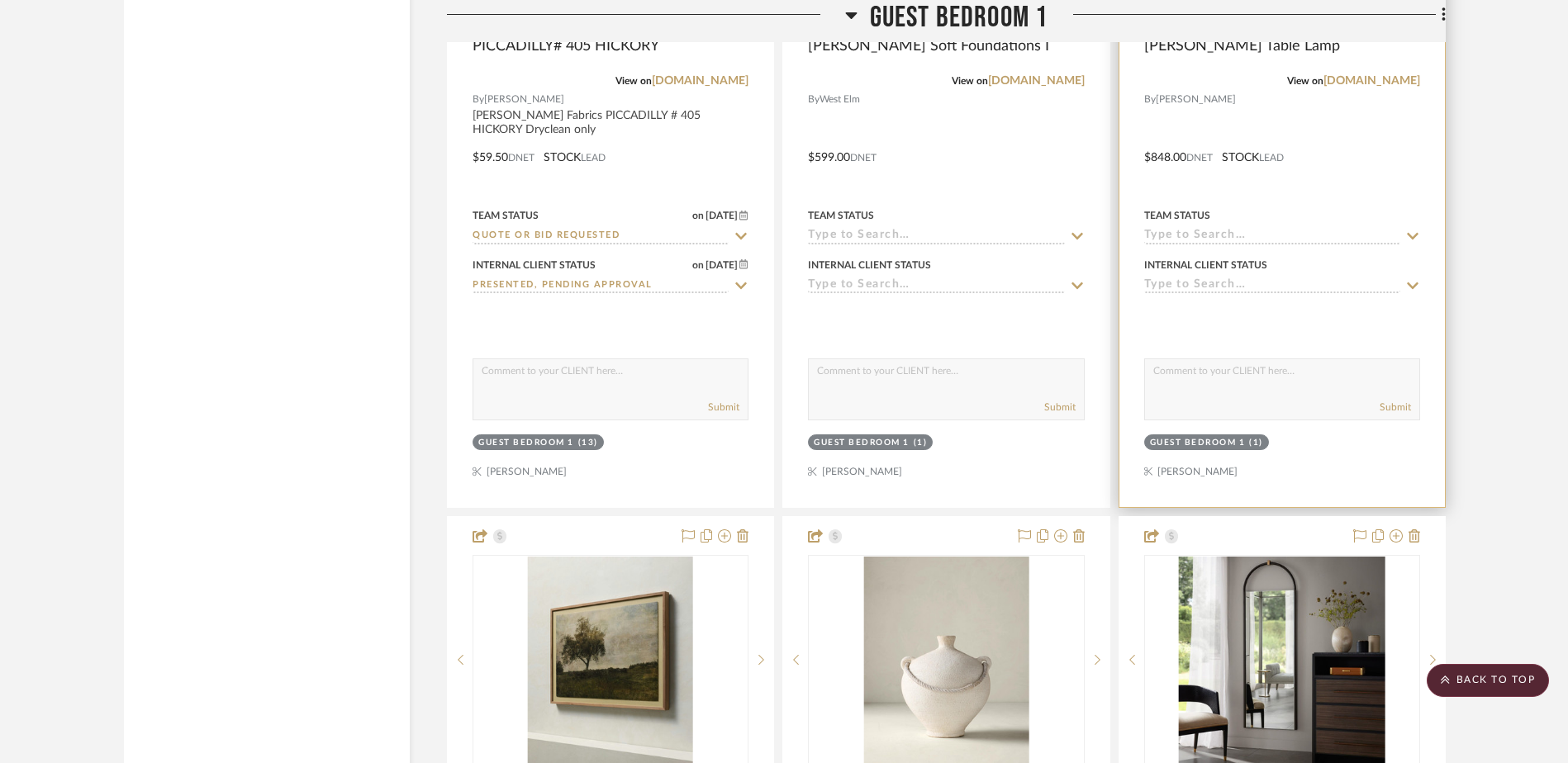
scroll to position [26738, 0]
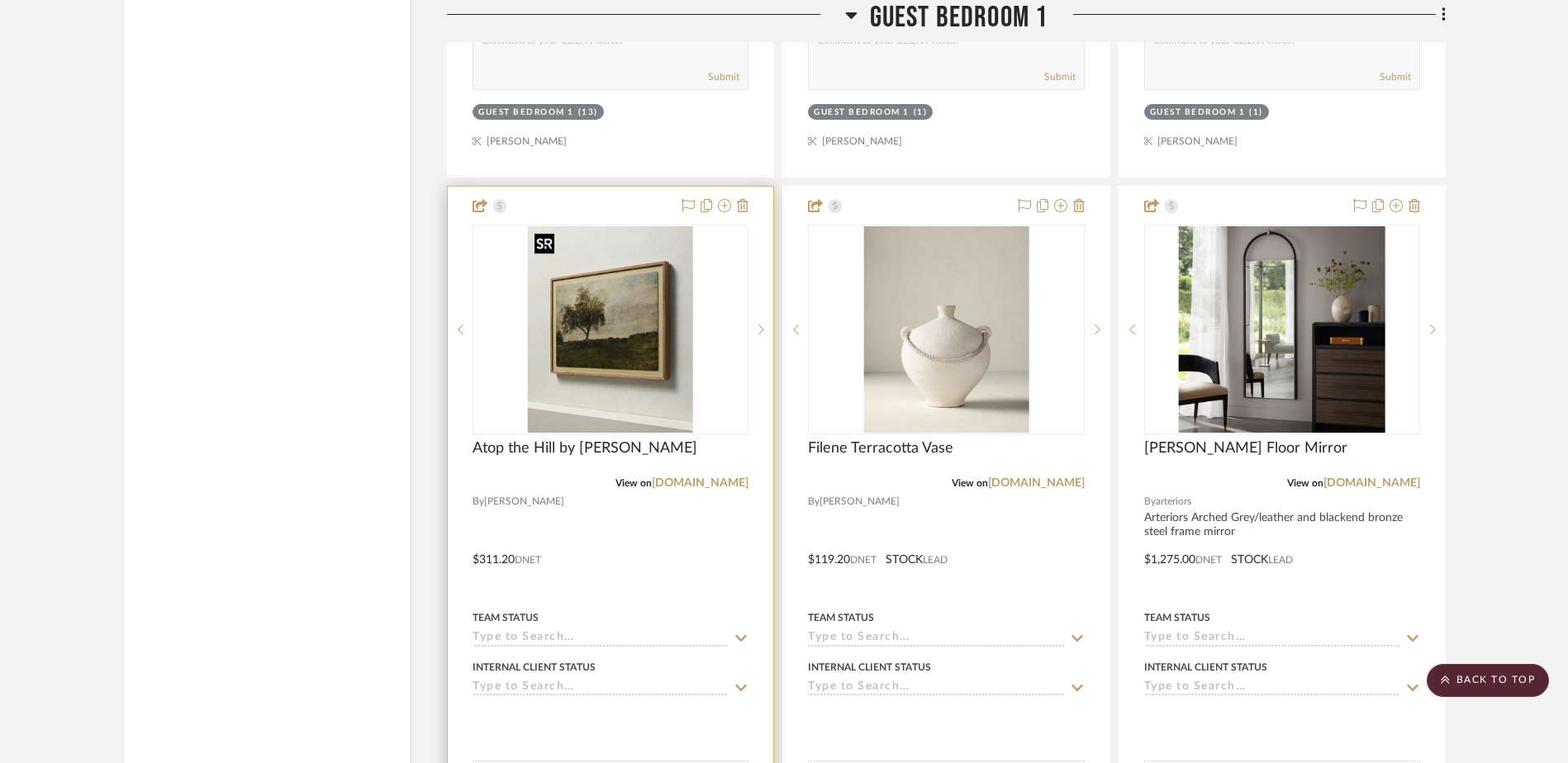
click at [651, 362] on img "0" at bounding box center [610, 329] width 165 height 206
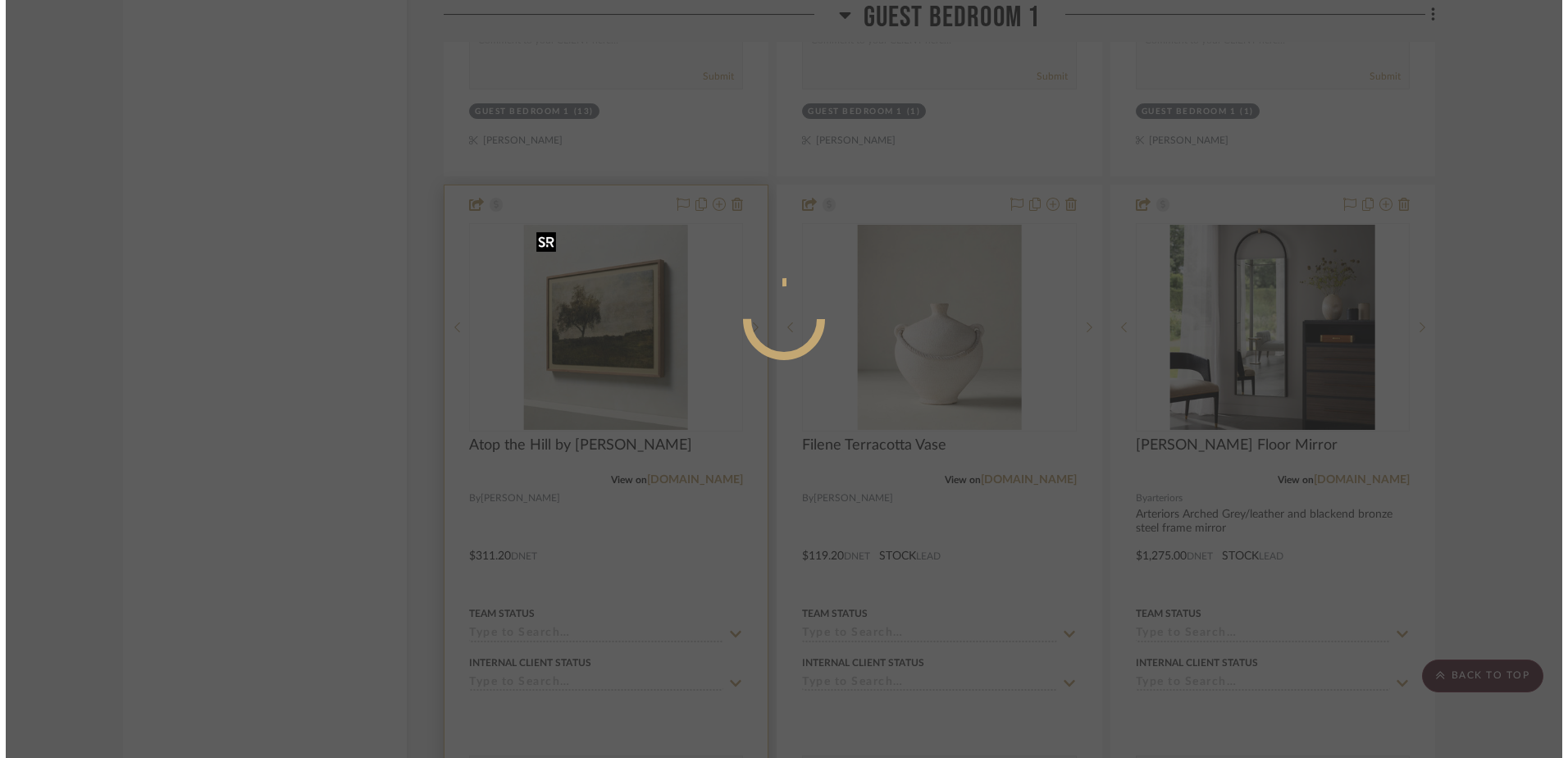
scroll to position [0, 0]
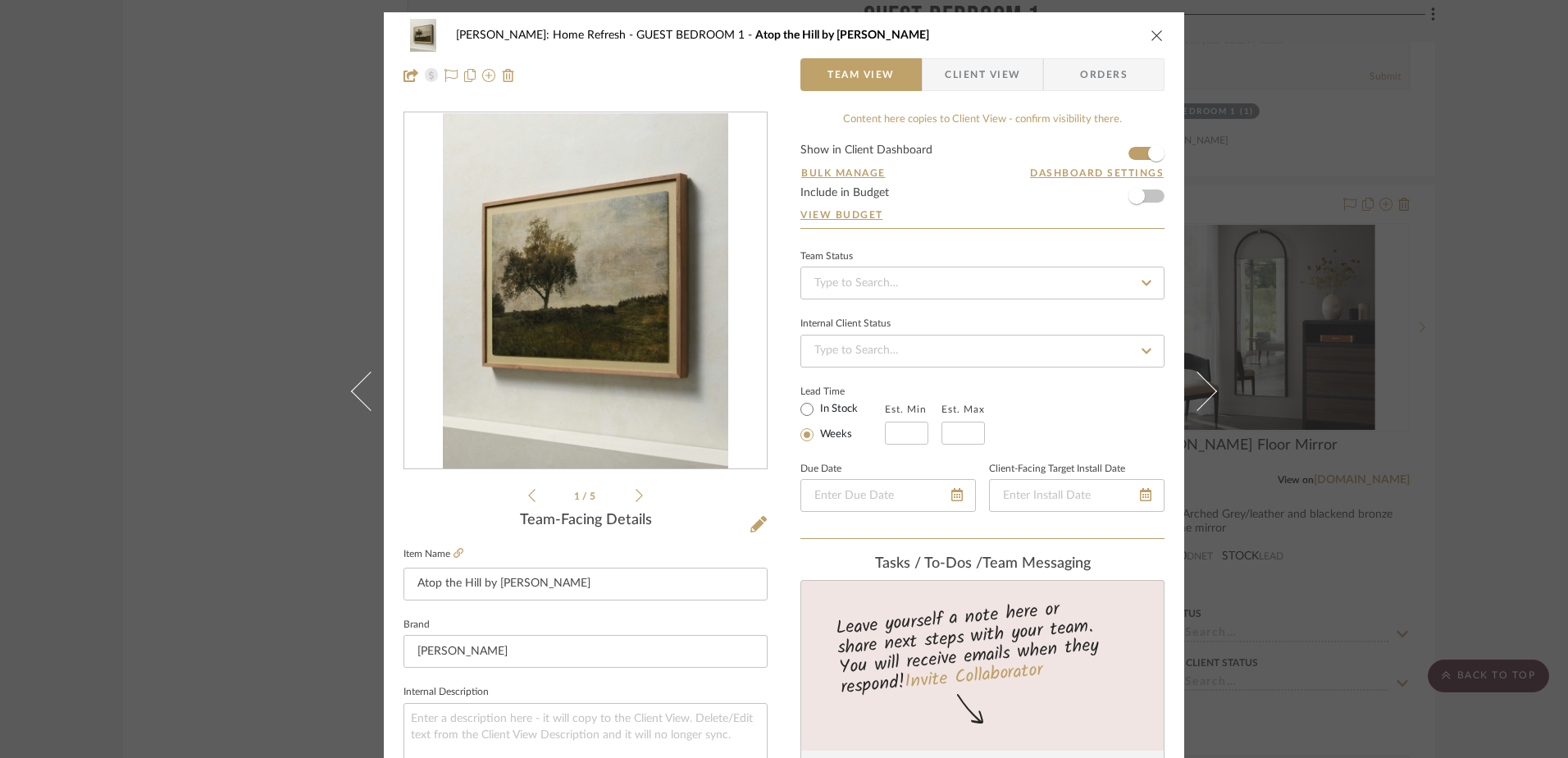
click at [1153, 34] on icon "close" at bounding box center [1157, 36] width 14 height 14
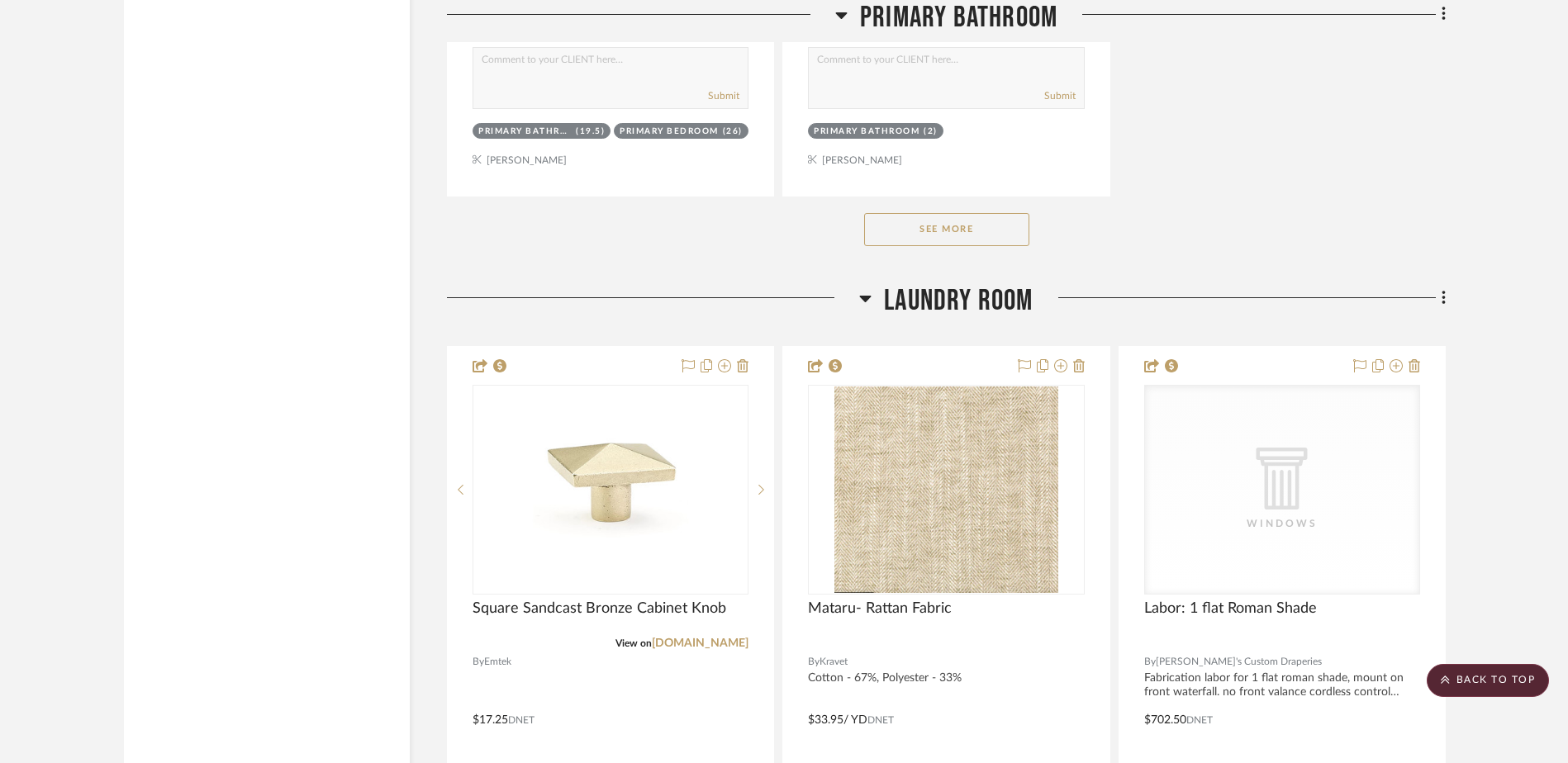
scroll to position [24840, 0]
